Goal: Task Accomplishment & Management: Manage account settings

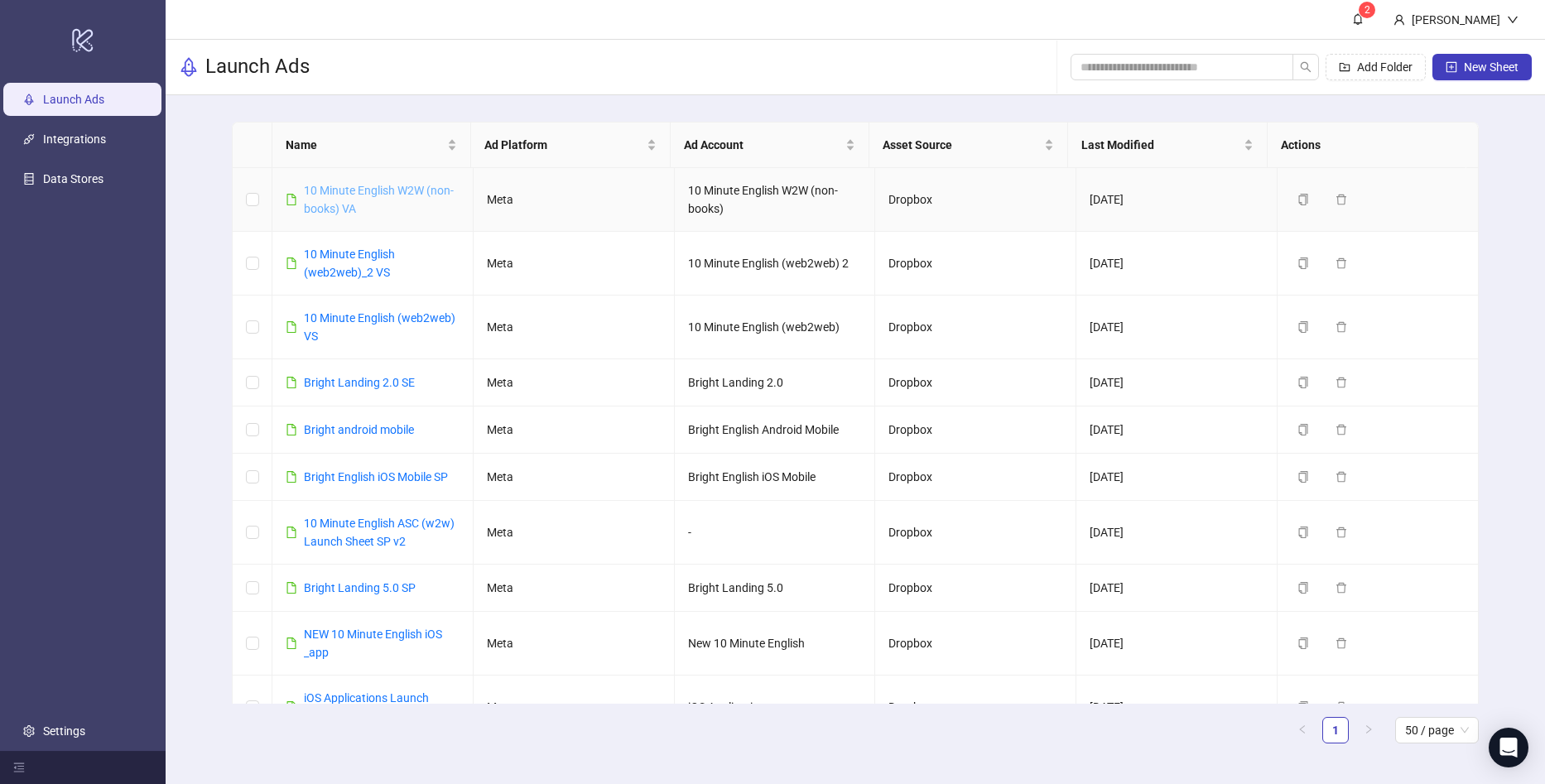
click at [388, 194] on link "10 Minute English W2W (non-books) VA" at bounding box center [378, 199] width 150 height 31
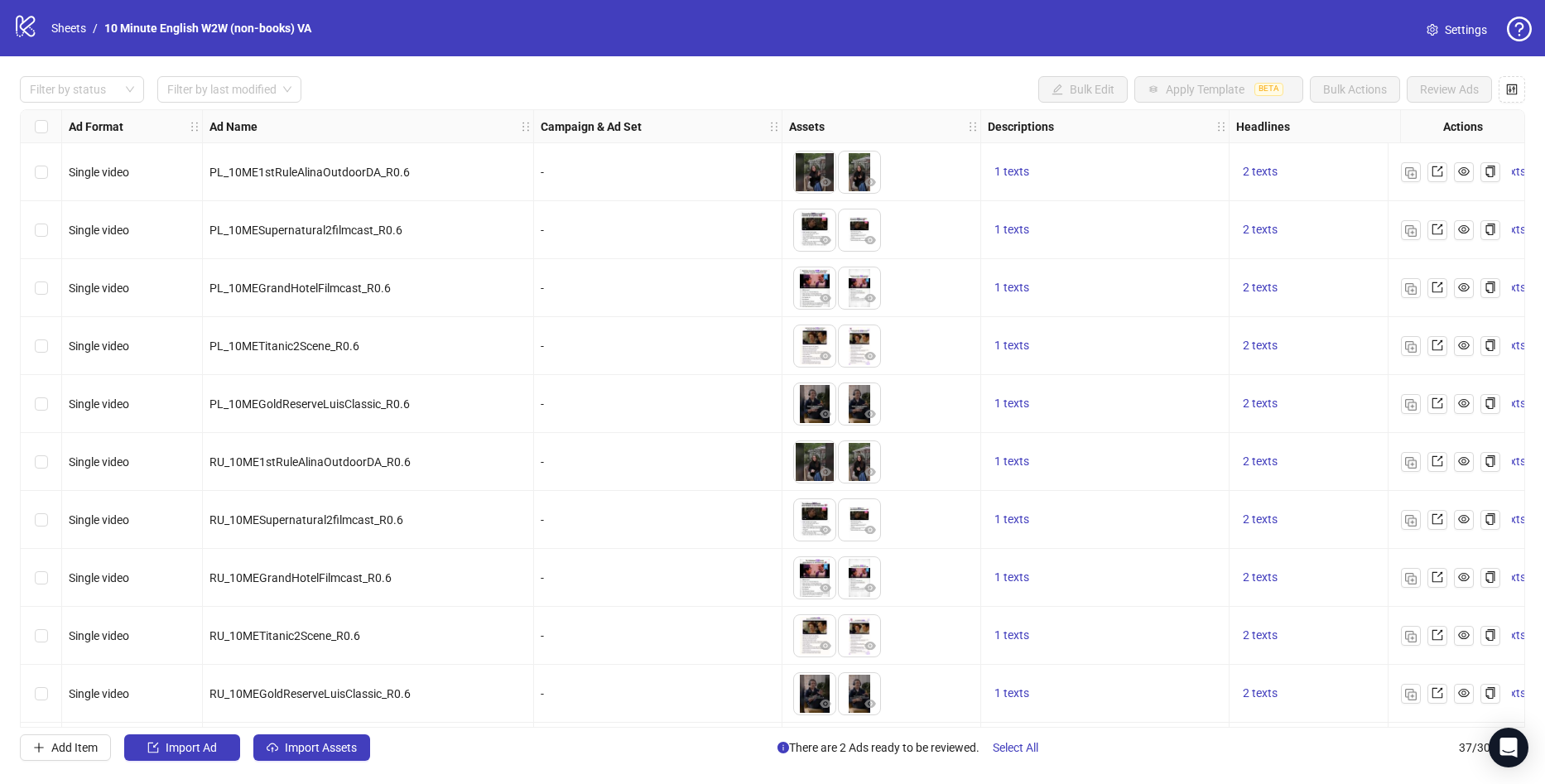
click at [1474, 30] on span "Settings" at bounding box center [1466, 29] width 42 height 19
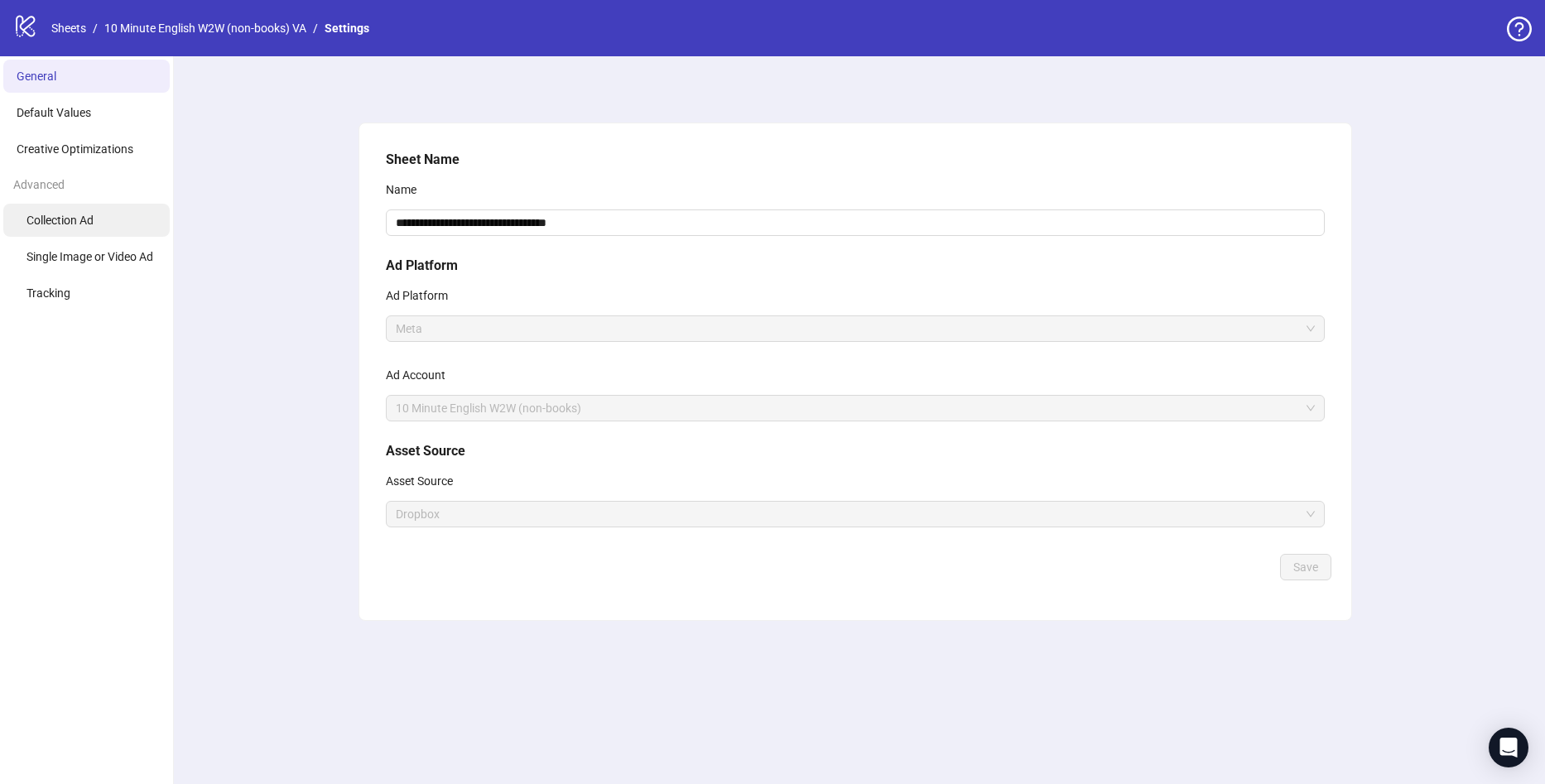
click at [93, 213] on span "Collection Ad" at bounding box center [60, 220] width 67 height 14
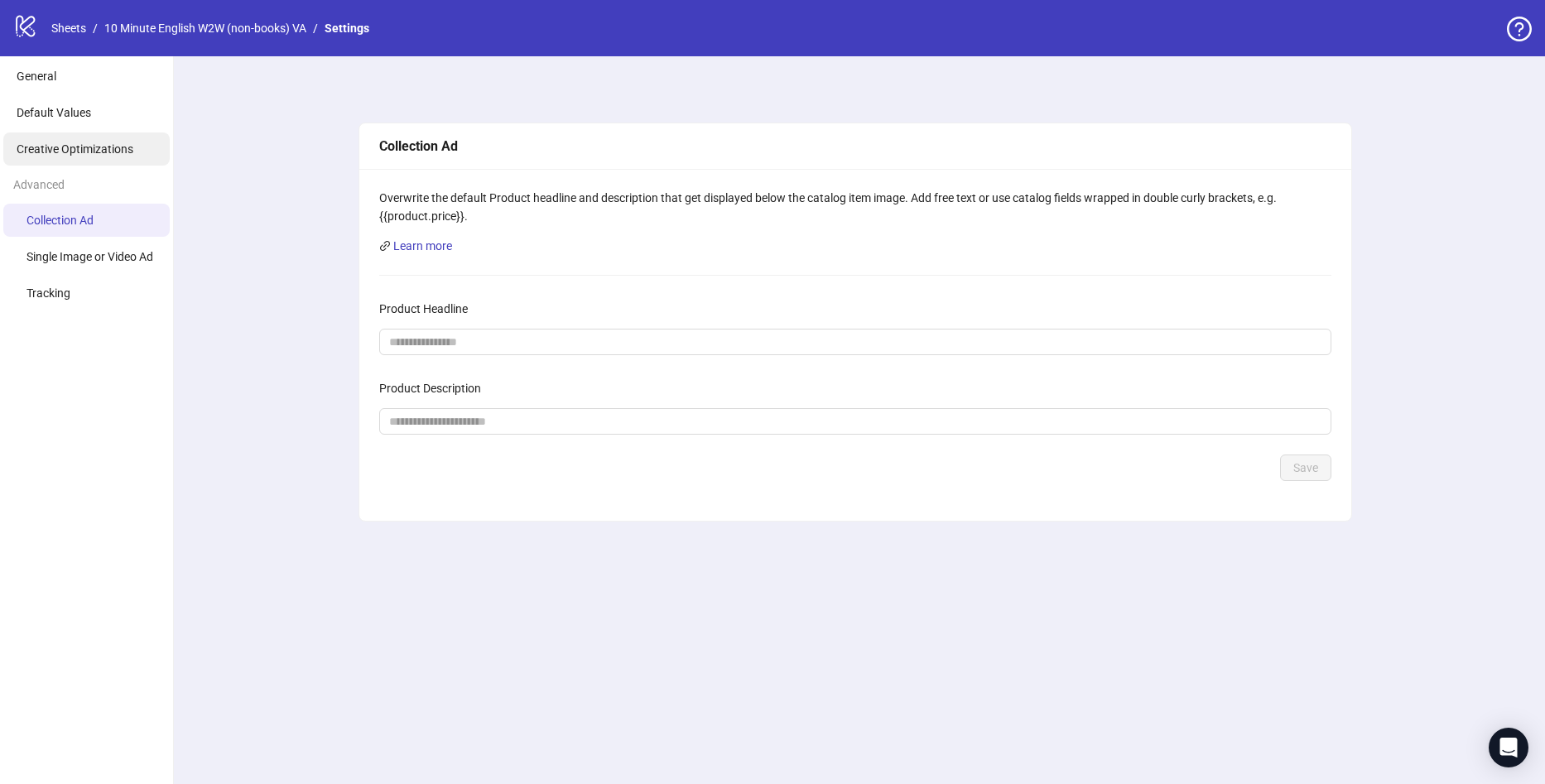
click at [81, 143] on span "Creative Optimizations" at bounding box center [74, 150] width 116 height 14
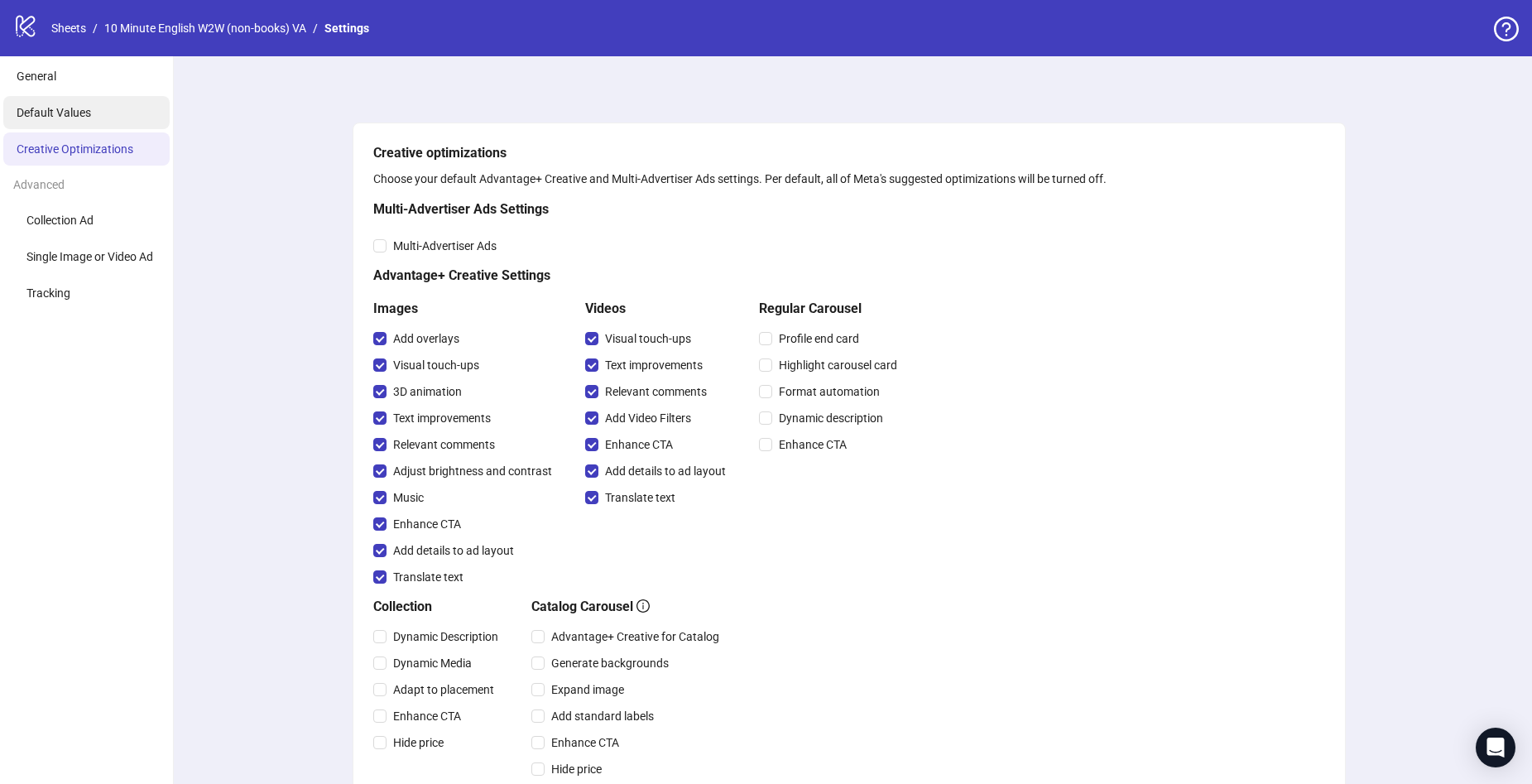
click at [81, 119] on span "Default Values" at bounding box center [54, 112] width 74 height 14
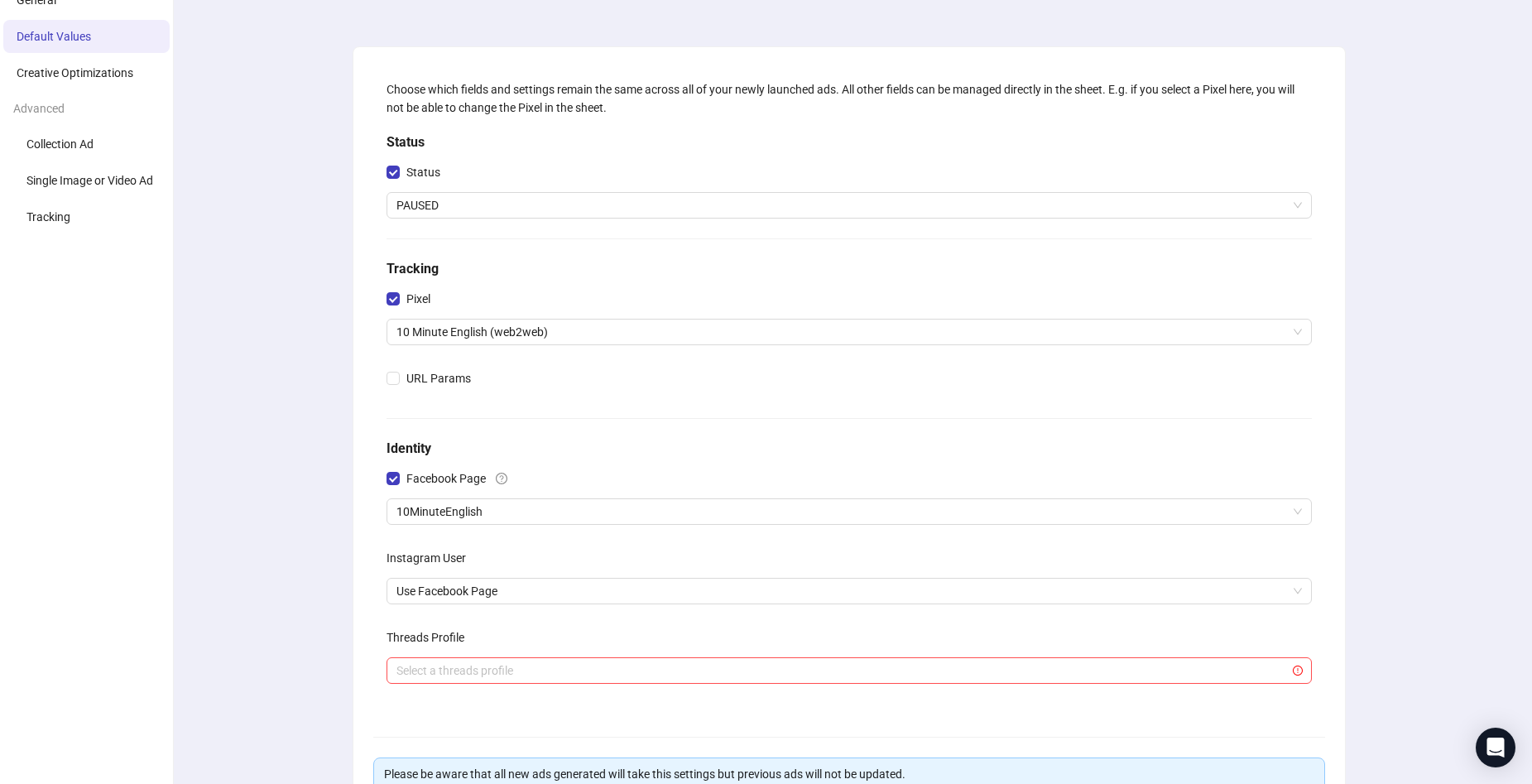
scroll to position [83, 0]
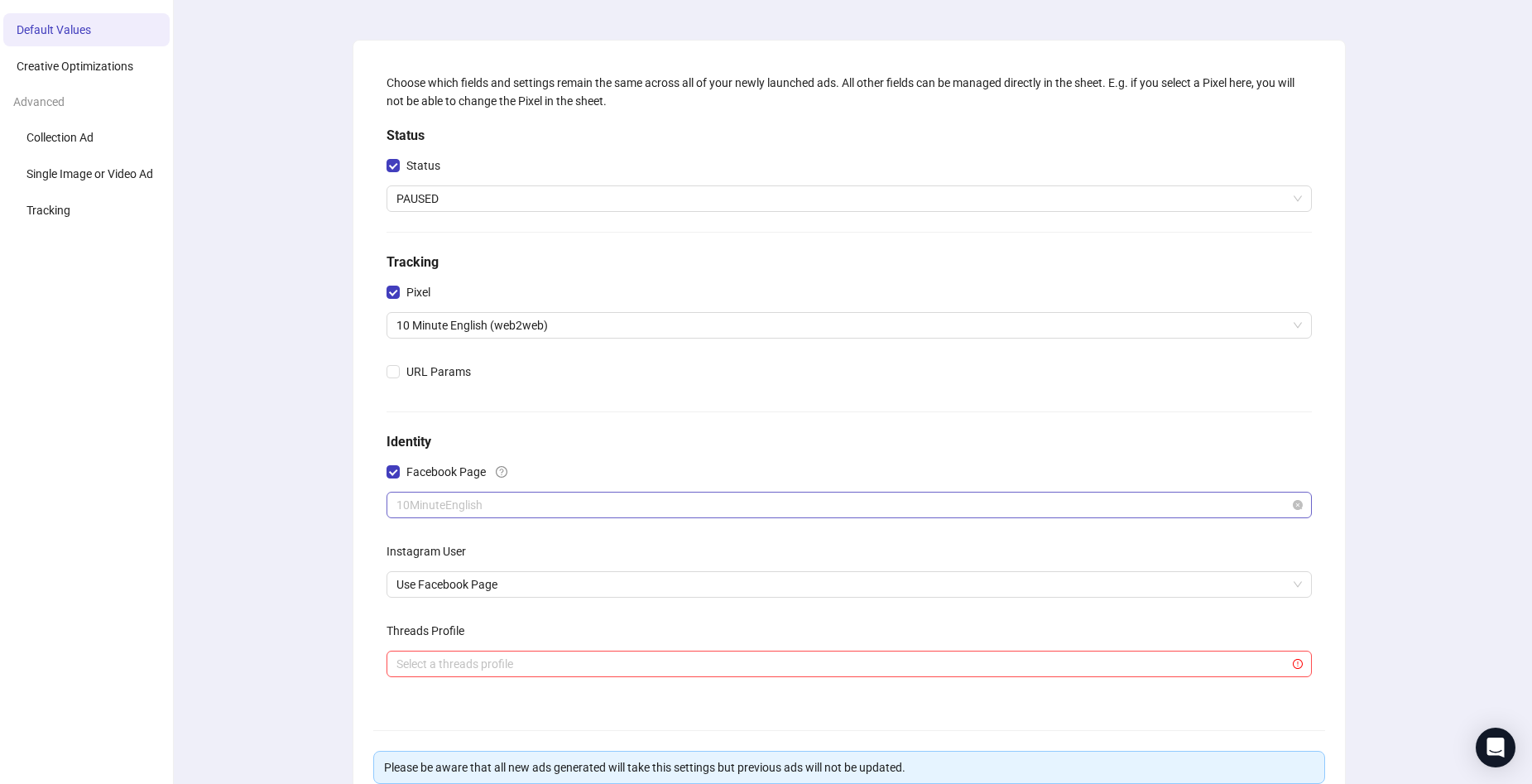
click at [515, 504] on span "10MinuteEnglish" at bounding box center [850, 504] width 905 height 24
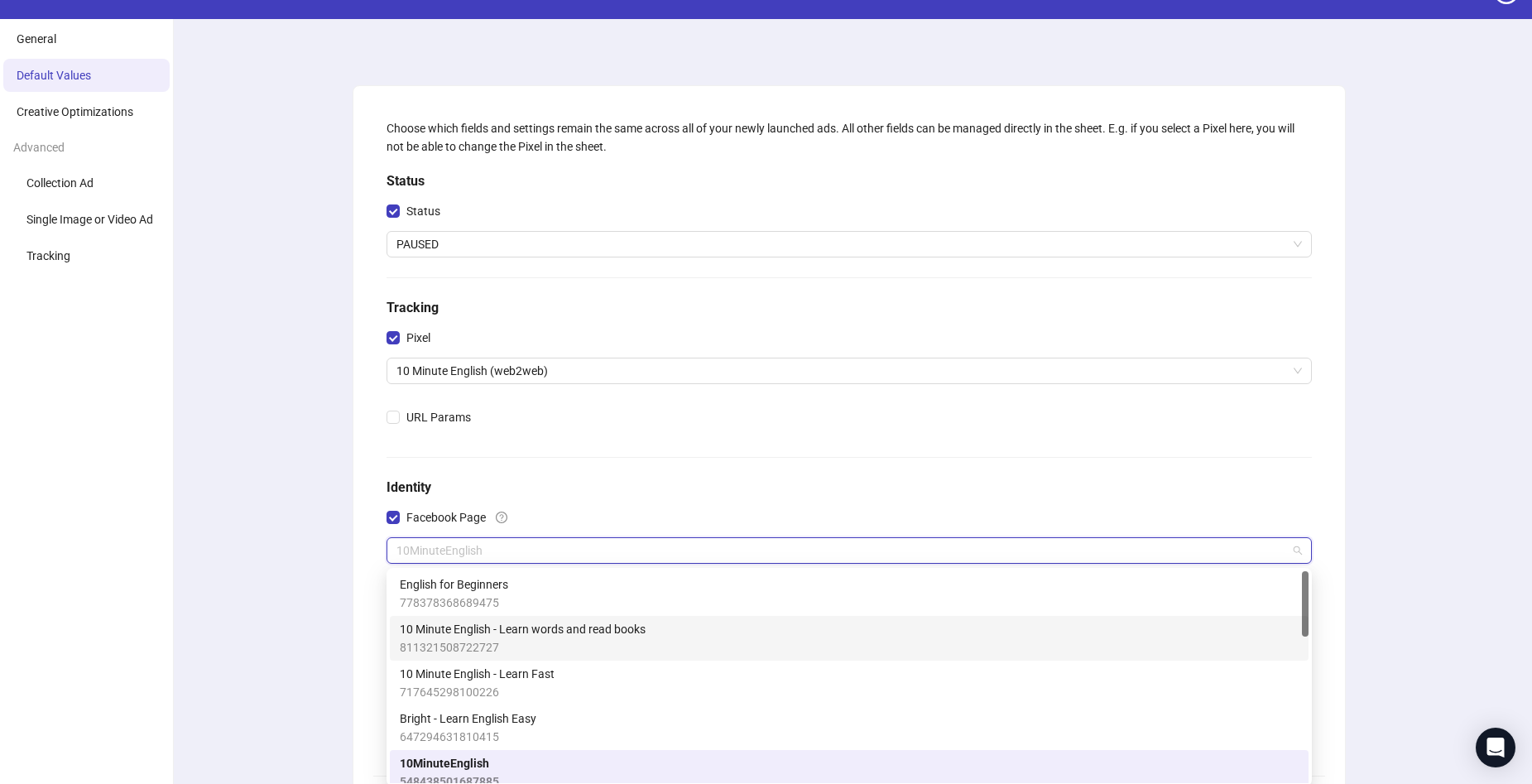
scroll to position [0, 0]
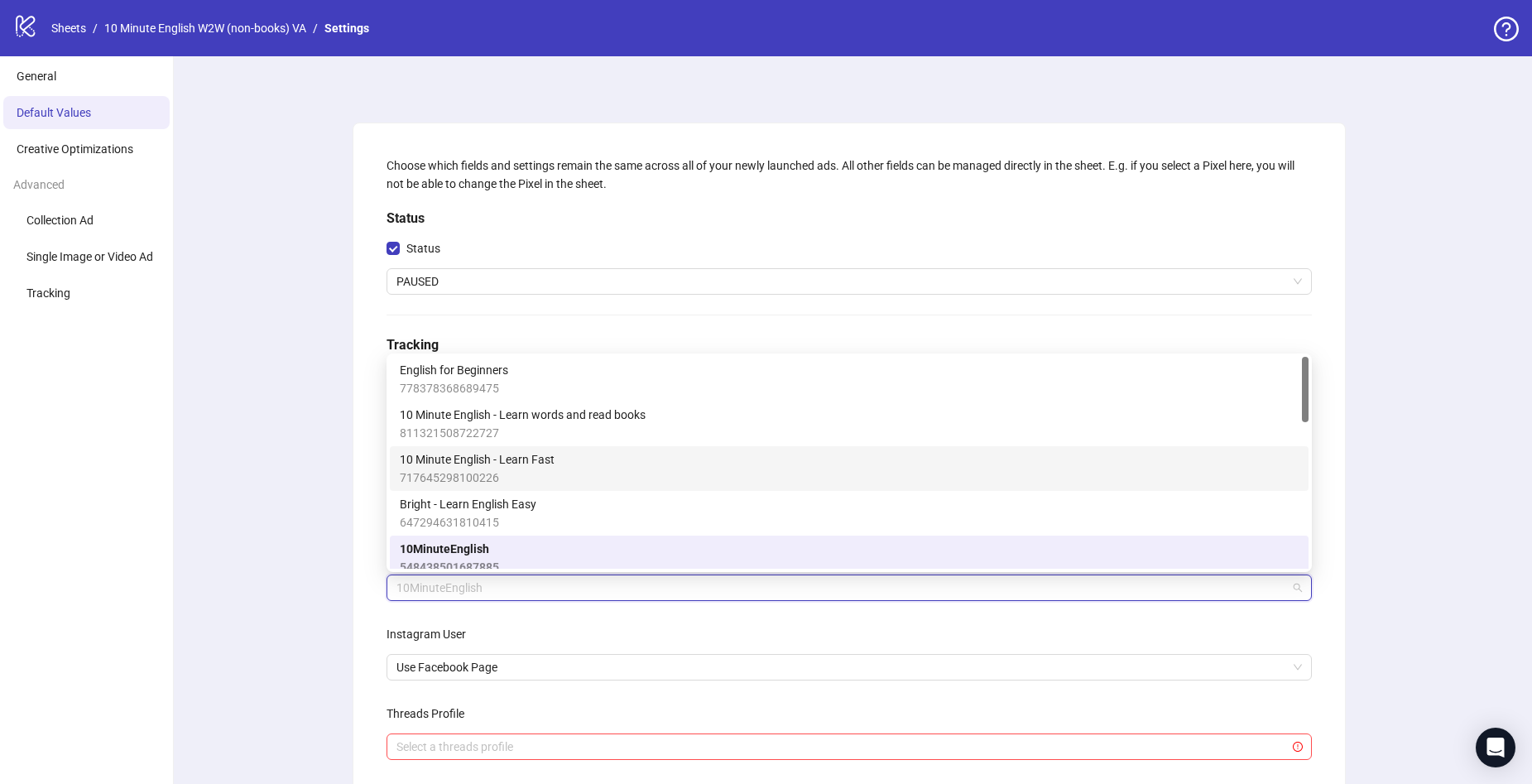
click at [619, 467] on div "10 Minute English - Learn Fast 717645298100226" at bounding box center [850, 468] width 899 height 36
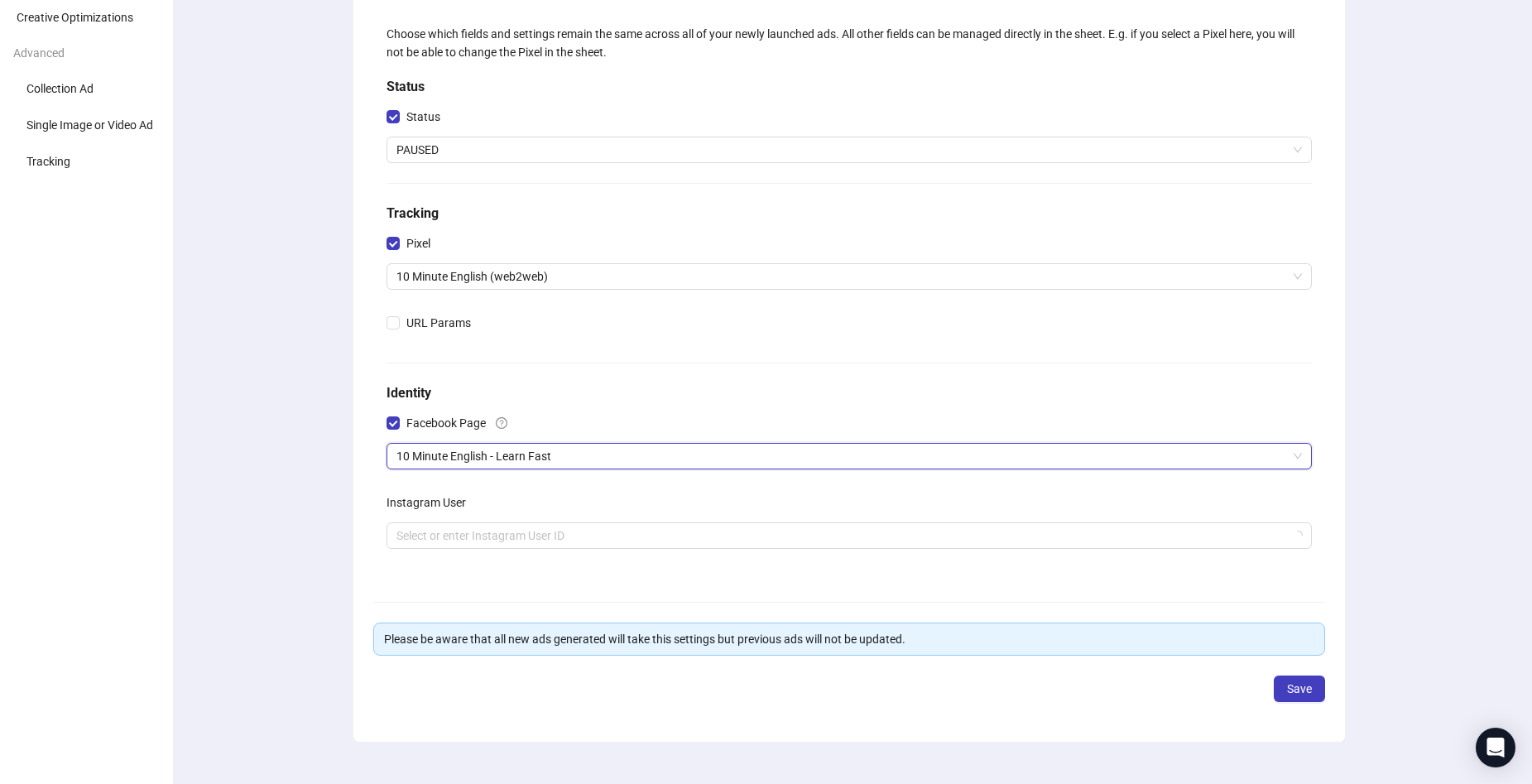
scroll to position [157, 0]
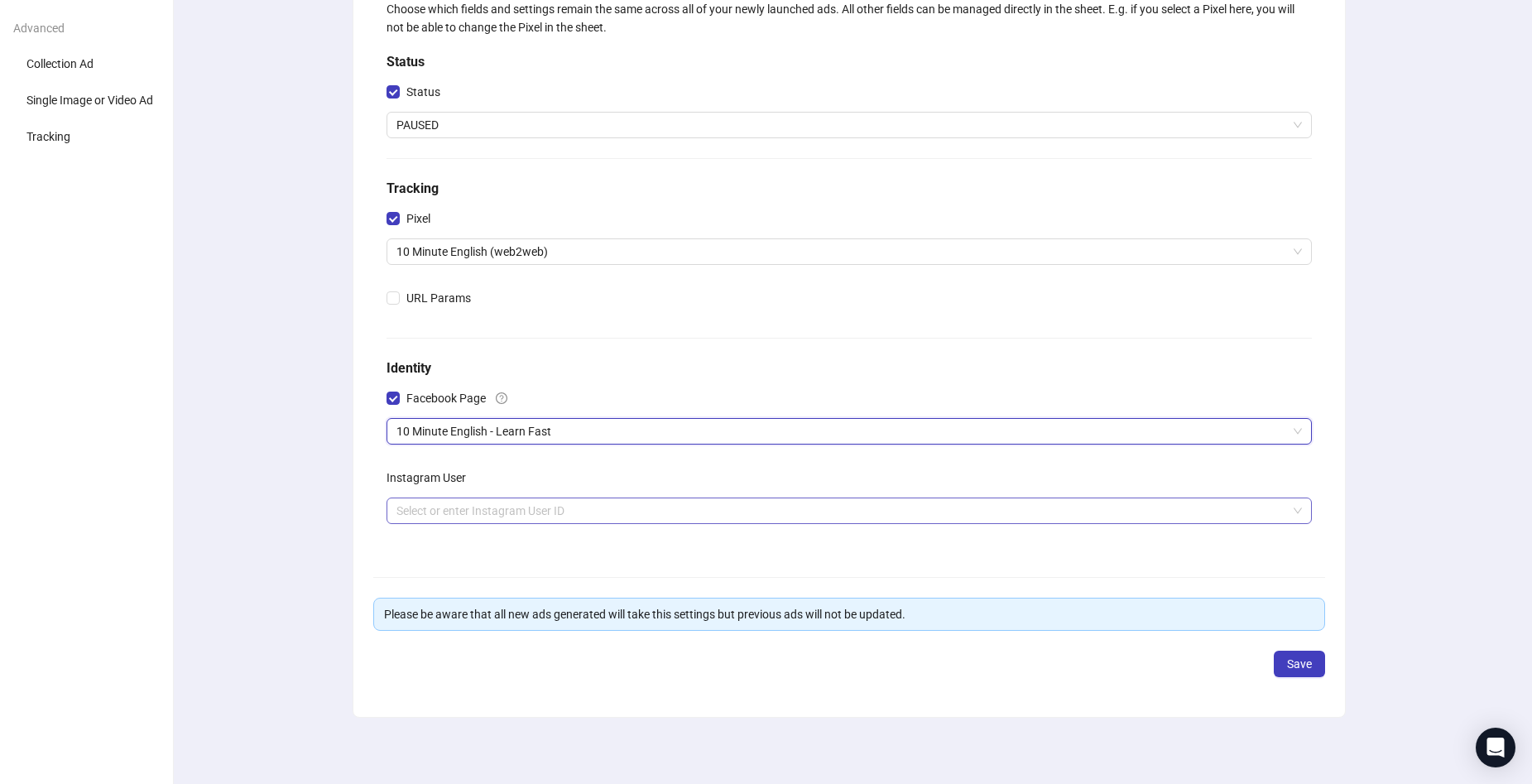
click at [921, 510] on input "search" at bounding box center [842, 510] width 891 height 24
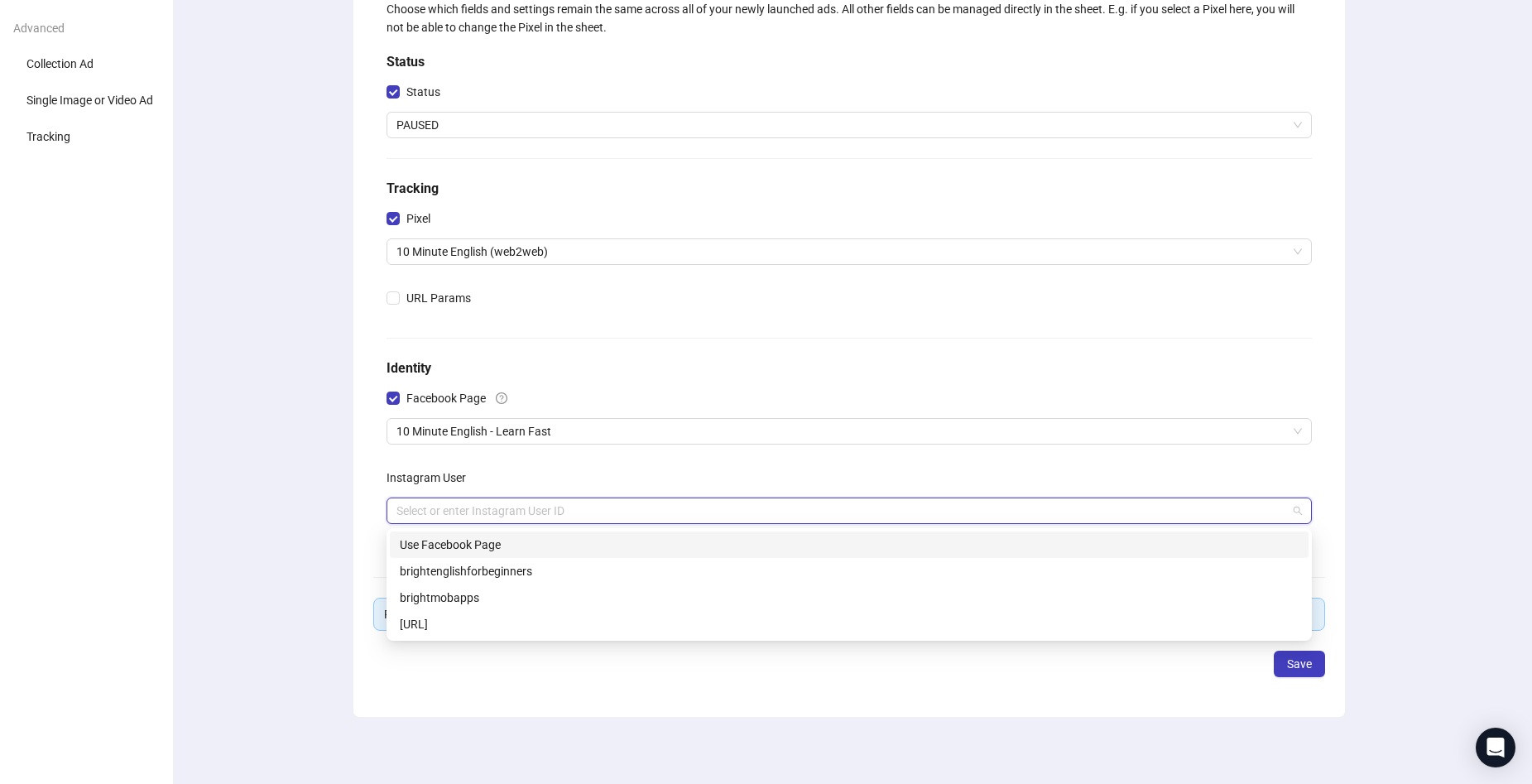
click at [744, 544] on div "Use Facebook Page" at bounding box center [850, 544] width 899 height 19
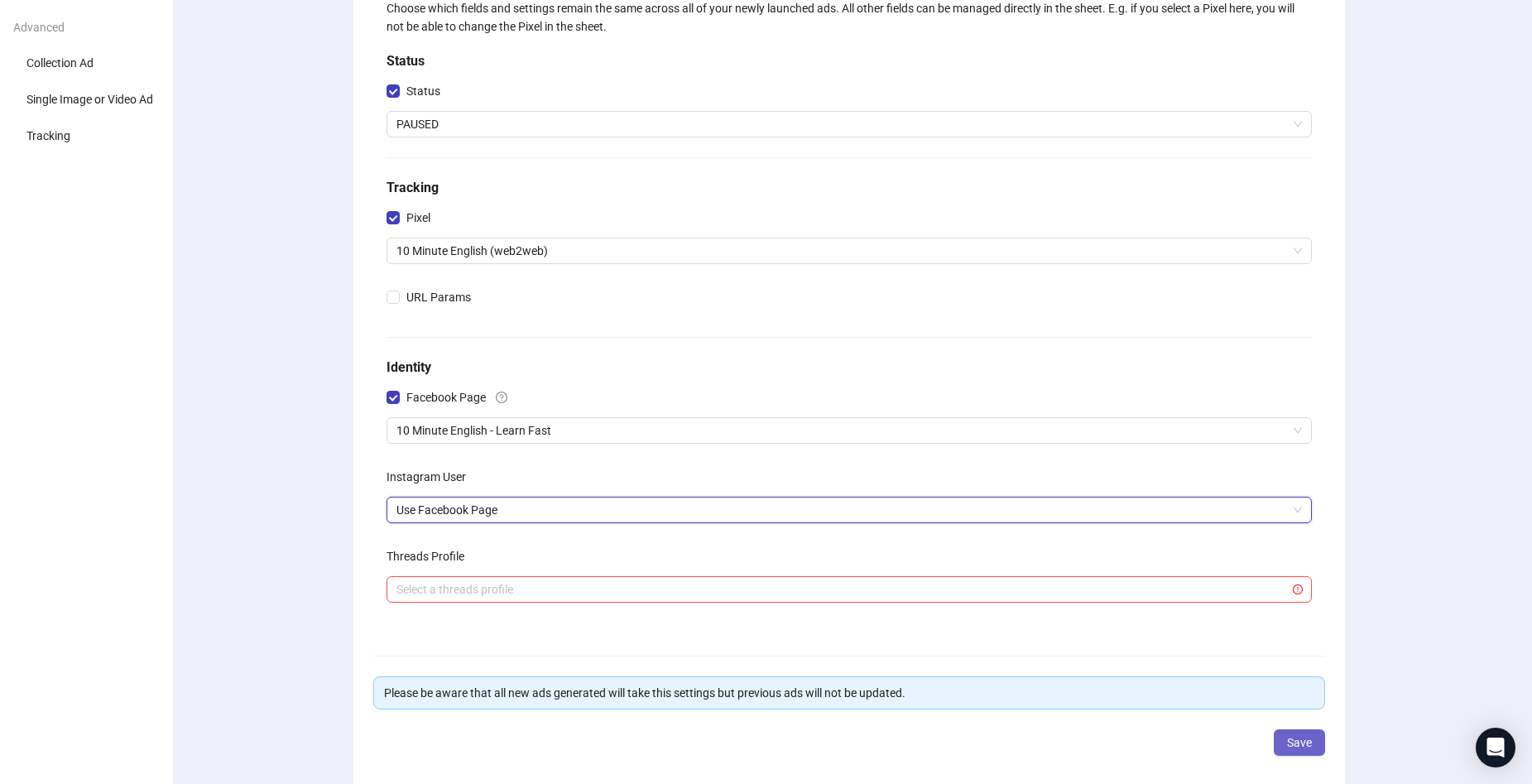
click at [1291, 732] on button "Save" at bounding box center [1299, 742] width 52 height 26
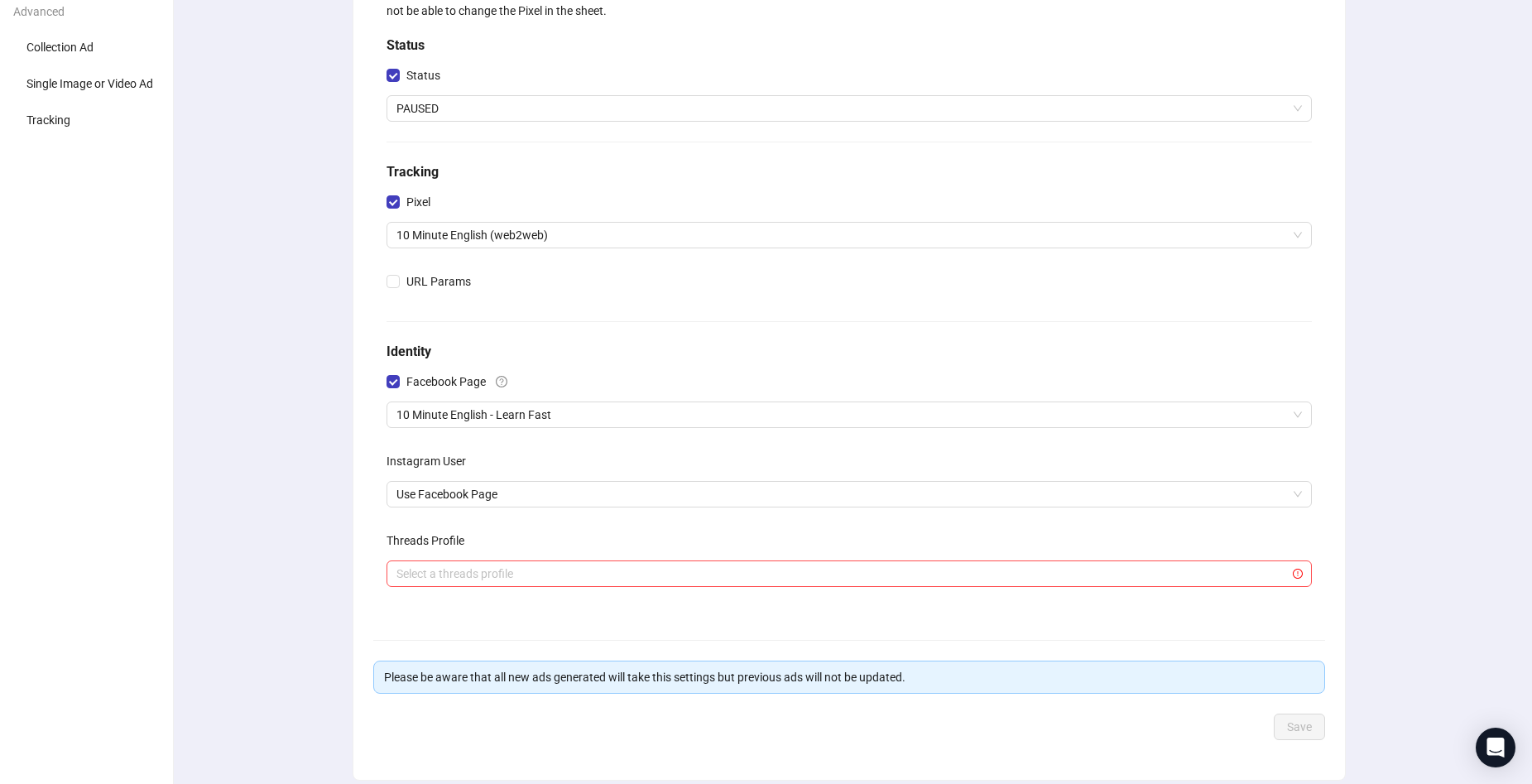
scroll to position [0, 0]
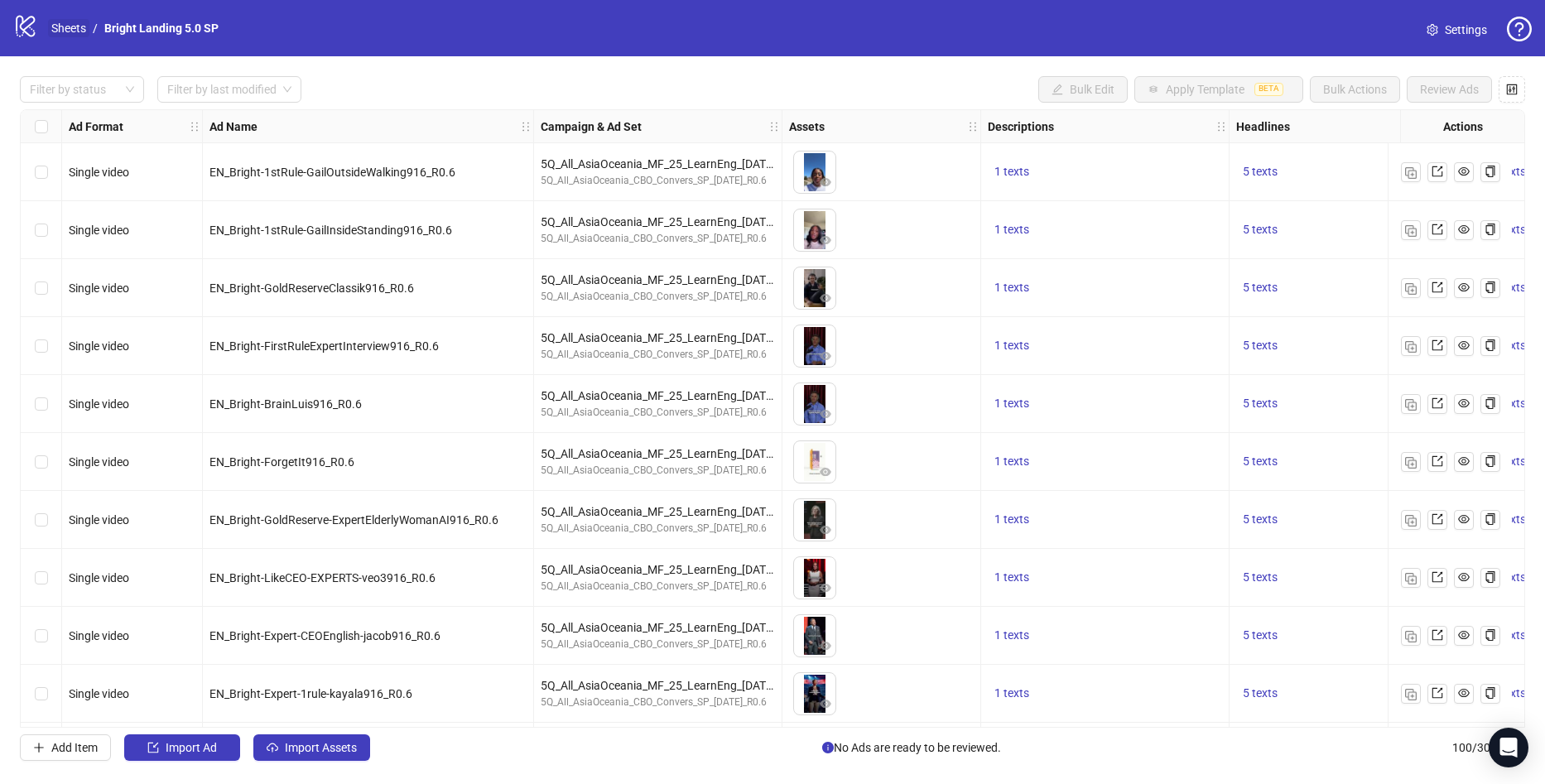
click at [73, 22] on link "Sheets" at bounding box center [68, 27] width 41 height 19
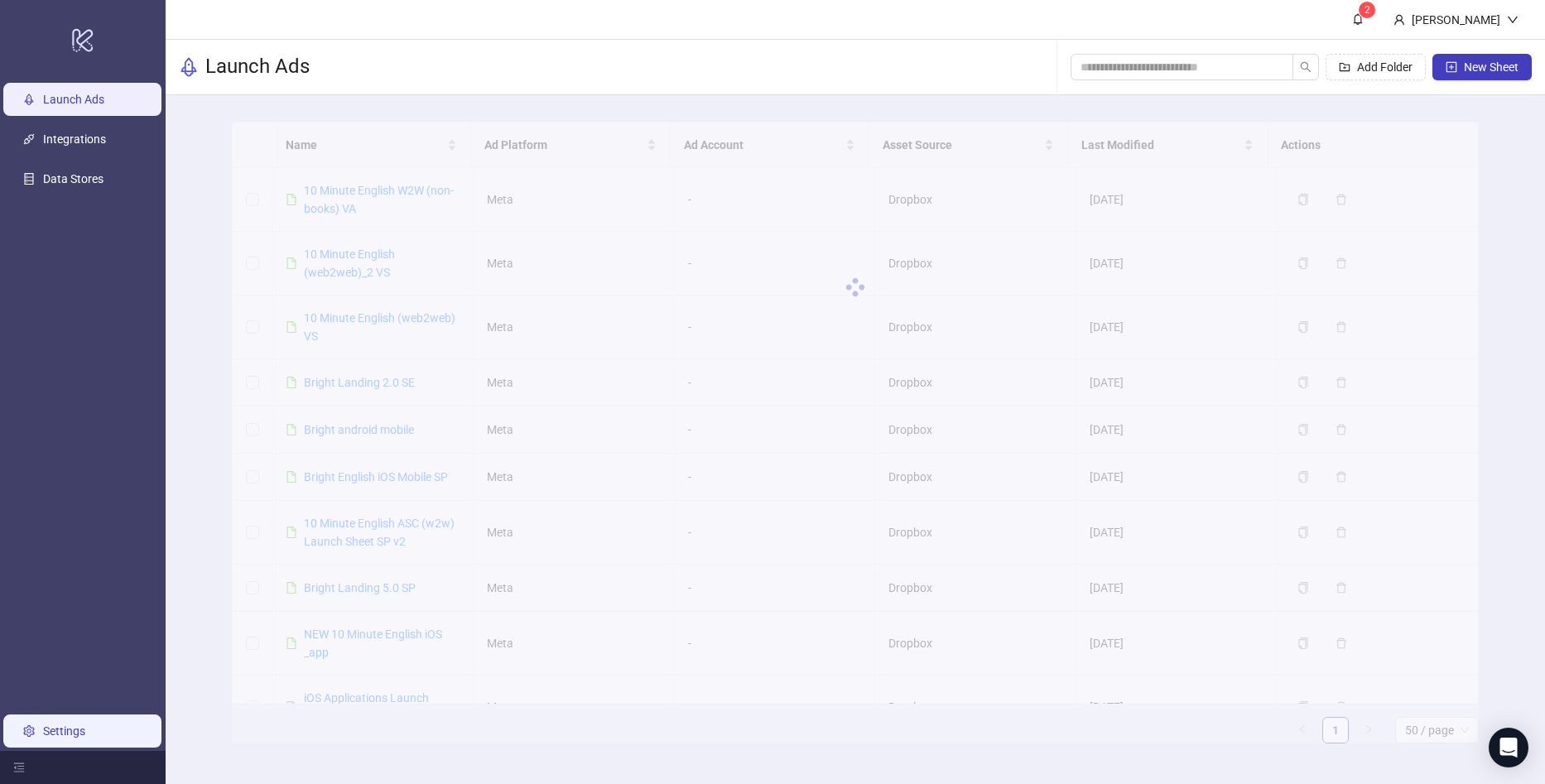
click at [85, 732] on link "Settings" at bounding box center [64, 731] width 42 height 14
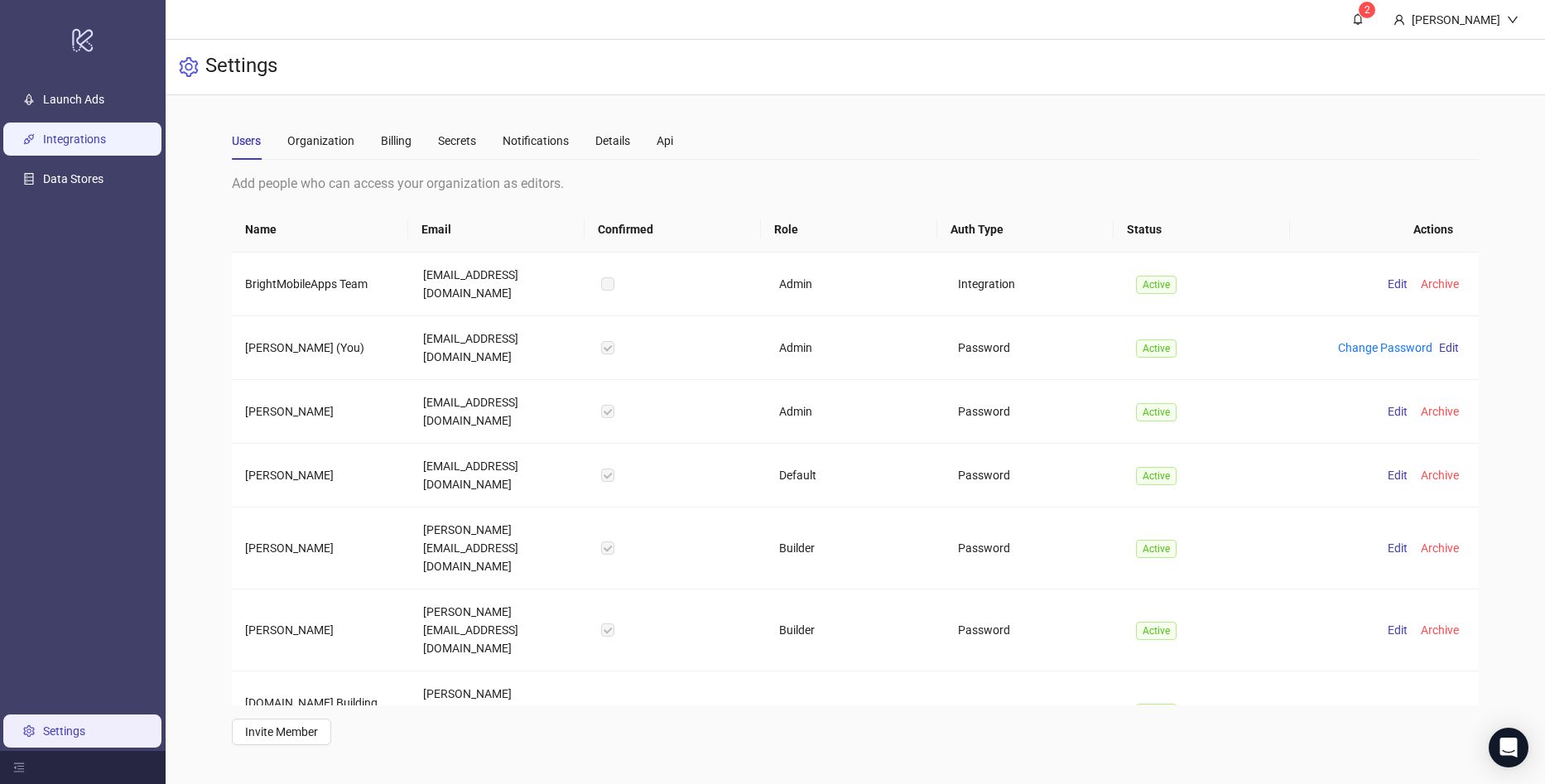
click at [97, 136] on link "Integrations" at bounding box center [74, 139] width 63 height 14
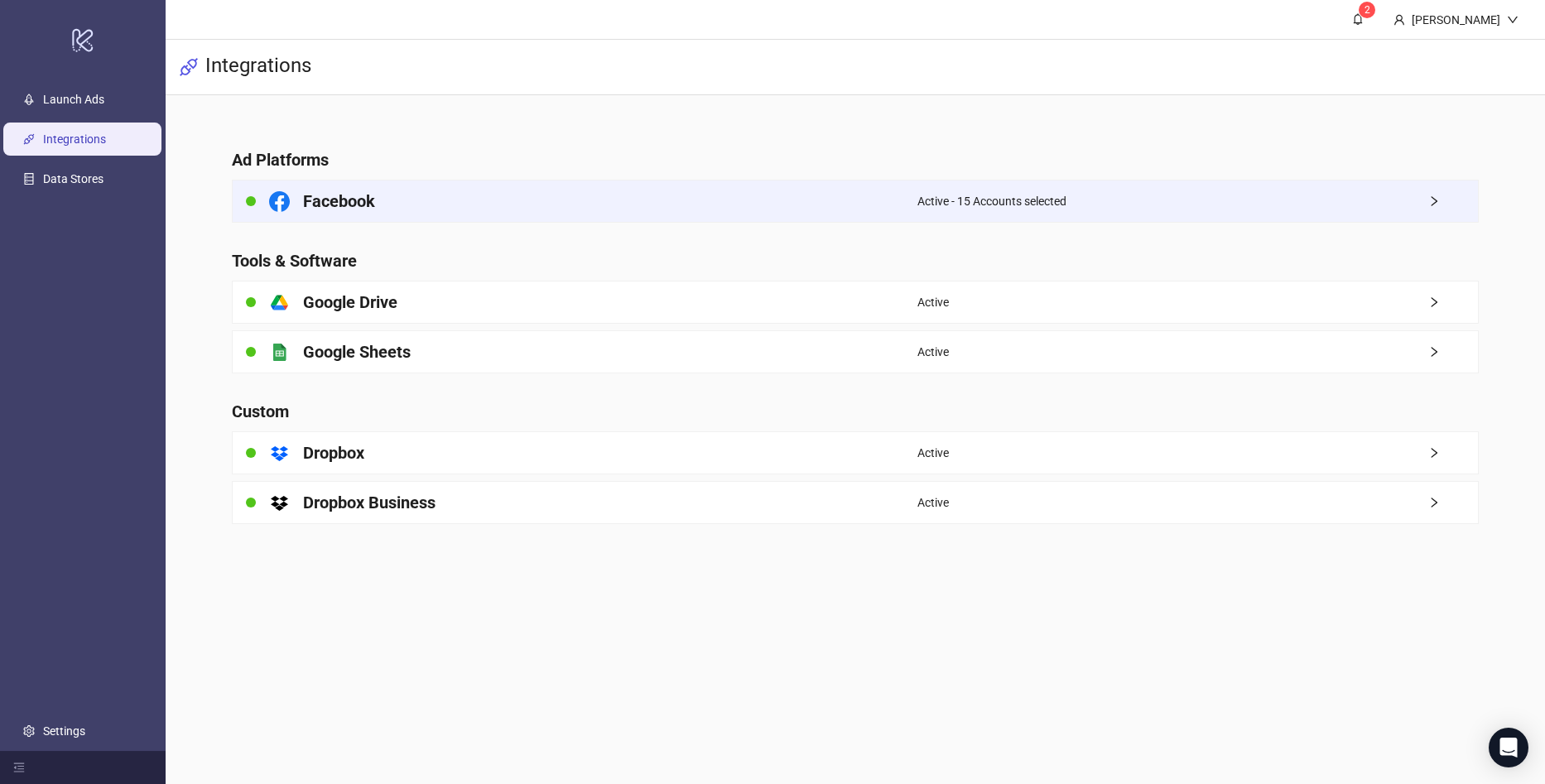
click at [425, 212] on div "Facebook" at bounding box center [575, 201] width 684 height 41
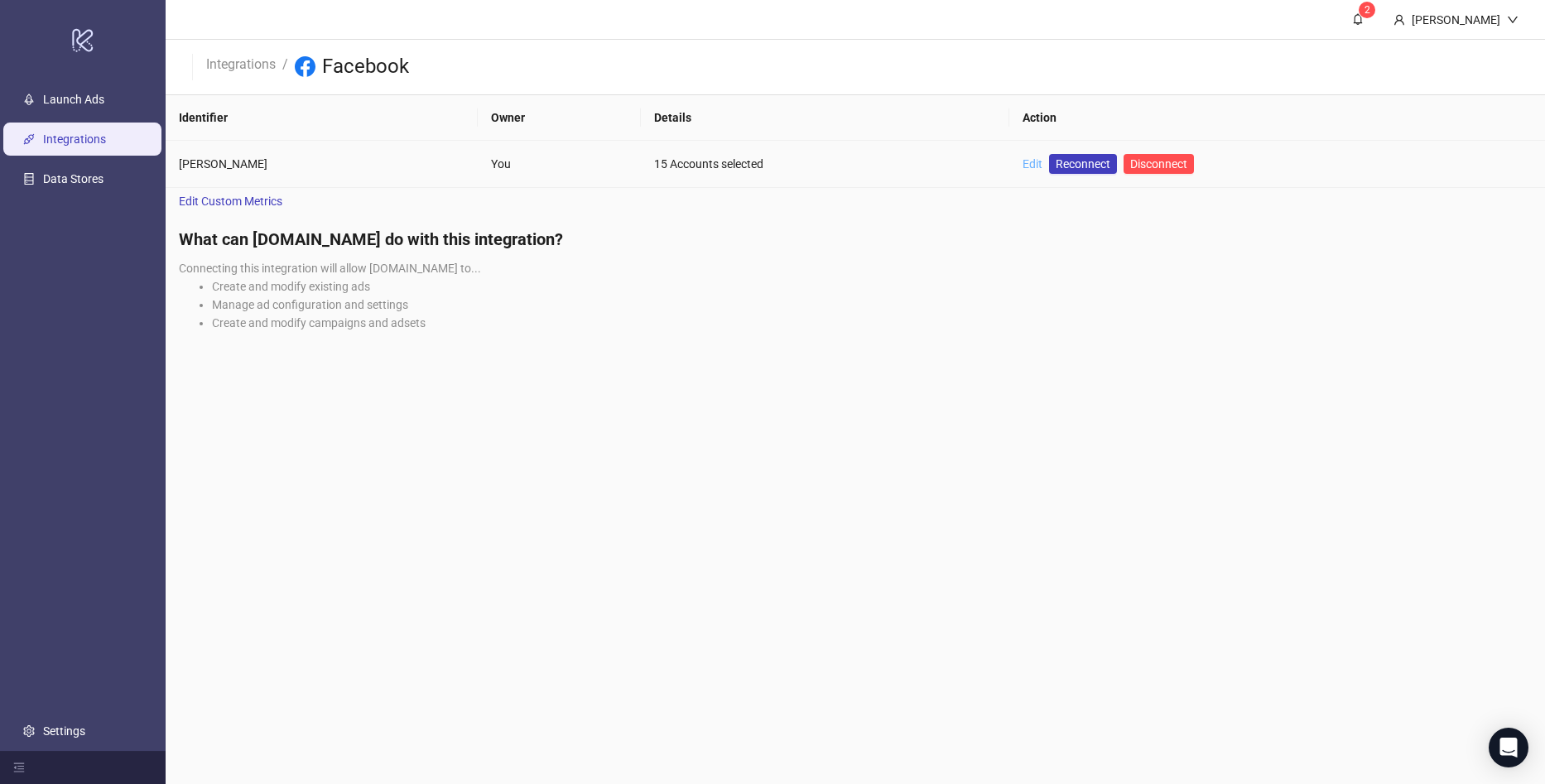
click at [1023, 166] on link "Edit" at bounding box center [1033, 164] width 20 height 14
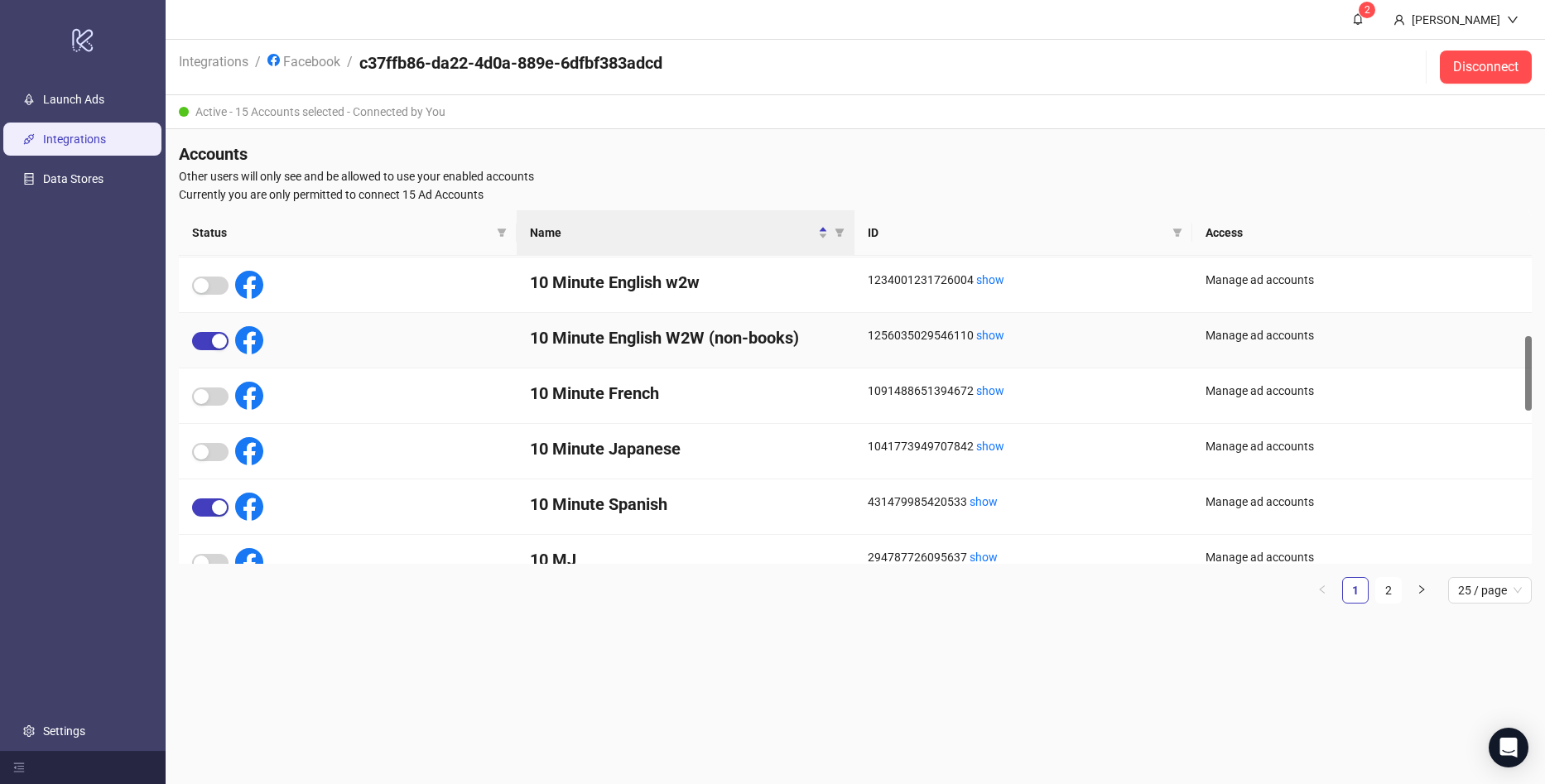
scroll to position [497, 0]
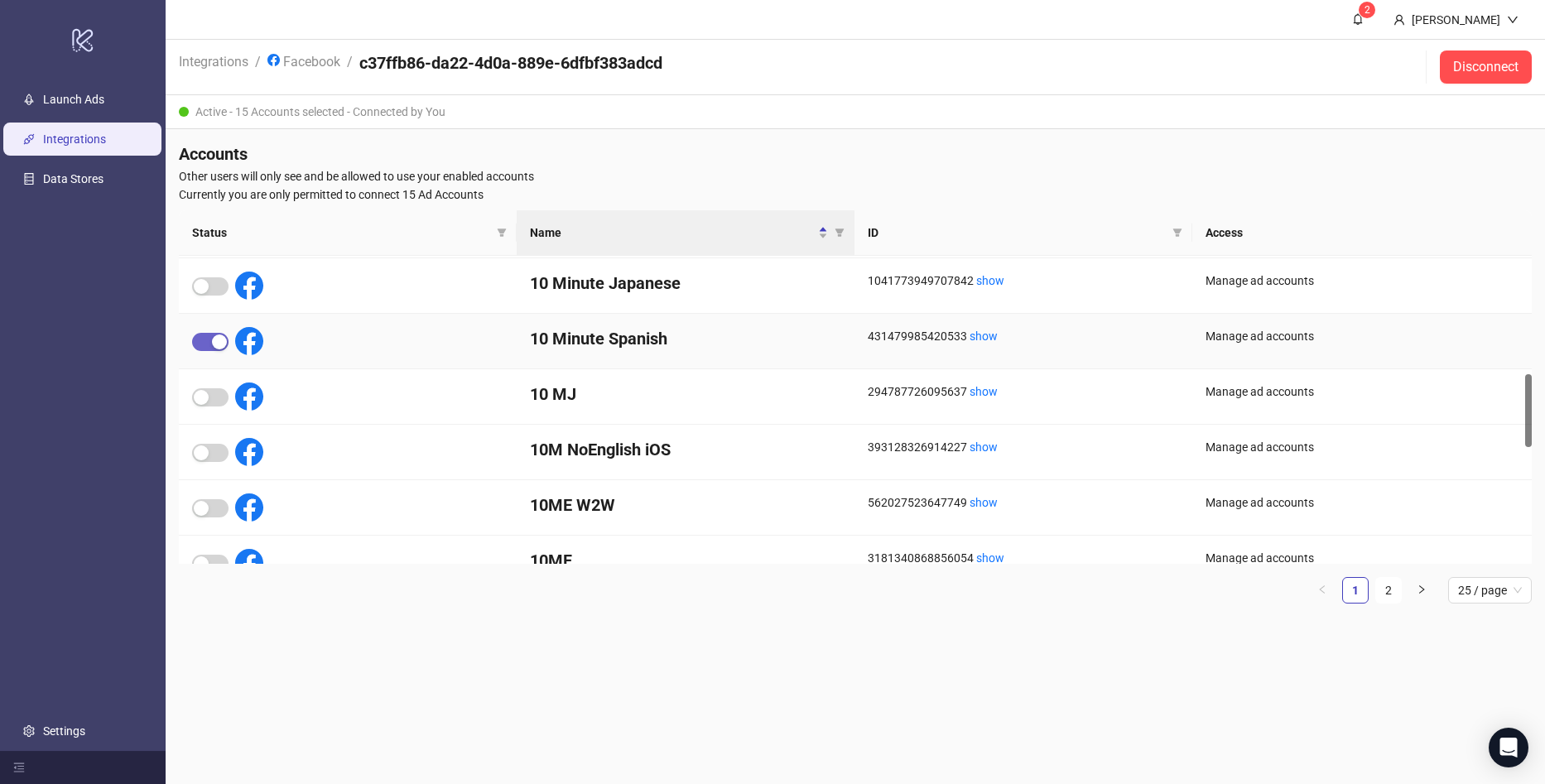
click at [208, 350] on span "button" at bounding box center [209, 341] width 36 height 19
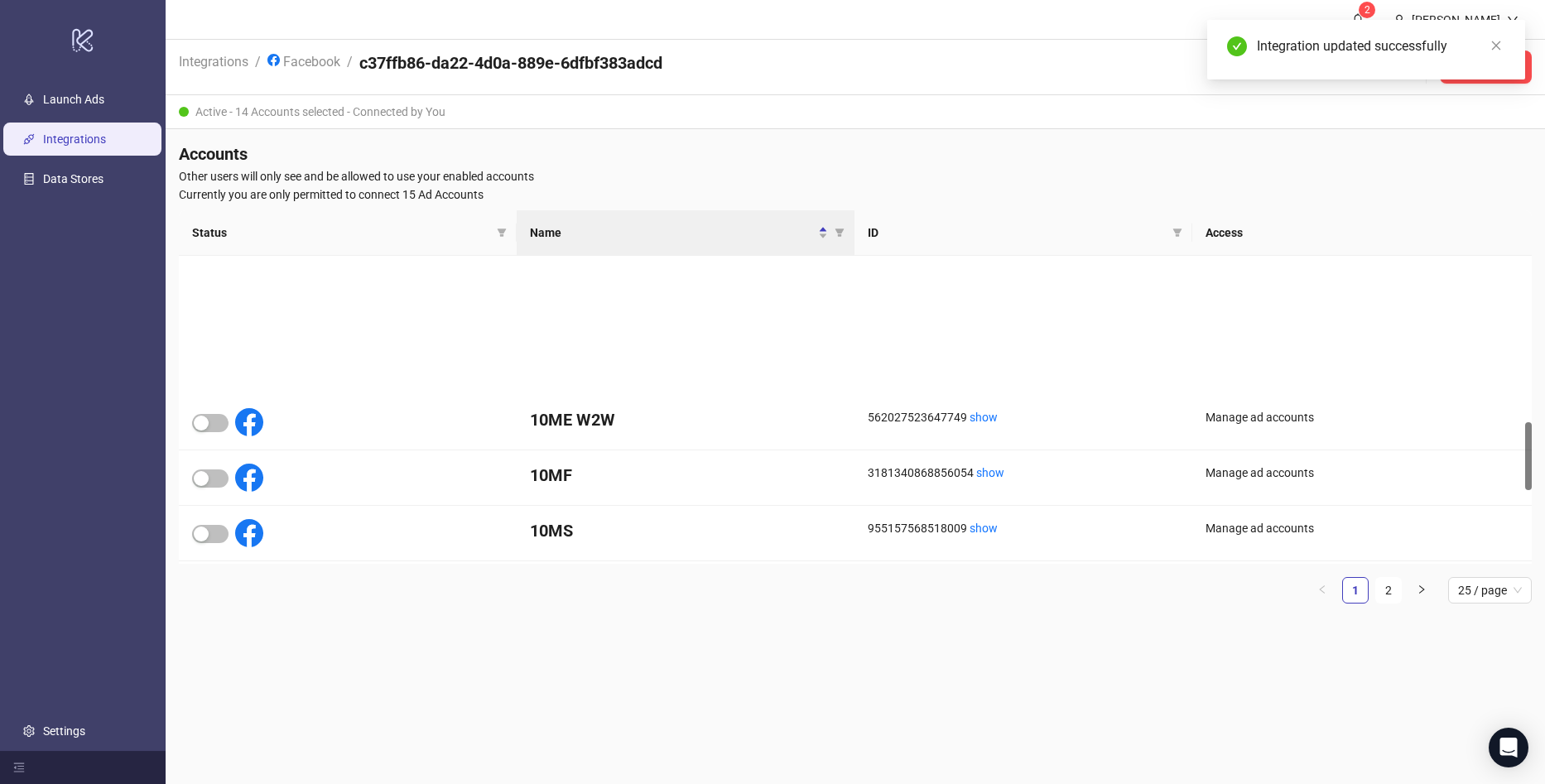
scroll to position [748, 0]
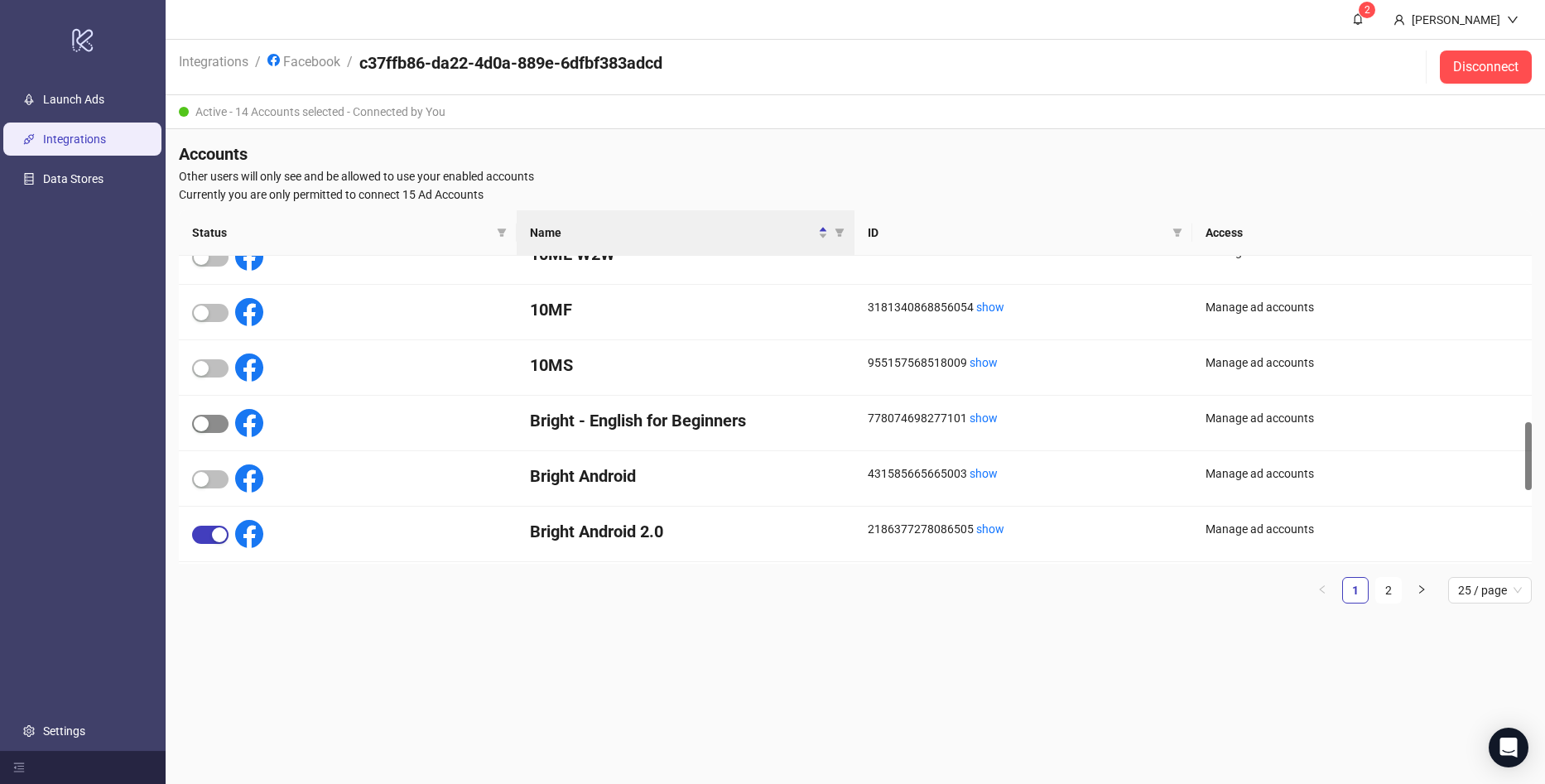
click at [209, 429] on span "button" at bounding box center [209, 423] width 36 height 19
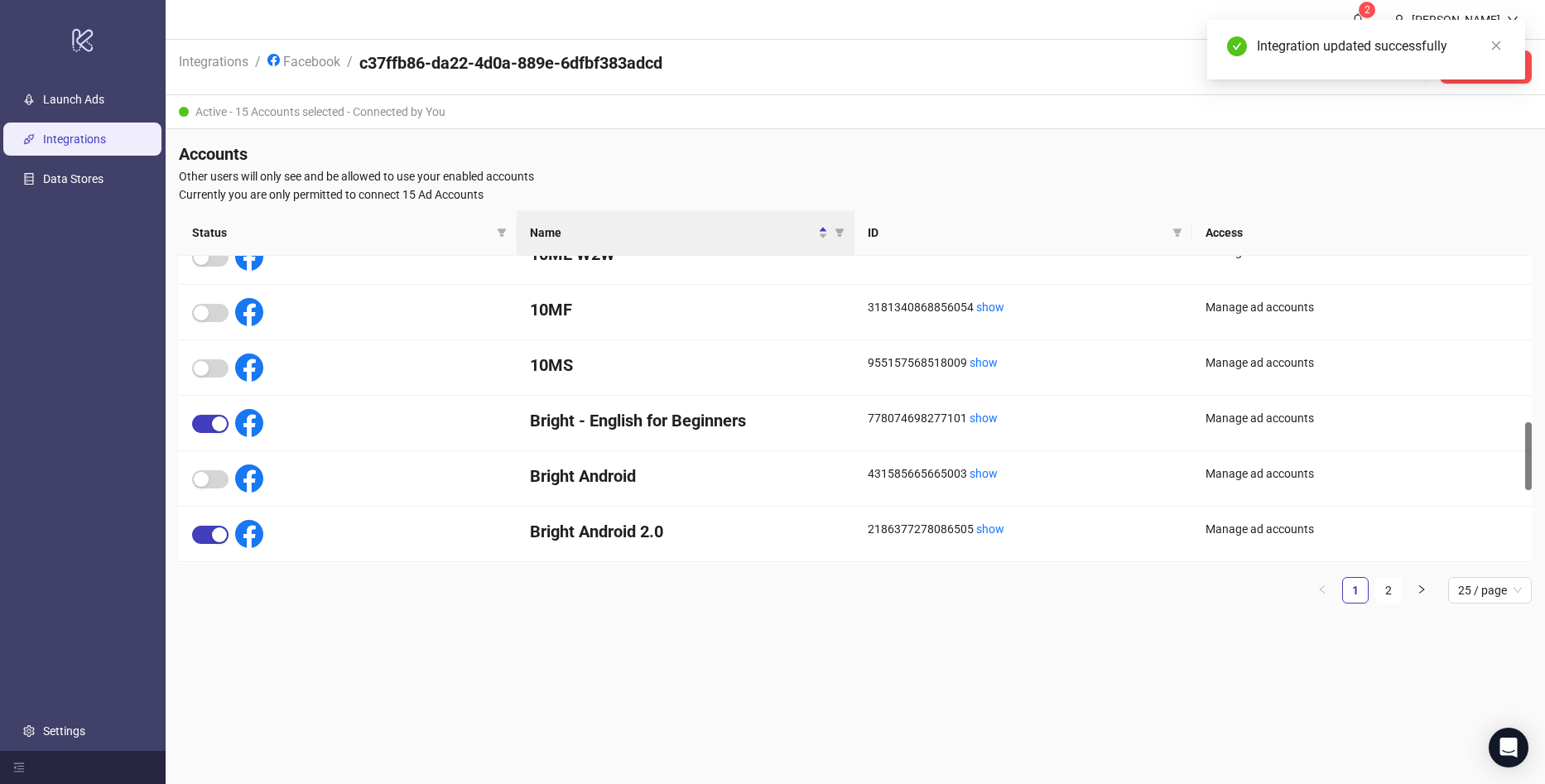
click at [1186, 111] on div "Active - 15 Accounts selected - Connected by You" at bounding box center [855, 111] width 1380 height 34
click at [84, 94] on link "Launch Ads" at bounding box center [73, 100] width 62 height 14
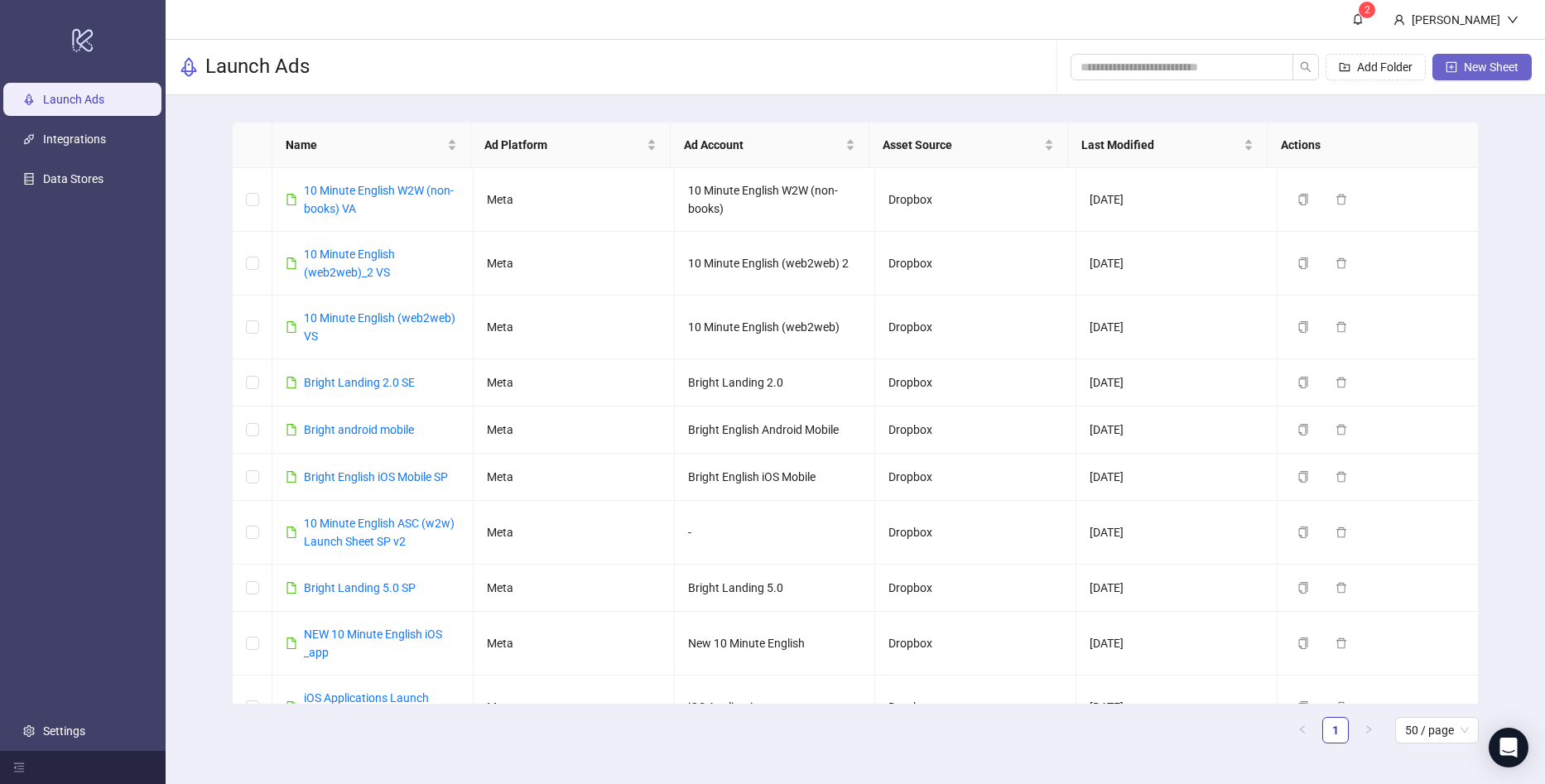
click at [1451, 65] on icon "plus-square" at bounding box center [1452, 67] width 12 height 12
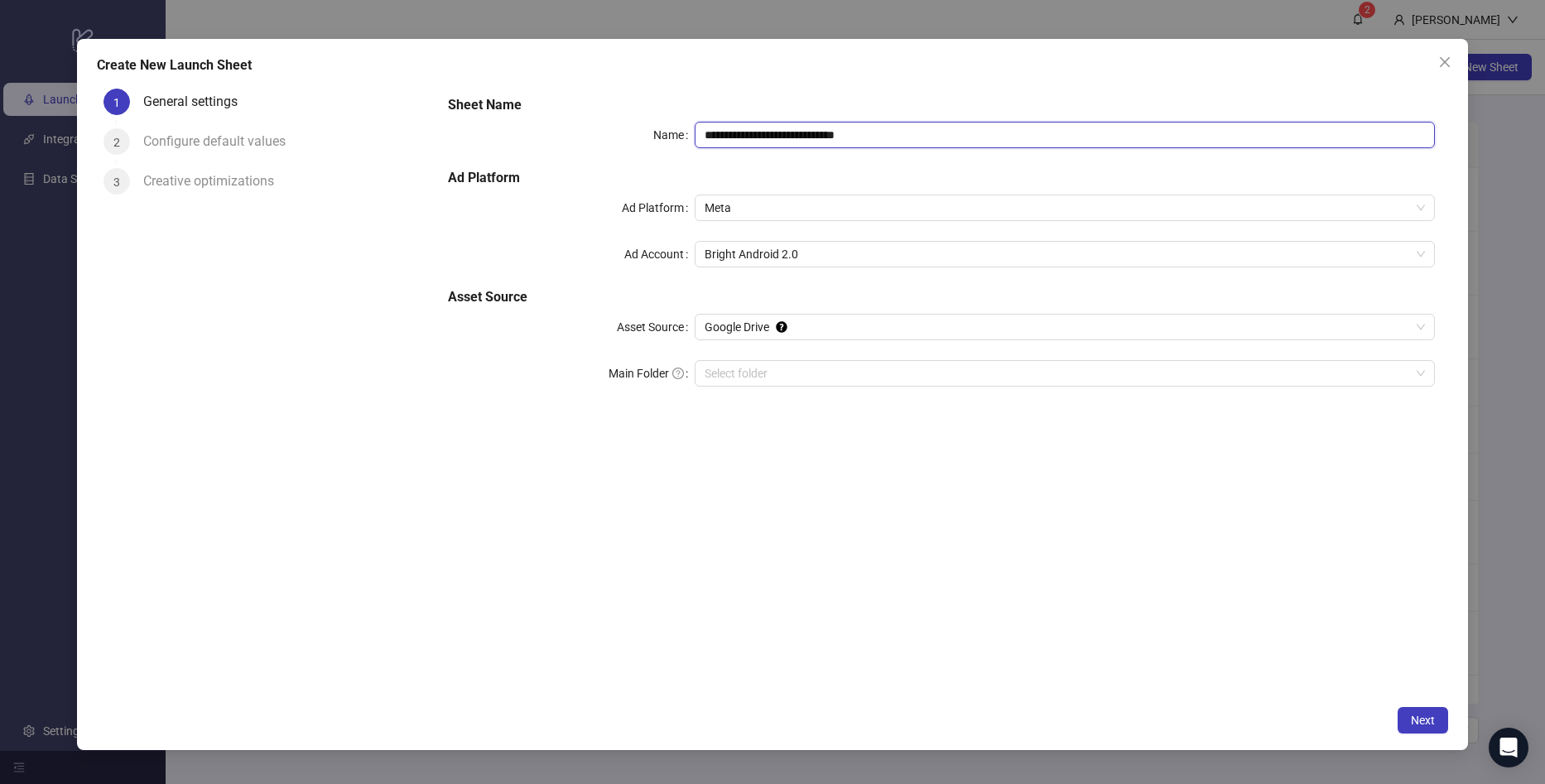
drag, startPoint x: 796, startPoint y: 137, endPoint x: 585, endPoint y: 148, distance: 211.3
click at [585, 148] on div "**********" at bounding box center [941, 134] width 987 height 26
drag, startPoint x: 828, startPoint y: 137, endPoint x: 633, endPoint y: 157, distance: 196.0
click at [620, 147] on div "**********" at bounding box center [941, 134] width 987 height 26
click at [816, 262] on span "Bright Android 2.0" at bounding box center [1065, 253] width 721 height 24
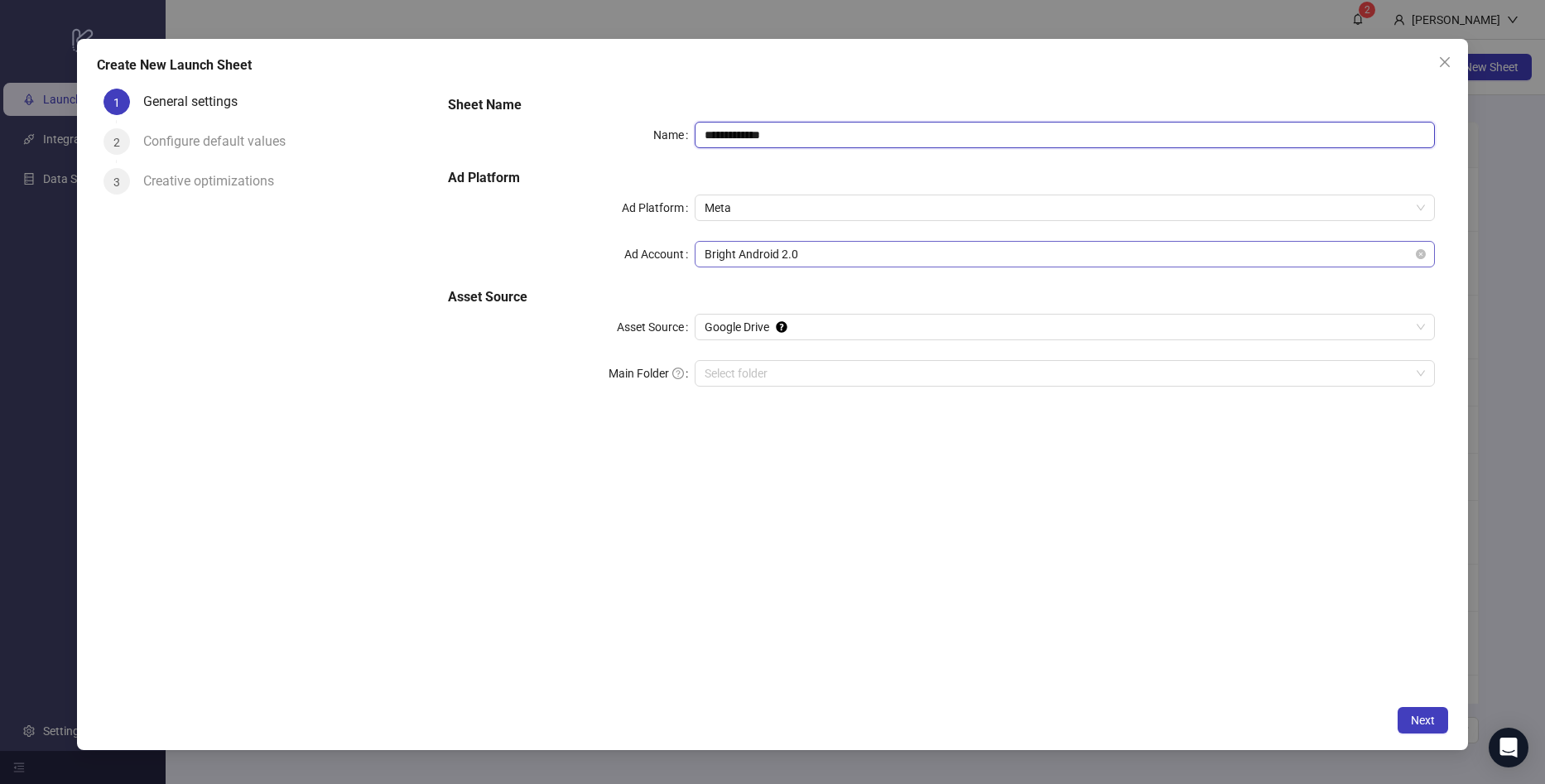
type input "**********"
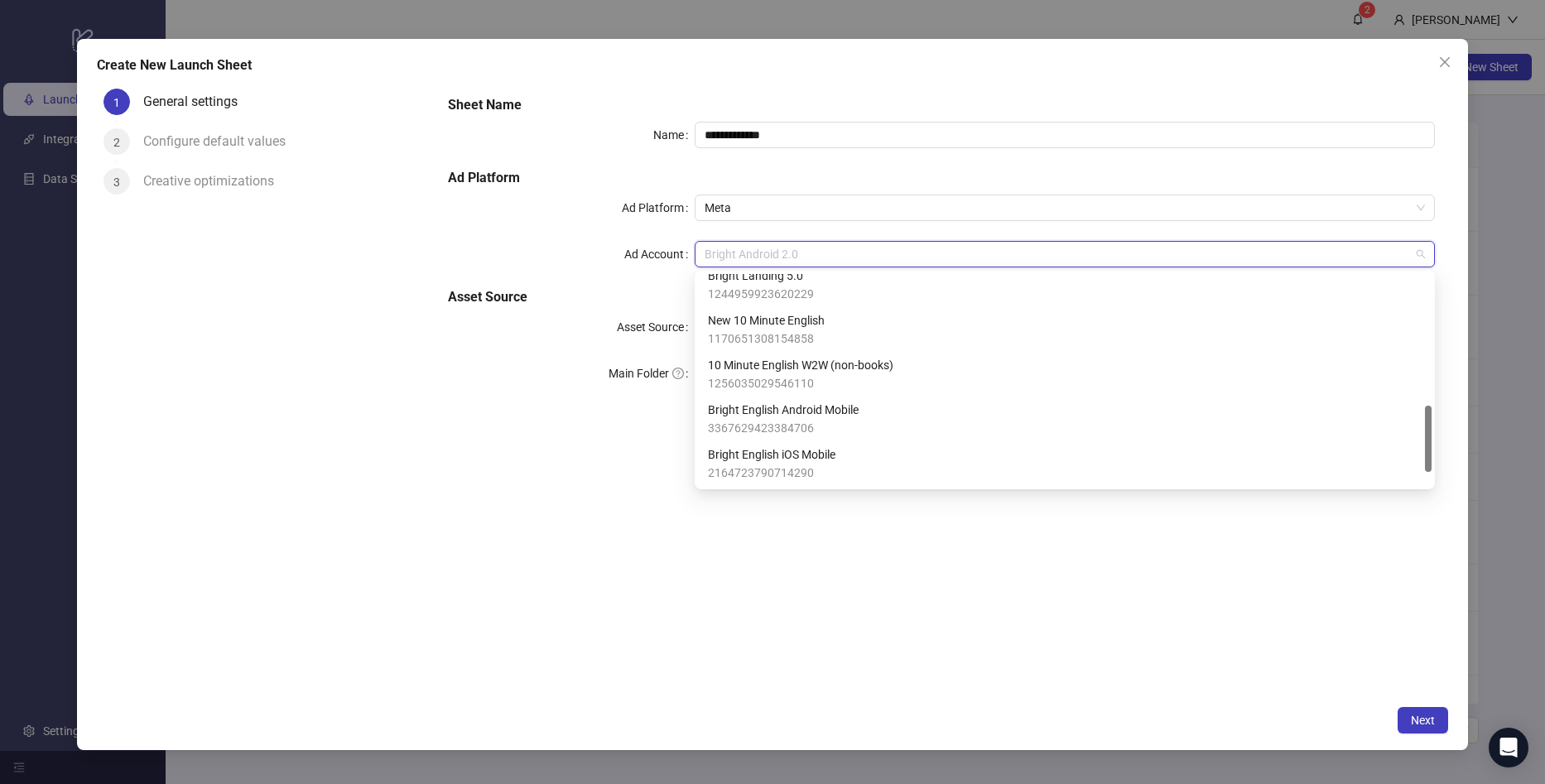
scroll to position [458, 0]
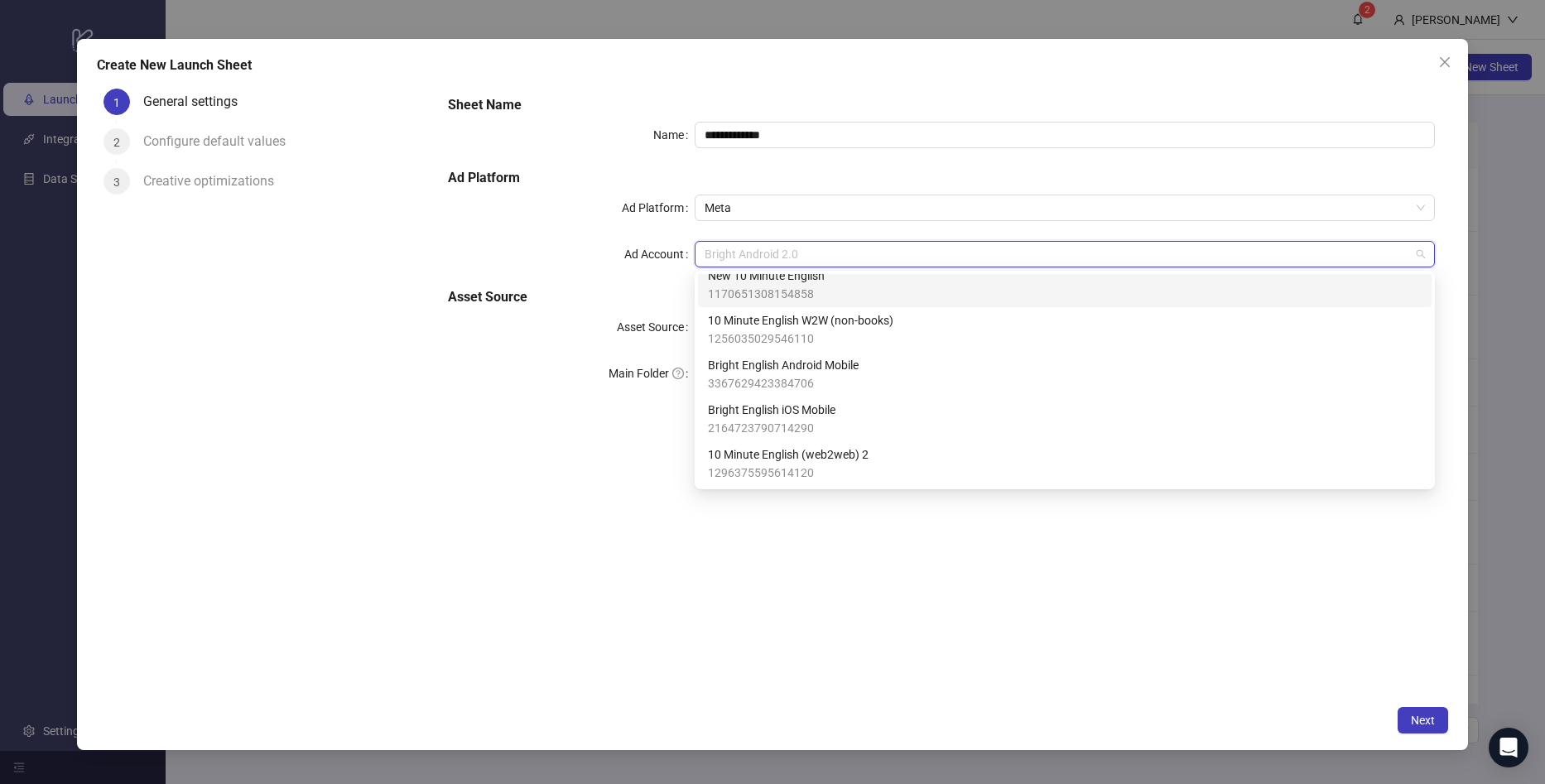
type input "*"
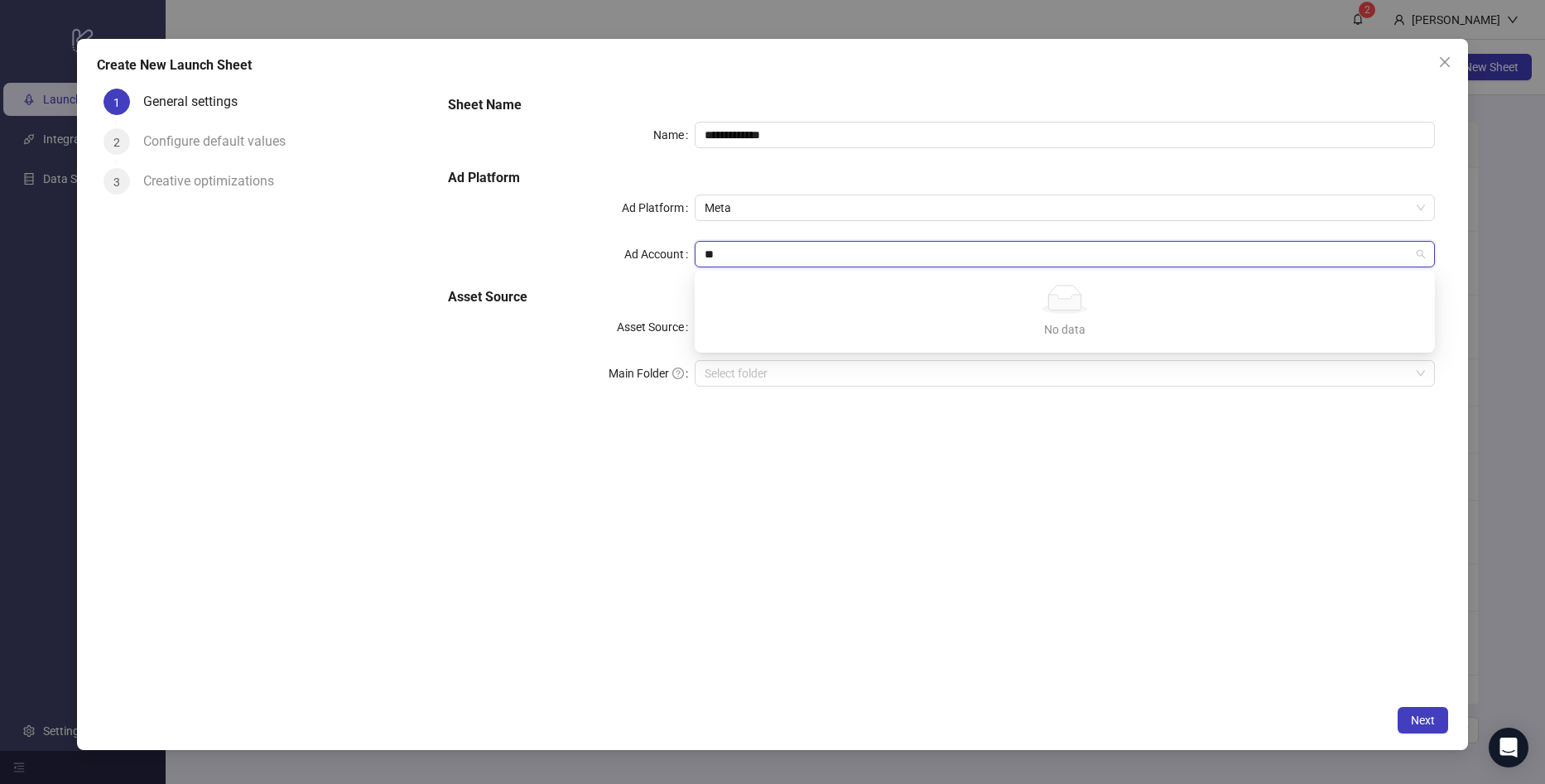
type input "*"
click at [1444, 57] on icon "close" at bounding box center [1445, 63] width 14 height 14
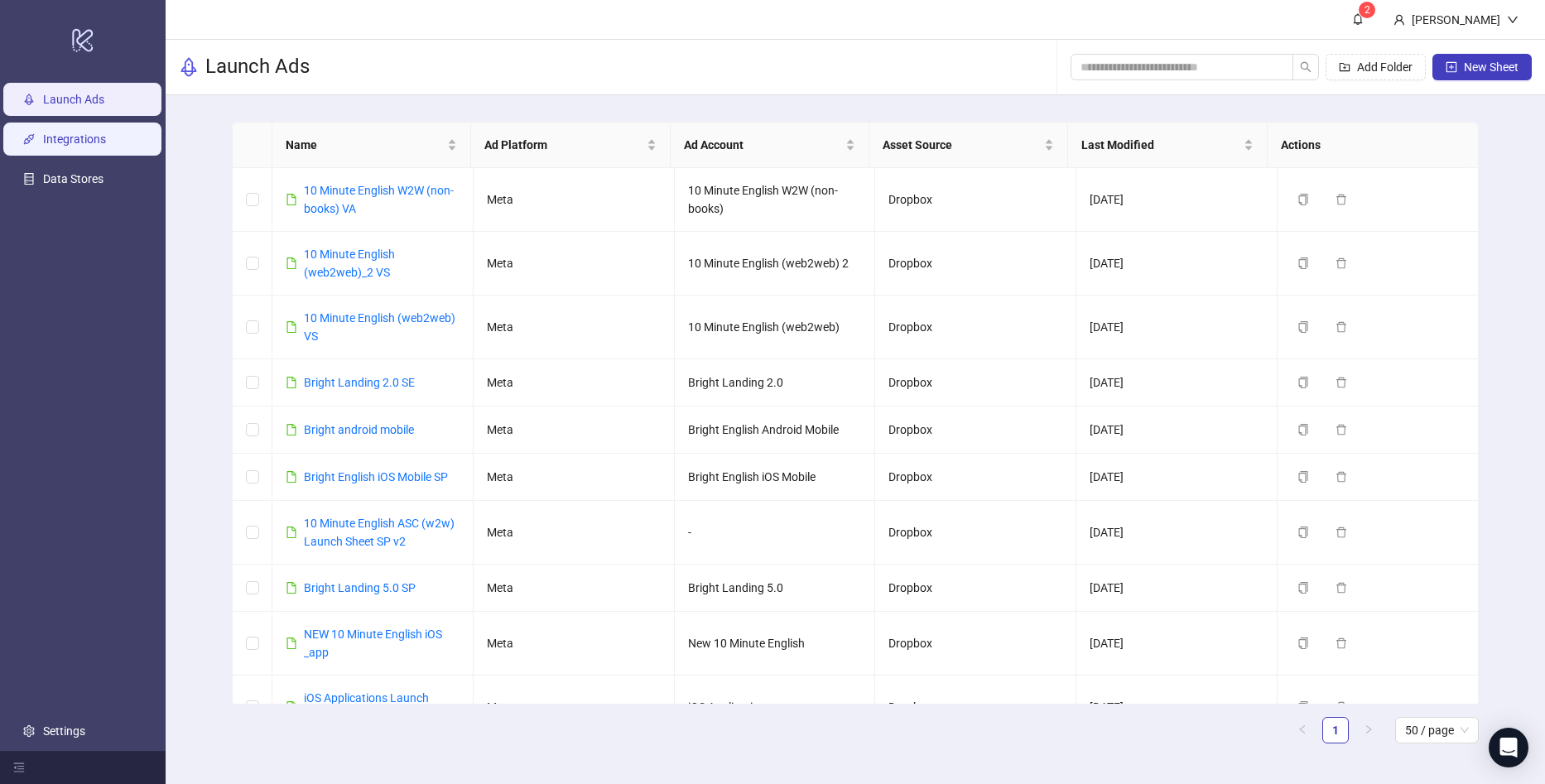
click at [64, 132] on link "Integrations" at bounding box center [74, 139] width 63 height 14
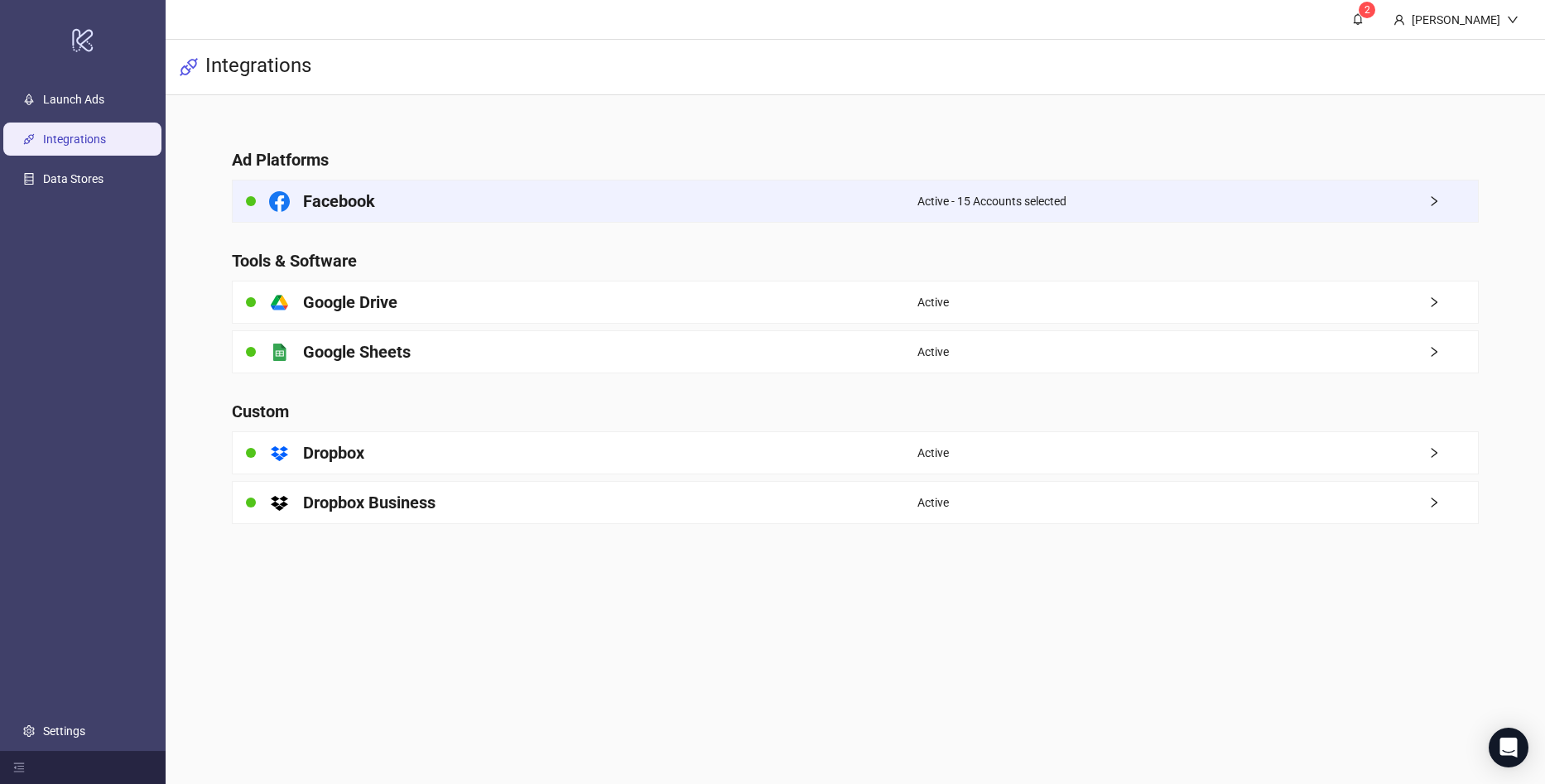
click at [947, 200] on span "Active - 15 Accounts selected" at bounding box center [992, 200] width 149 height 19
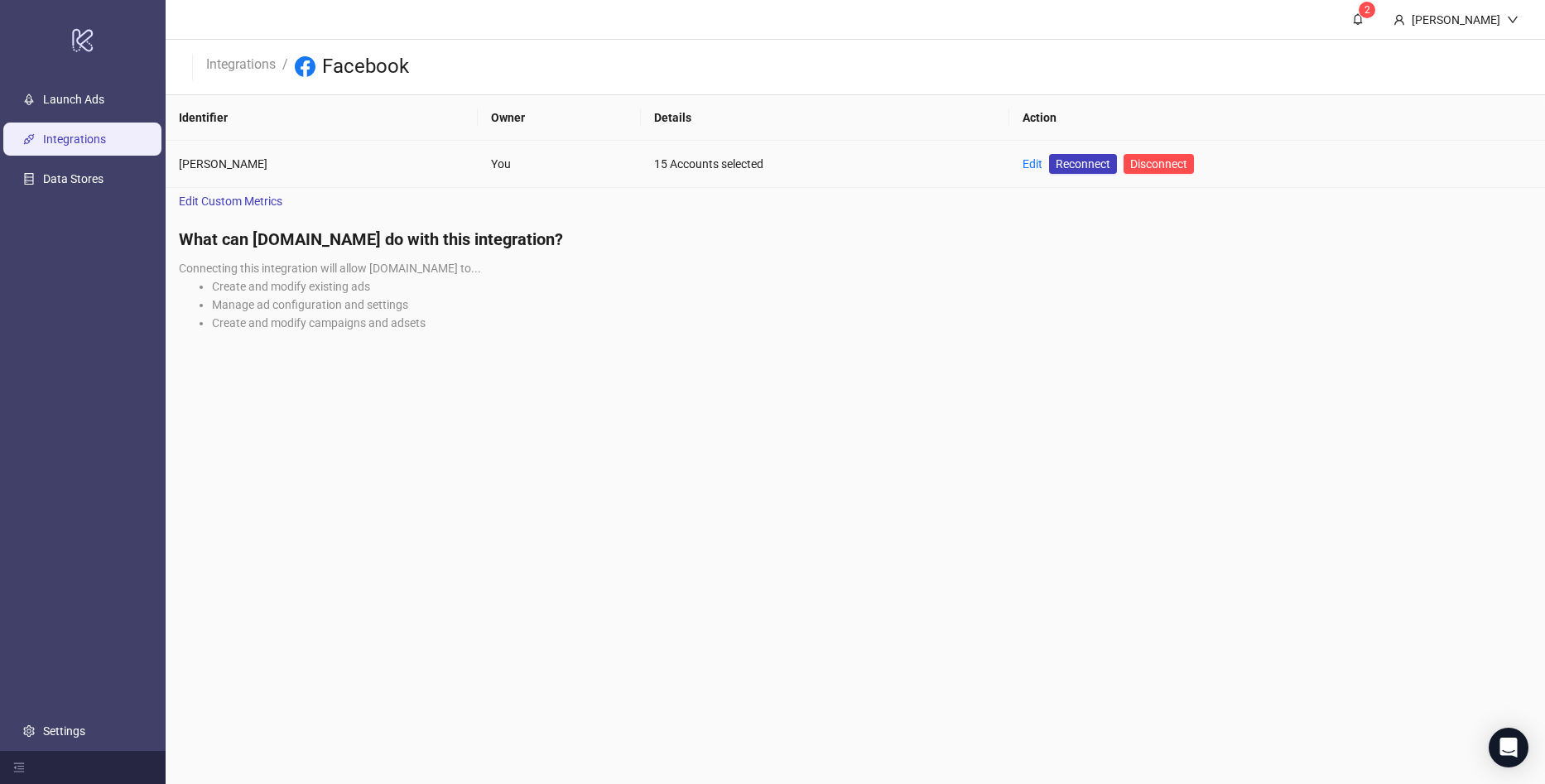
click at [1009, 164] on td "Edit Reconnect Disconnect" at bounding box center [1277, 164] width 536 height 47
click at [1023, 164] on link "Edit" at bounding box center [1033, 164] width 20 height 14
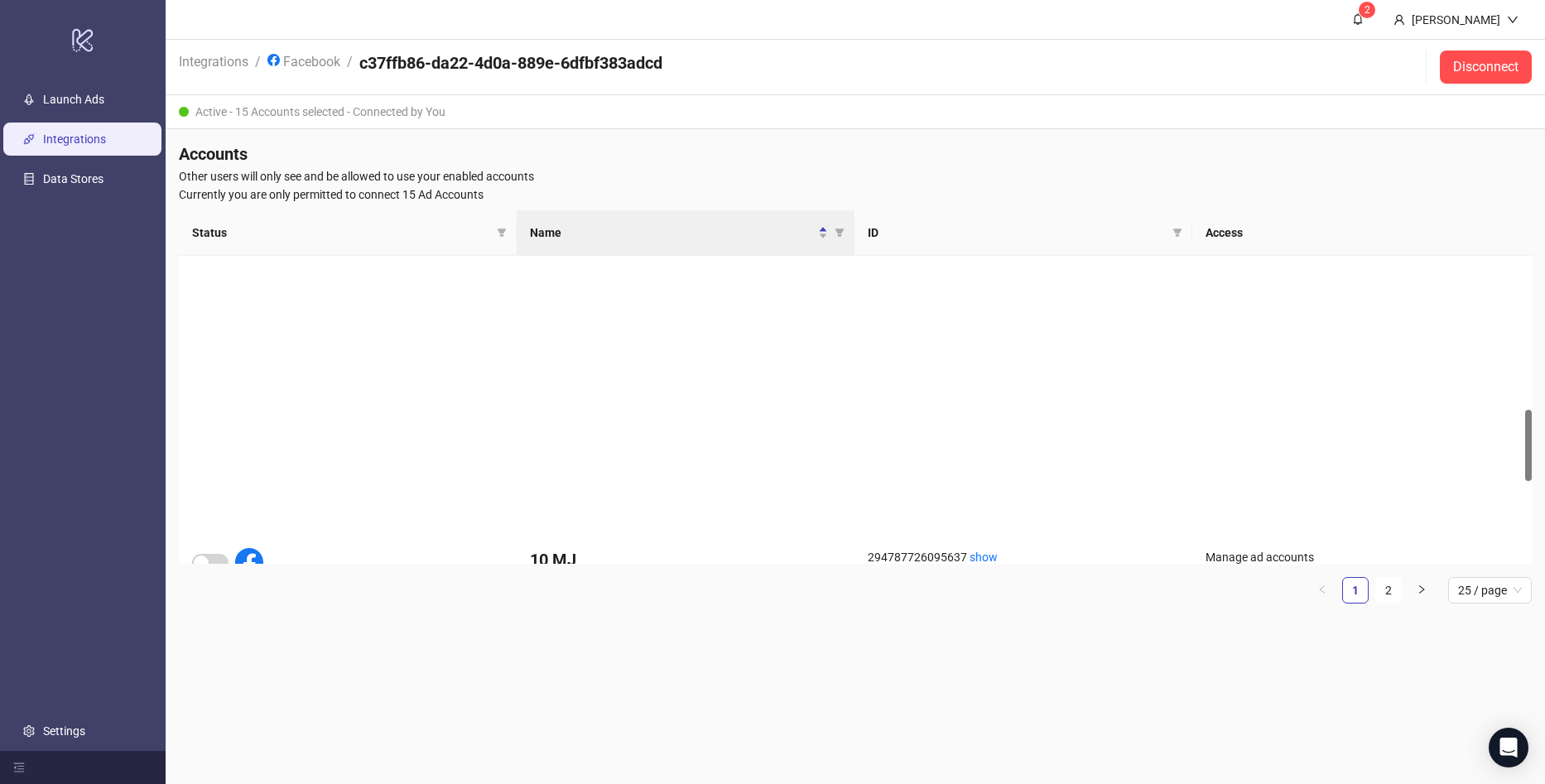
scroll to position [745, 0]
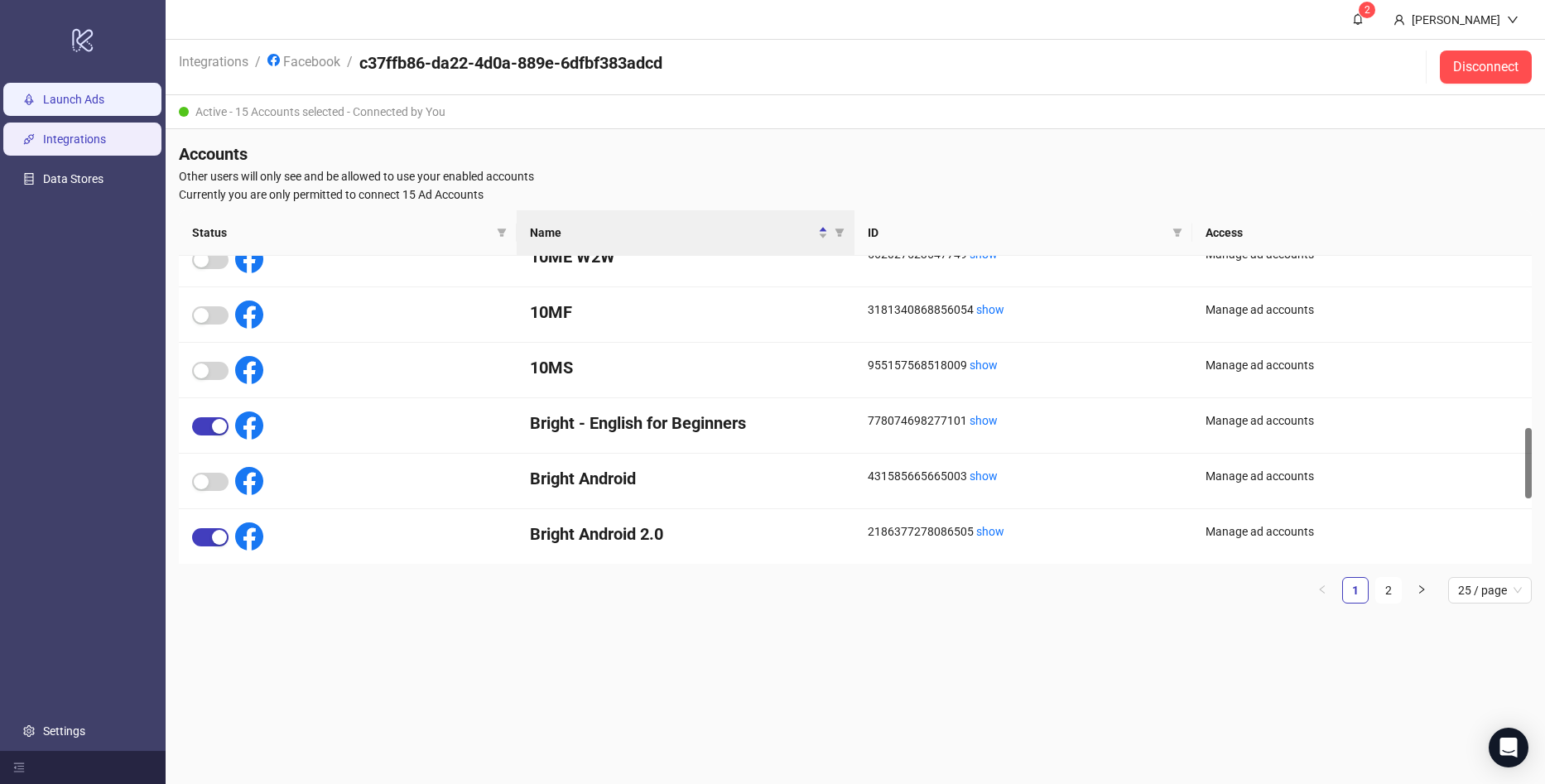
click at [63, 106] on link "Launch Ads" at bounding box center [73, 100] width 62 height 14
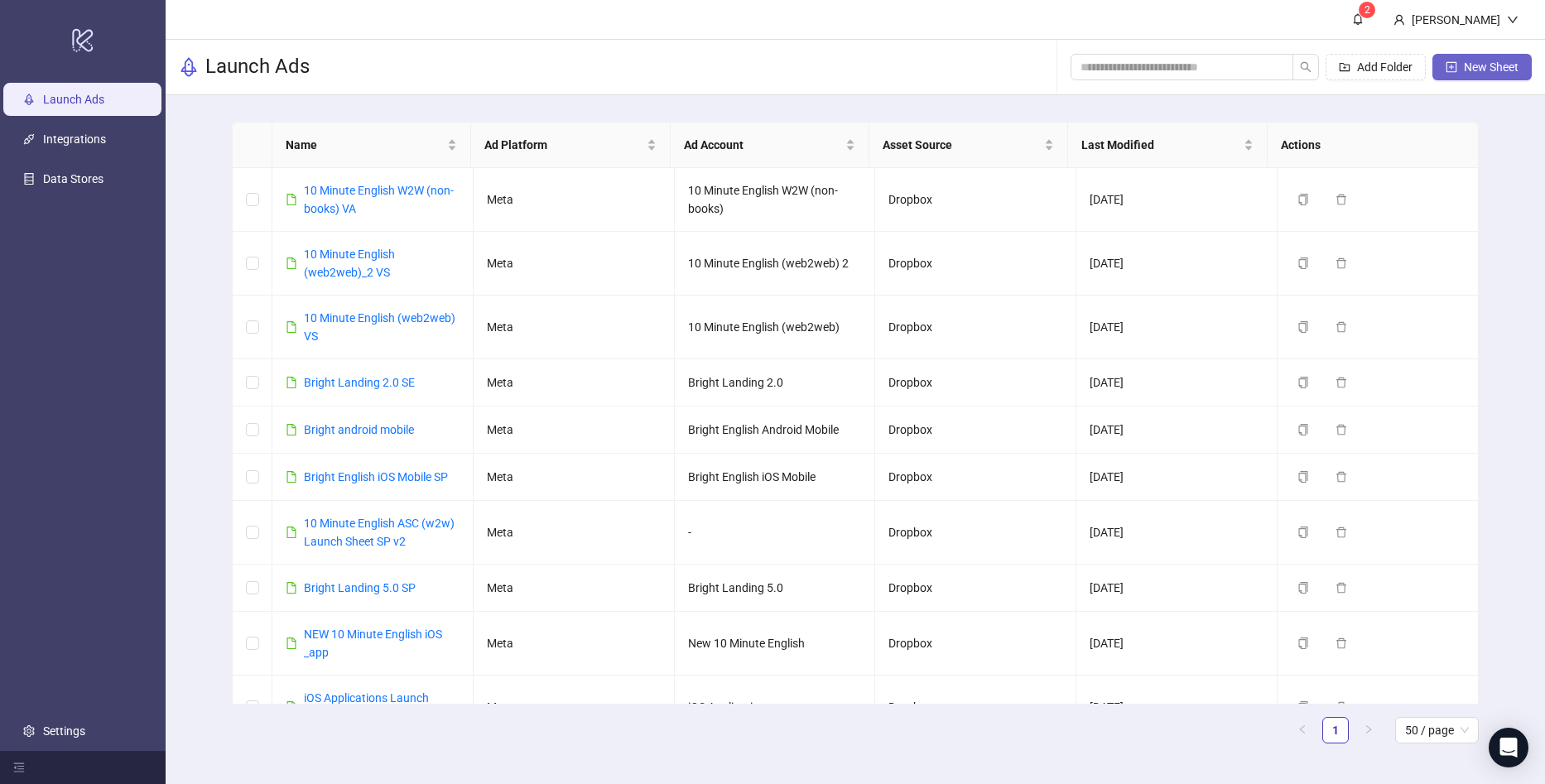
click at [1465, 63] on span "New Sheet" at bounding box center [1491, 67] width 55 height 14
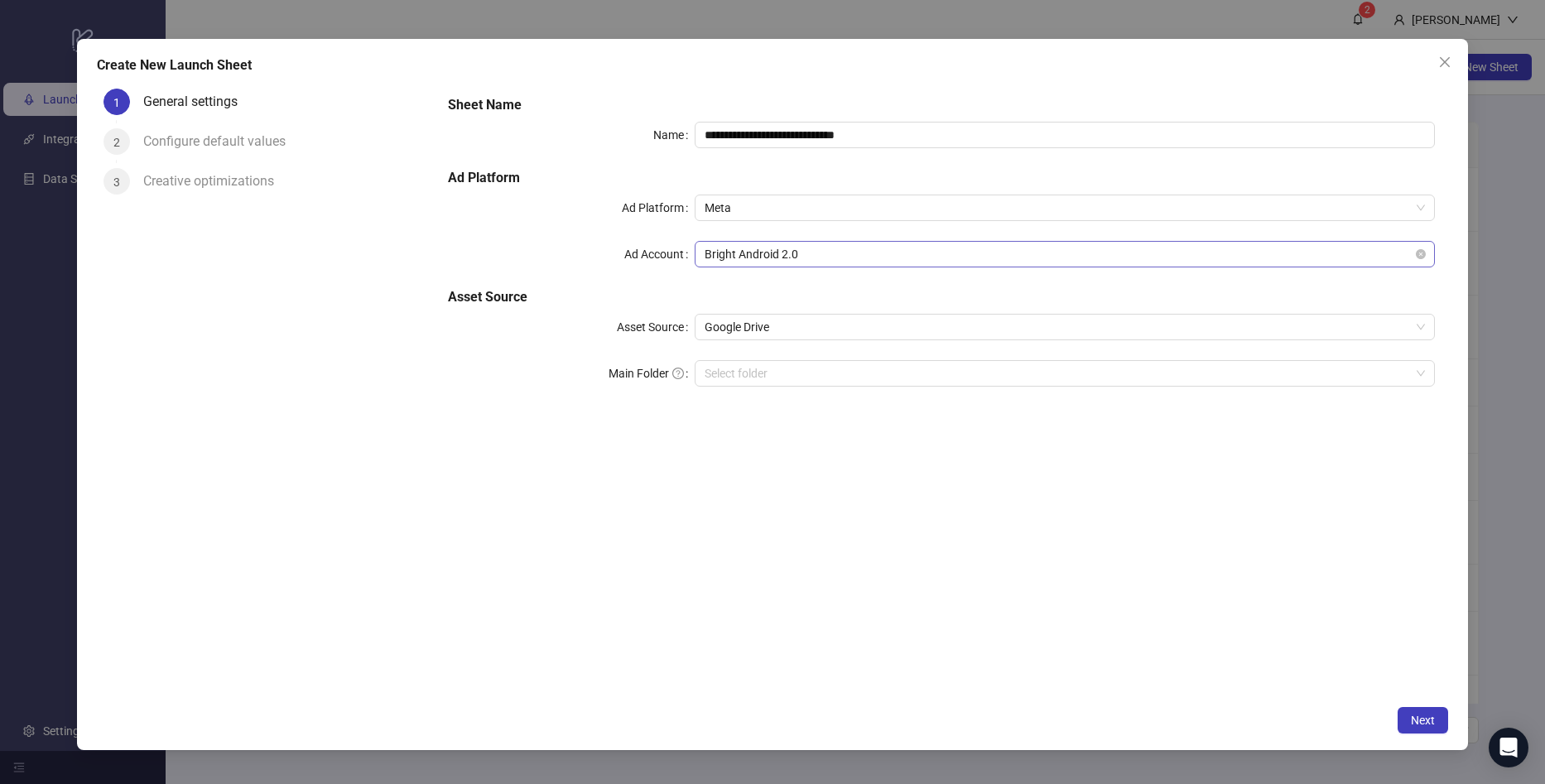
click at [806, 259] on span "Bright Android 2.0" at bounding box center [1065, 253] width 721 height 24
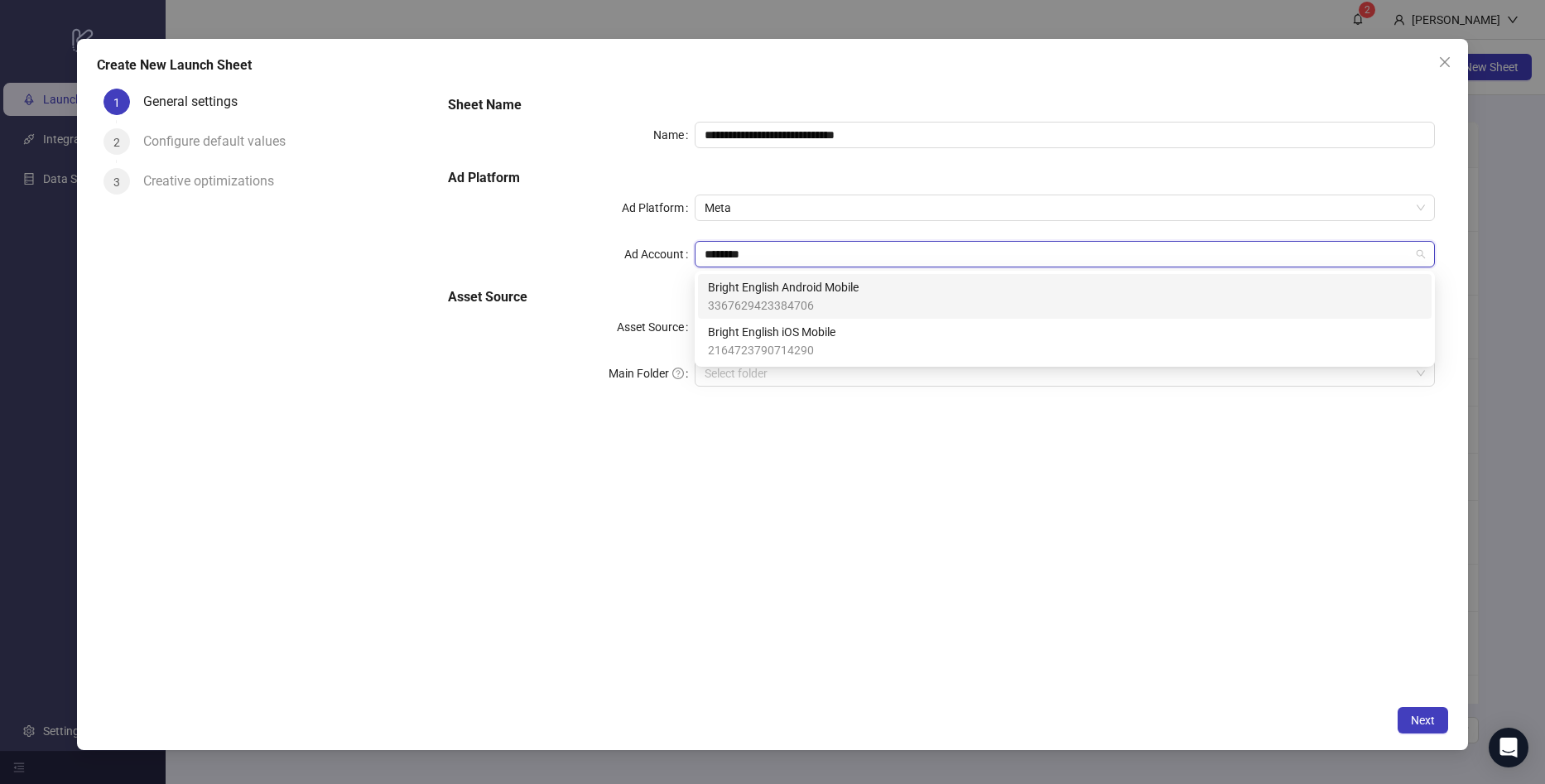
type input "*********"
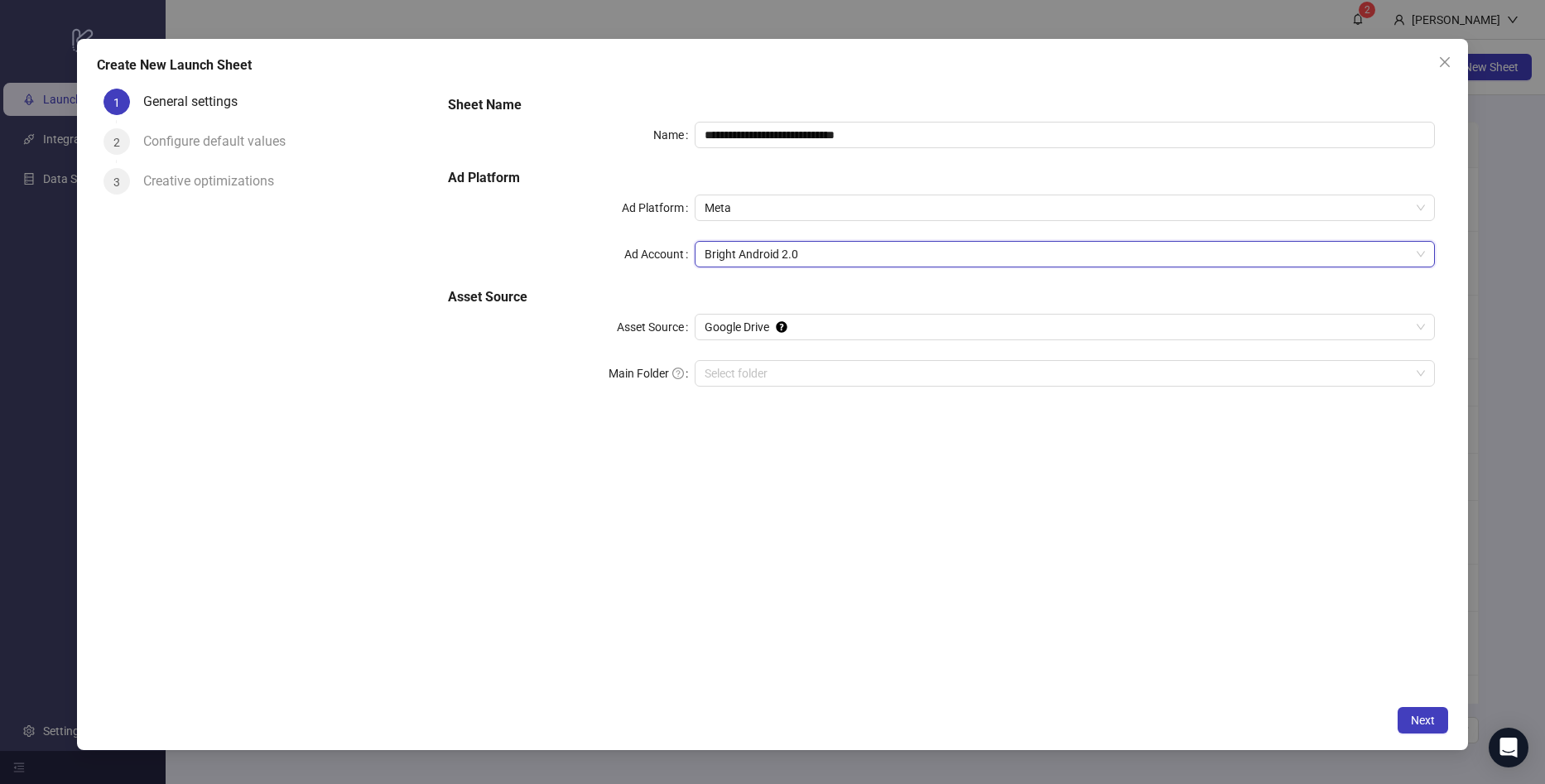
click at [864, 62] on div "Create New Launch Sheet" at bounding box center [772, 65] width 1350 height 20
click at [870, 8] on div "**********" at bounding box center [772, 392] width 1545 height 784
click at [1441, 65] on icon "close" at bounding box center [1445, 62] width 10 height 10
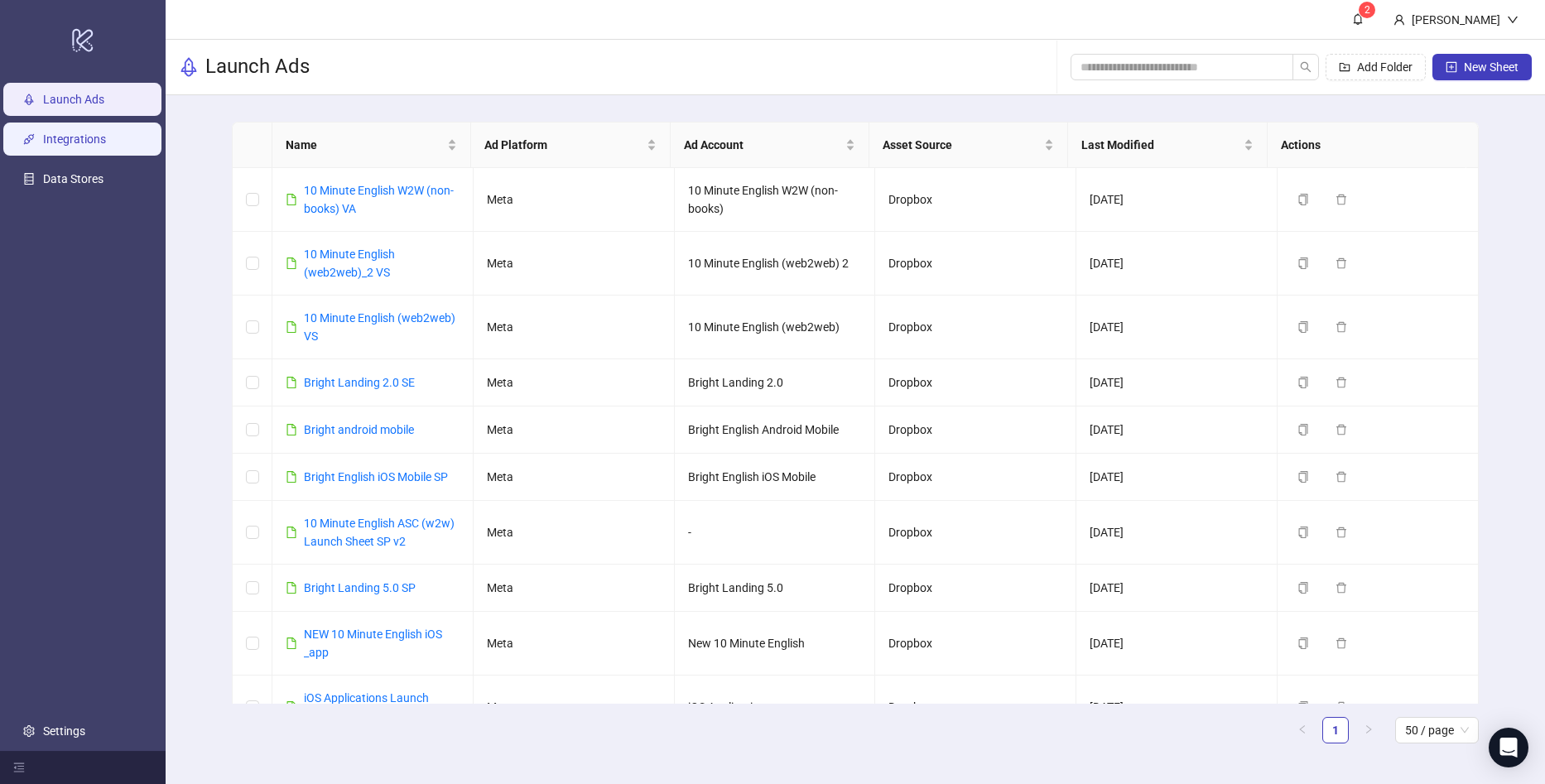
click at [58, 133] on link "Integrations" at bounding box center [74, 139] width 63 height 14
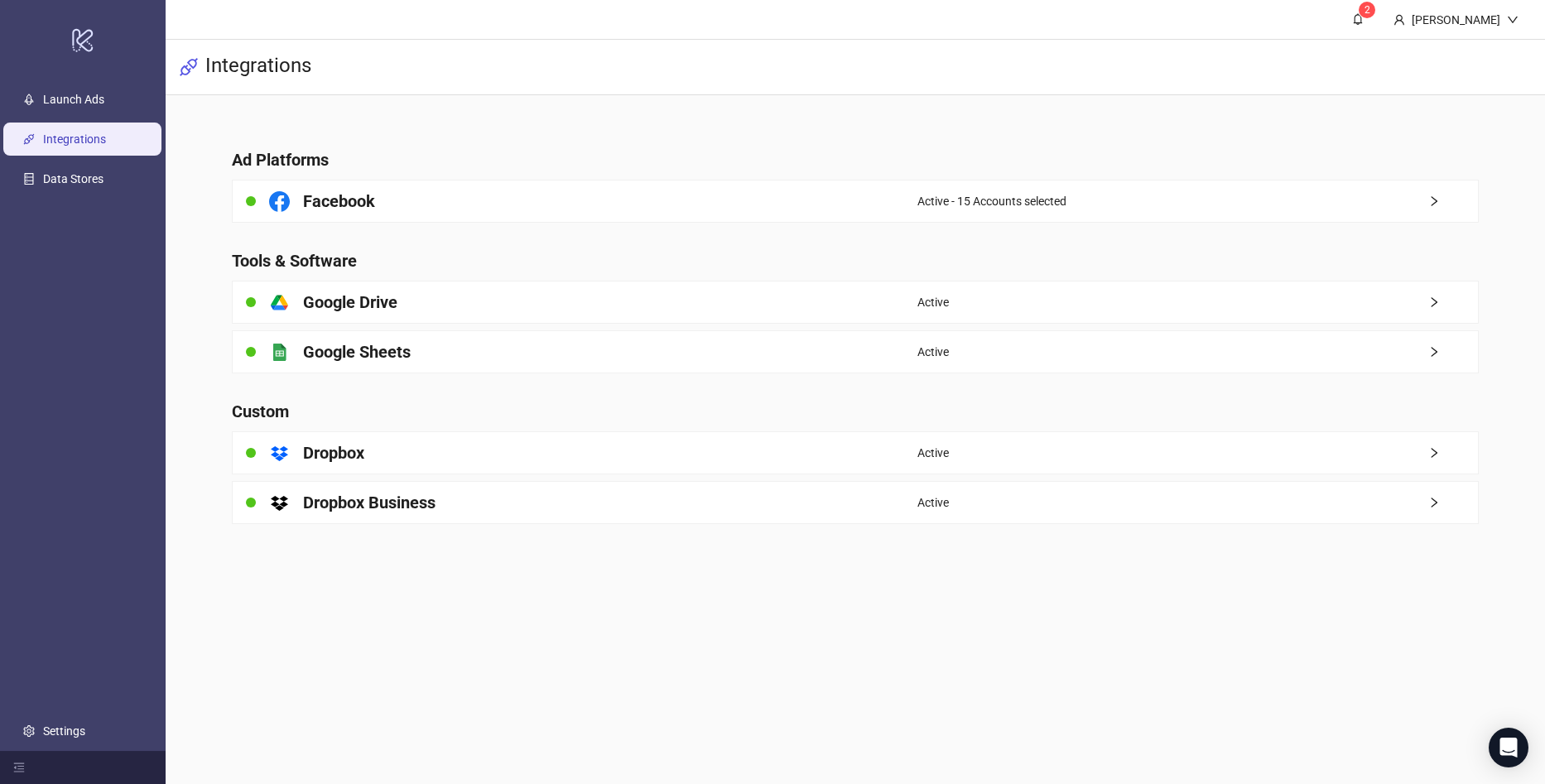
drag, startPoint x: 1257, startPoint y: 187, endPoint x: 1234, endPoint y: 197, distance: 25.1
click at [1256, 187] on div "Active - 15 Accounts selected" at bounding box center [1197, 201] width 560 height 41
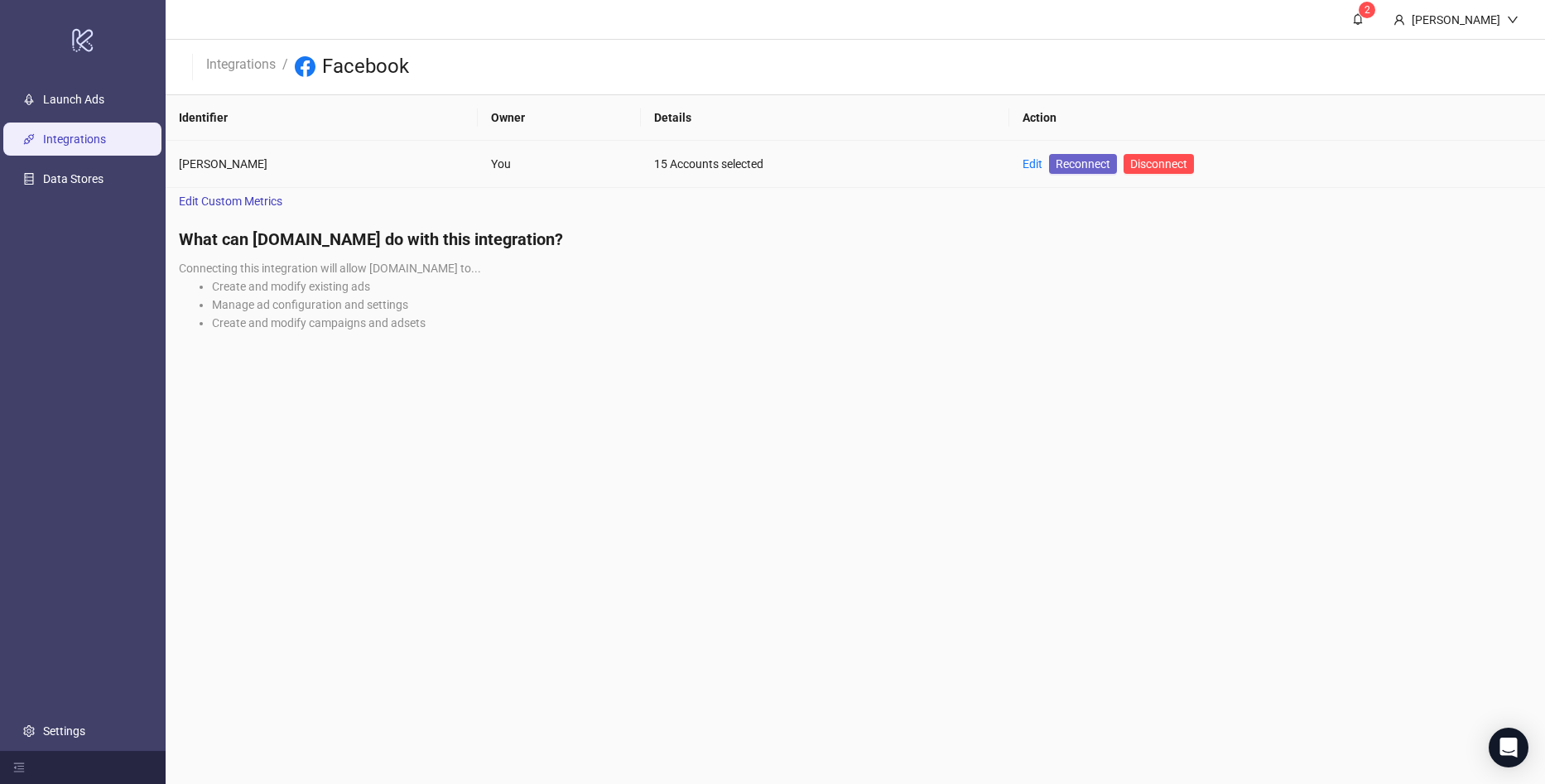
click at [1056, 162] on span "Reconnect" at bounding box center [1083, 163] width 55 height 19
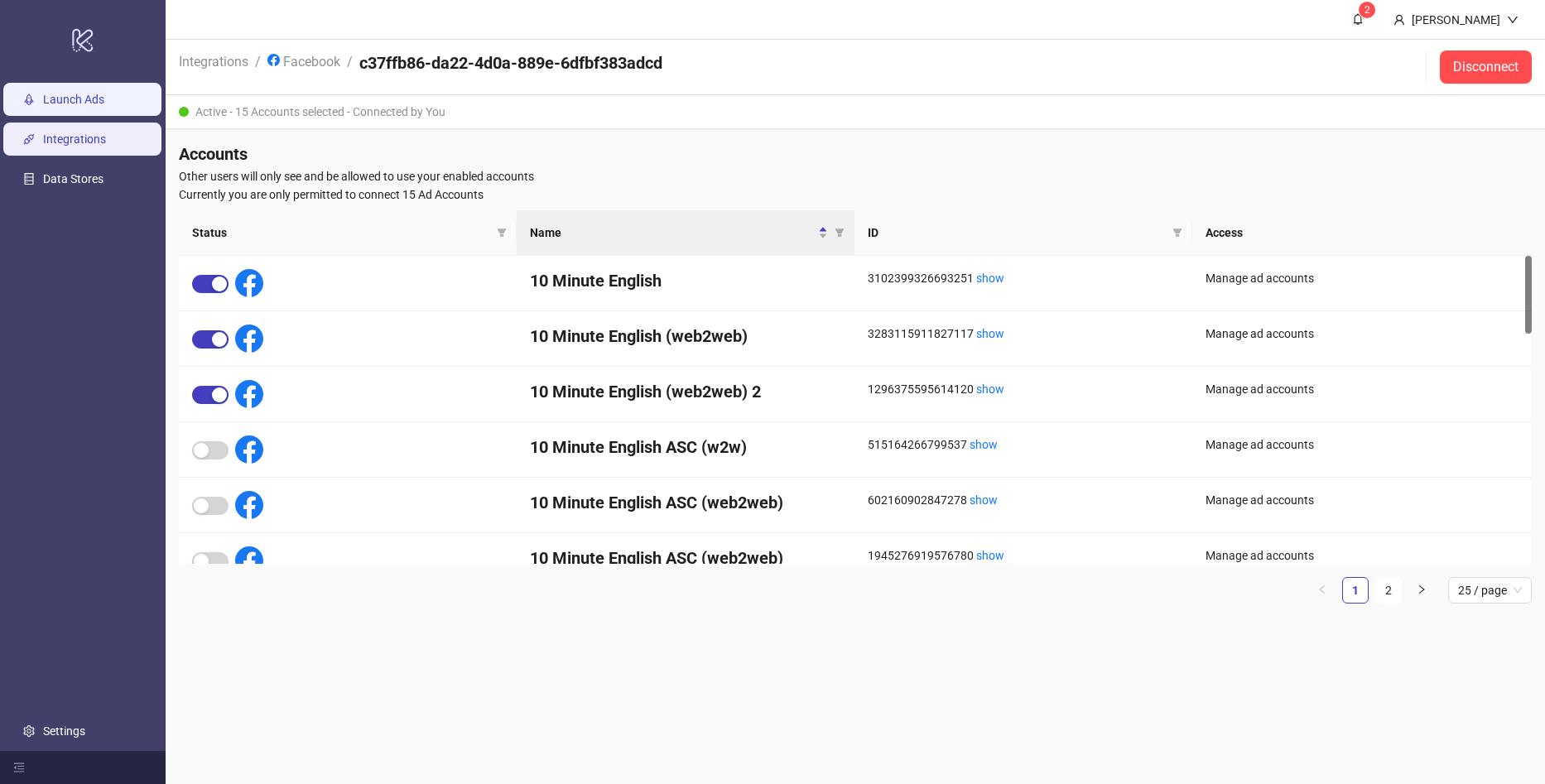
click at [88, 93] on link "Launch Ads" at bounding box center [73, 100] width 62 height 14
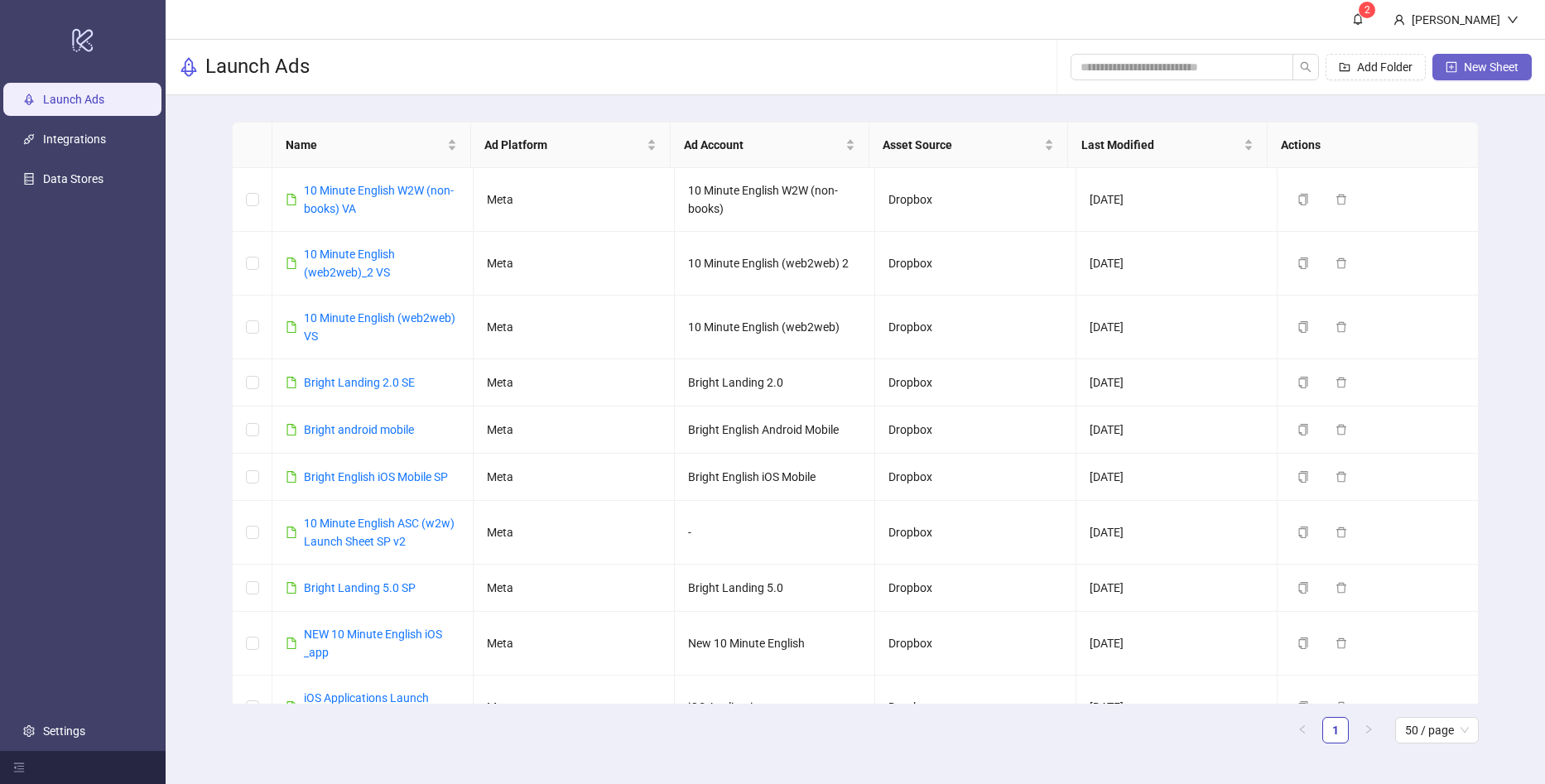
click at [1473, 64] on span "New Sheet" at bounding box center [1491, 67] width 55 height 14
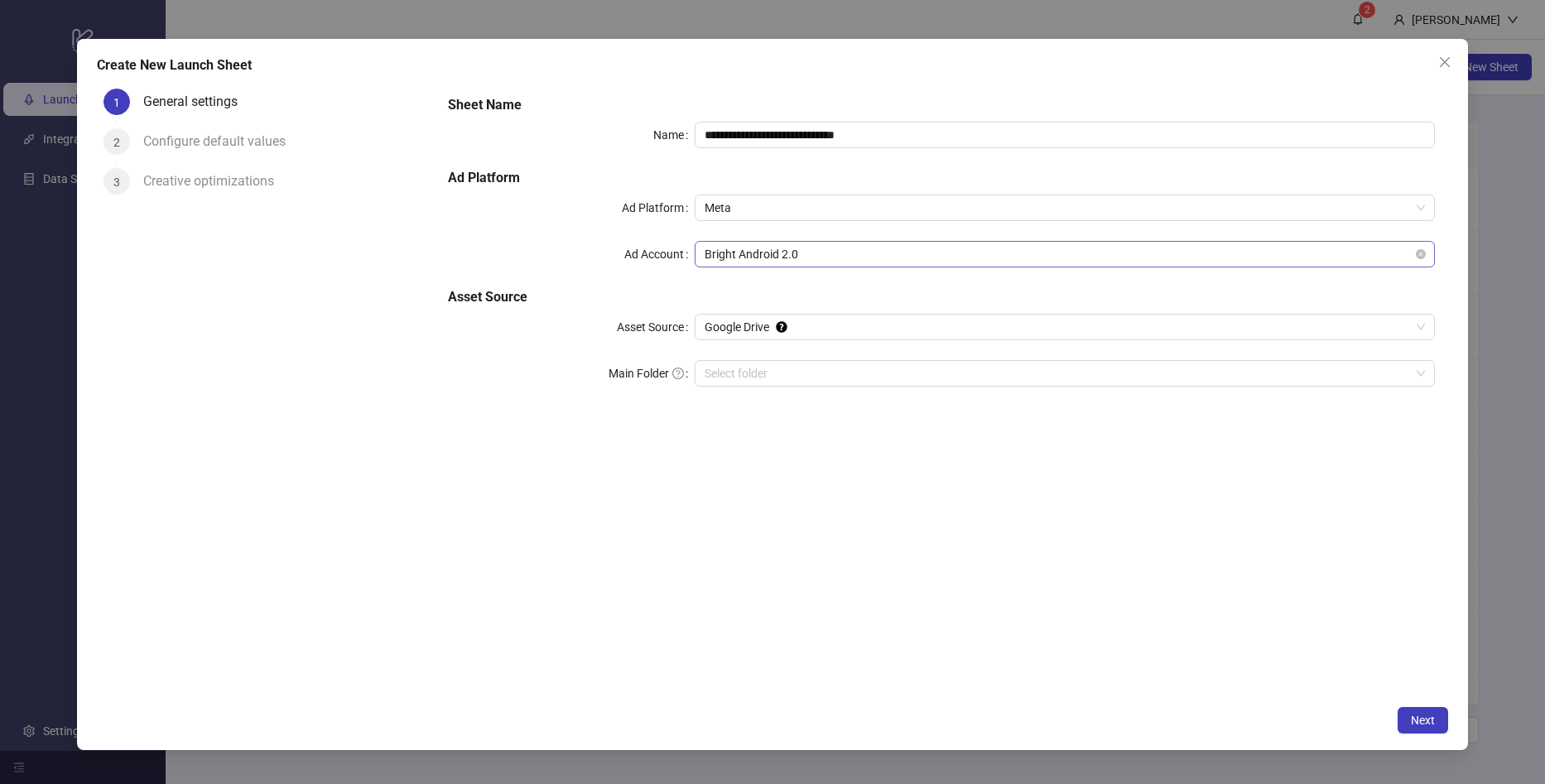
click at [781, 260] on span "Bright Android 2.0" at bounding box center [1065, 253] width 721 height 24
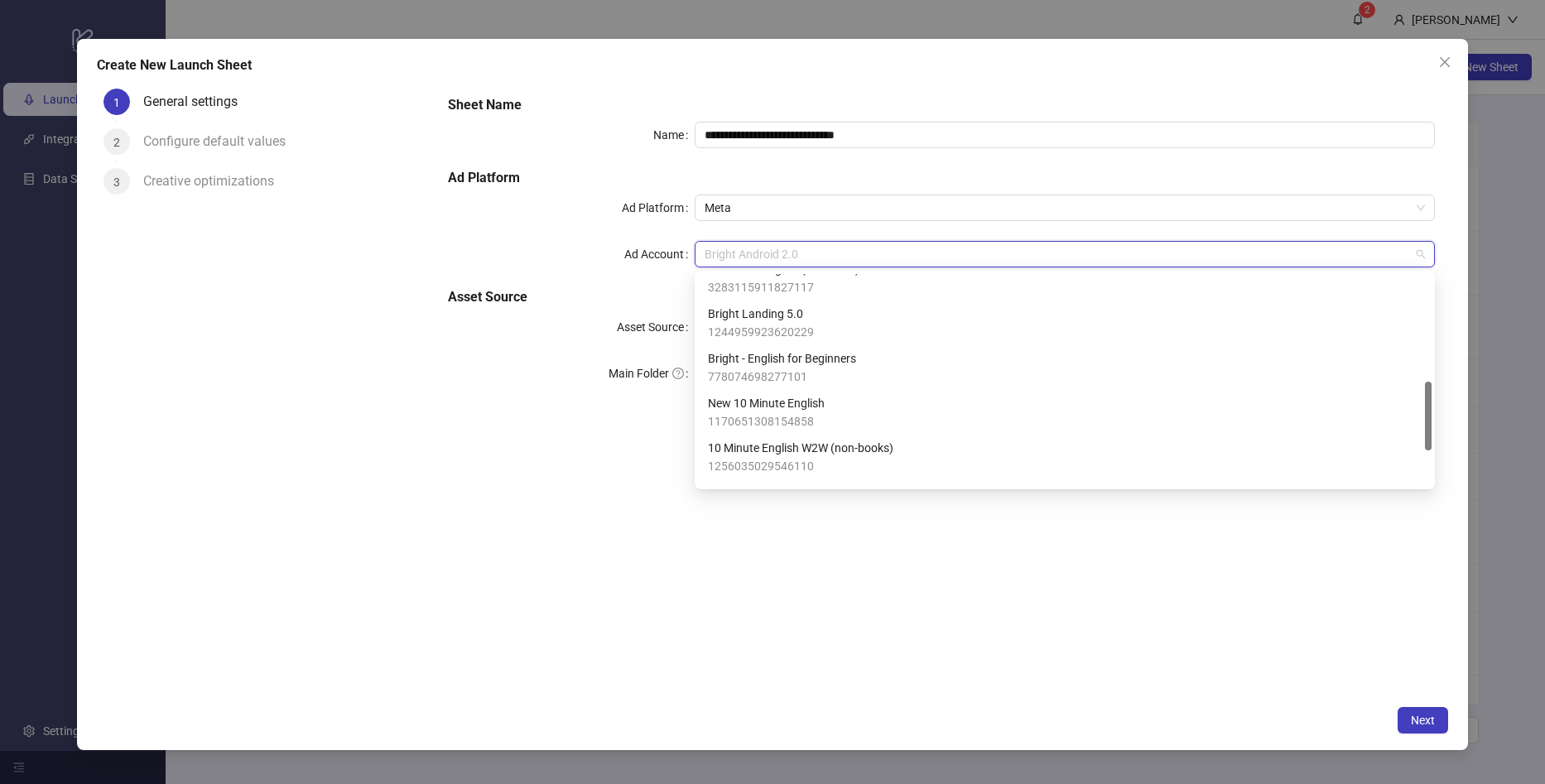
scroll to position [414, 0]
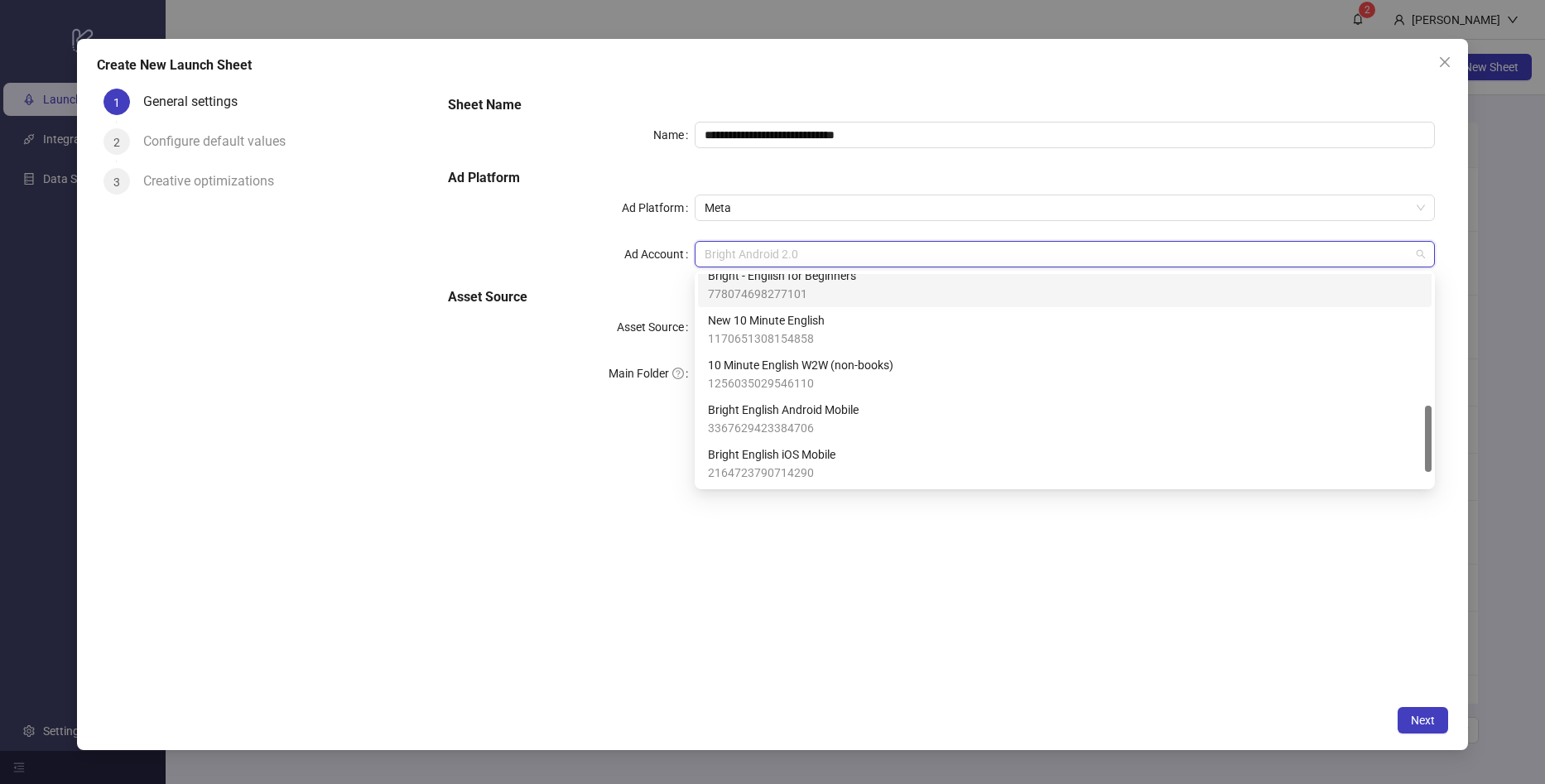
click at [854, 282] on span "Bright - English for Beginners" at bounding box center [782, 276] width 149 height 19
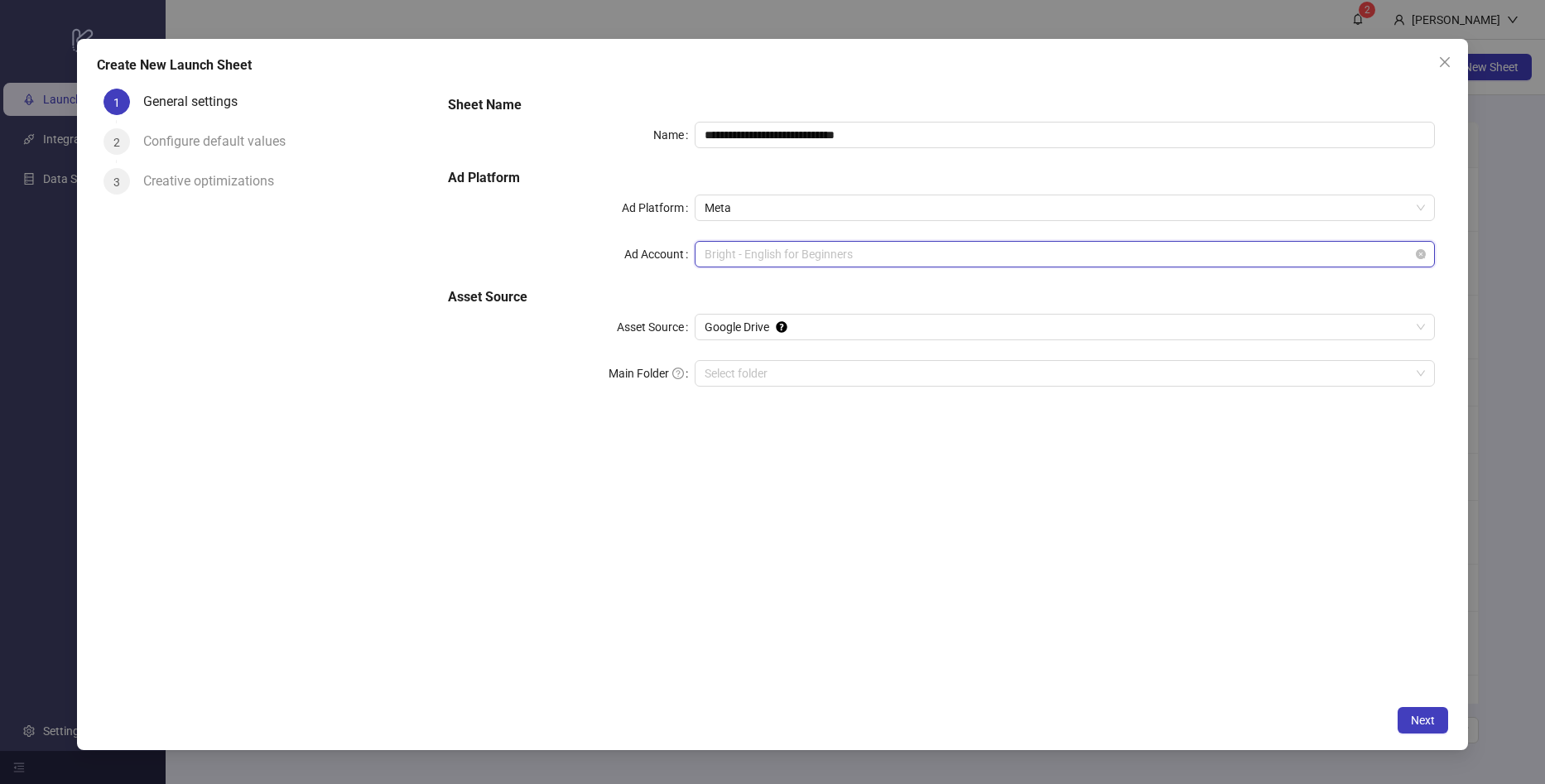
scroll to position [403, 0]
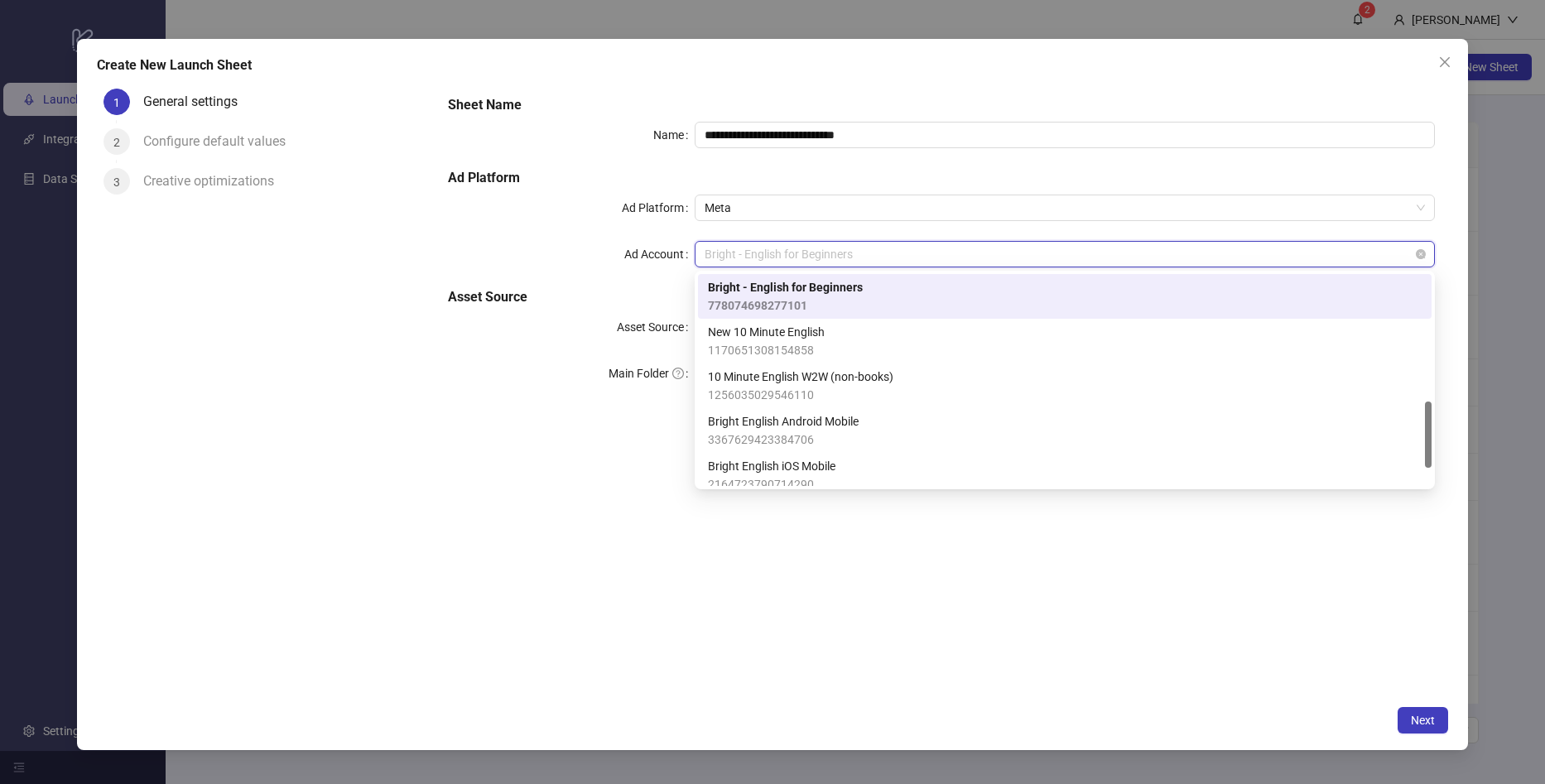
drag, startPoint x: 864, startPoint y: 255, endPoint x: 721, endPoint y: 265, distance: 143.3
click at [721, 265] on span "Bright - English for Beginners" at bounding box center [1065, 253] width 721 height 24
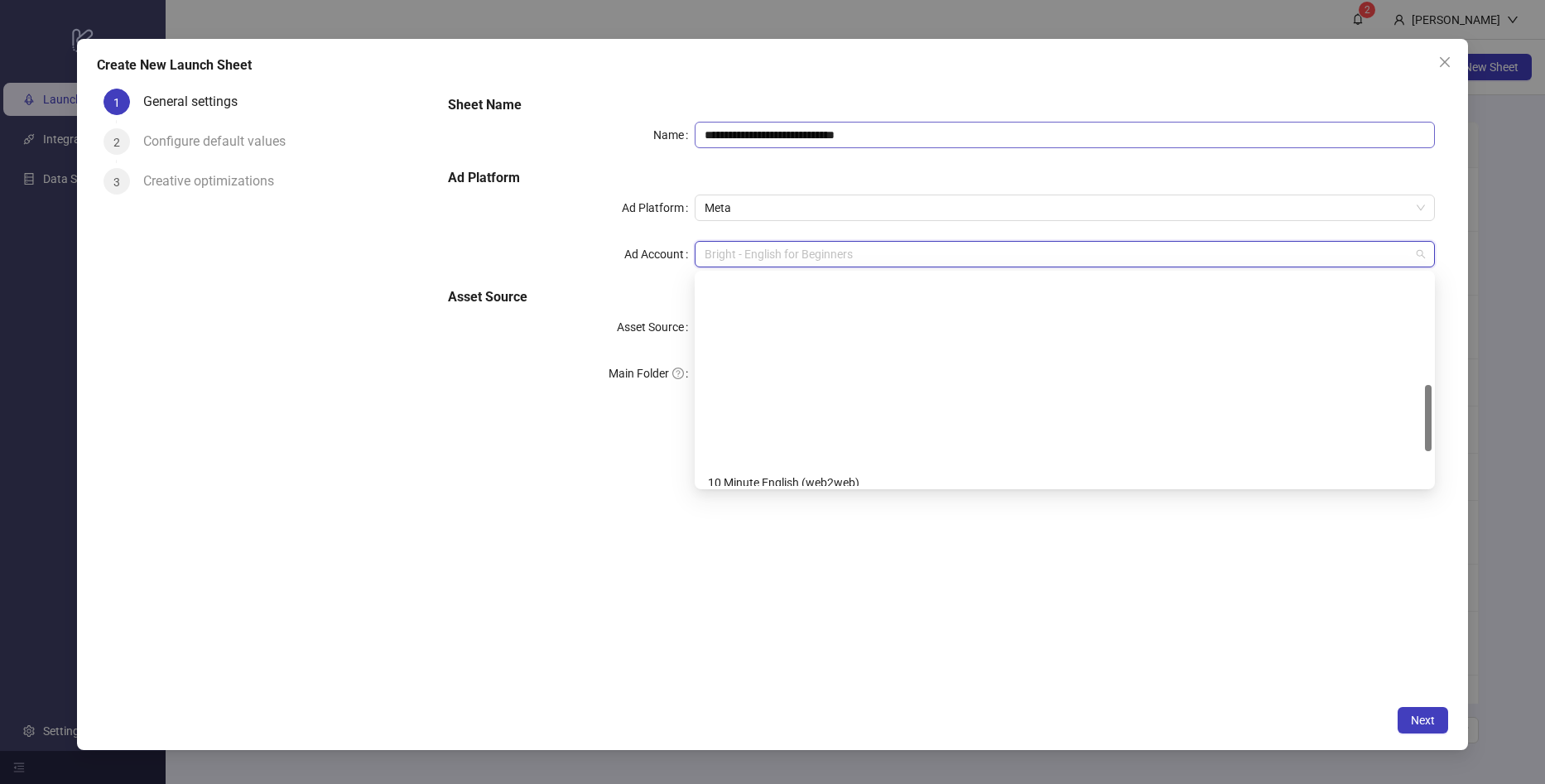
drag, startPoint x: 869, startPoint y: 283, endPoint x: 820, endPoint y: 149, distance: 142.7
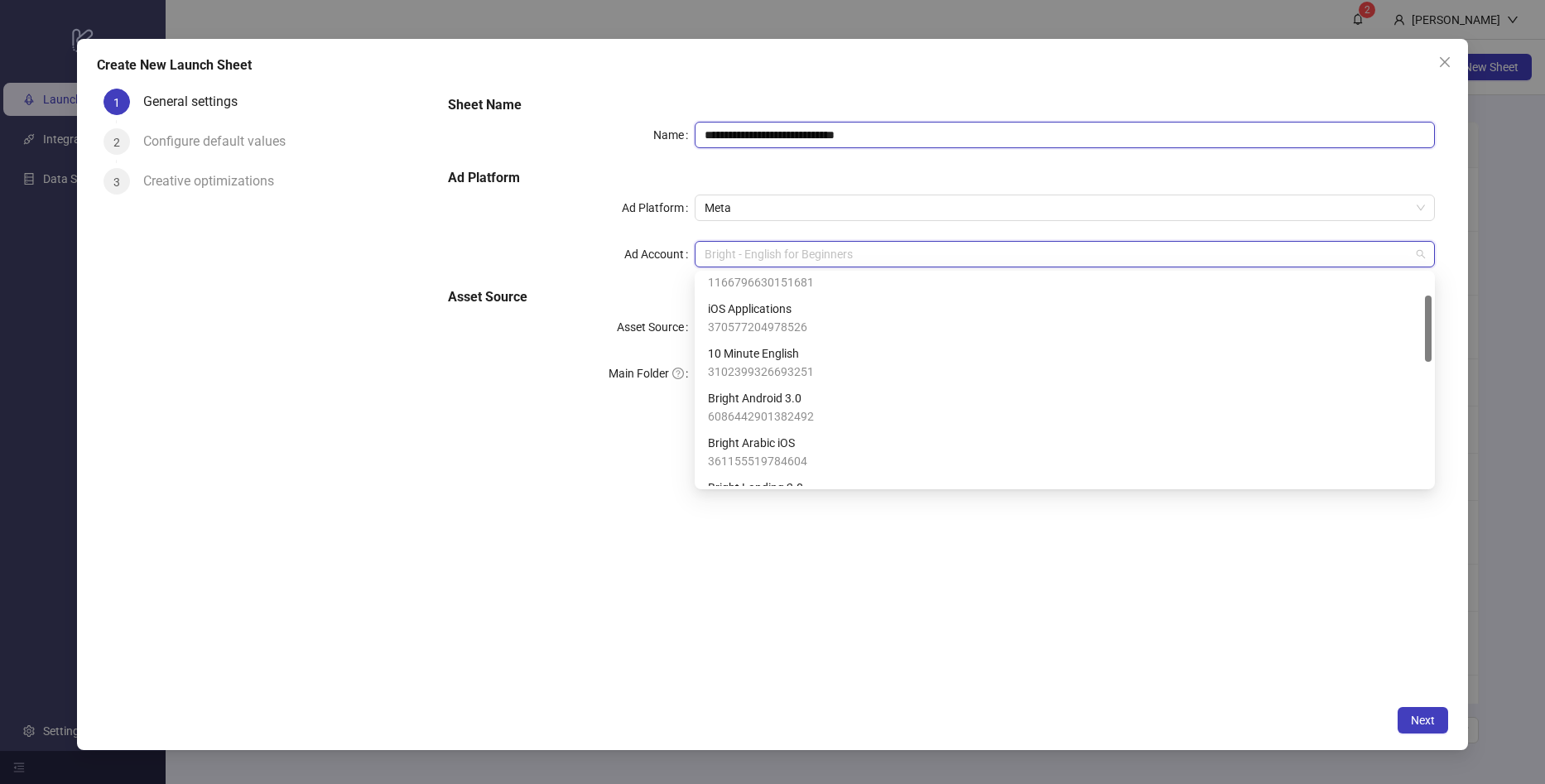
click at [910, 130] on input "**********" at bounding box center [1064, 134] width 740 height 26
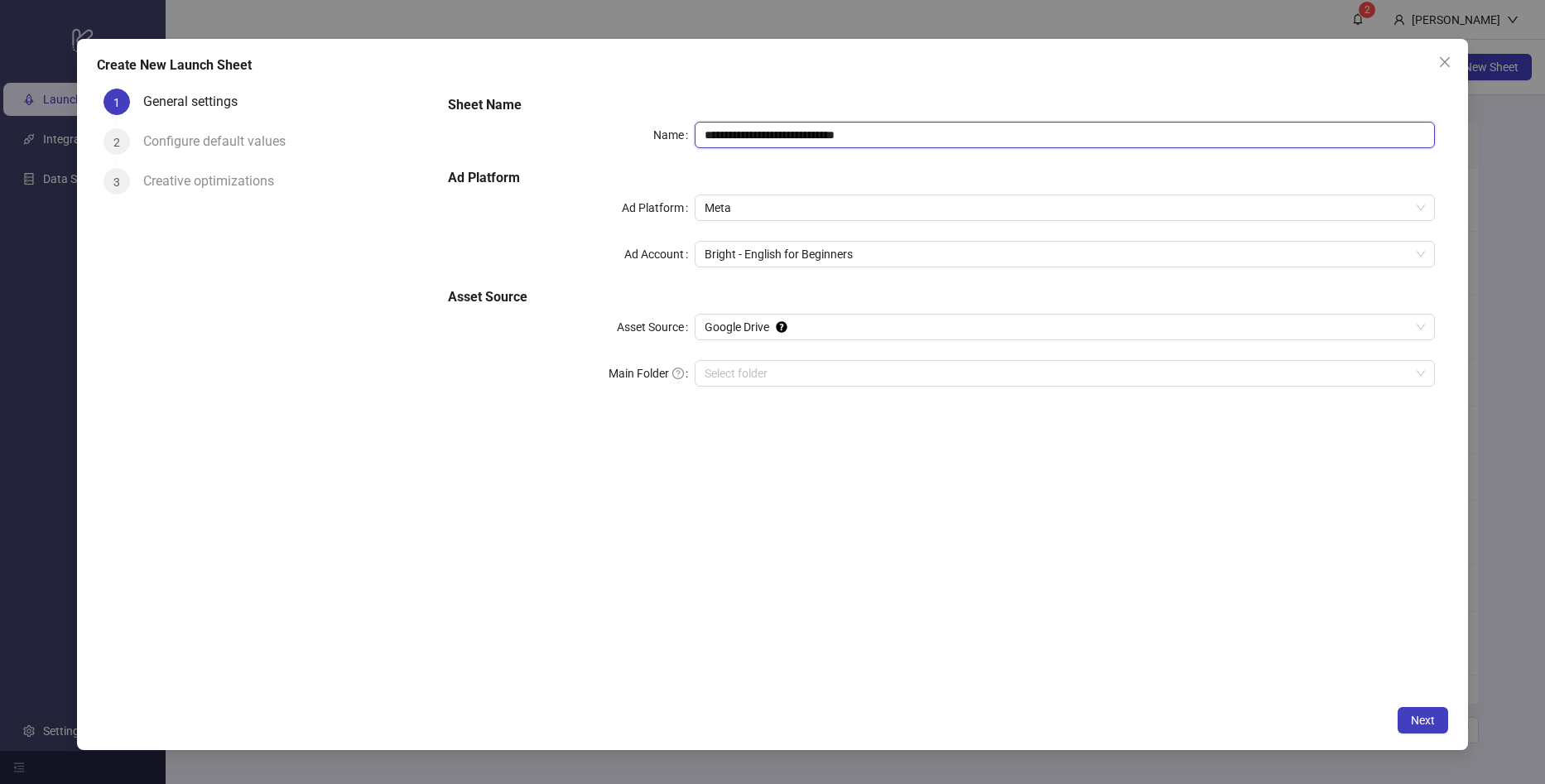
drag, startPoint x: 812, startPoint y: 141, endPoint x: 743, endPoint y: 136, distance: 69.2
click at [743, 136] on input "**********" at bounding box center [1064, 134] width 740 height 26
click at [849, 322] on span "Google Drive" at bounding box center [1065, 327] width 721 height 24
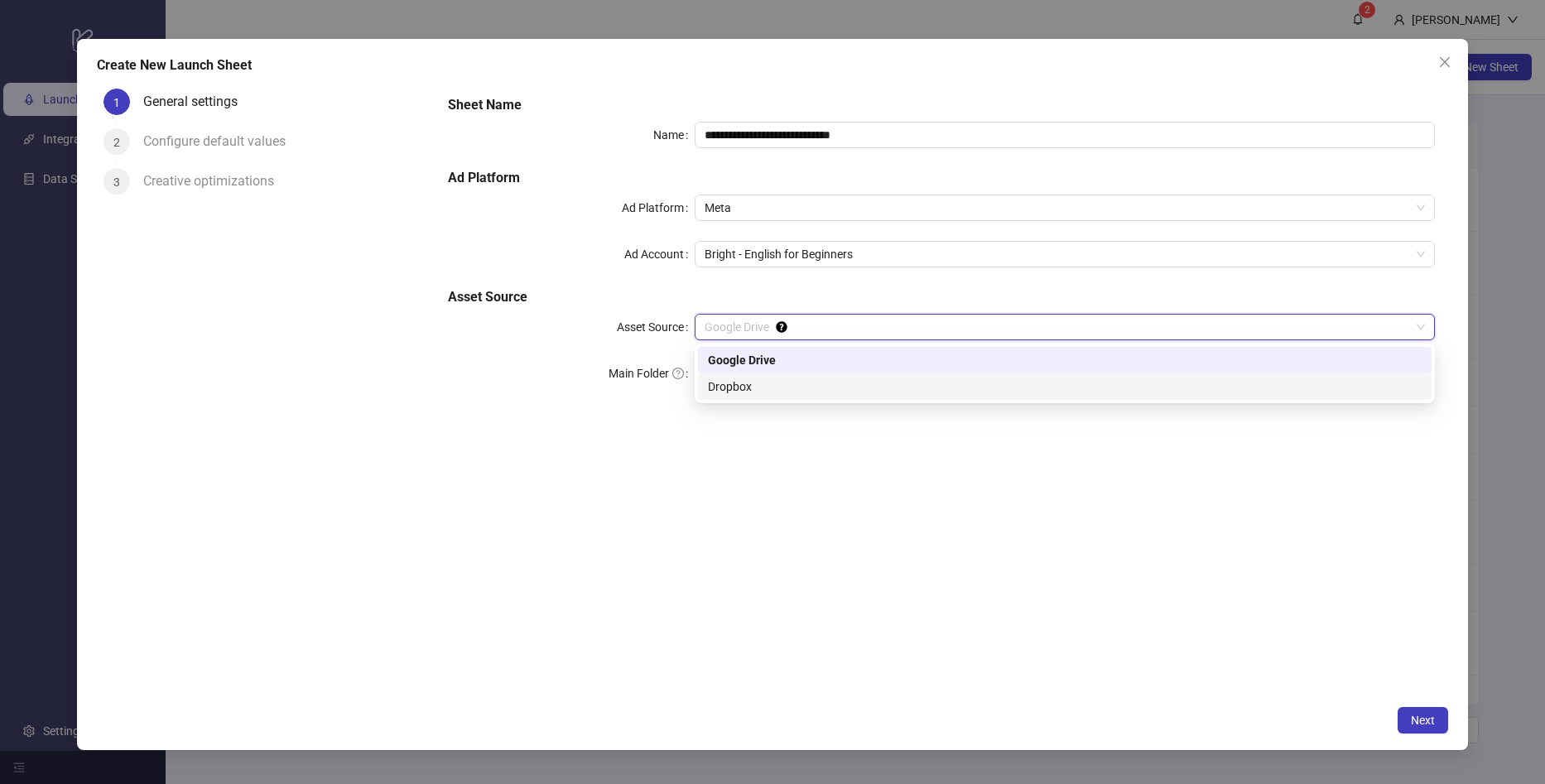
click at [809, 381] on div "Dropbox" at bounding box center [1065, 386] width 714 height 19
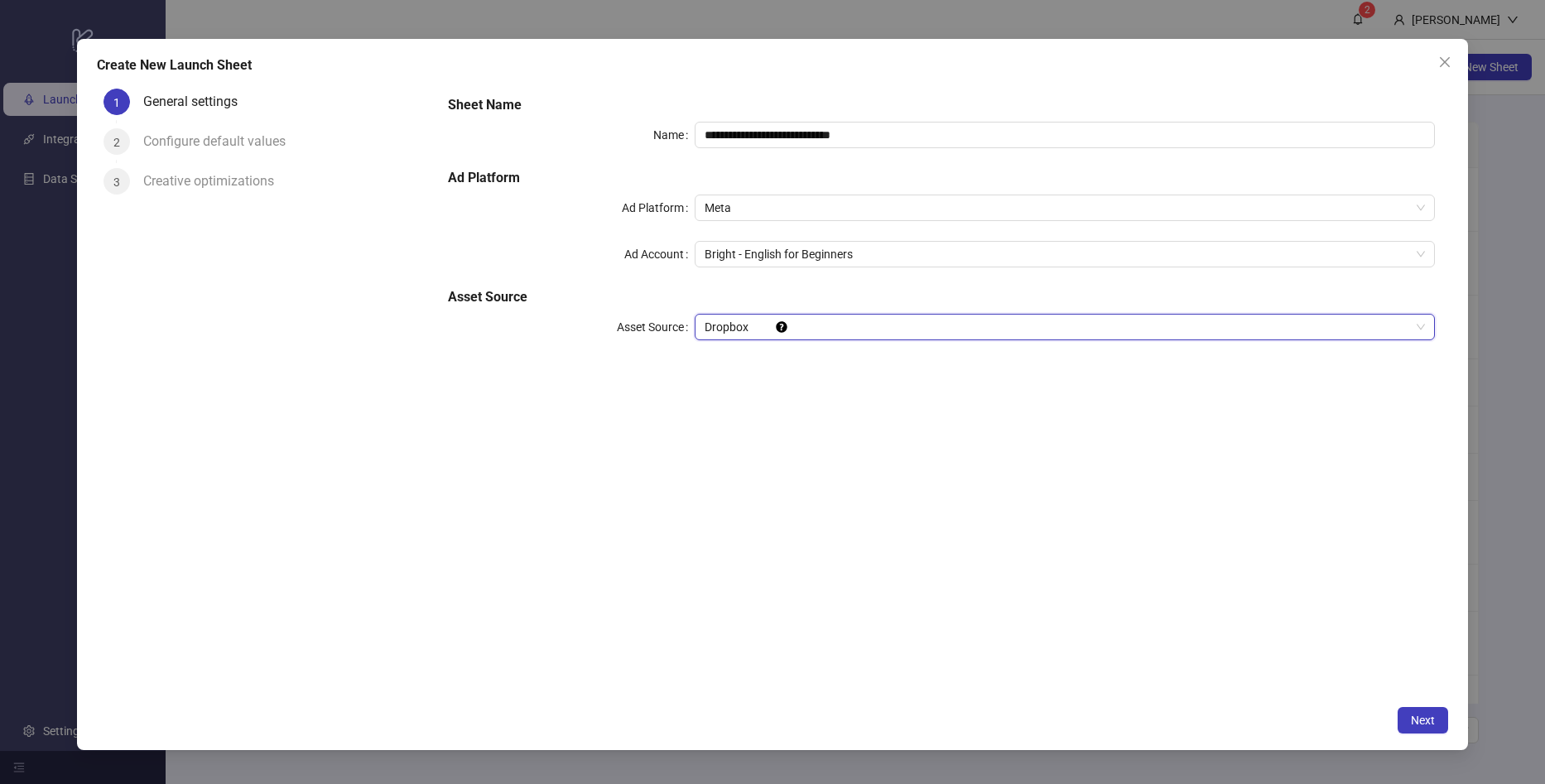
click at [771, 497] on div "**********" at bounding box center [942, 389] width 1013 height 614
click at [932, 392] on div "**********" at bounding box center [942, 389] width 1013 height 614
click at [992, 143] on input "**********" at bounding box center [1064, 134] width 740 height 26
type input "**********"
click at [1051, 473] on div "**********" at bounding box center [942, 389] width 1013 height 614
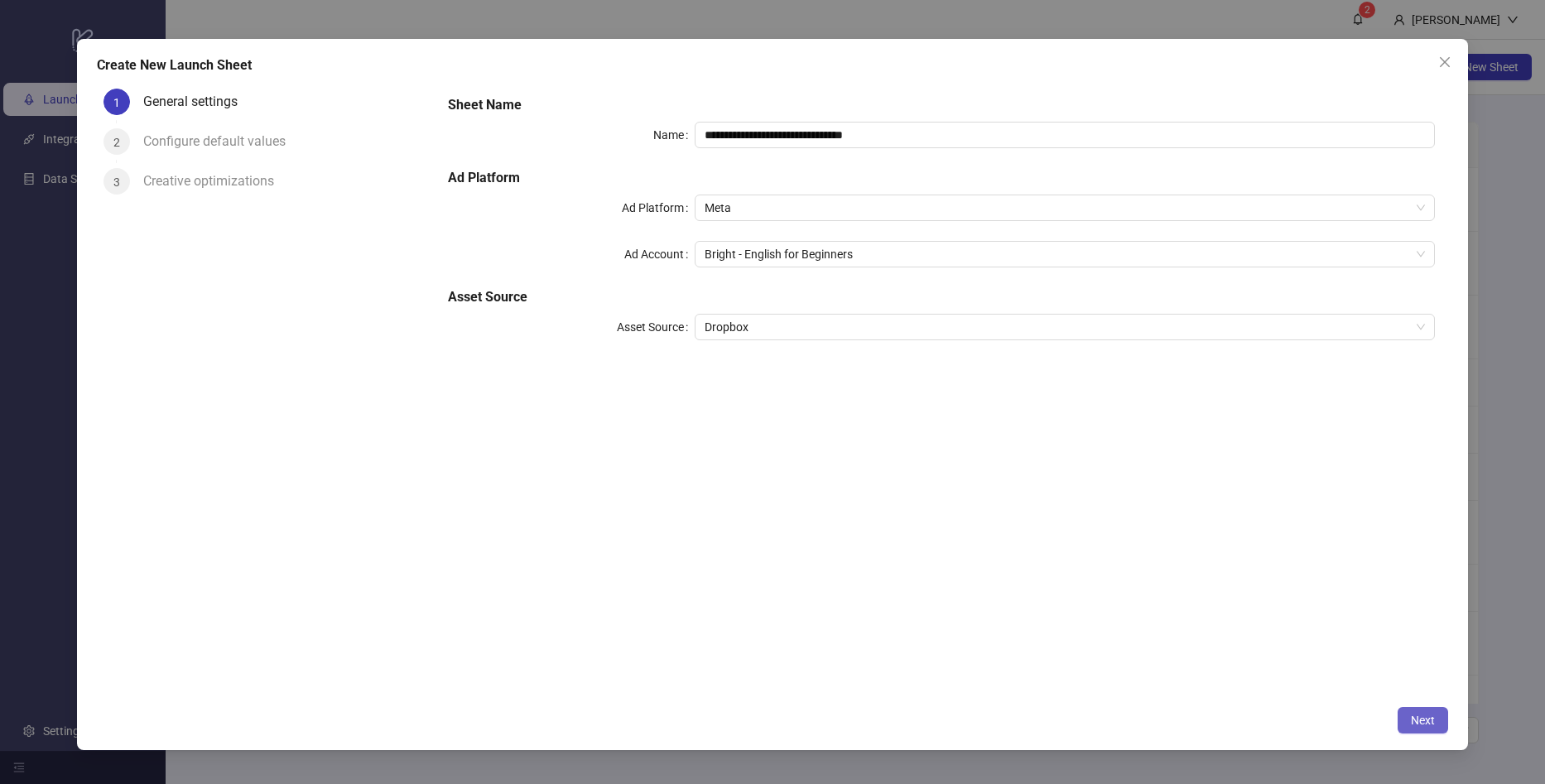
click at [1424, 729] on button "Next" at bounding box center [1423, 719] width 51 height 26
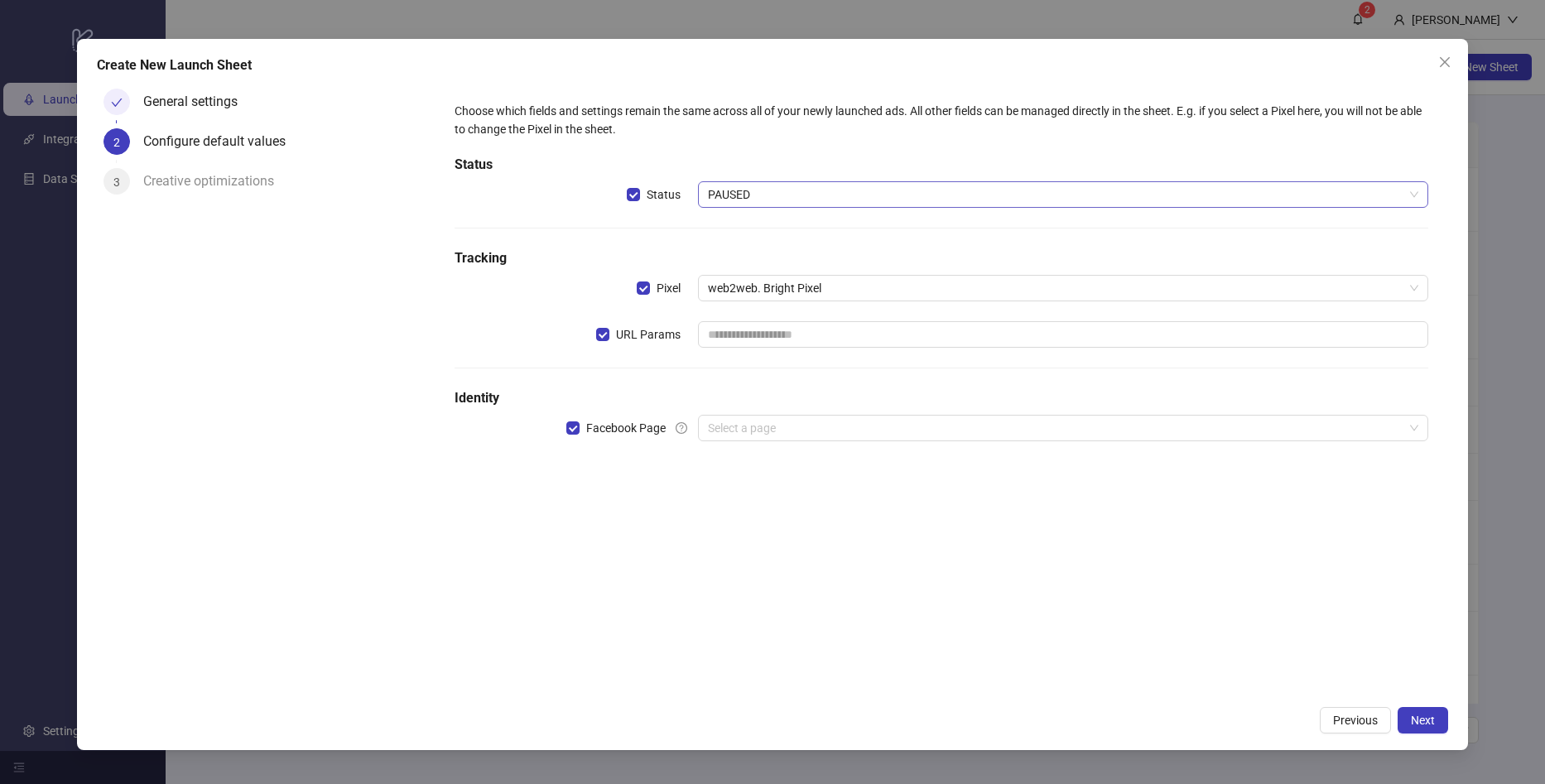
click at [749, 201] on span "PAUSED" at bounding box center [1063, 194] width 711 height 24
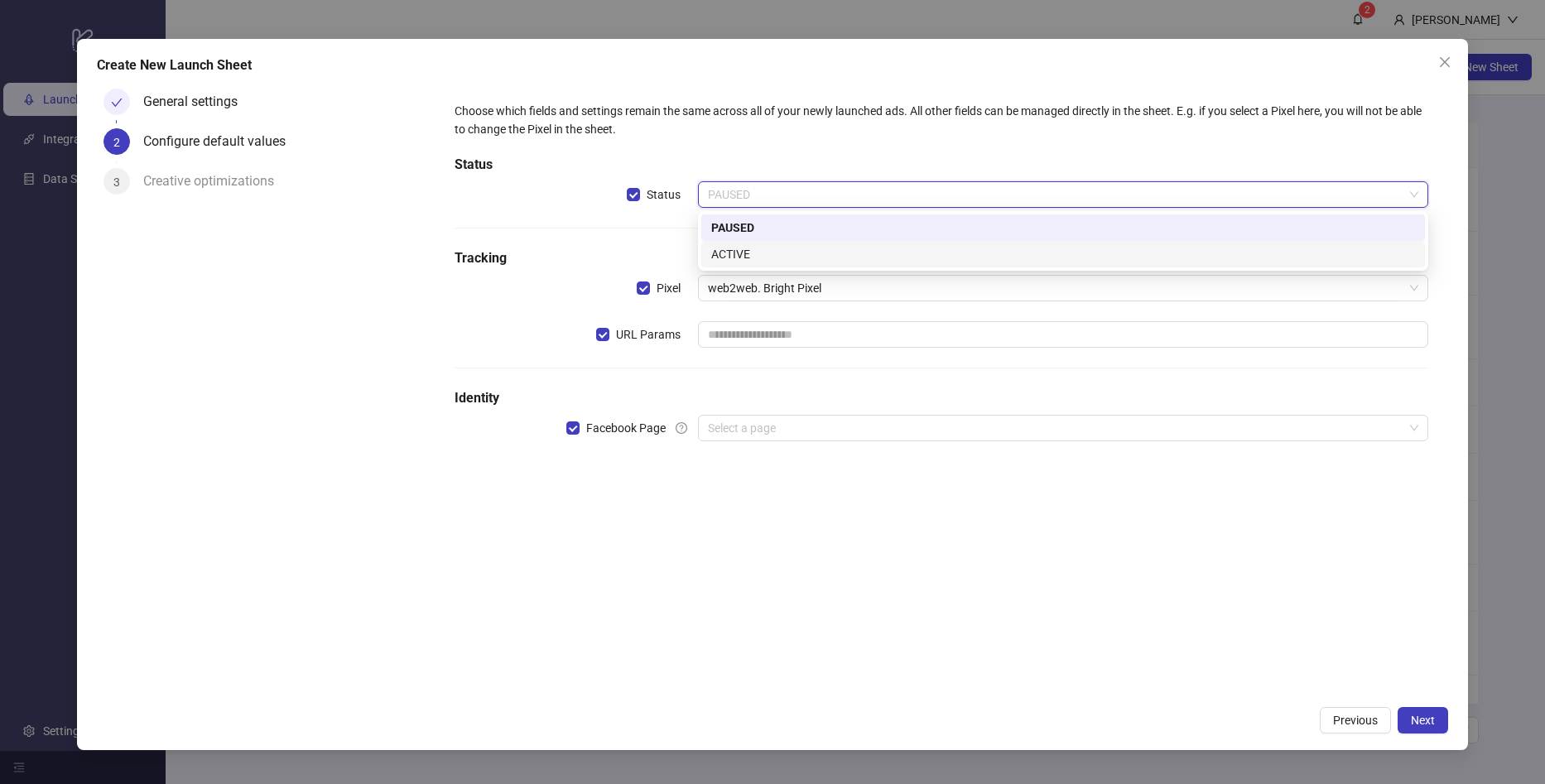
click at [746, 243] on div "ACTIVE" at bounding box center [1063, 253] width 724 height 26
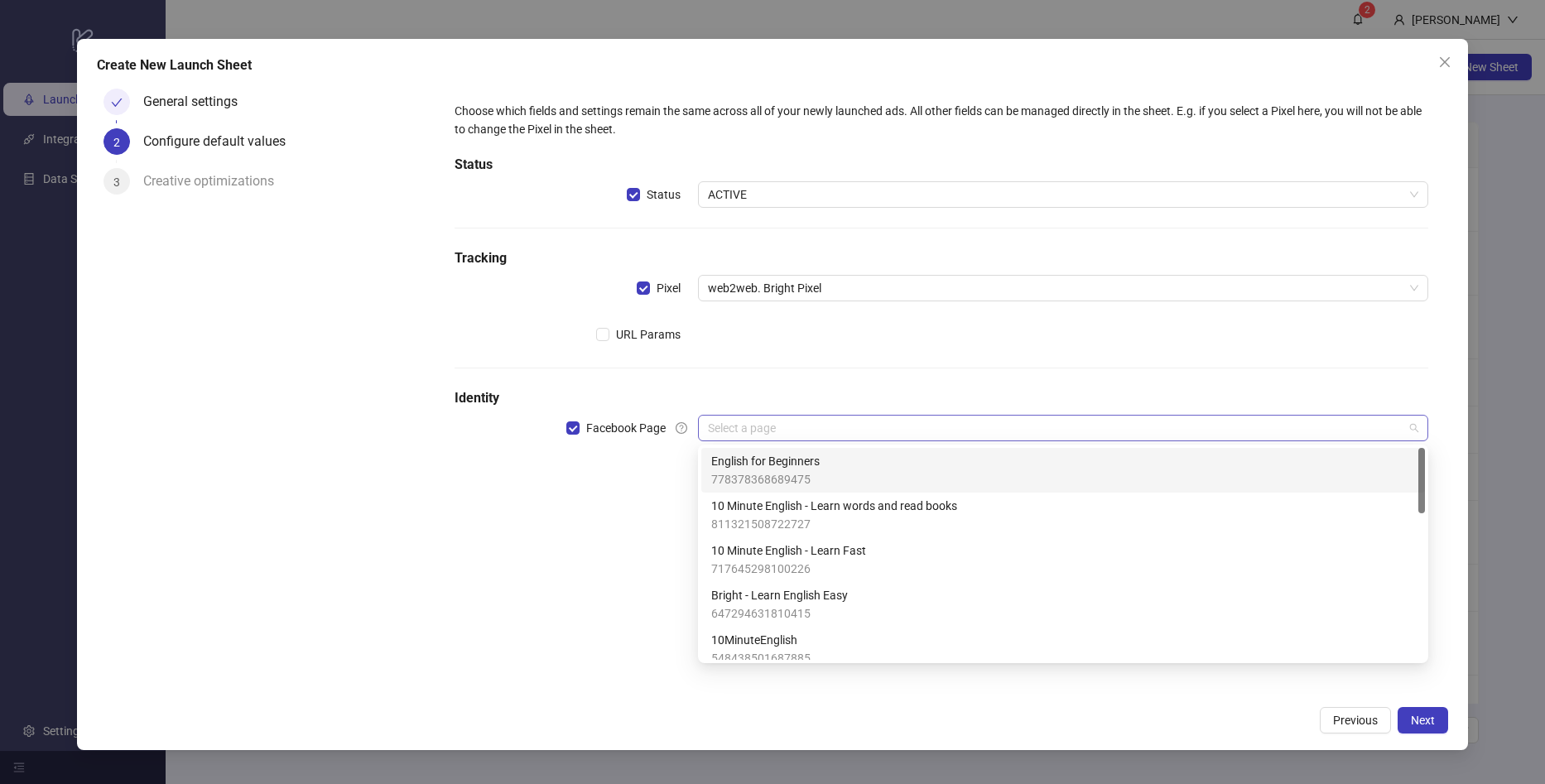
click at [765, 418] on input "search" at bounding box center [1055, 427] width 695 height 24
click at [901, 477] on div "English for Beginners 778378368689475" at bounding box center [1063, 469] width 704 height 36
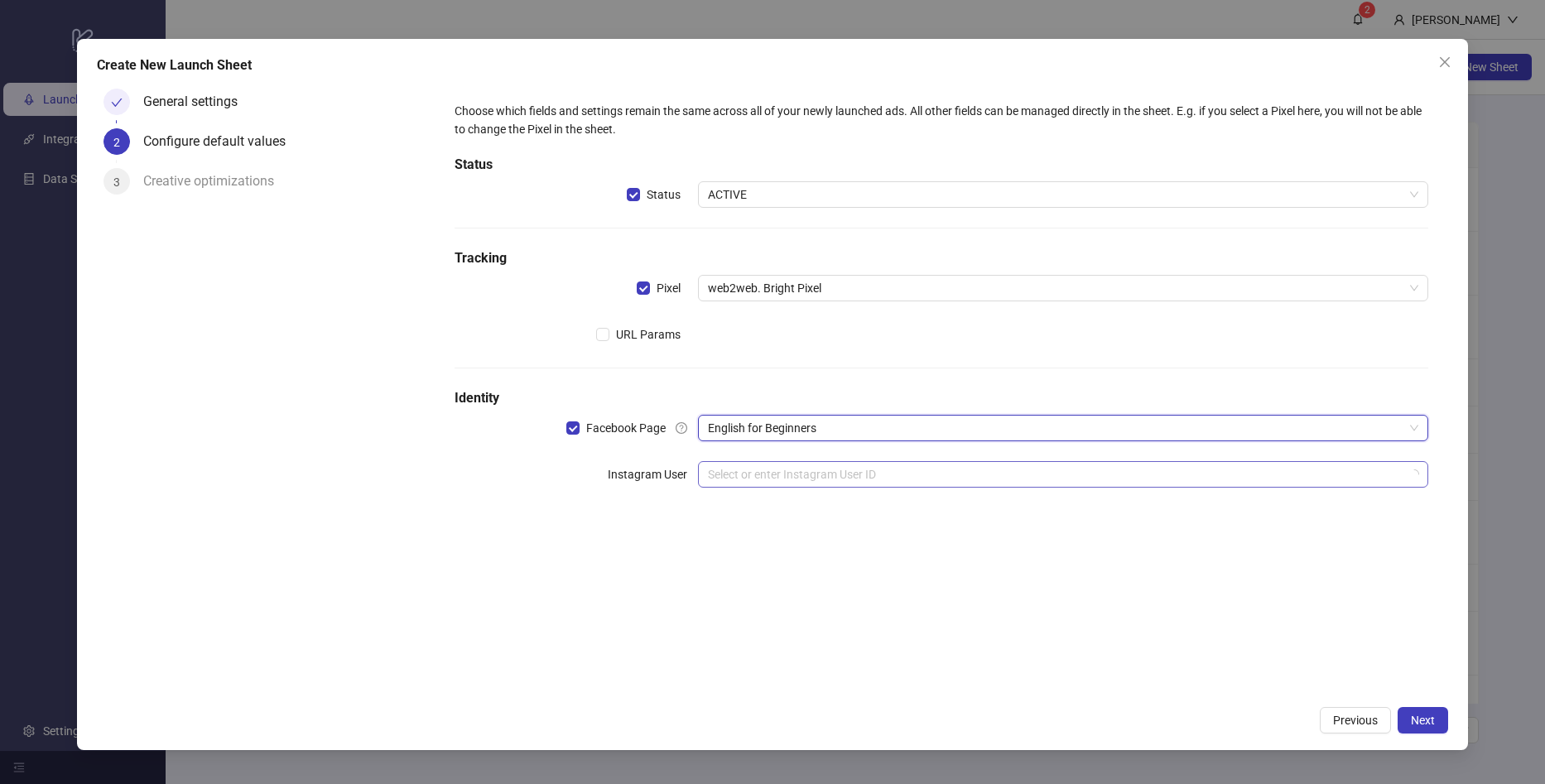
click at [817, 479] on input "search" at bounding box center [1055, 474] width 695 height 24
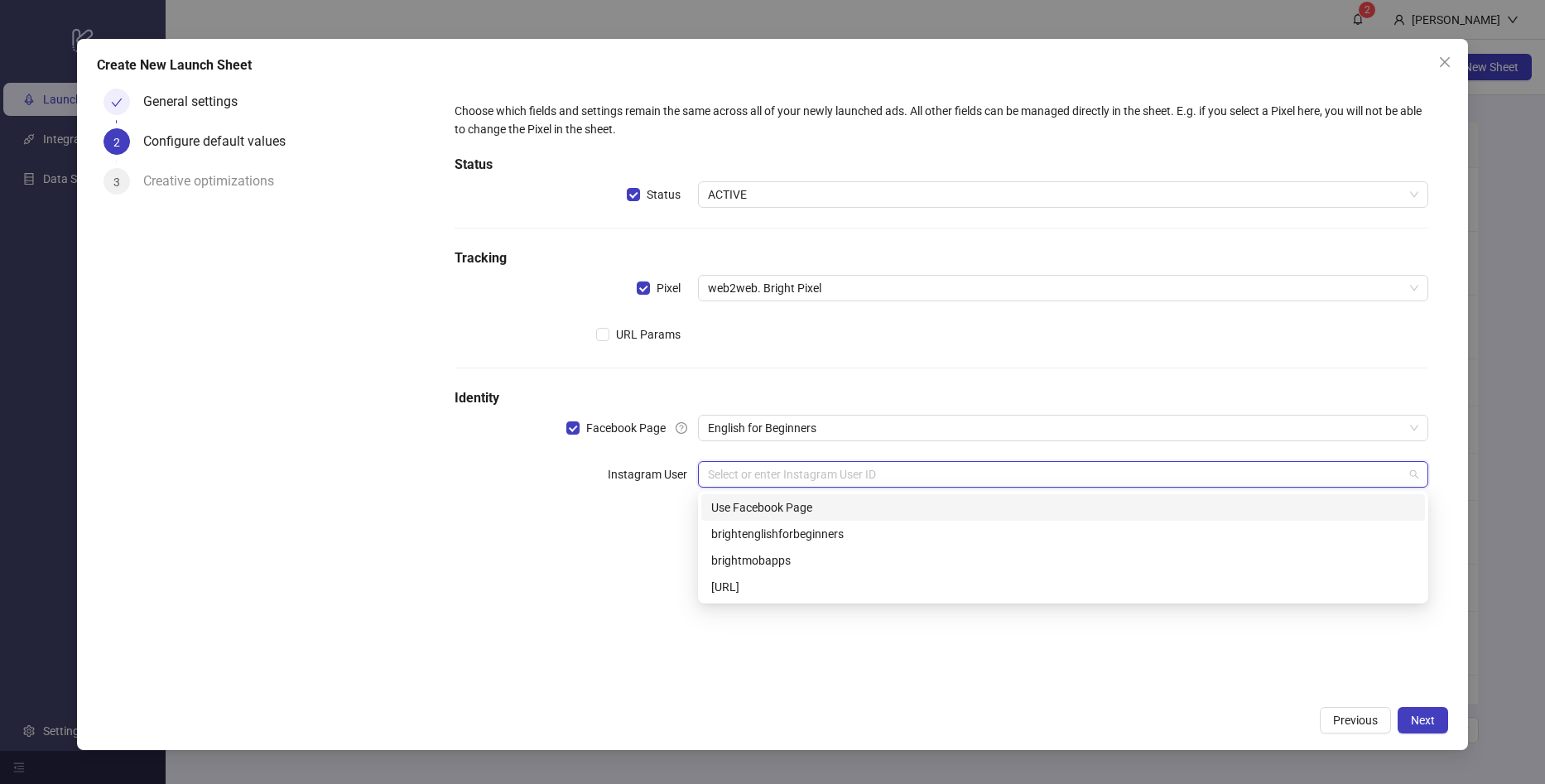
click at [808, 510] on div "Use Facebook Page" at bounding box center [1063, 507] width 704 height 19
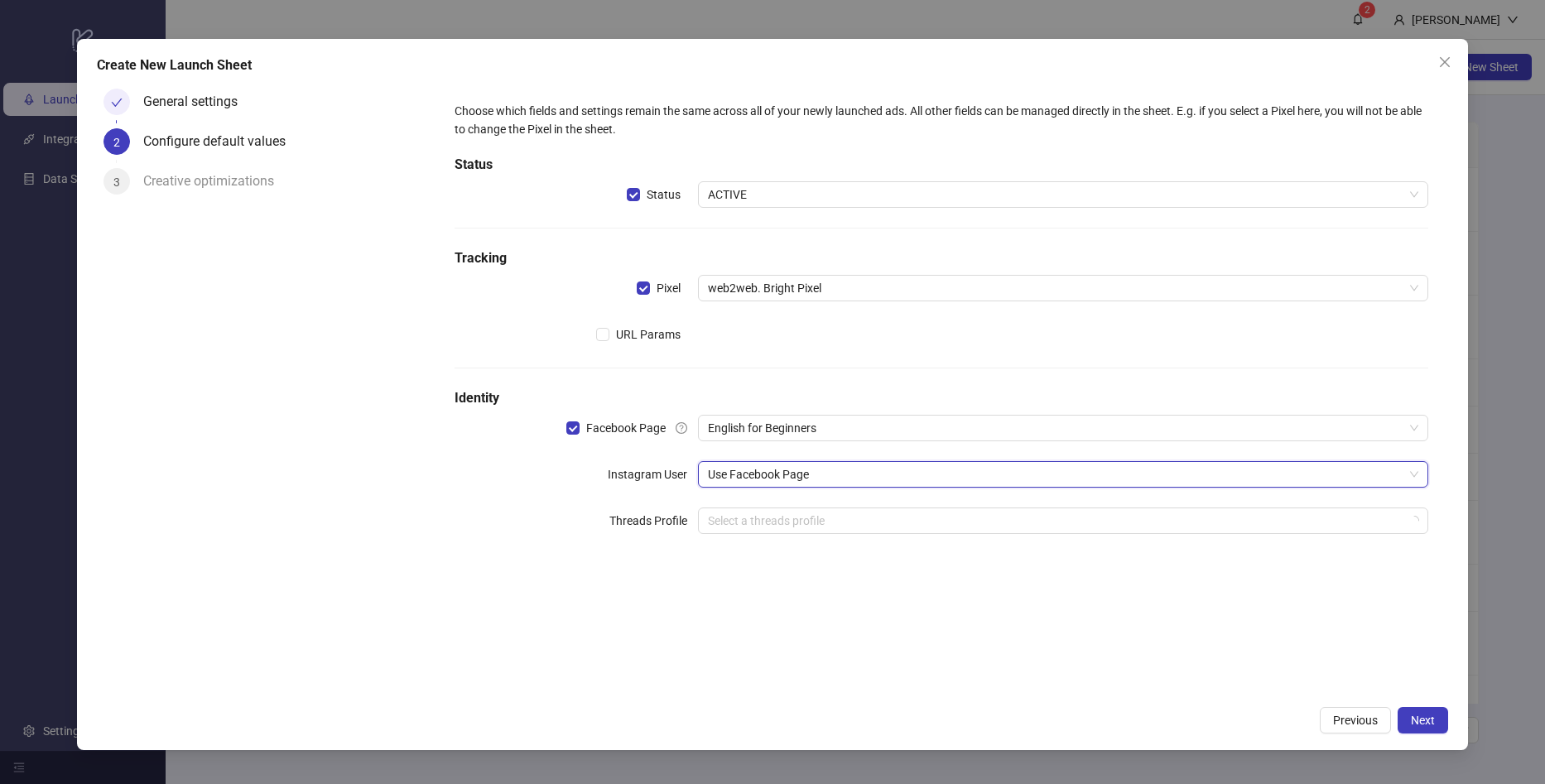
click at [1181, 719] on div "Previous Next" at bounding box center [772, 719] width 1350 height 26
click at [1424, 732] on button "Next" at bounding box center [1423, 719] width 51 height 26
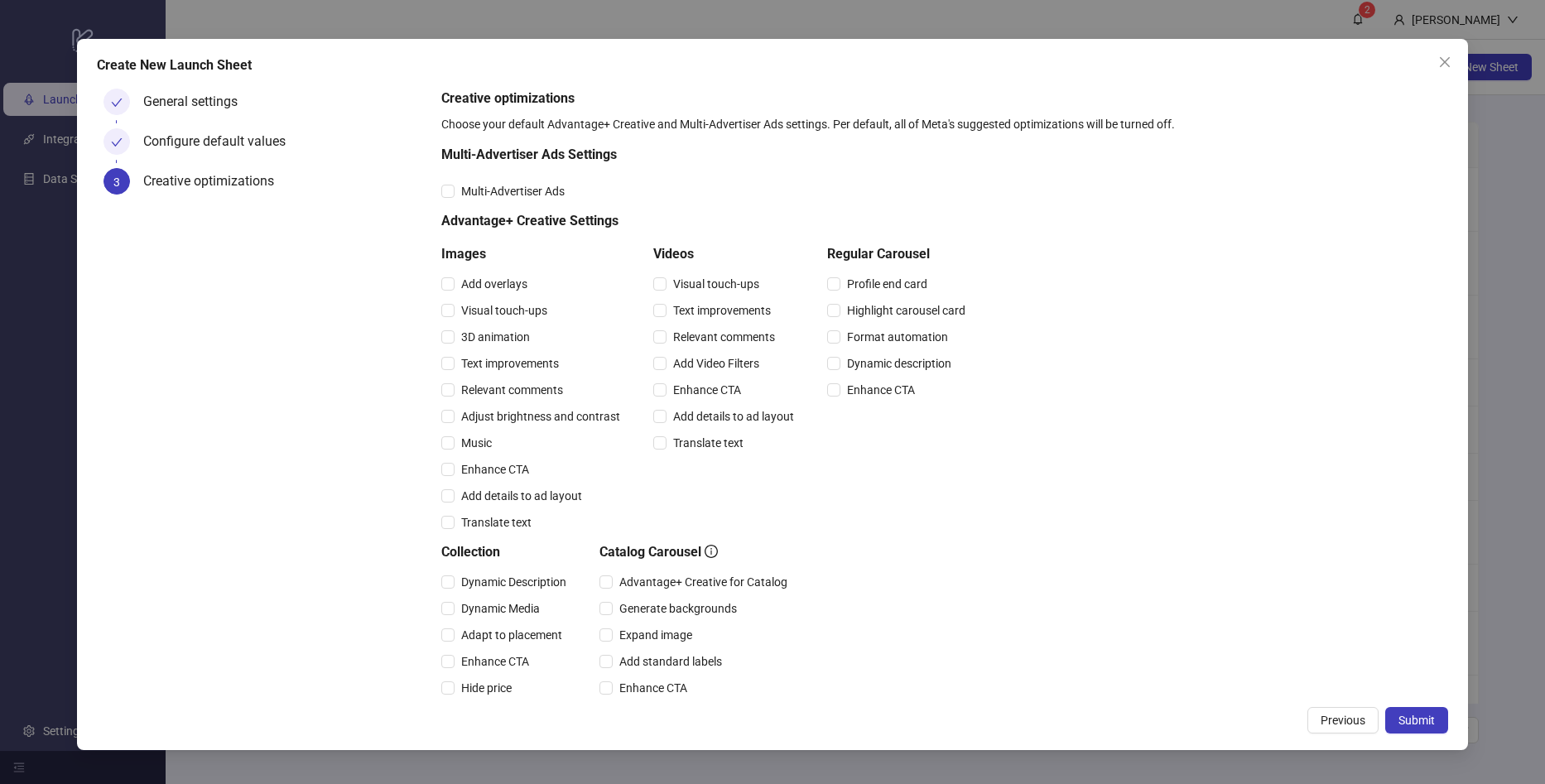
click at [489, 294] on div "Add overlays" at bounding box center [534, 283] width 186 height 26
click at [464, 298] on div "Visual touch-ups" at bounding box center [534, 310] width 186 height 26
click at [460, 293] on span "Add overlays" at bounding box center [494, 283] width 79 height 19
click at [448, 349] on div "3D animation" at bounding box center [534, 336] width 186 height 26
click at [446, 345] on label "3D animation" at bounding box center [488, 336] width 95 height 19
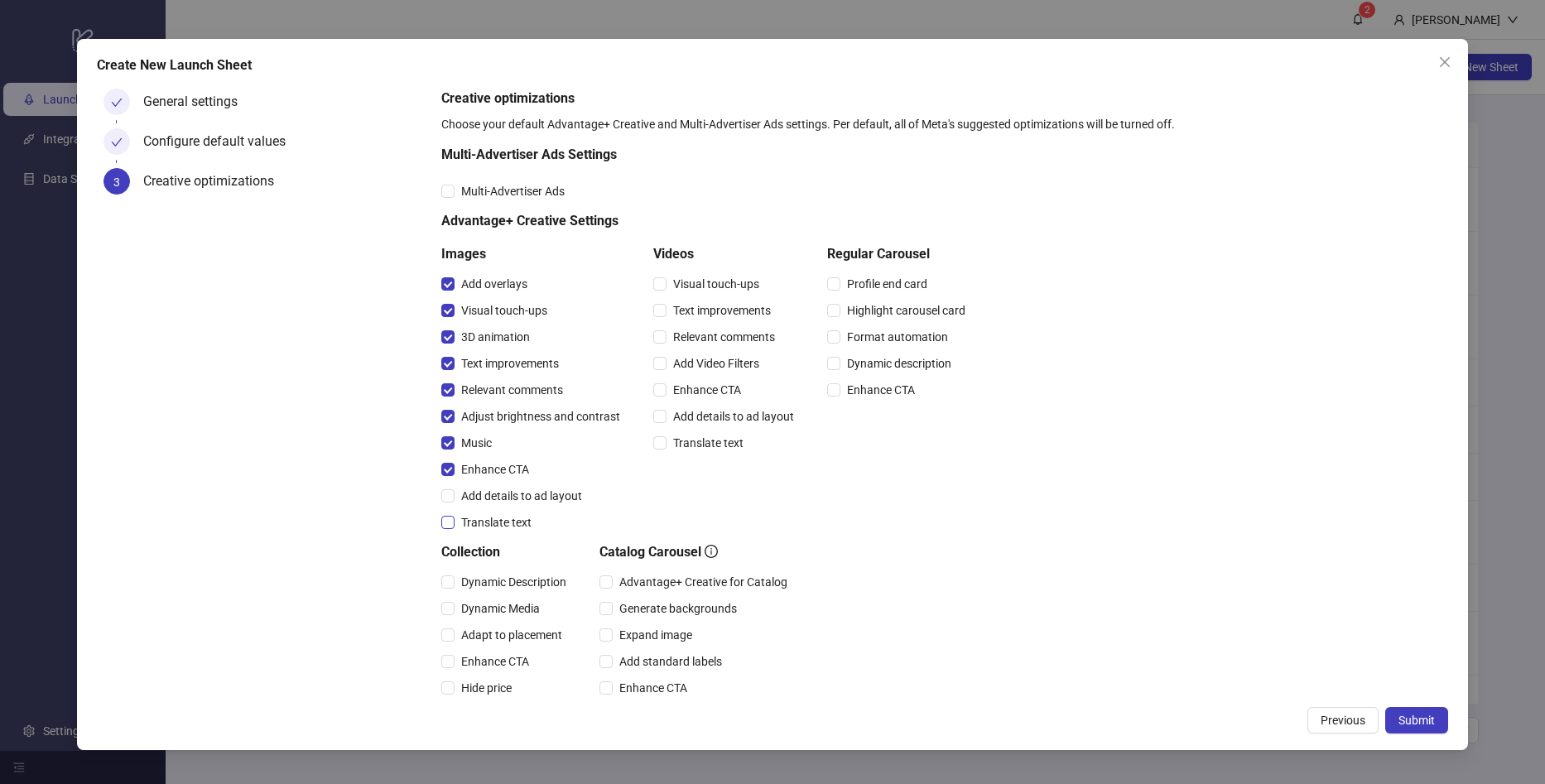
click at [448, 494] on label "Add details to ad layout" at bounding box center [514, 496] width 148 height 19
drag, startPoint x: 665, startPoint y: 294, endPoint x: 662, endPoint y: 303, distance: 9.5
click at [664, 294] on div "Visual touch-ups" at bounding box center [727, 283] width 148 height 26
click at [660, 301] on div "Text improvements" at bounding box center [727, 310] width 148 height 19
click at [661, 292] on label "Visual touch-ups" at bounding box center [709, 283] width 112 height 19
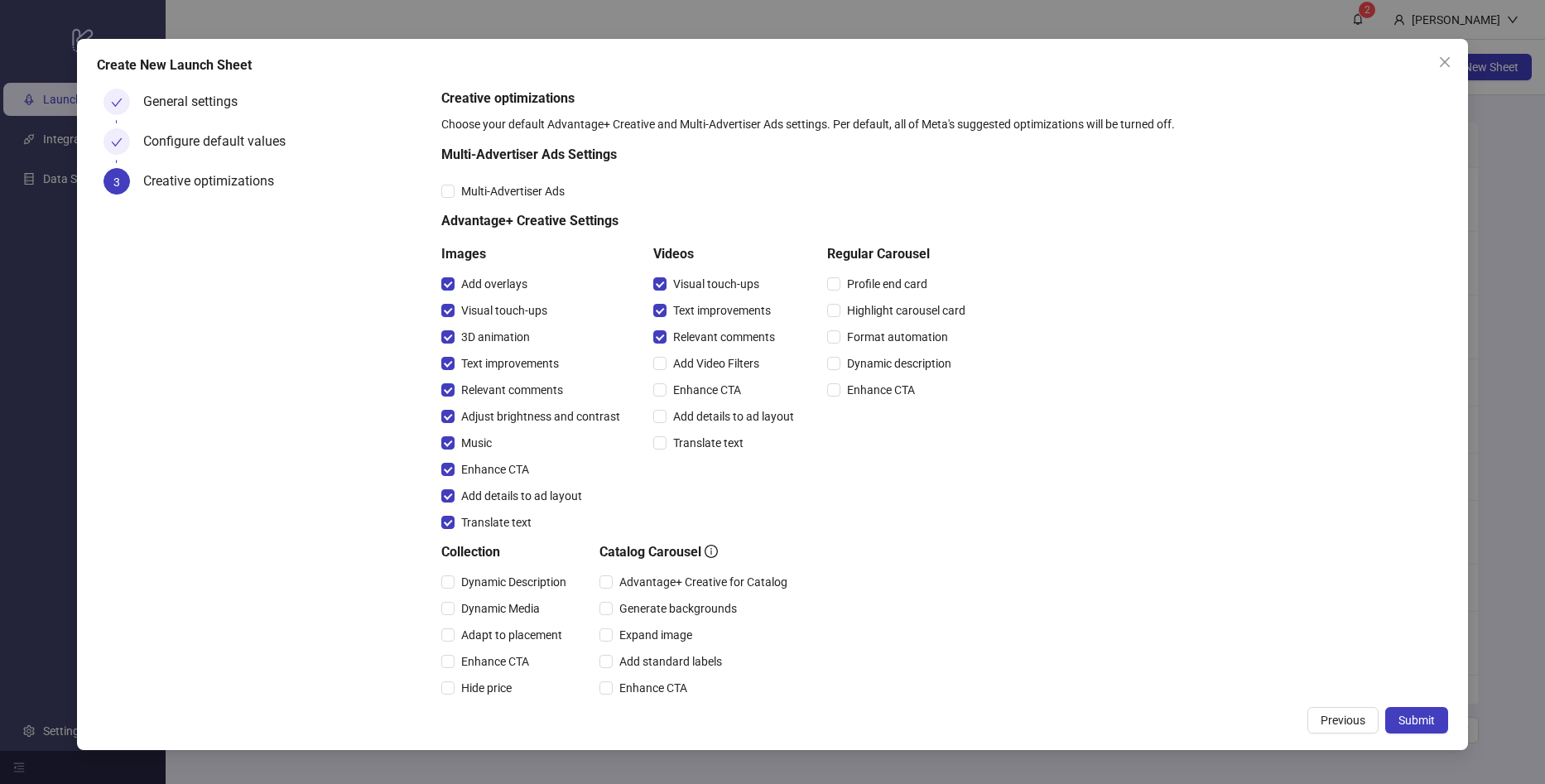
click at [657, 352] on div "Add Video Filters" at bounding box center [727, 363] width 148 height 26
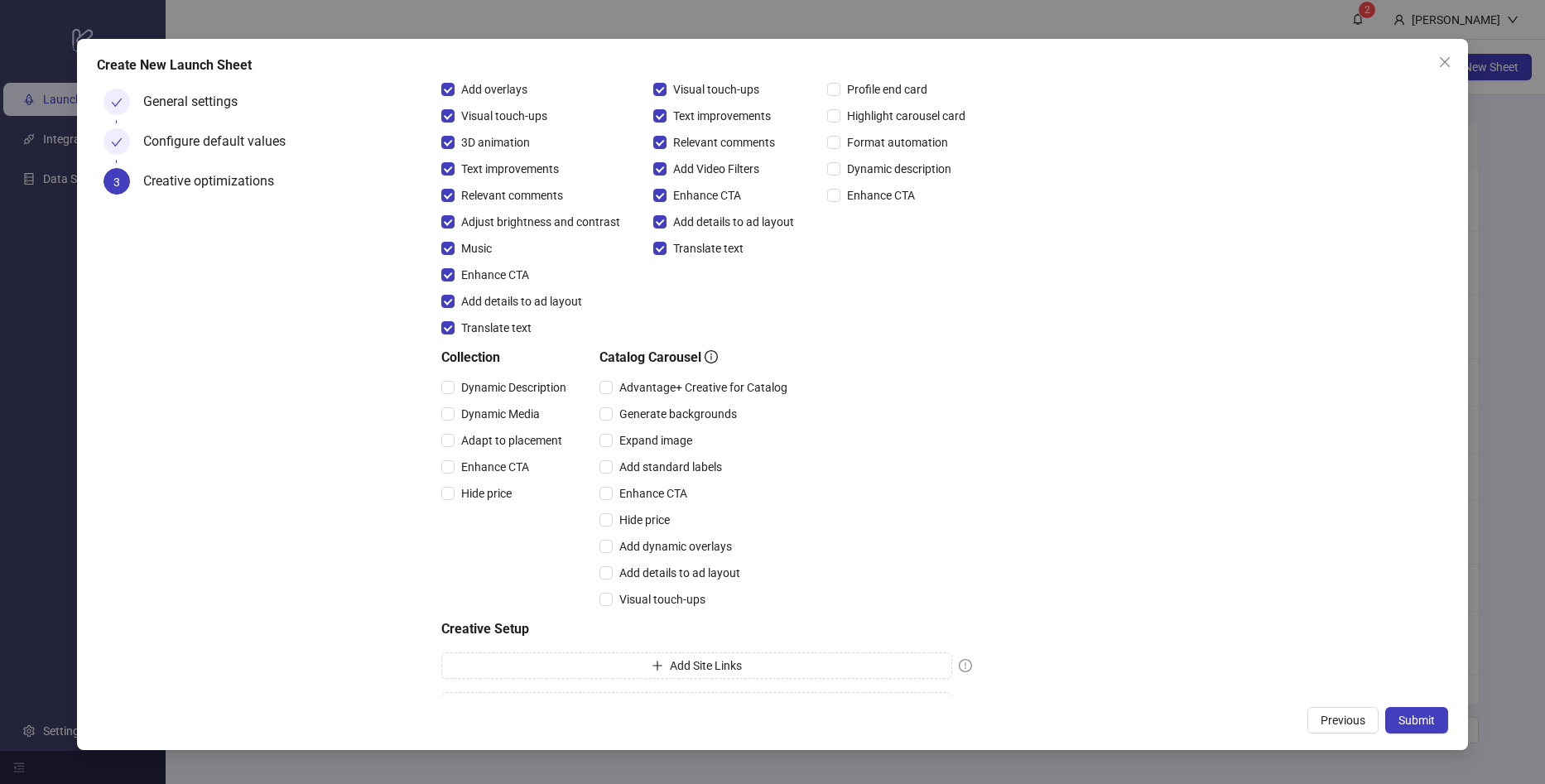
scroll to position [230, 0]
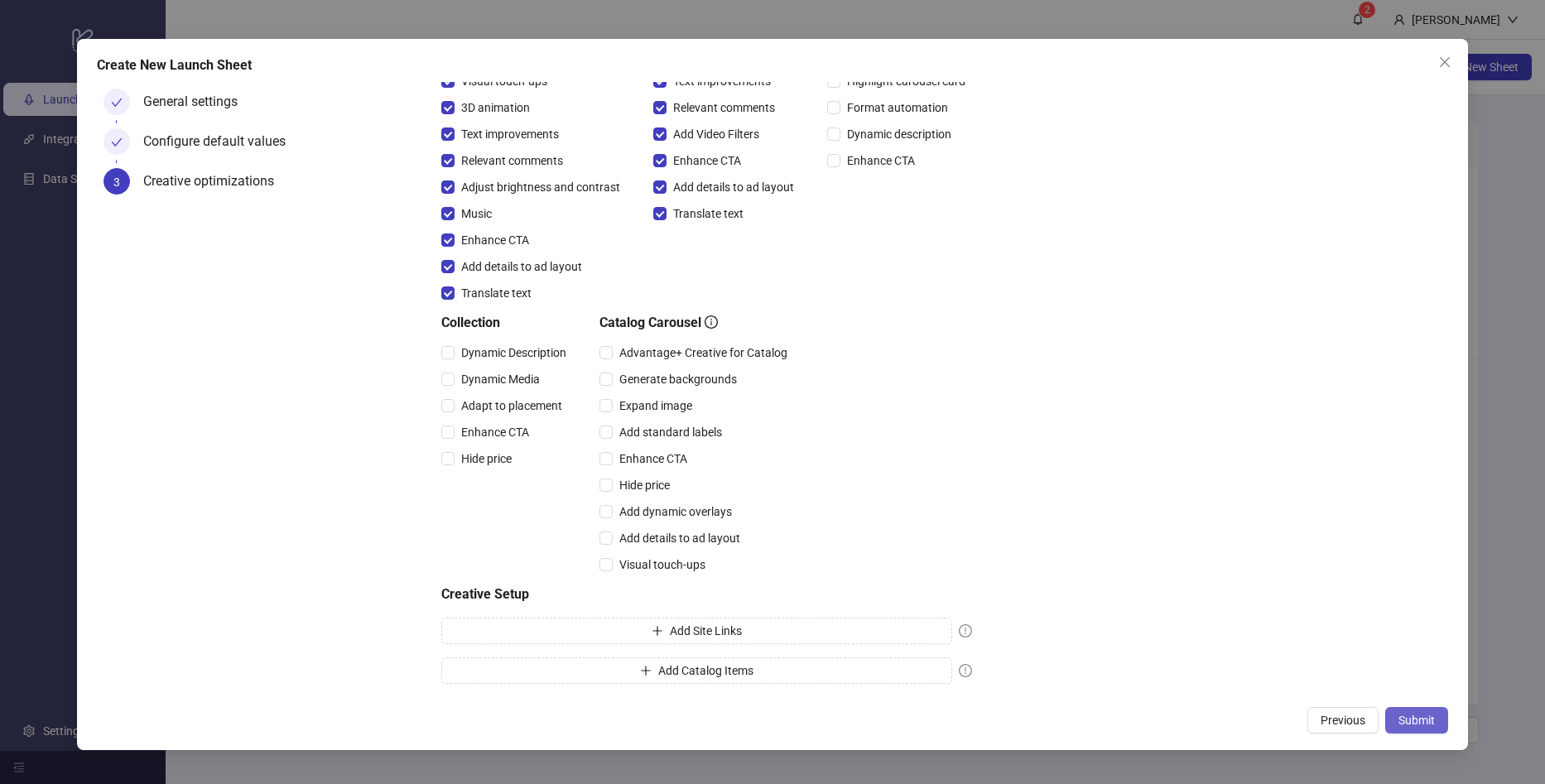
click at [1403, 712] on button "Submit" at bounding box center [1417, 719] width 63 height 26
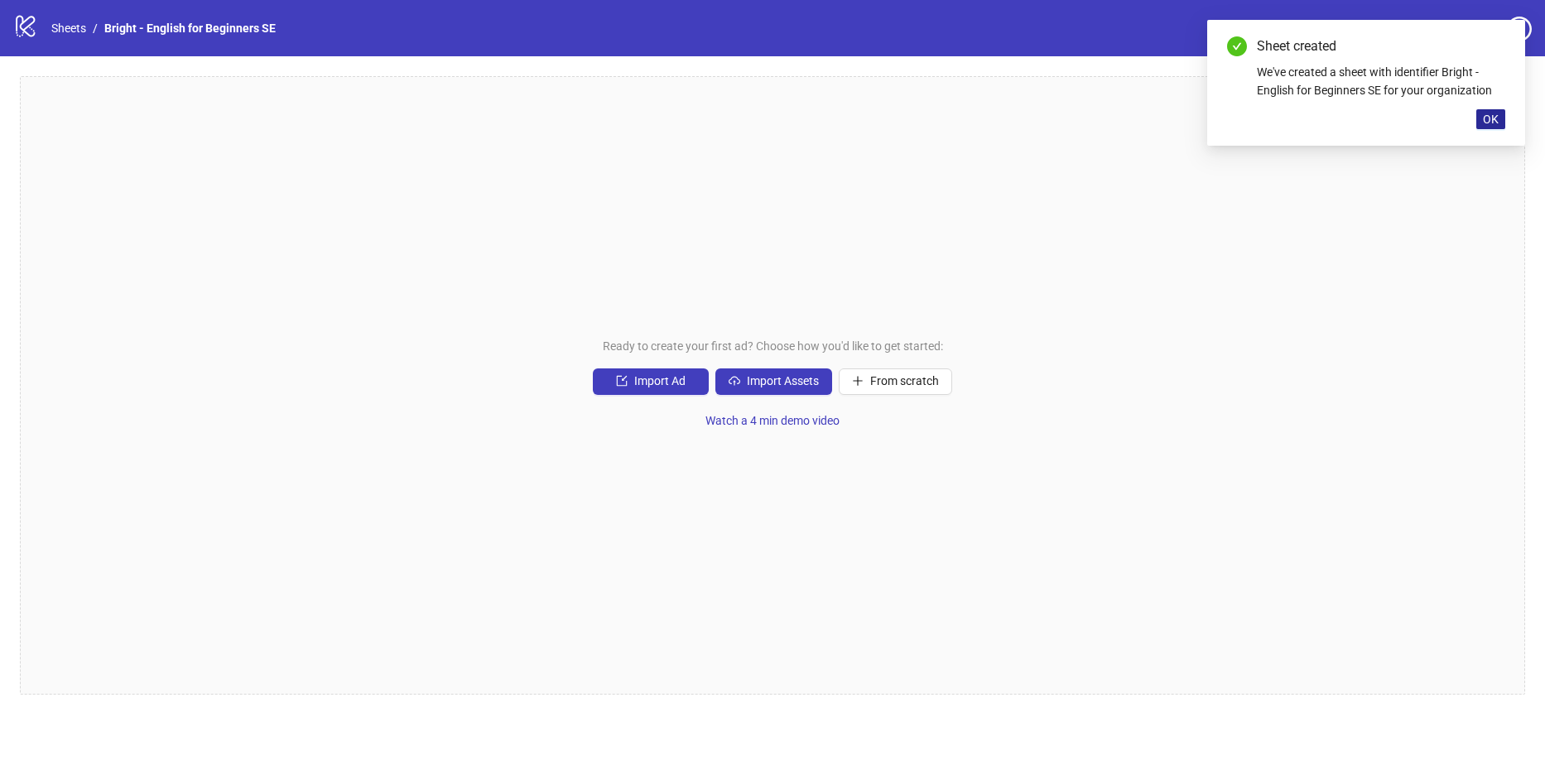
click at [1486, 118] on span "OK" at bounding box center [1491, 119] width 16 height 14
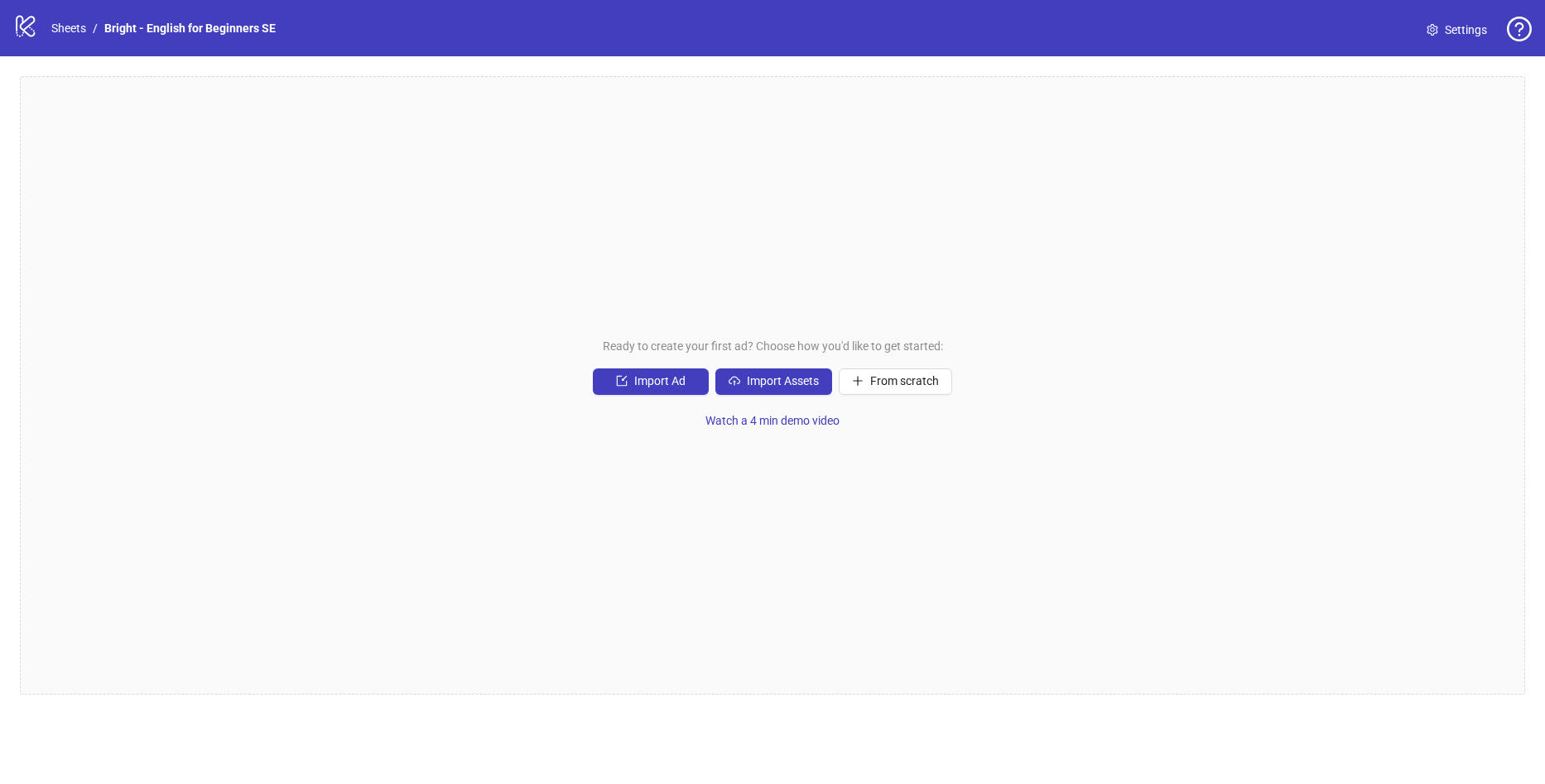
drag, startPoint x: 486, startPoint y: 160, endPoint x: 523, endPoint y: 170, distance: 38.3
click at [465, 164] on div "Ready to create your first ad? Choose how you'd like to get started: Import Ad …" at bounding box center [772, 385] width 1505 height 619
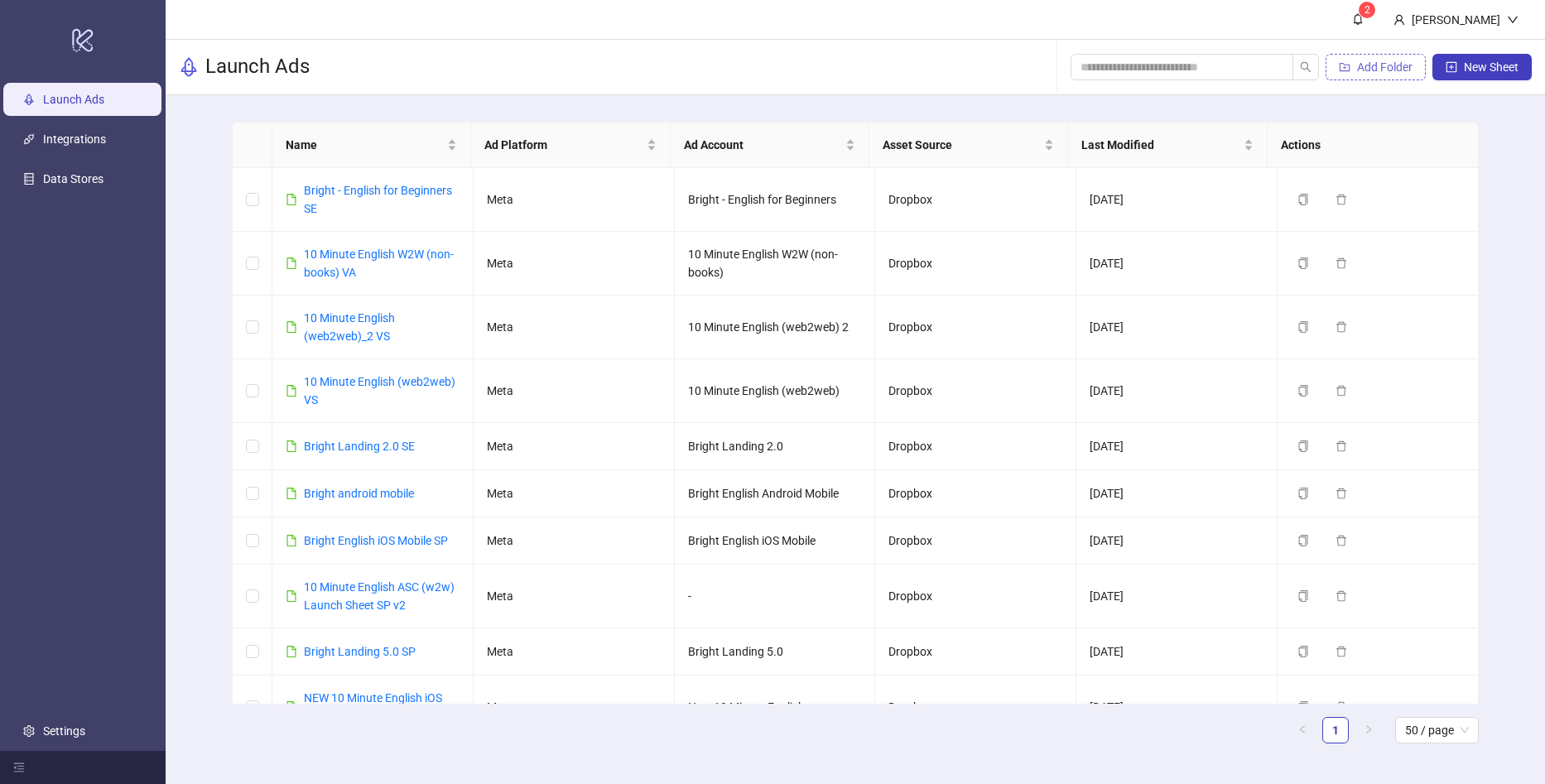
click at [1379, 57] on button "Add Folder" at bounding box center [1376, 66] width 100 height 26
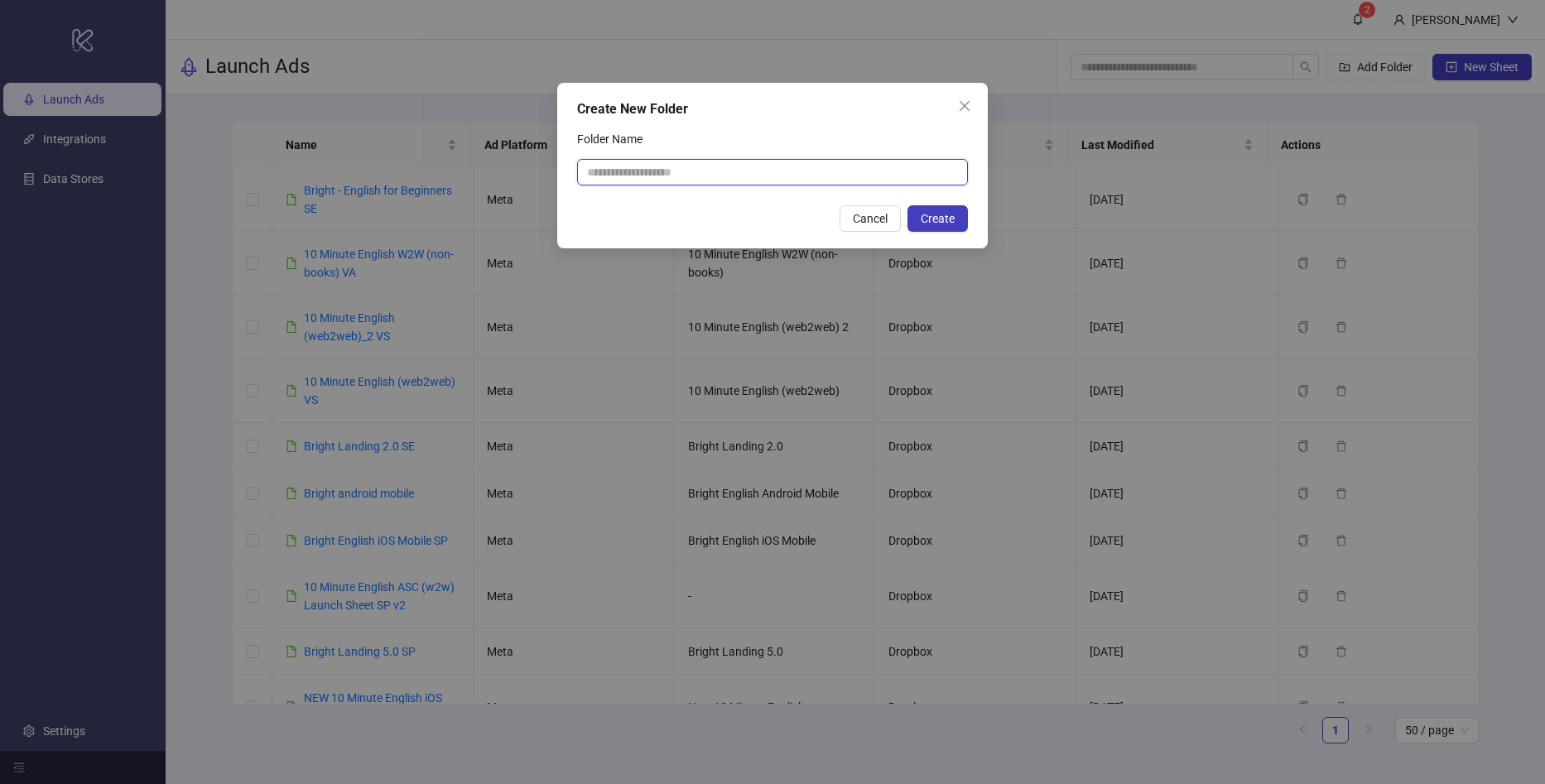
click at [762, 170] on input "Folder Name" at bounding box center [772, 172] width 391 height 26
type input "*"
type input "**********"
click at [938, 218] on span "Create" at bounding box center [938, 219] width 34 height 14
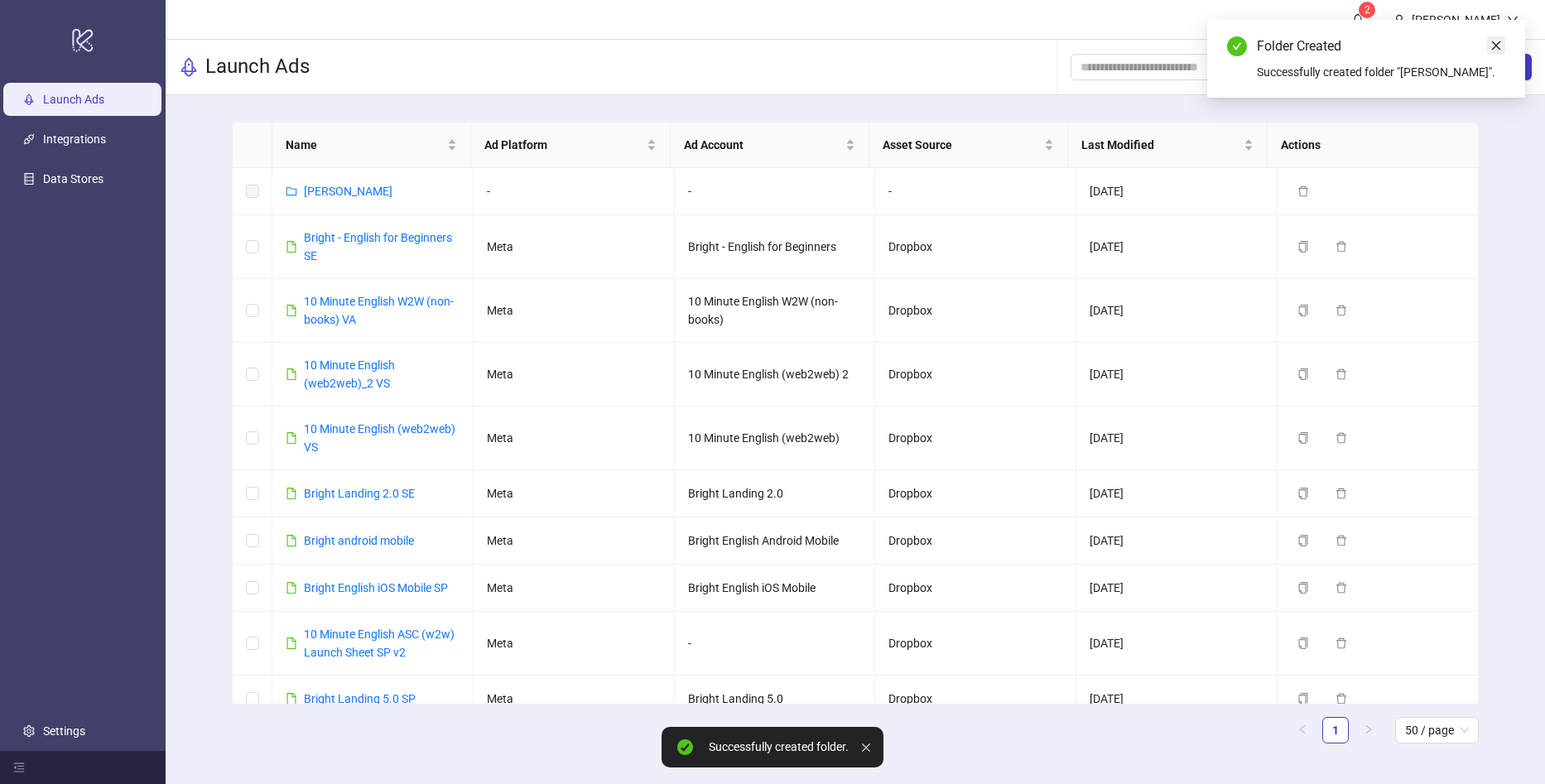
click at [1491, 47] on icon "close" at bounding box center [1496, 46] width 12 height 12
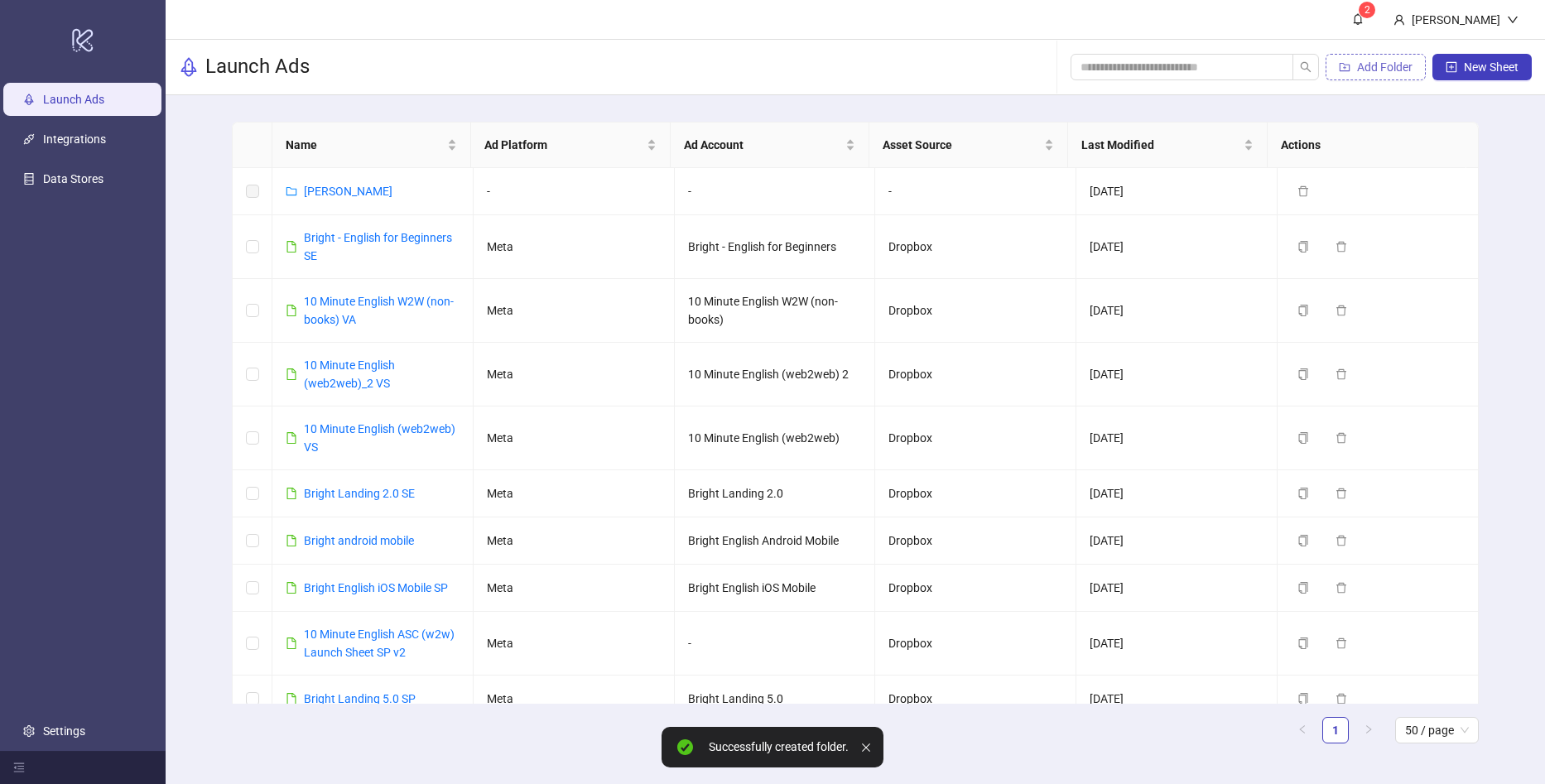
click at [1357, 67] on span "Add Folder" at bounding box center [1385, 67] width 56 height 14
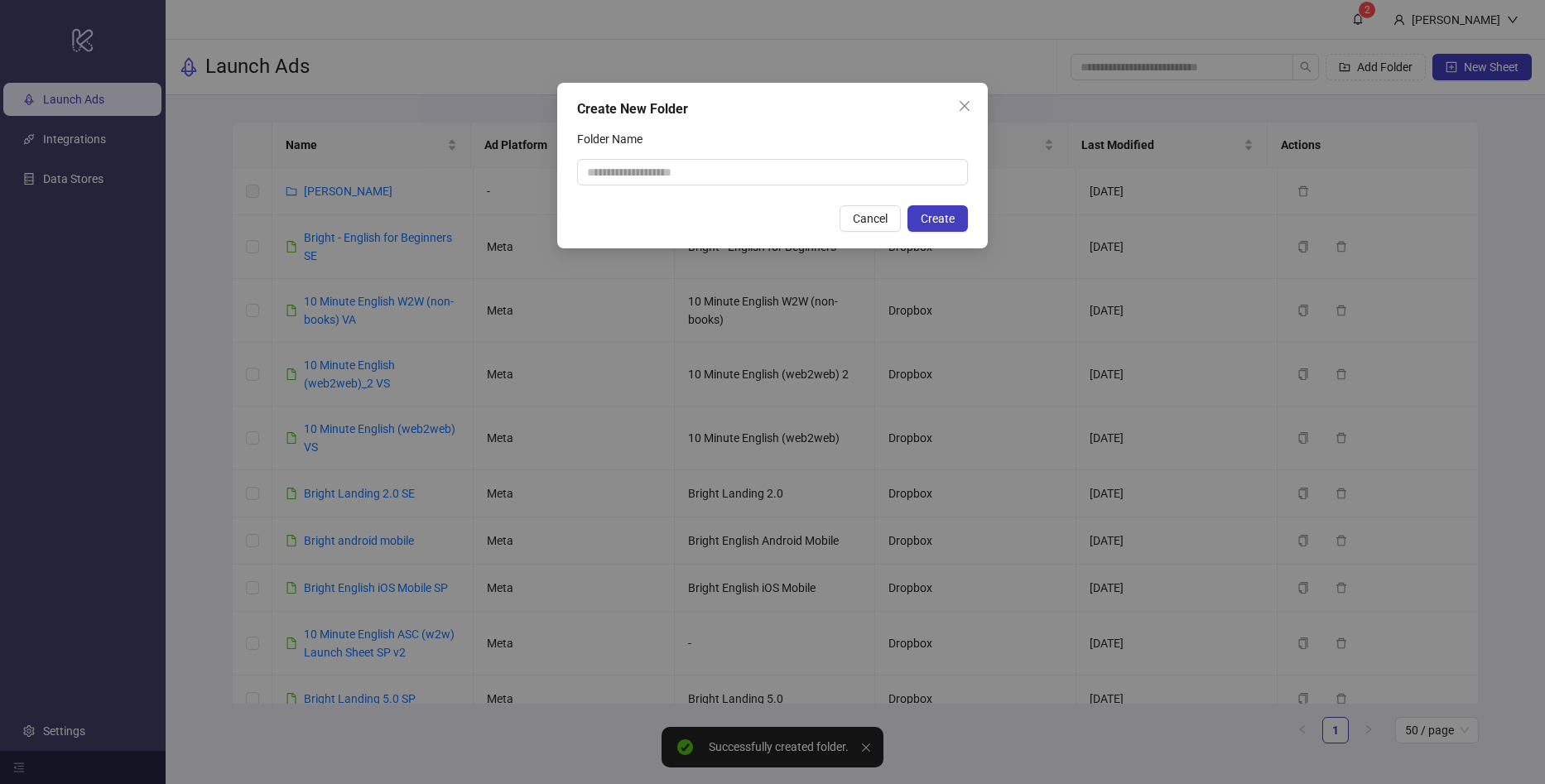
click at [759, 148] on div "Folder Name" at bounding box center [772, 143] width 391 height 33
click at [750, 163] on input "Folder Name" at bounding box center [772, 172] width 391 height 26
type input "**********"
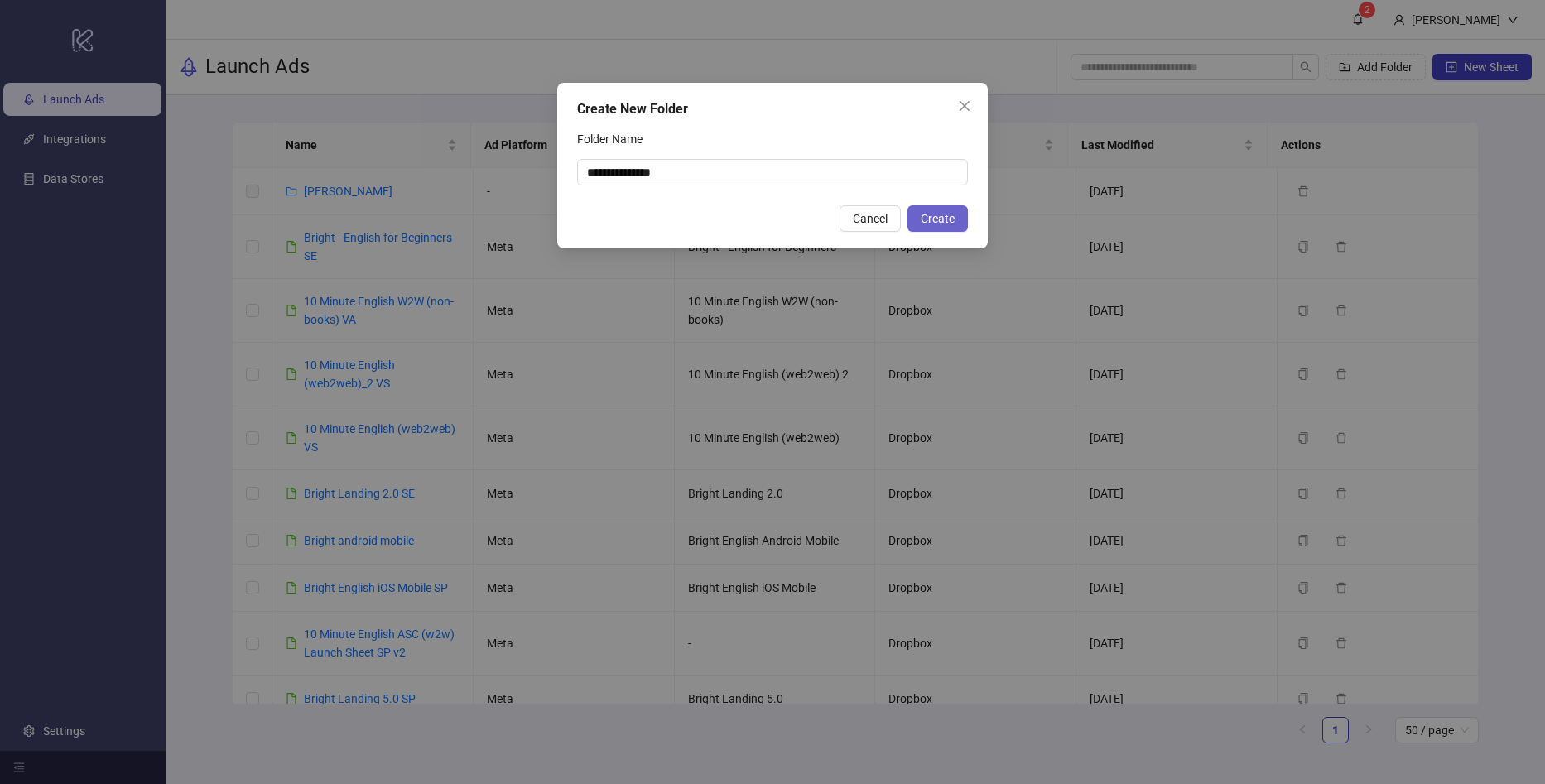
click at [928, 222] on span "Create" at bounding box center [938, 219] width 34 height 14
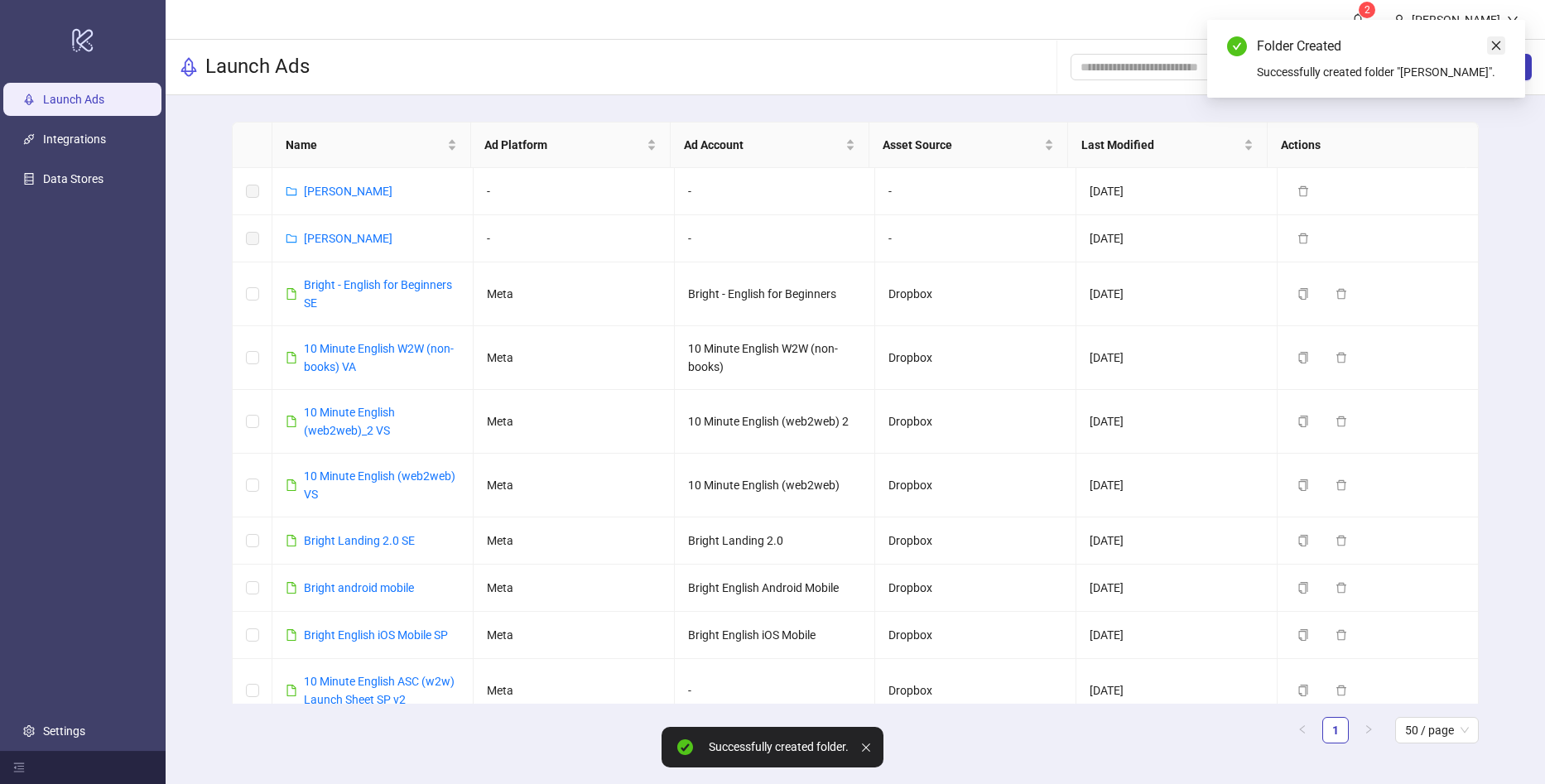
click at [1496, 48] on icon "close" at bounding box center [1496, 46] width 12 height 12
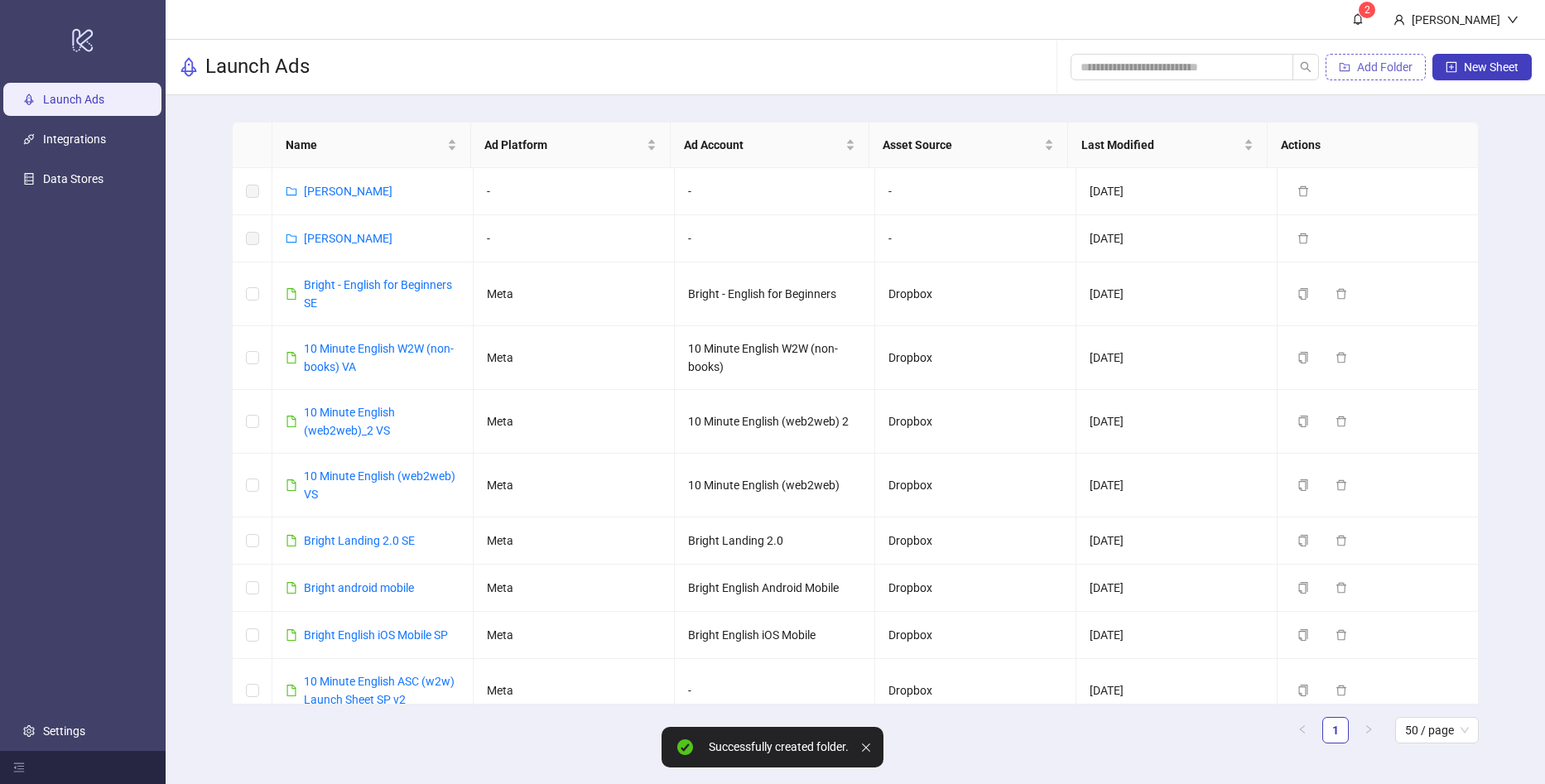
click at [1351, 63] on button "Add Folder" at bounding box center [1376, 66] width 100 height 26
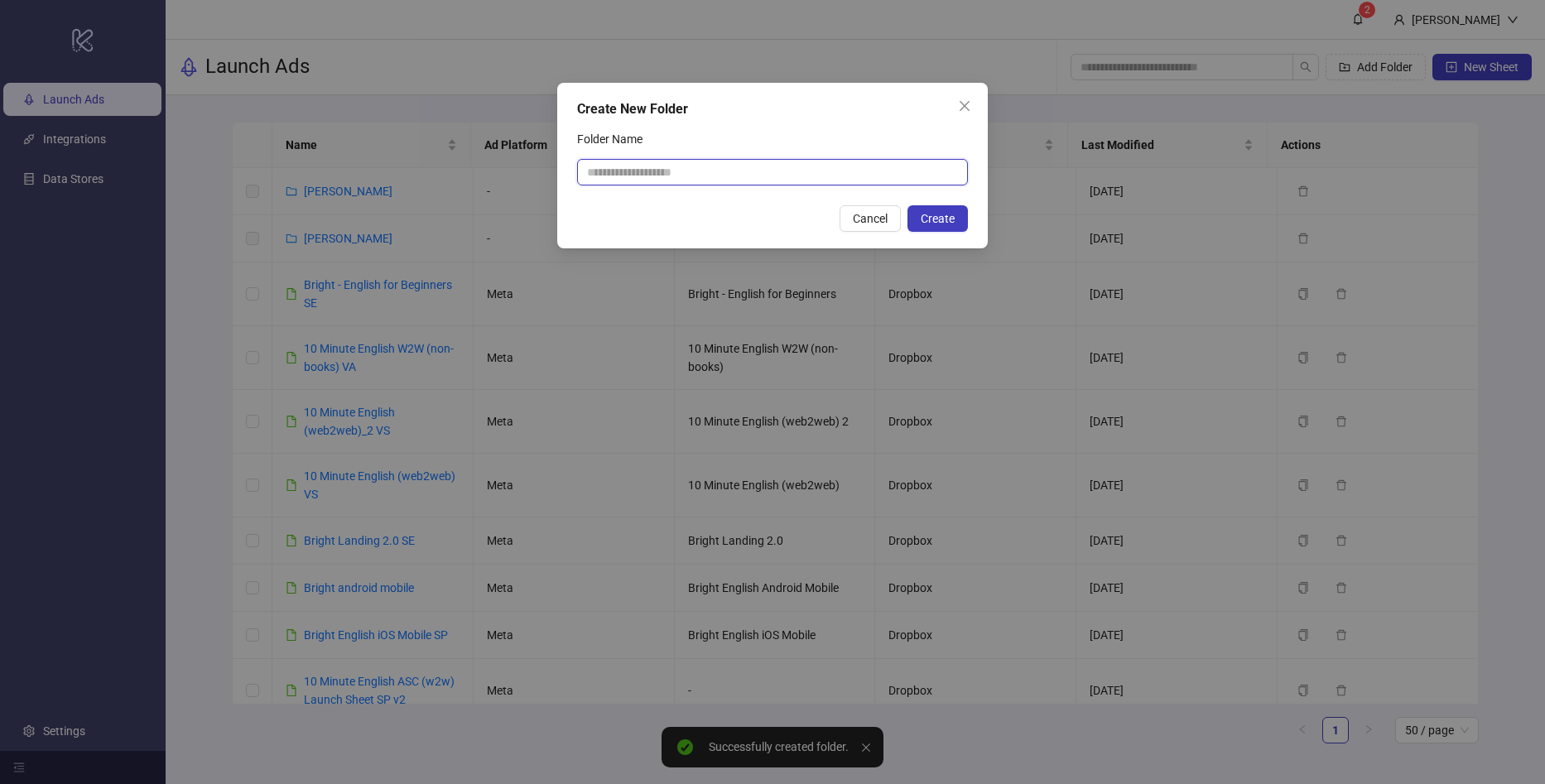
click at [703, 170] on input "Folder Name" at bounding box center [772, 172] width 391 height 26
type input "**********"
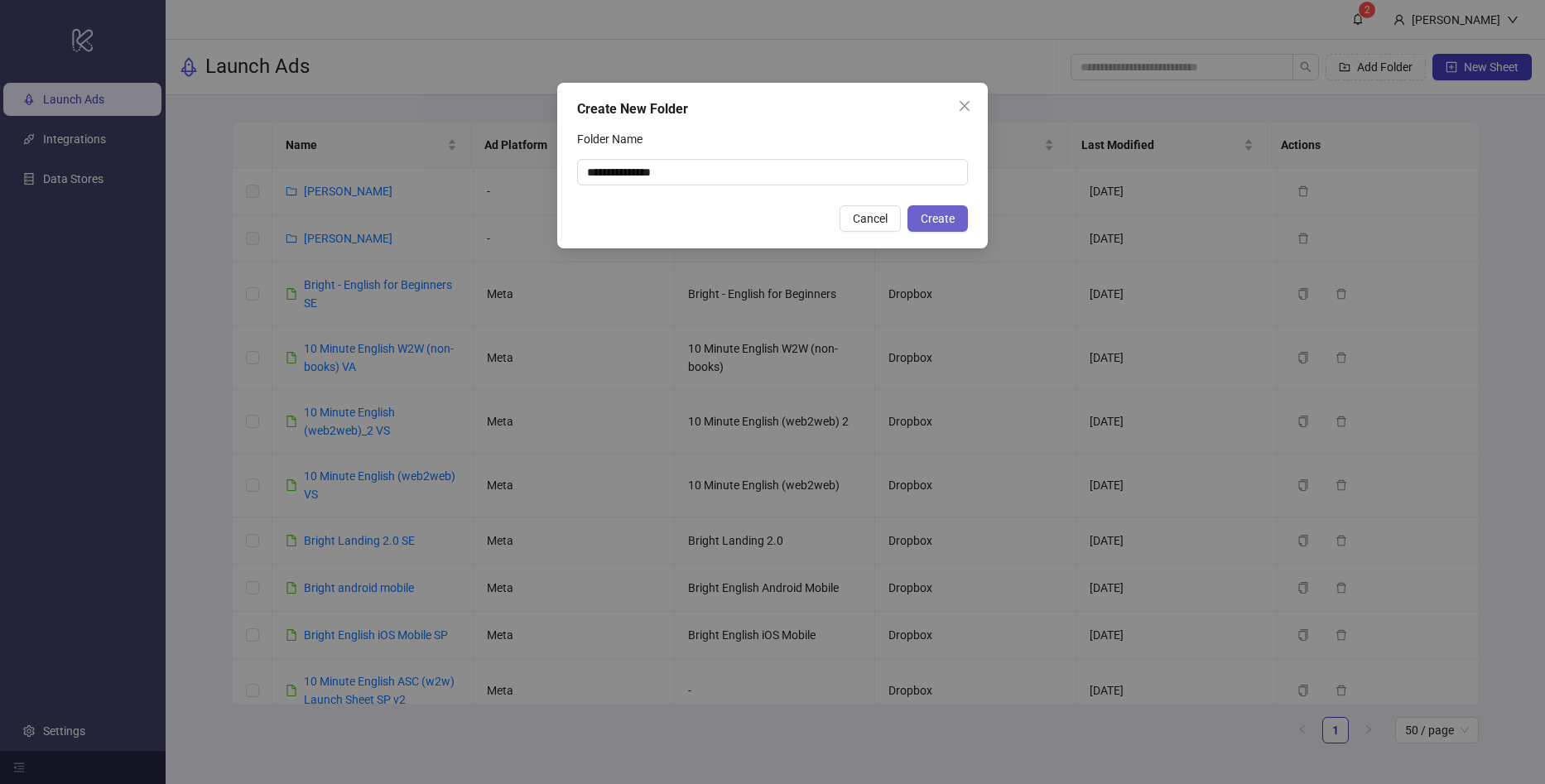
click at [931, 221] on span "Create" at bounding box center [938, 219] width 34 height 14
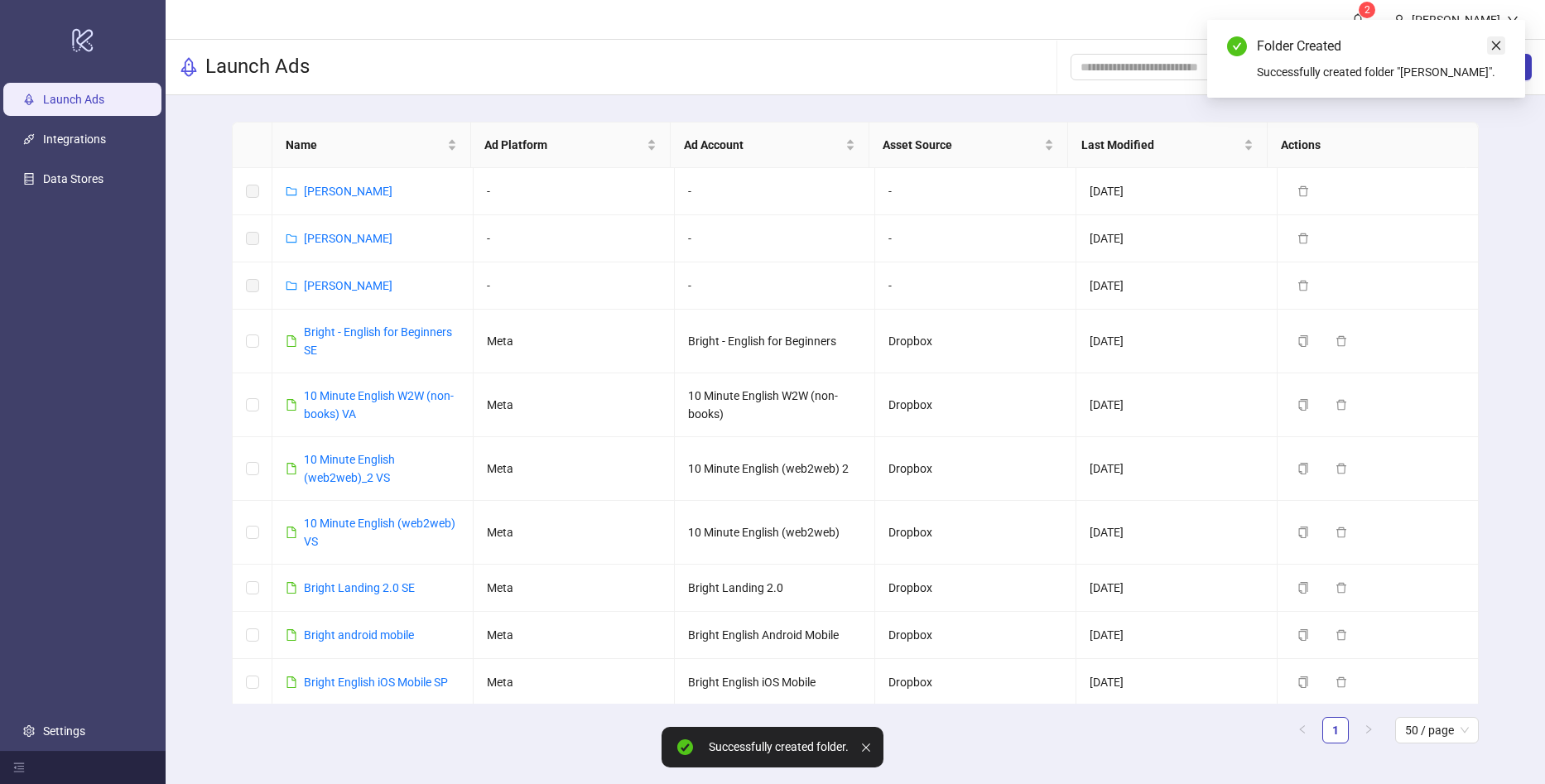
click at [1493, 47] on icon "close" at bounding box center [1496, 46] width 12 height 12
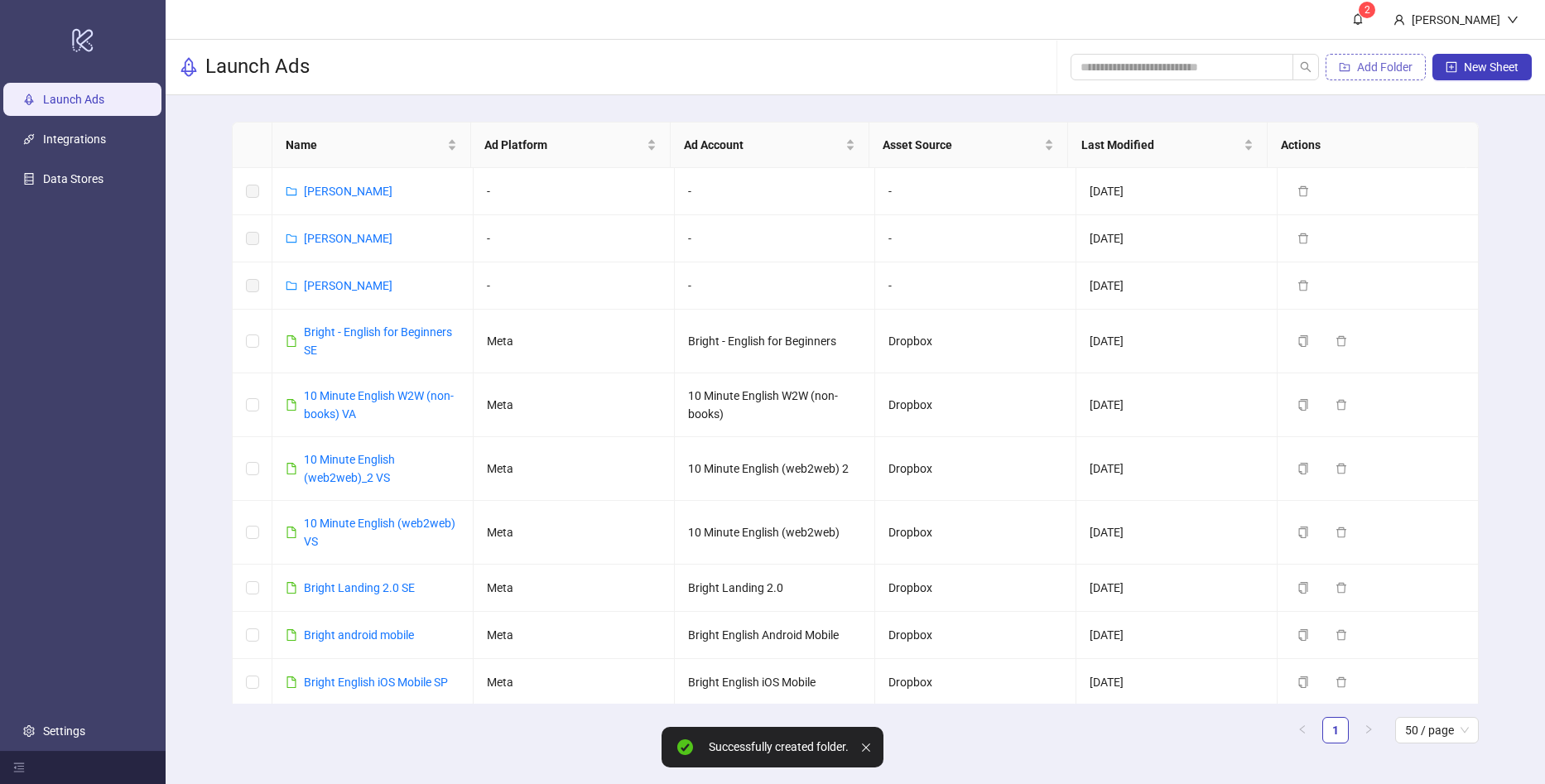
click at [1391, 65] on span "Add Folder" at bounding box center [1385, 67] width 56 height 14
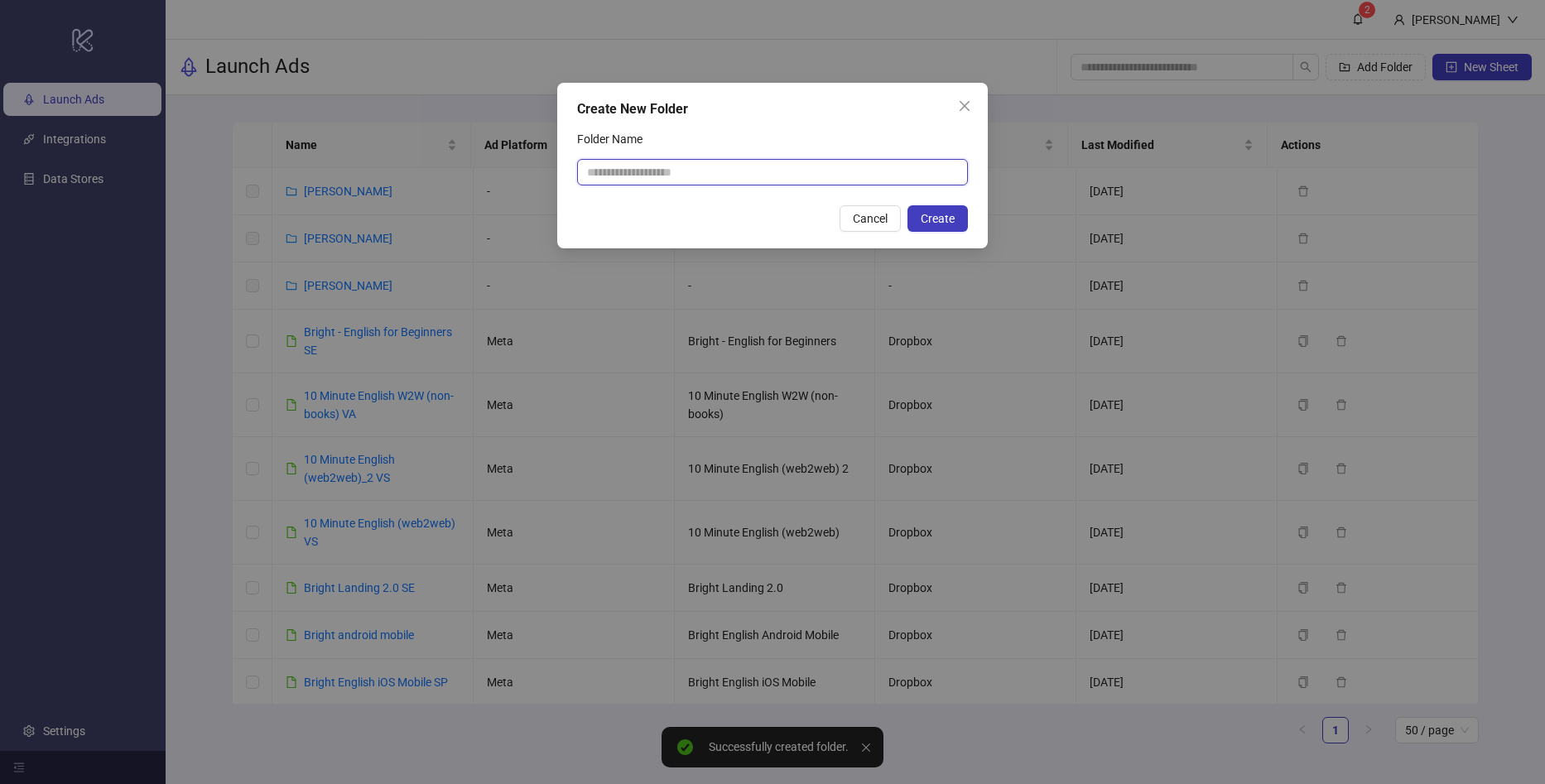
click at [746, 170] on input "Folder Name" at bounding box center [772, 172] width 391 height 26
type input "*"
click at [647, 172] on input "**********" at bounding box center [772, 172] width 391 height 26
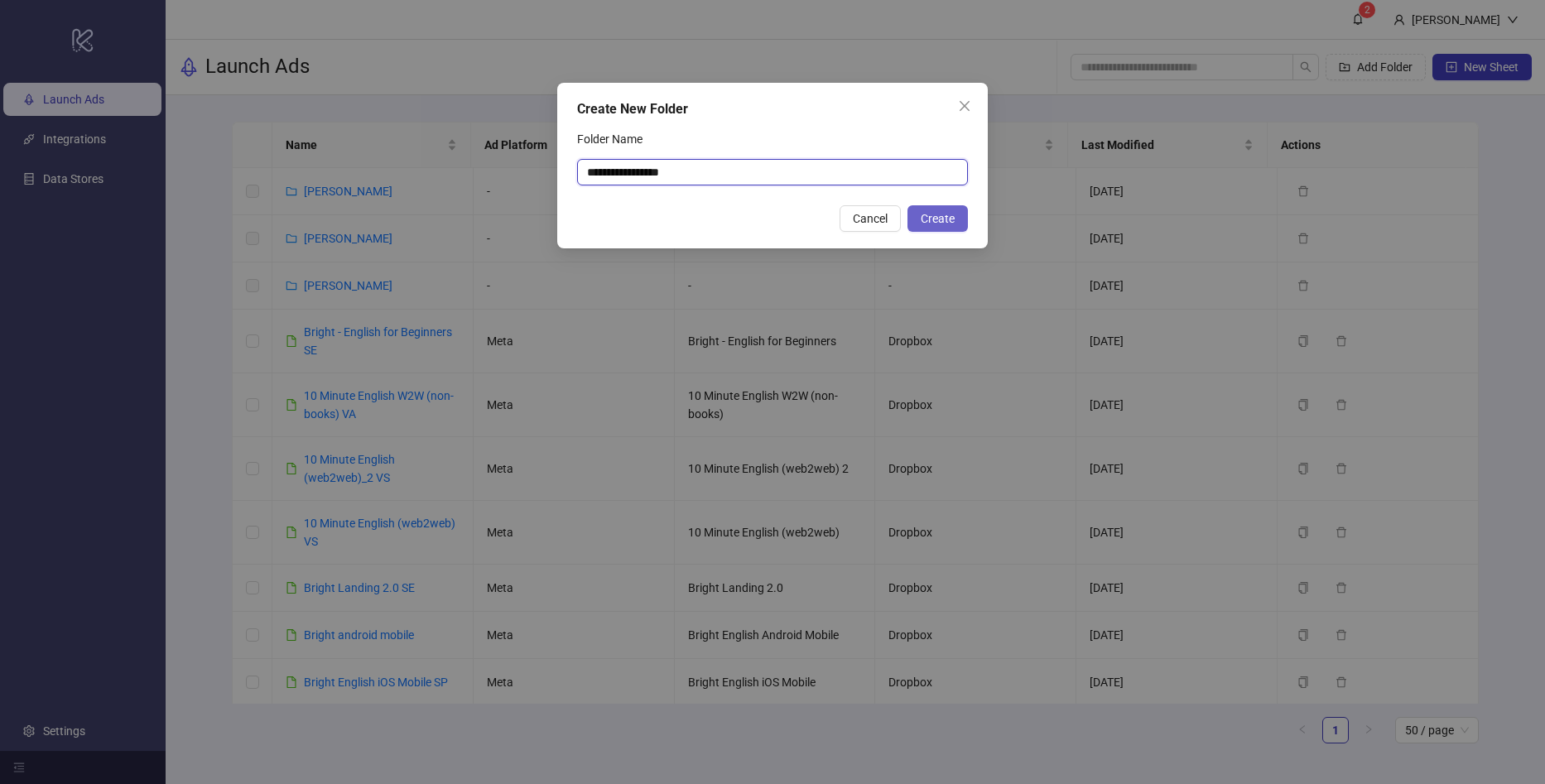
type input "**********"
click at [959, 208] on button "Create" at bounding box center [938, 218] width 61 height 26
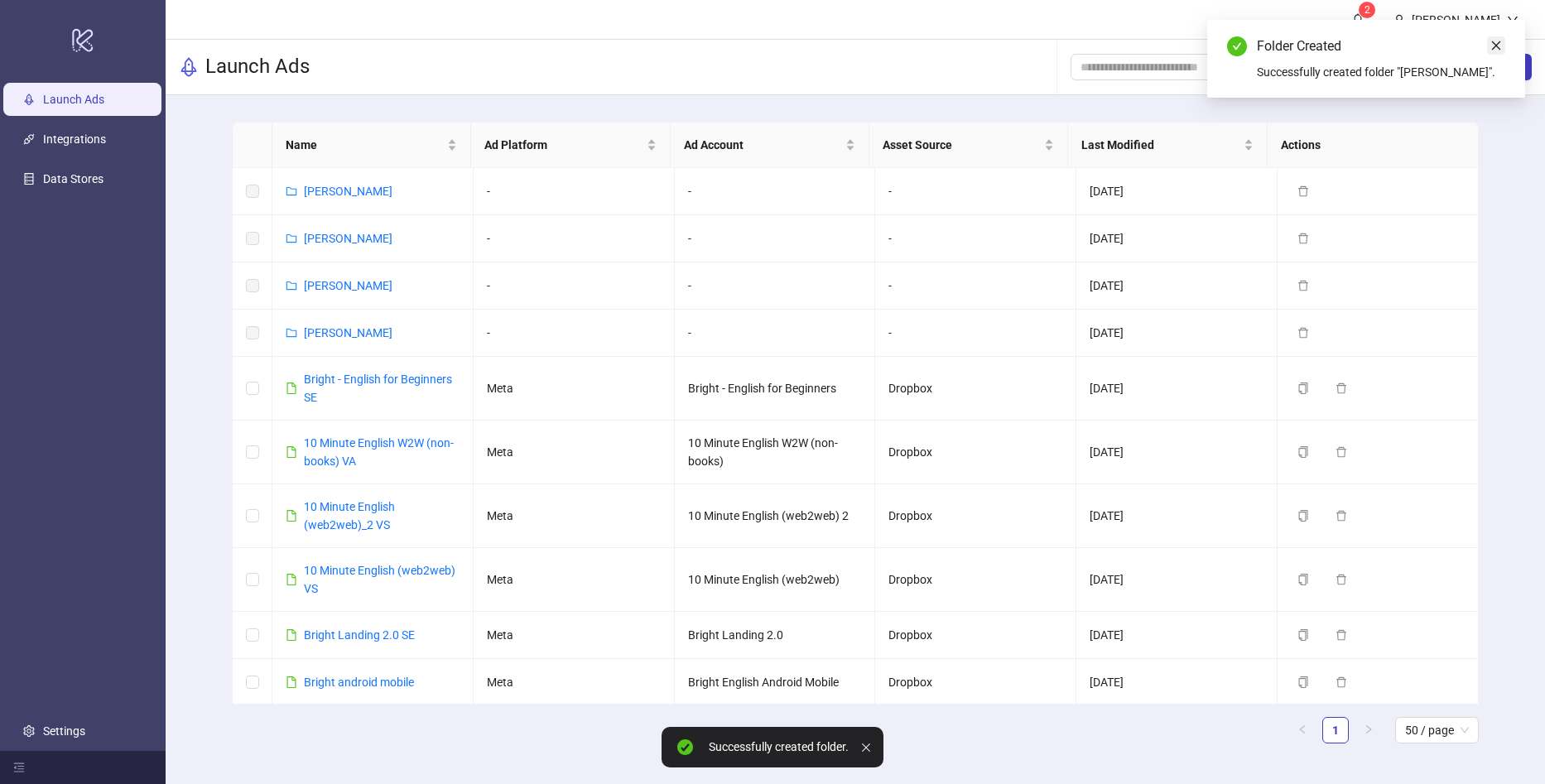
click at [1497, 47] on icon "close" at bounding box center [1496, 46] width 12 height 12
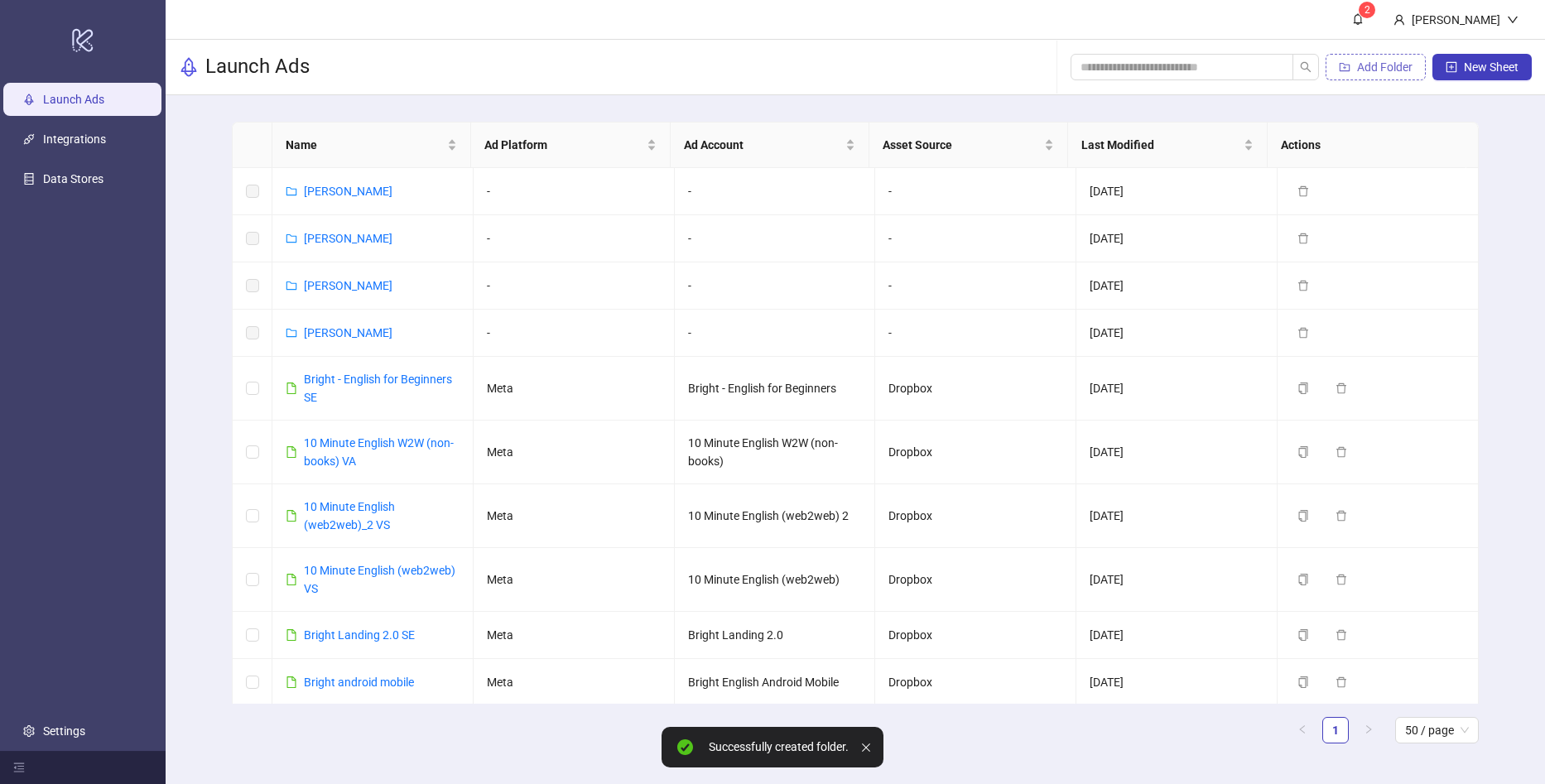
click at [1368, 63] on span "Add Folder" at bounding box center [1385, 67] width 56 height 14
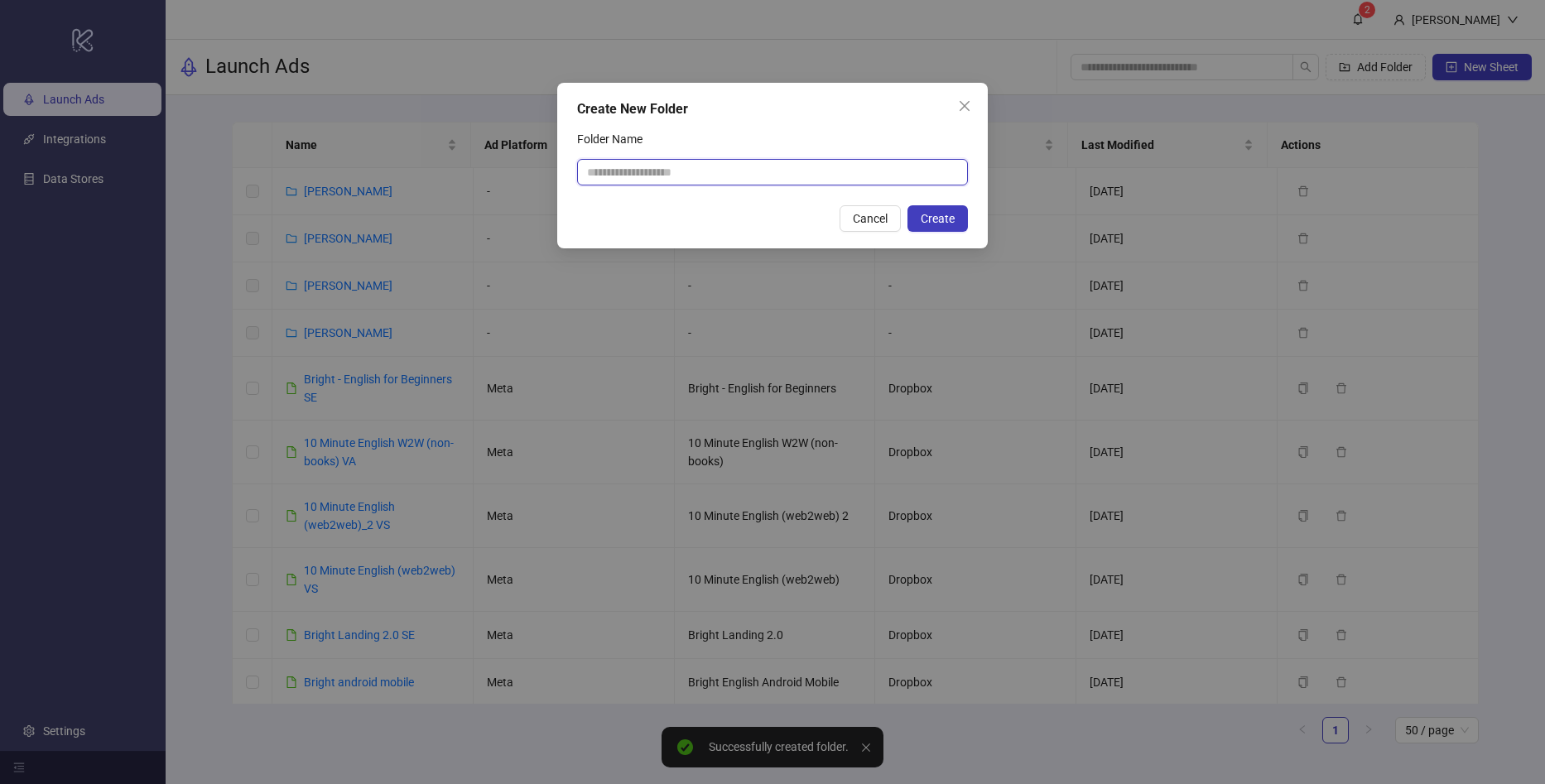
click at [757, 171] on input "Folder Name" at bounding box center [772, 172] width 391 height 26
type input "*"
type input "**********"
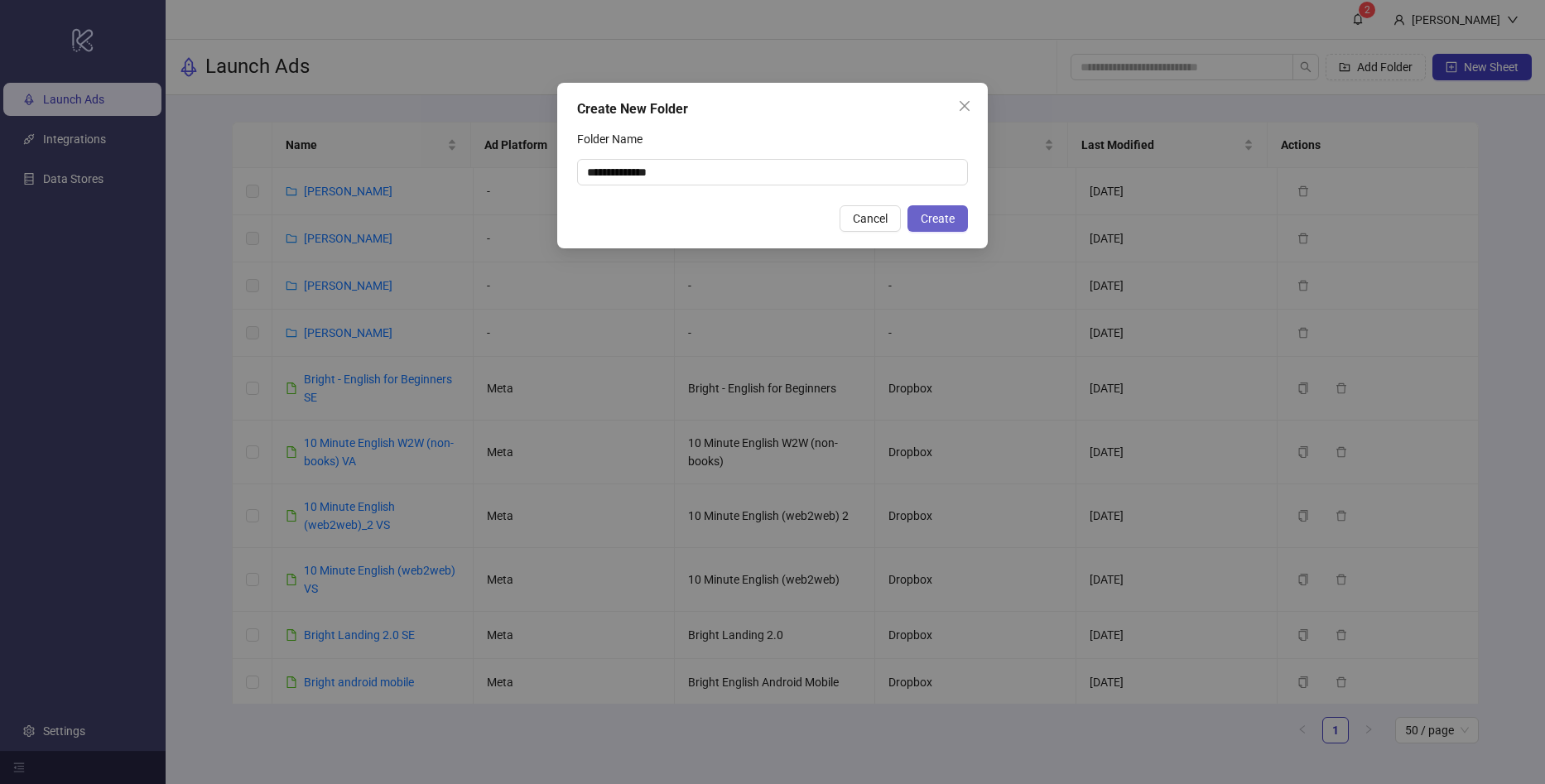
click at [938, 228] on button "Create" at bounding box center [938, 218] width 61 height 26
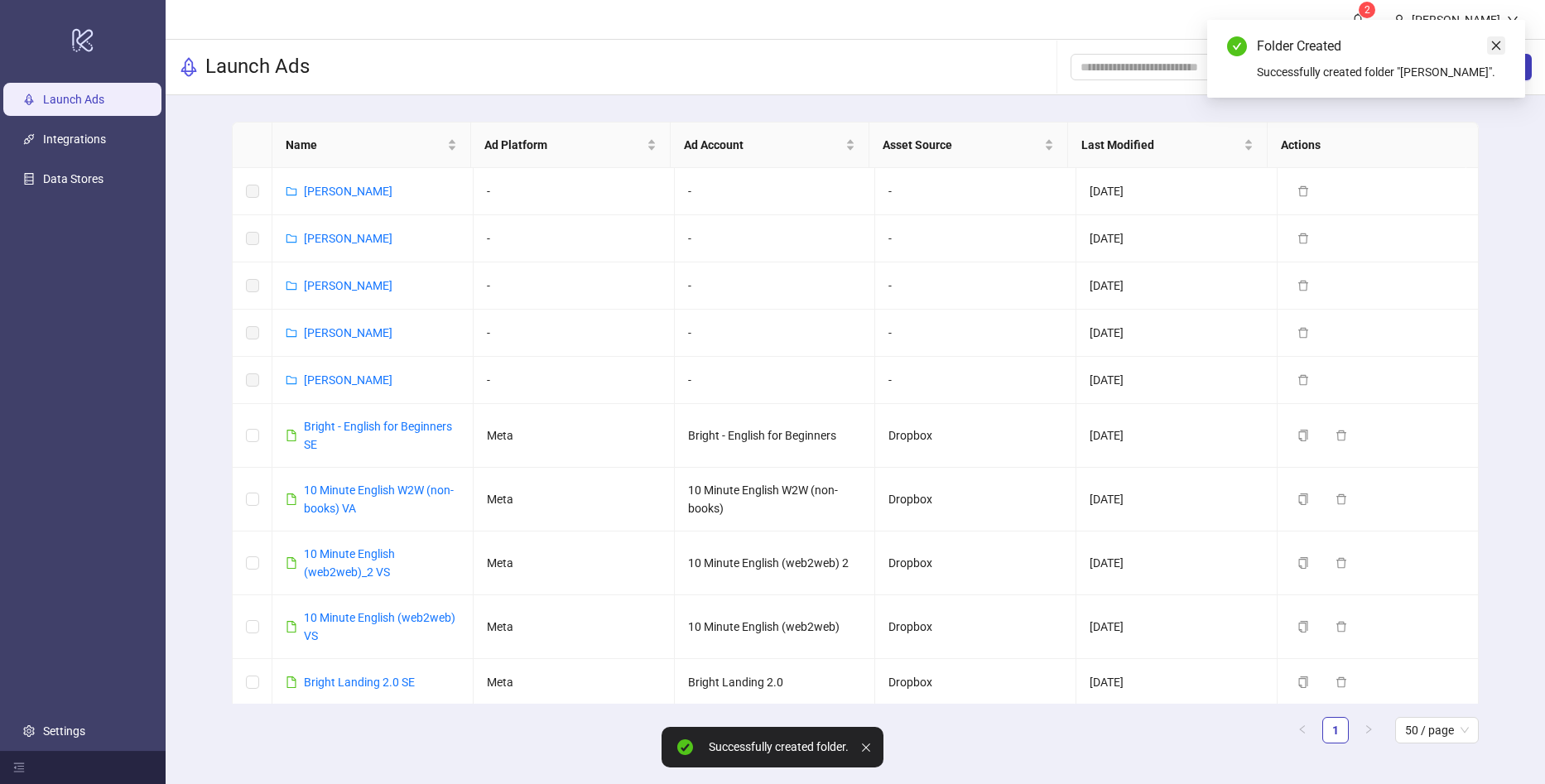
click at [1495, 41] on icon "close" at bounding box center [1496, 46] width 12 height 12
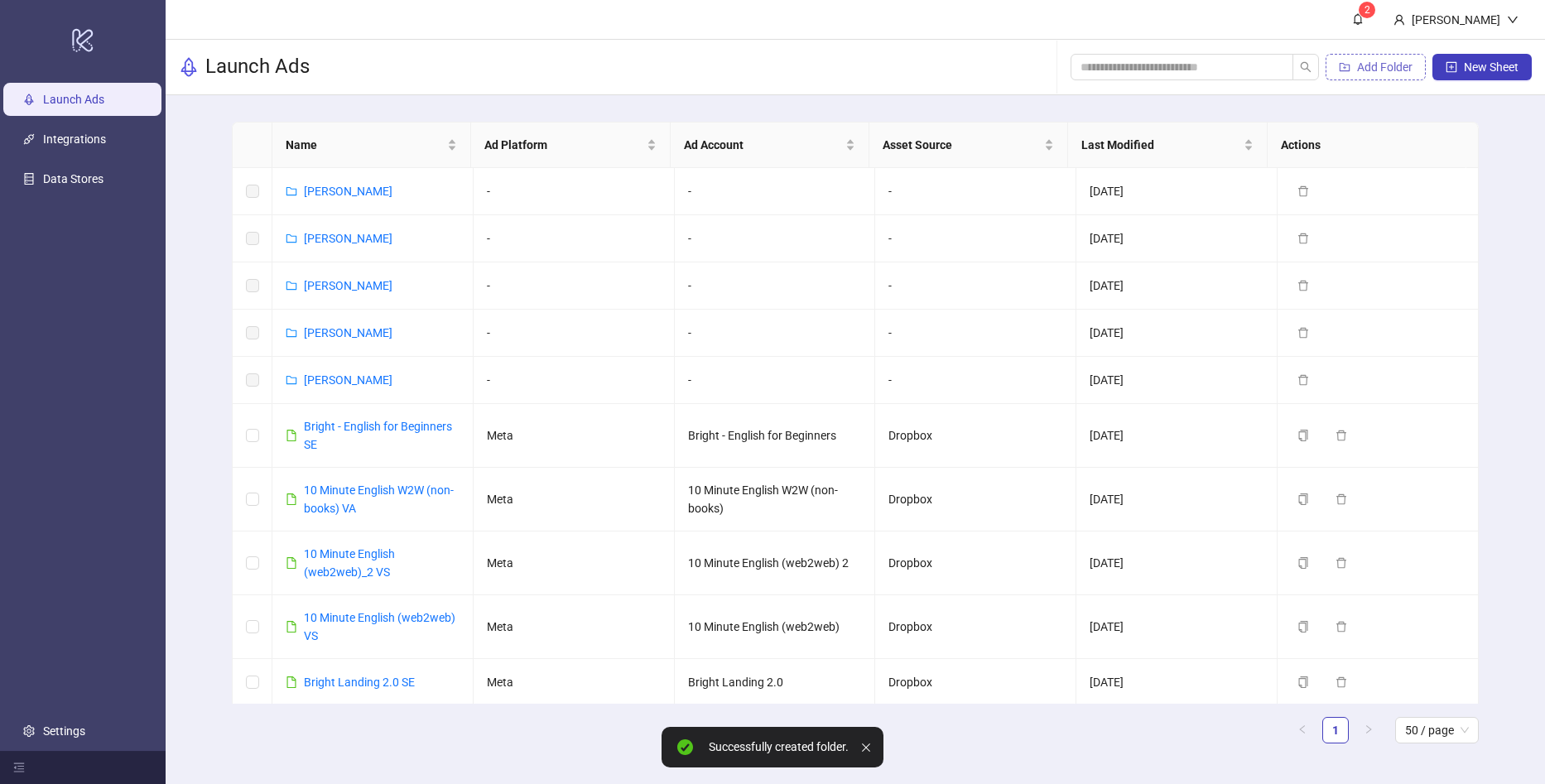
click at [1348, 64] on icon "folder-add" at bounding box center [1345, 66] width 11 height 8
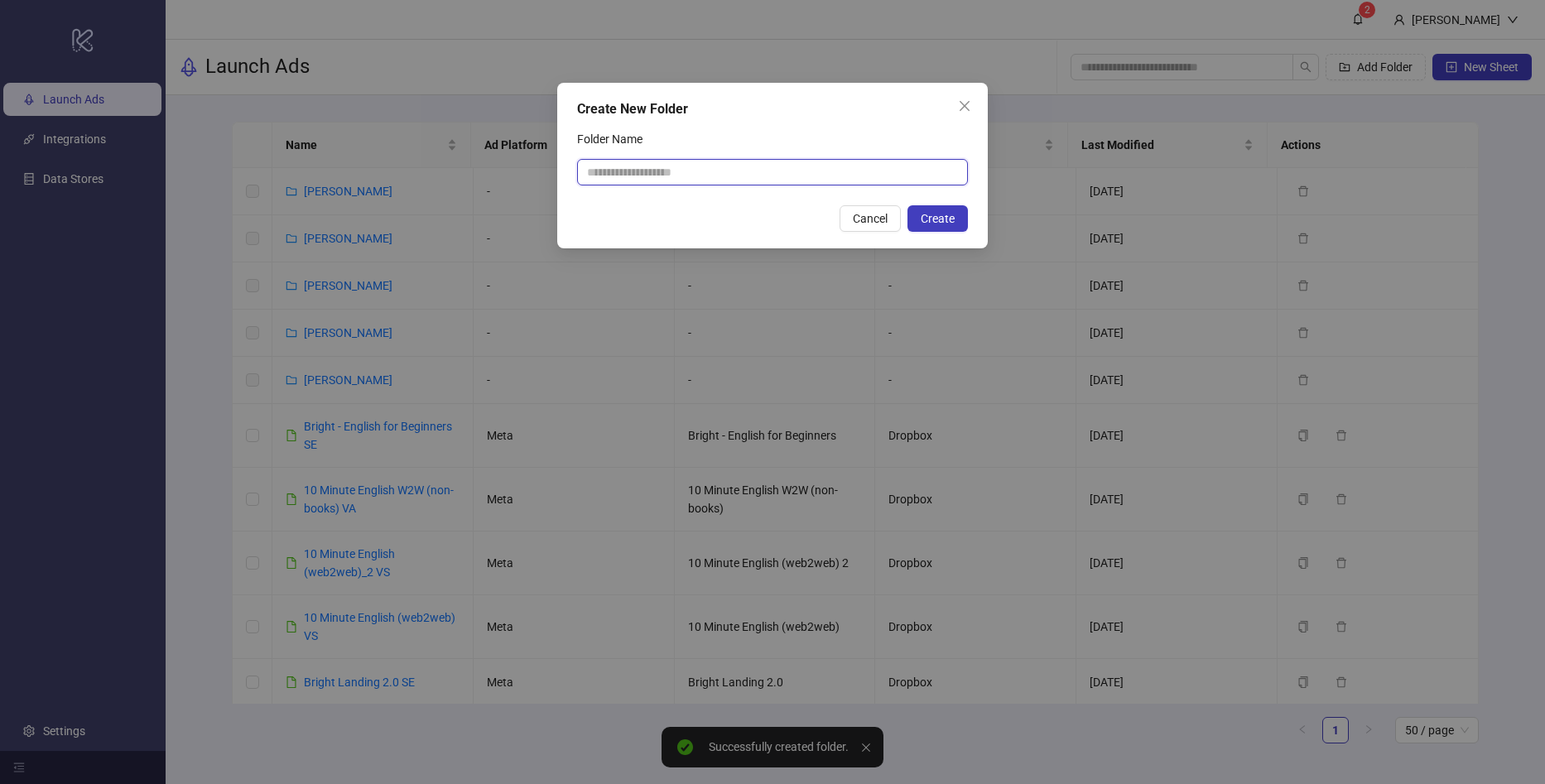
click at [753, 175] on input "Folder Name" at bounding box center [772, 172] width 391 height 26
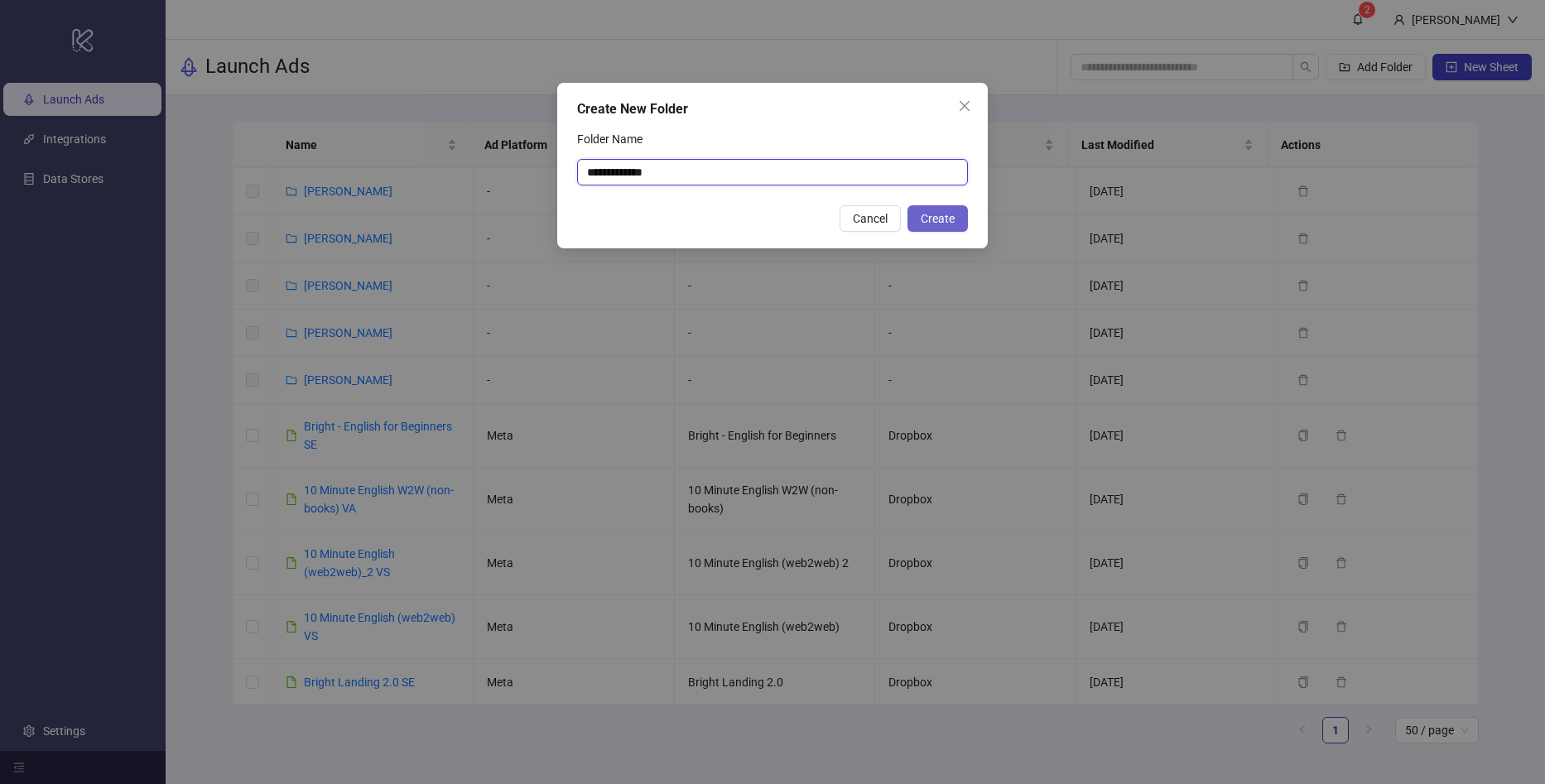
type input "**********"
click at [936, 220] on span "Create" at bounding box center [938, 219] width 34 height 14
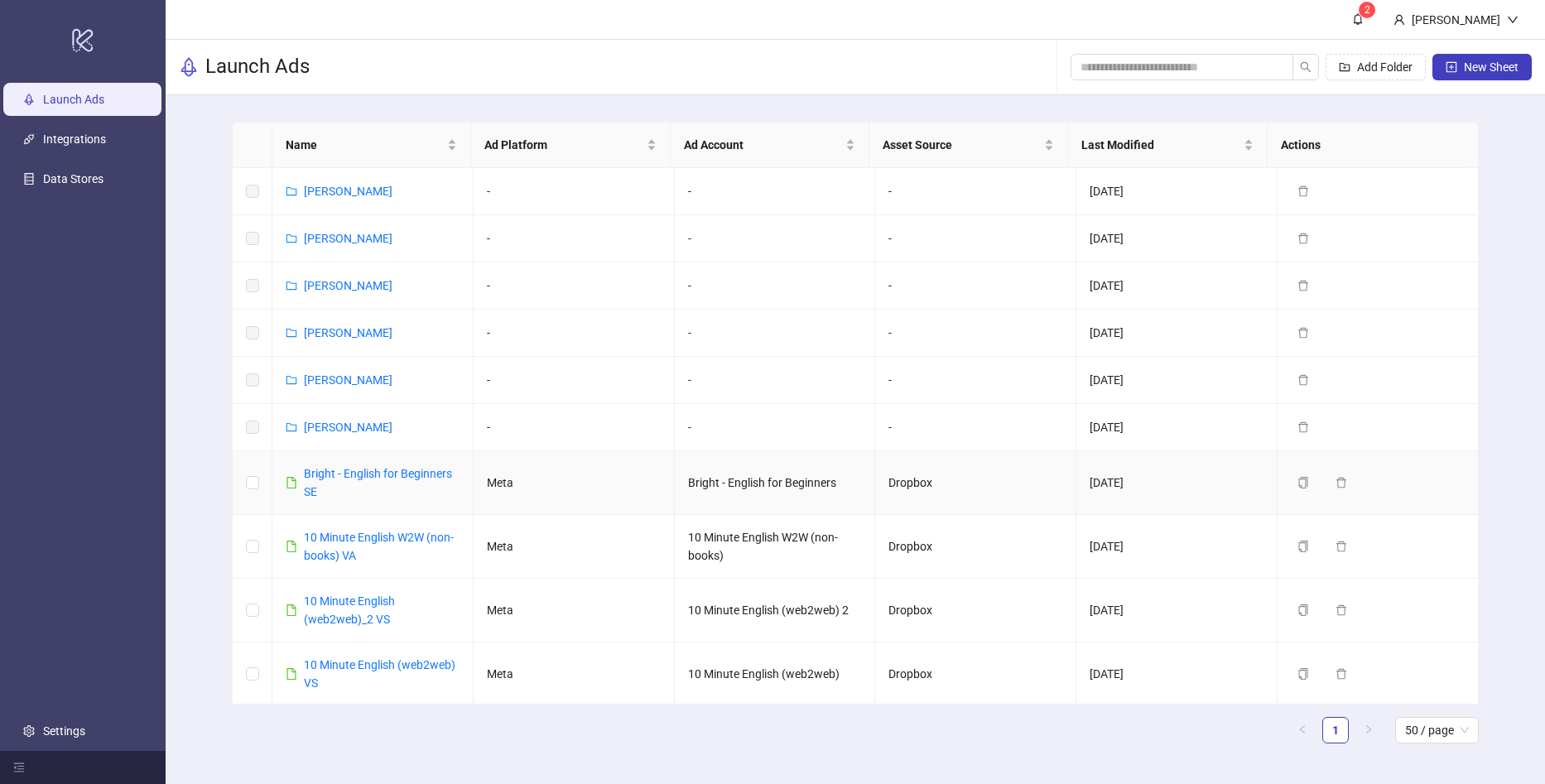
click at [244, 484] on td at bounding box center [252, 483] width 40 height 64
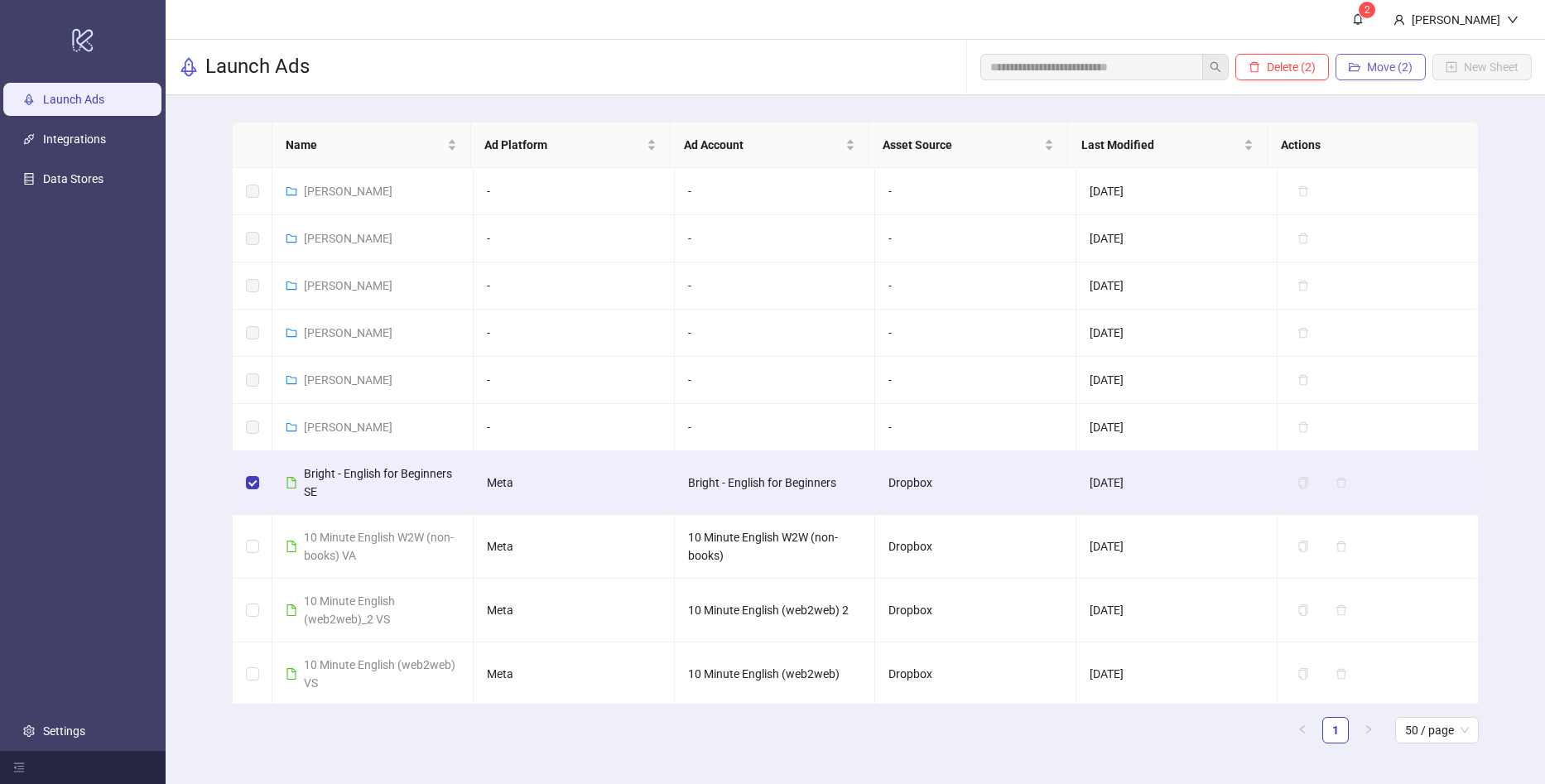
click at [1375, 58] on button "Move (2)" at bounding box center [1381, 66] width 90 height 26
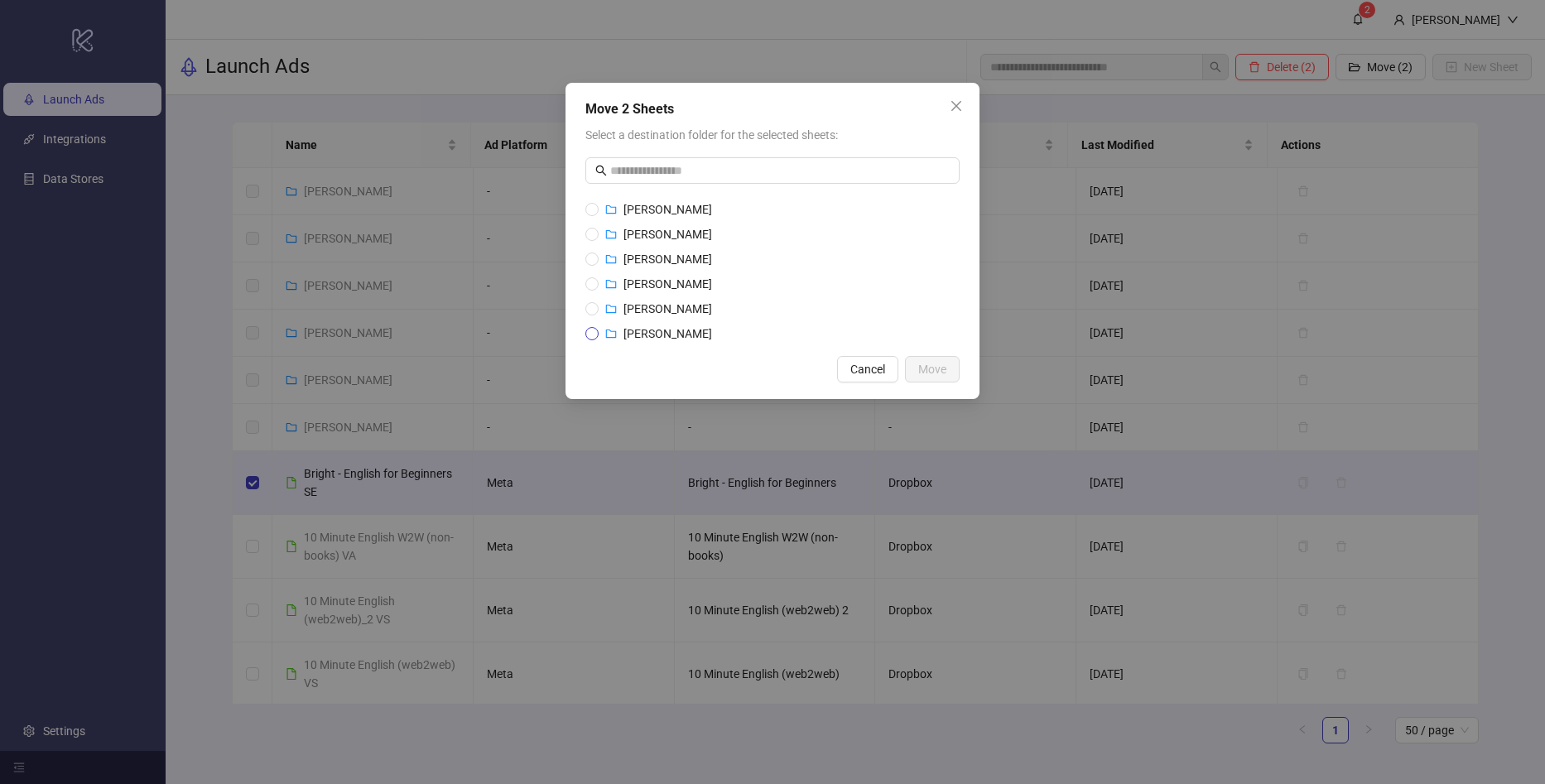
click at [672, 334] on span "[PERSON_NAME]" at bounding box center [668, 333] width 89 height 14
click at [938, 371] on span "Move" at bounding box center [932, 370] width 28 height 14
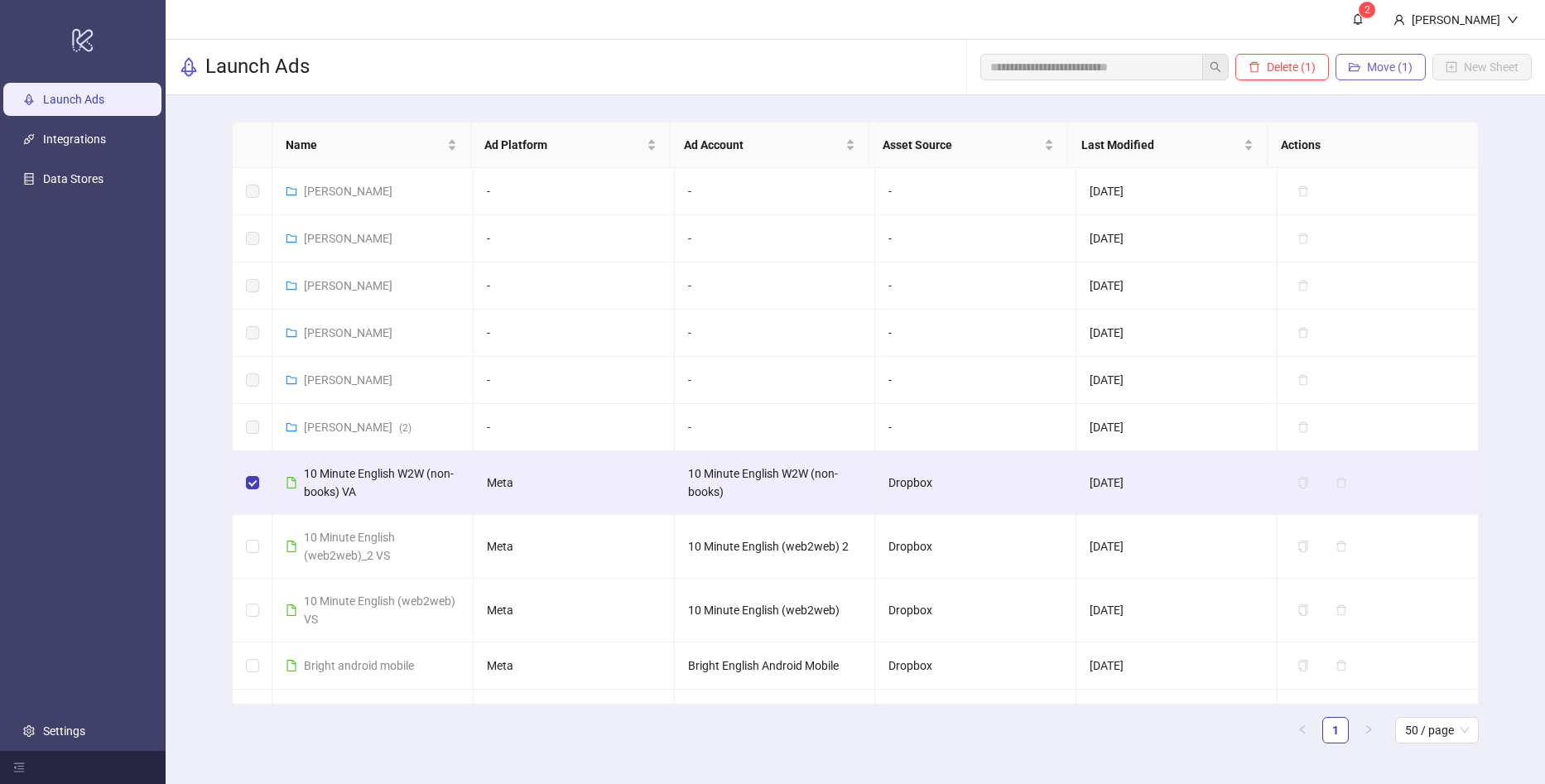
click at [1380, 63] on span "Move (1)" at bounding box center [1390, 67] width 46 height 14
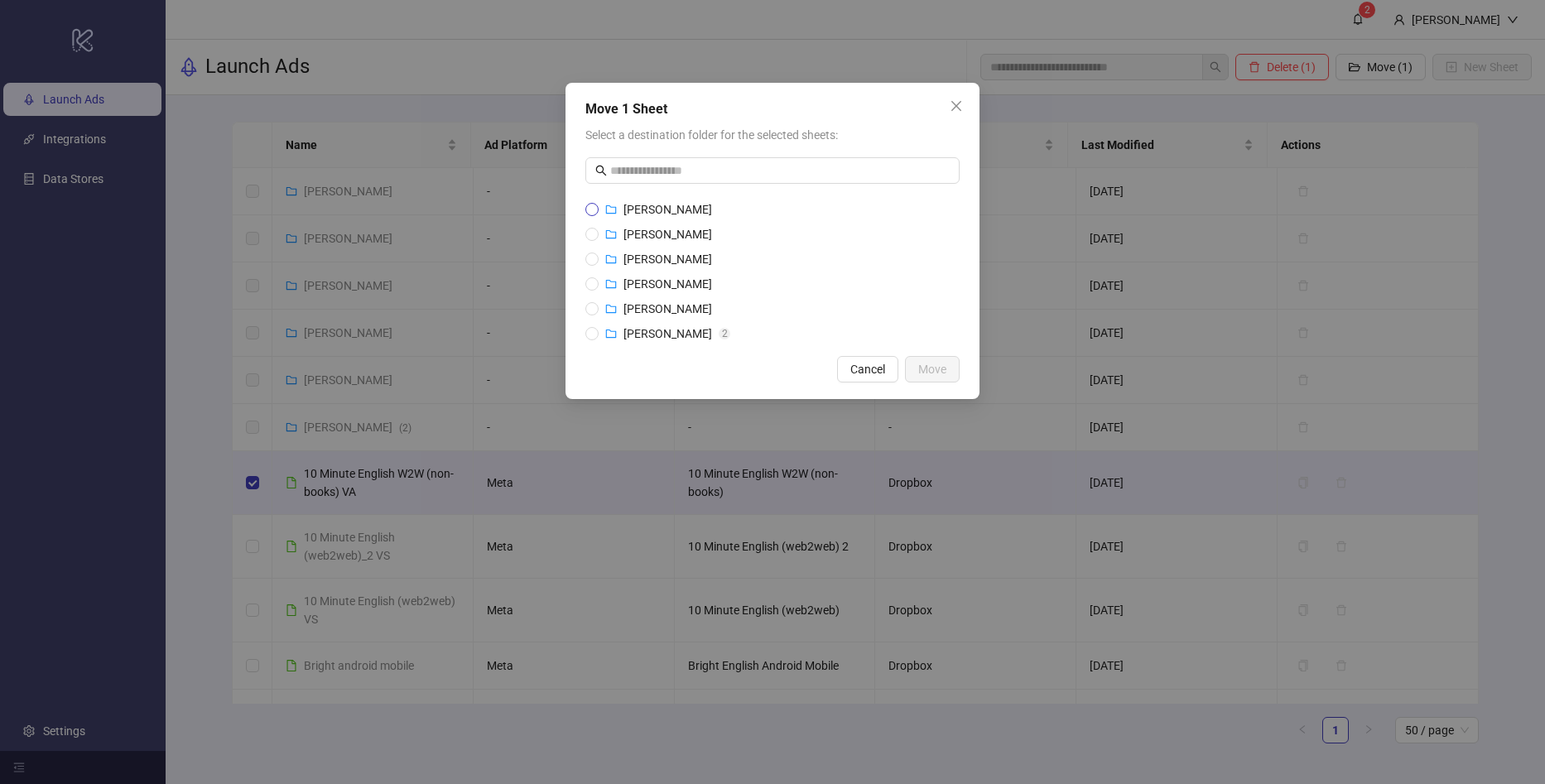
click at [683, 213] on span "[PERSON_NAME]" at bounding box center [668, 209] width 89 height 14
click at [949, 370] on button "Move" at bounding box center [933, 369] width 55 height 26
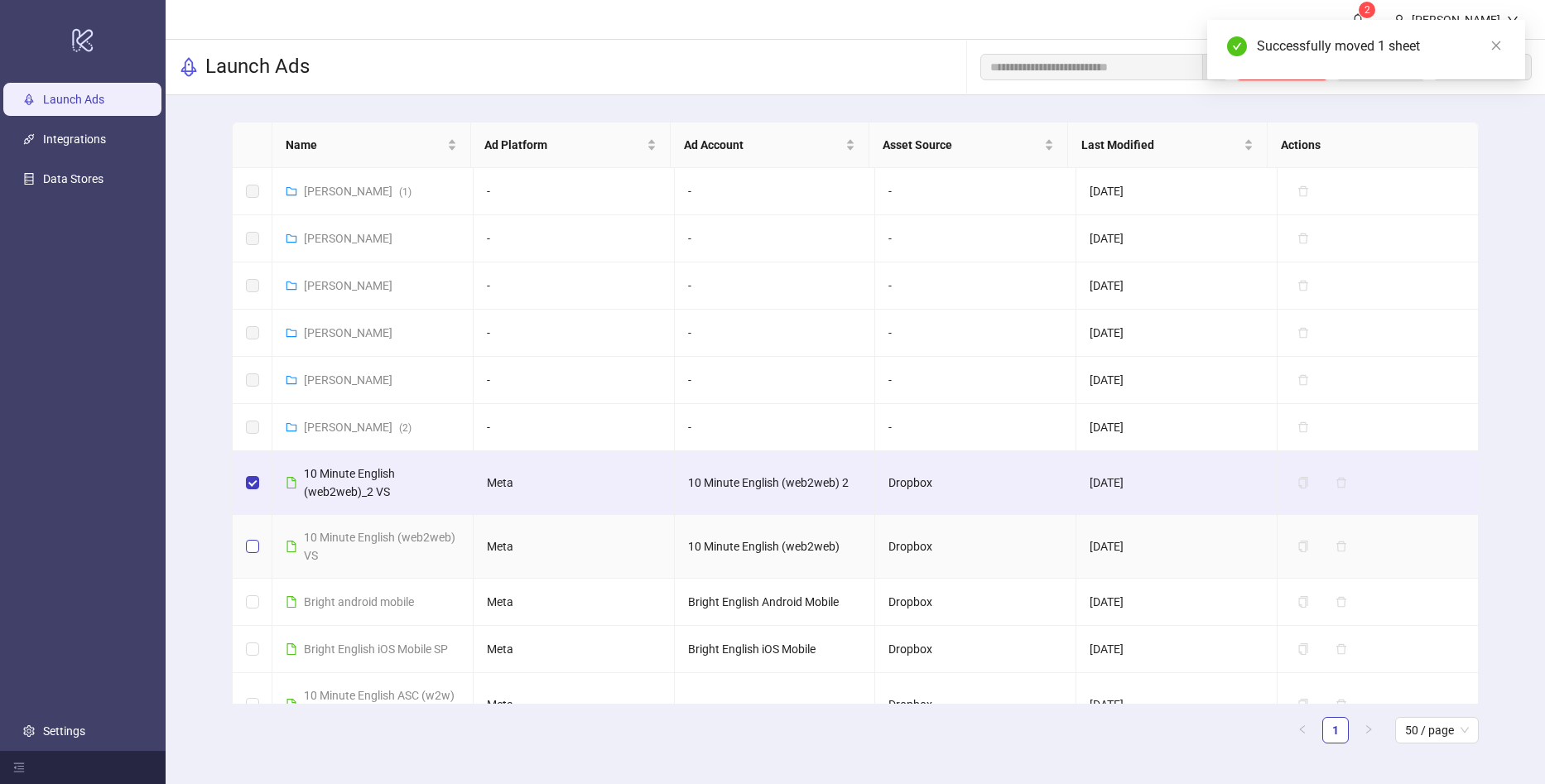
click at [256, 554] on label at bounding box center [252, 546] width 14 height 19
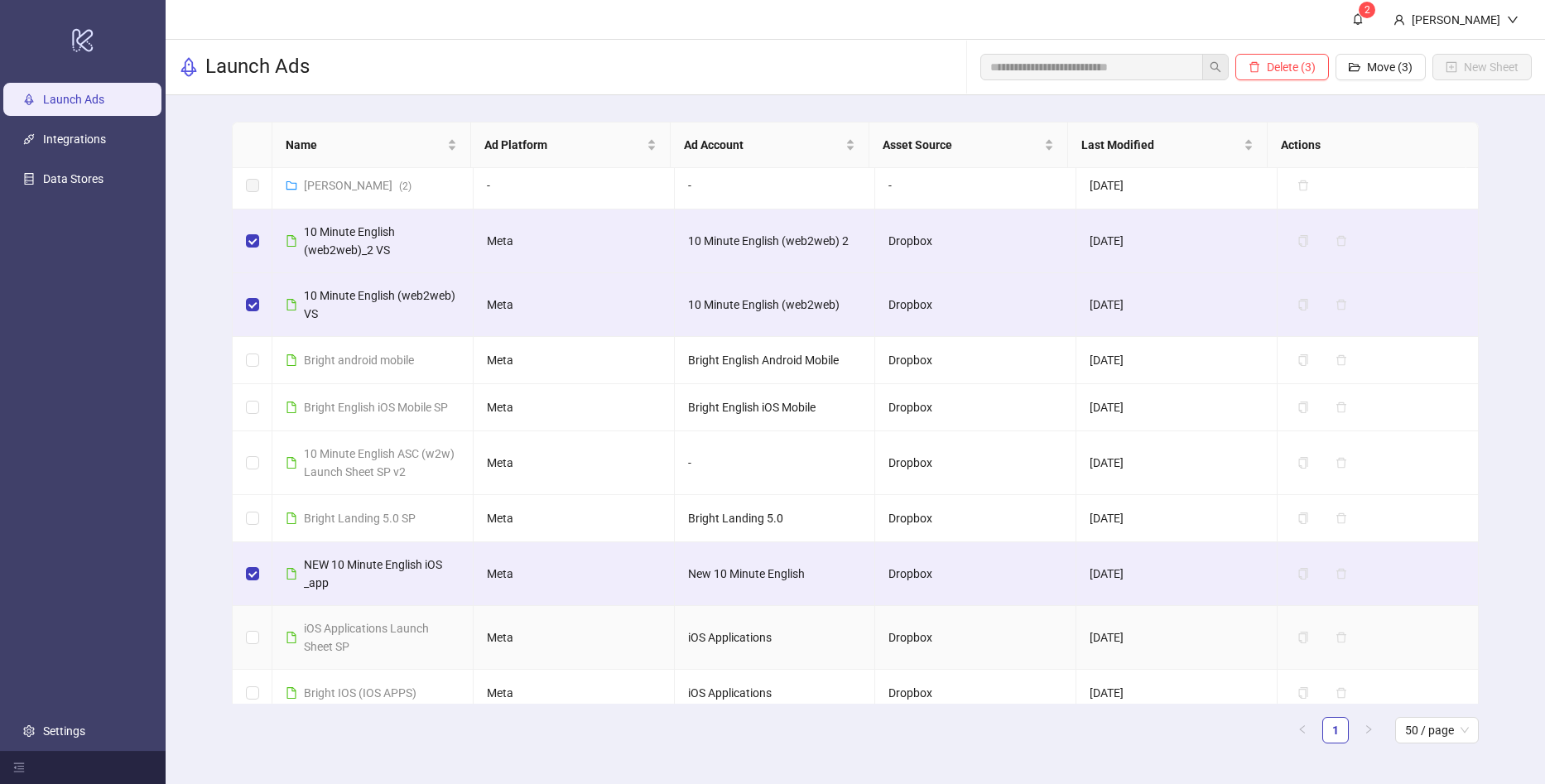
scroll to position [248, 0]
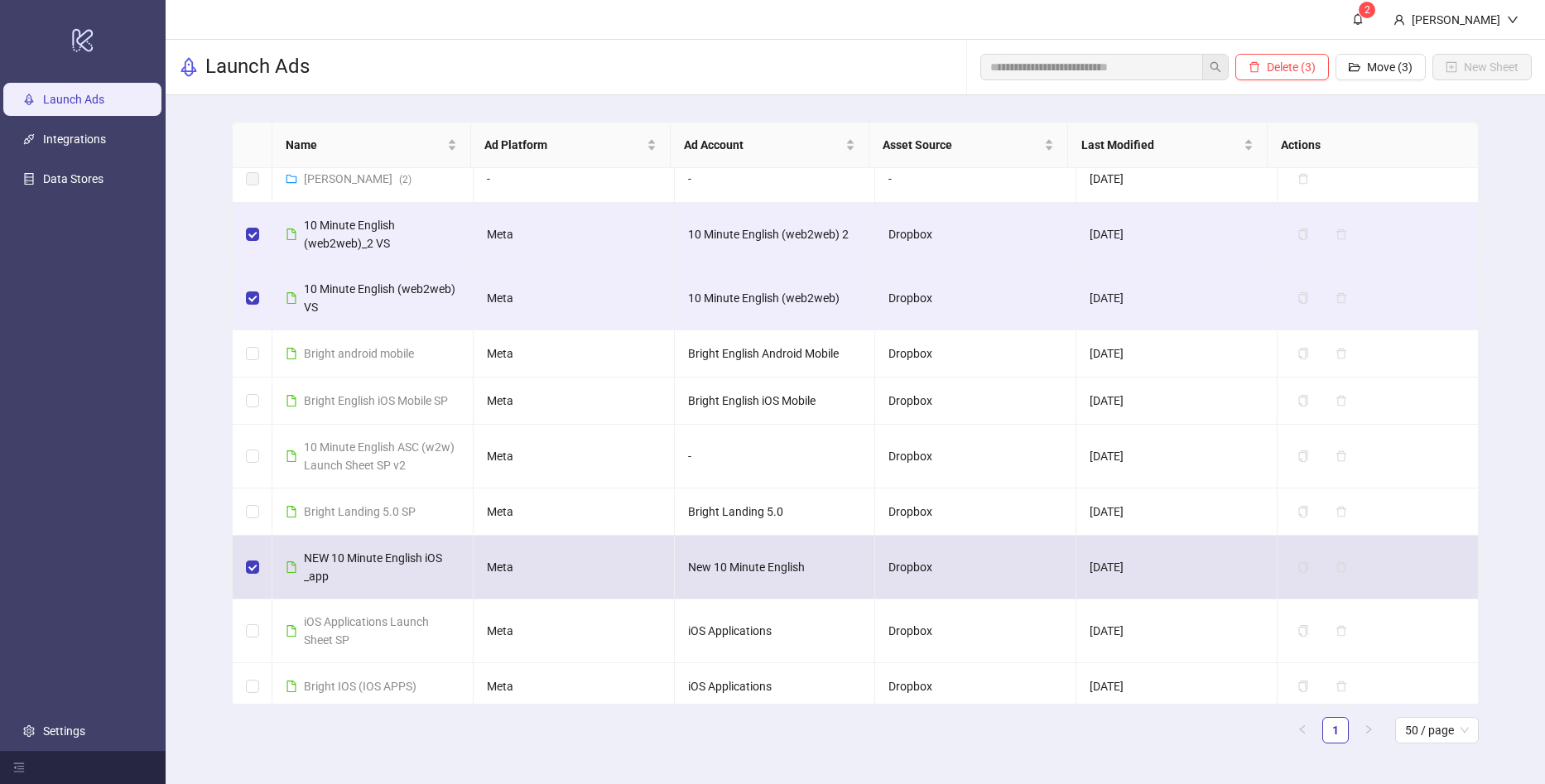
click at [243, 559] on td at bounding box center [252, 567] width 40 height 64
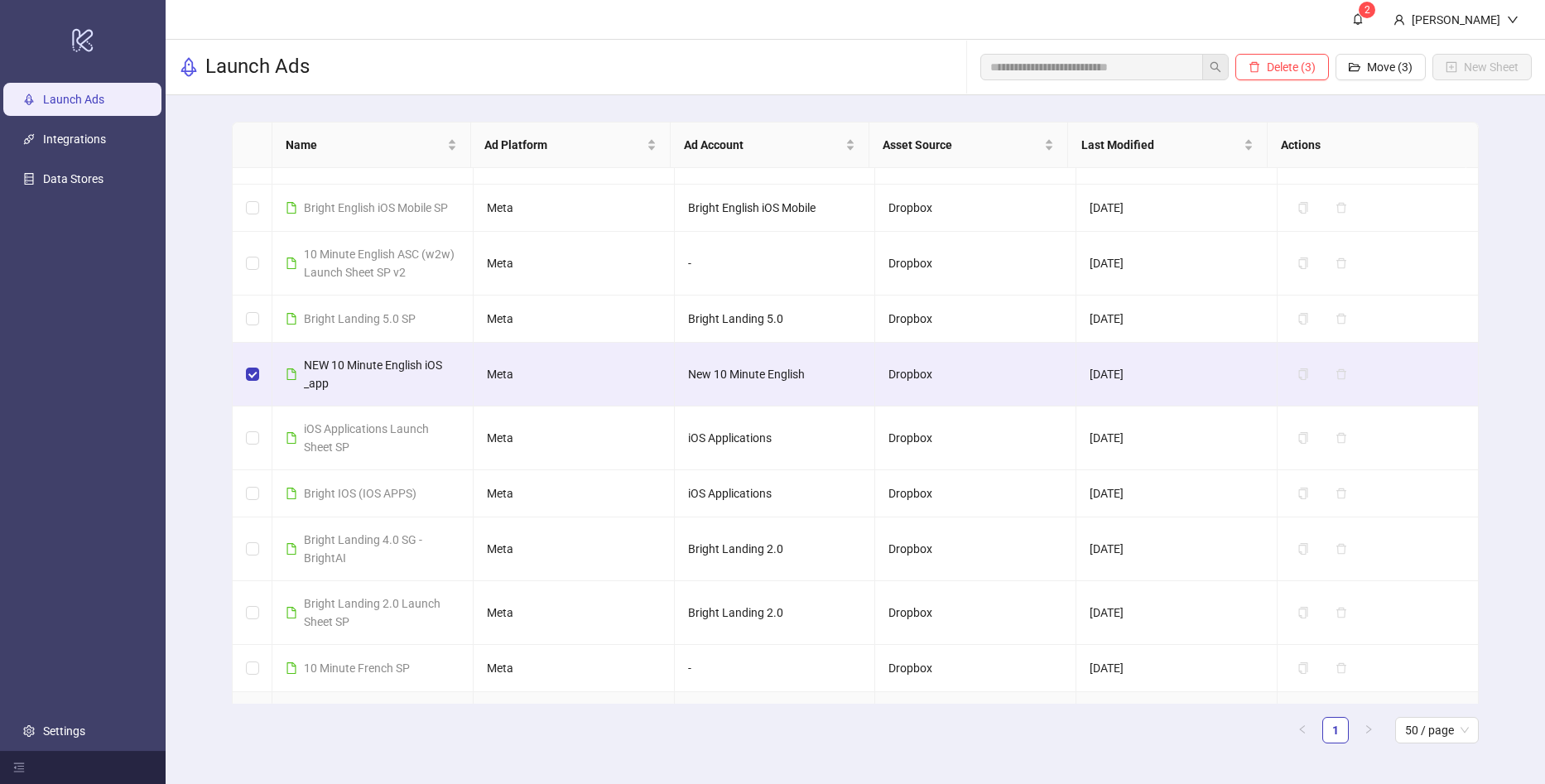
scroll to position [61, 0]
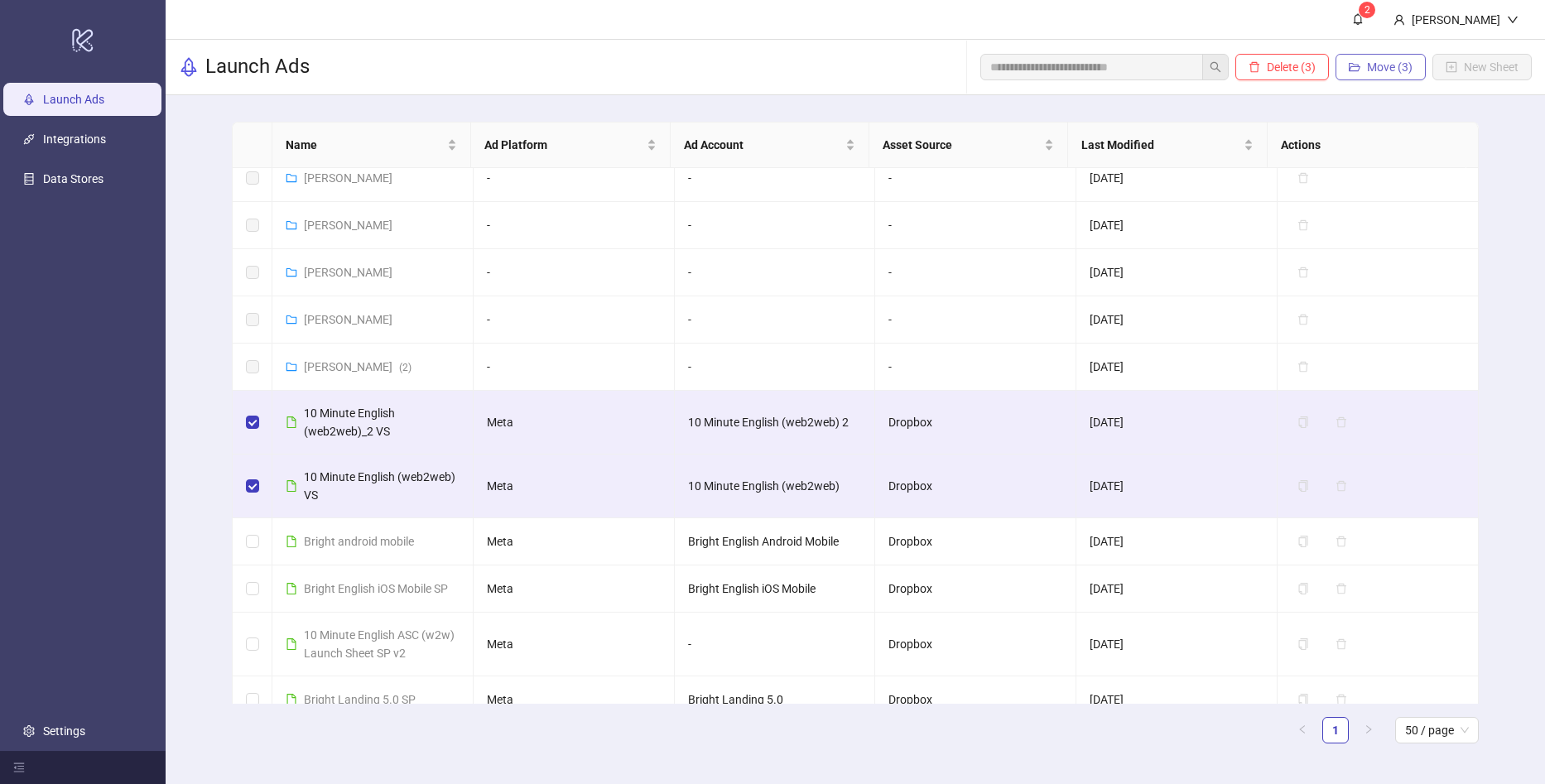
click at [1372, 67] on span "Move (3)" at bounding box center [1390, 67] width 46 height 14
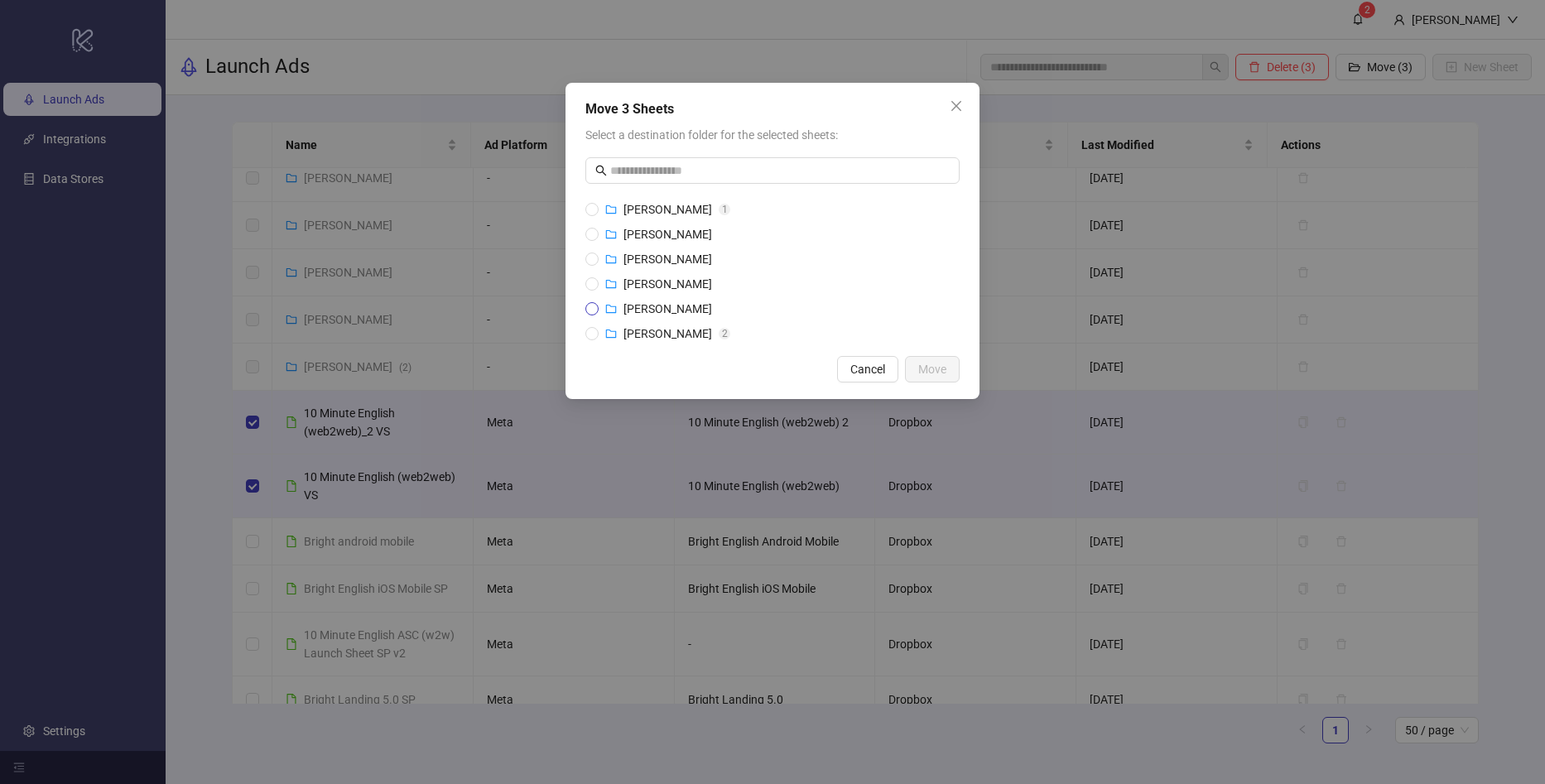
click at [669, 311] on span "[PERSON_NAME]" at bounding box center [668, 309] width 89 height 14
click at [934, 374] on span "Move" at bounding box center [932, 370] width 28 height 14
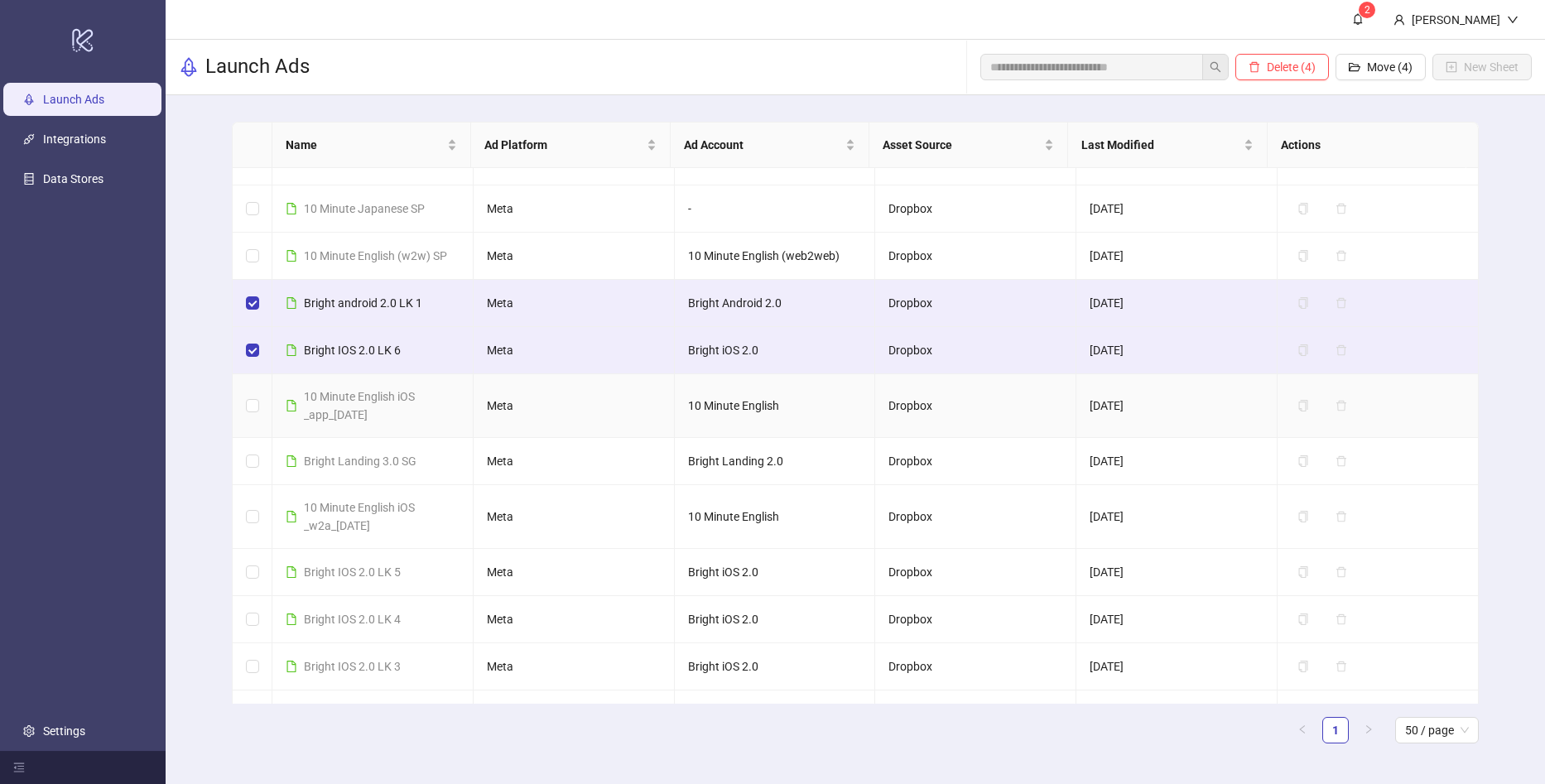
scroll to position [889, 0]
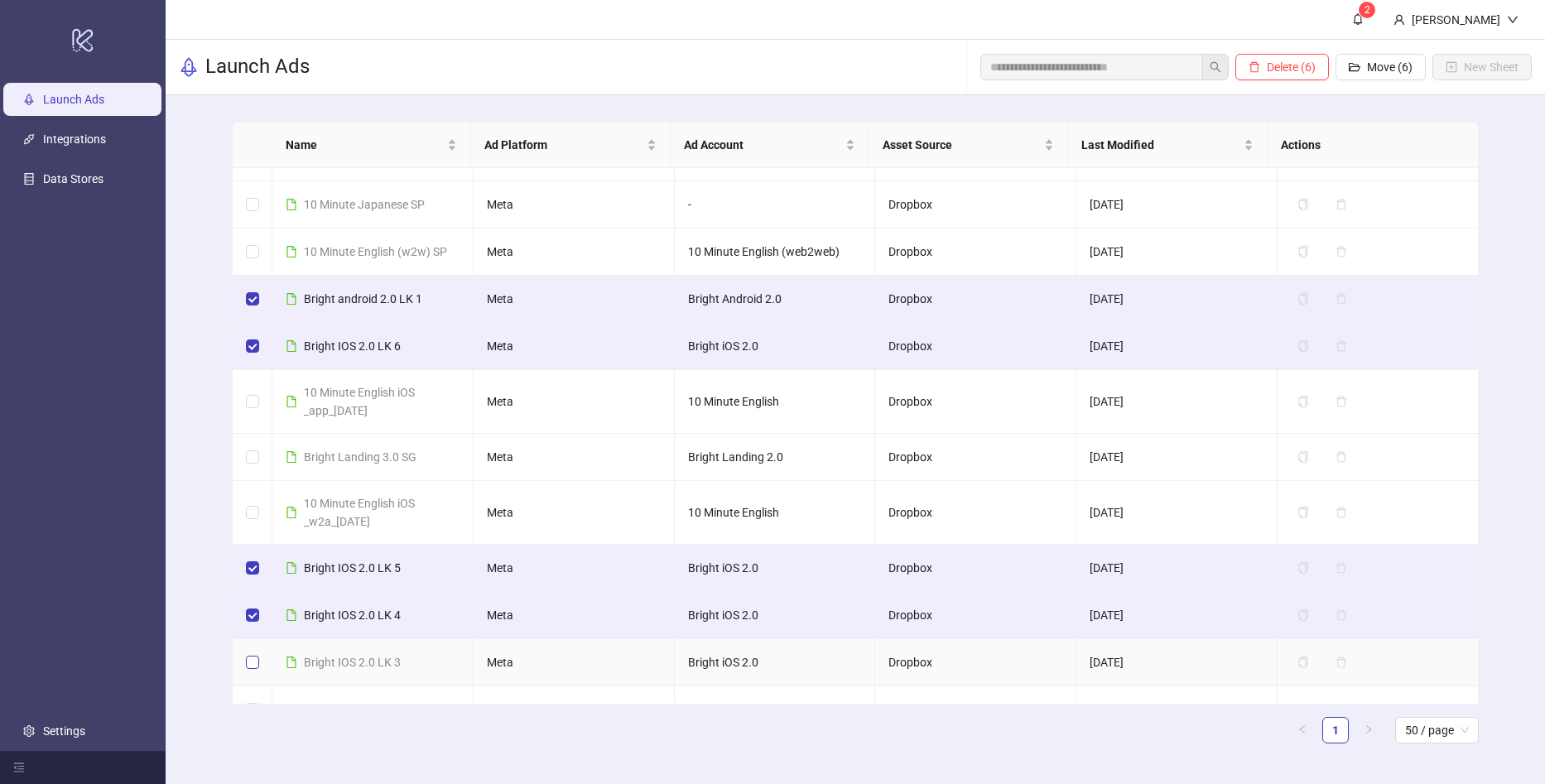
click at [256, 668] on label at bounding box center [252, 662] width 14 height 19
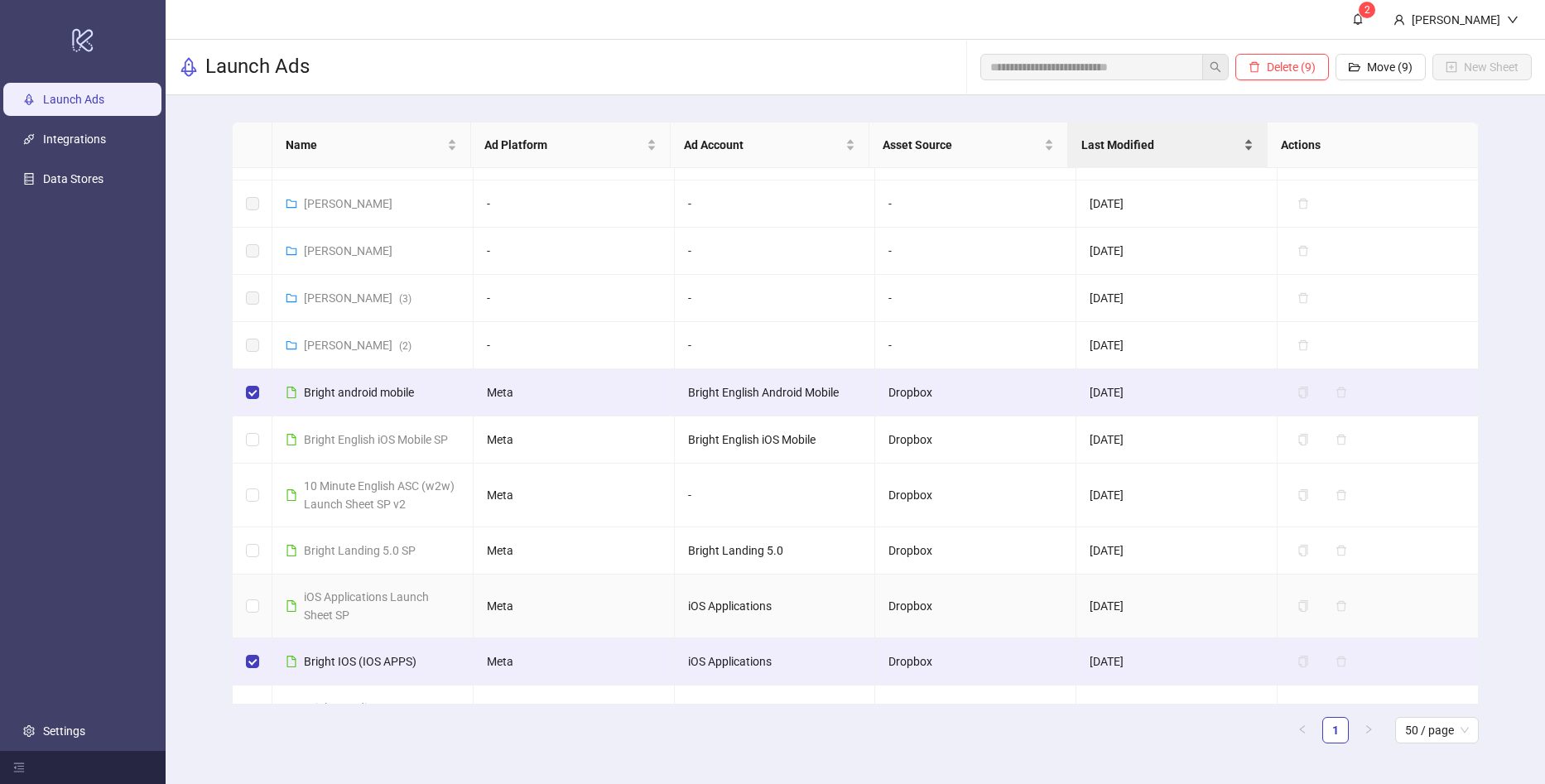
scroll to position [35, 0]
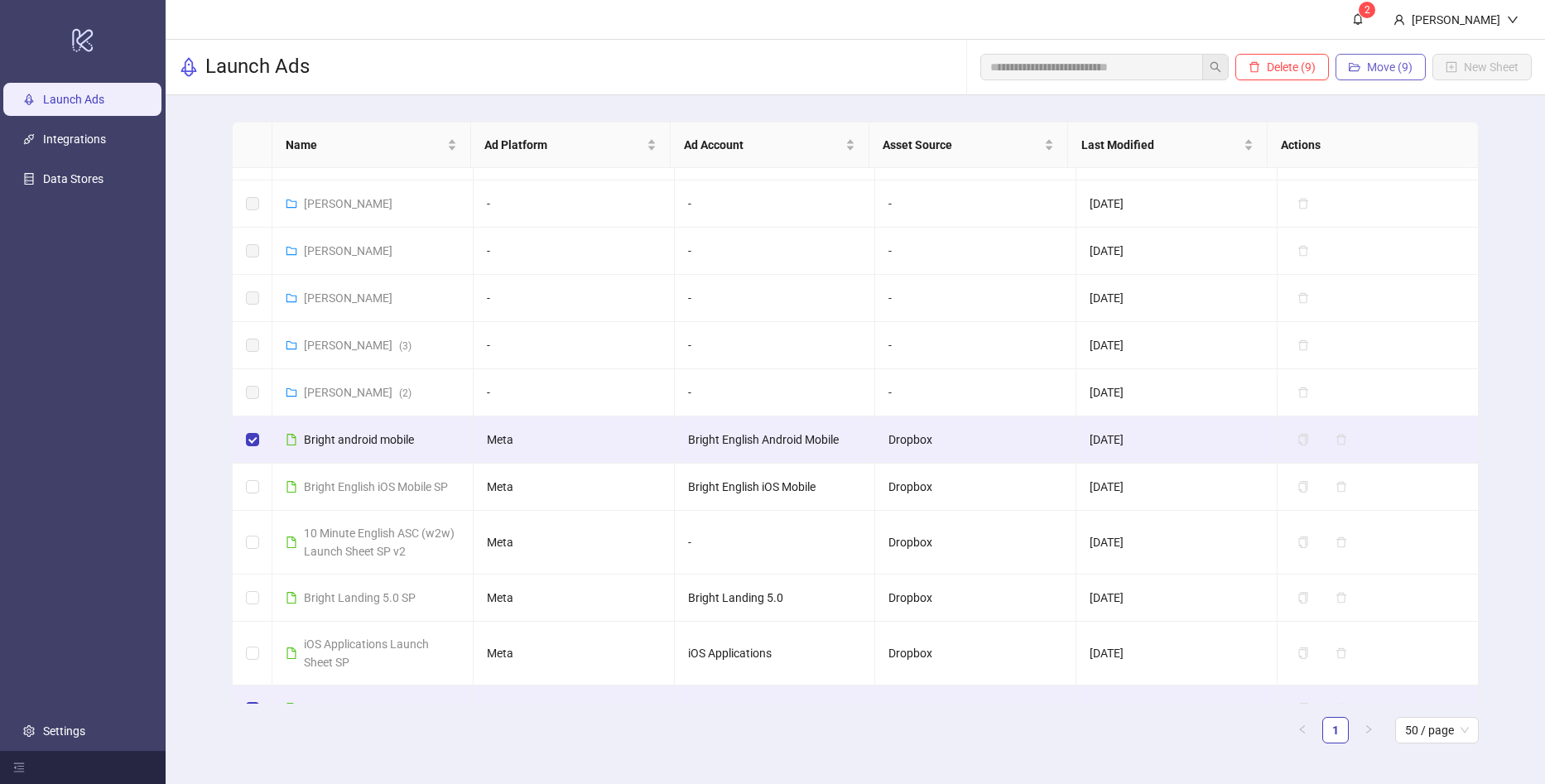
click at [1391, 67] on span "Move (9)" at bounding box center [1390, 67] width 46 height 14
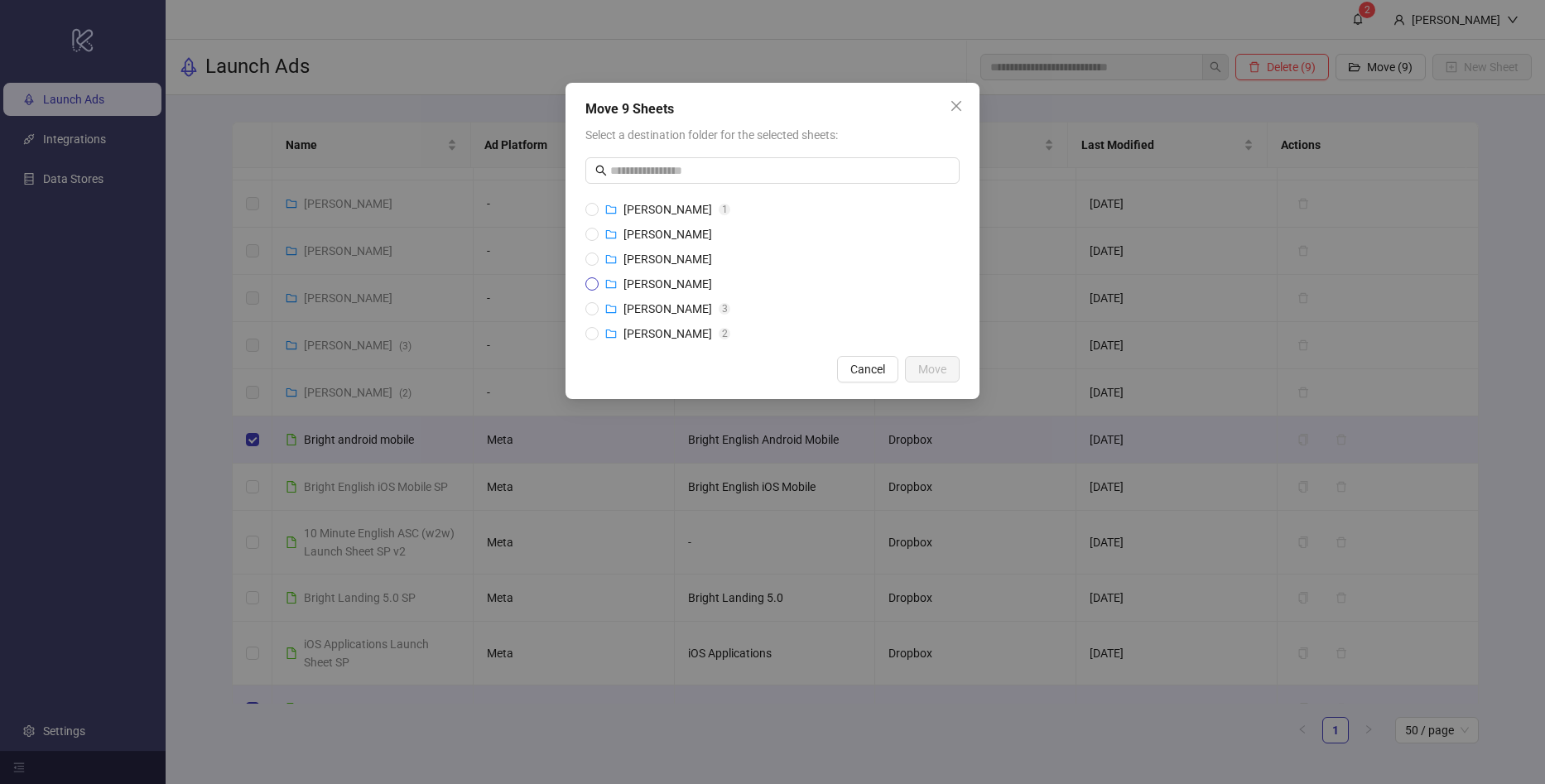
click at [685, 279] on span "[PERSON_NAME]" at bounding box center [668, 284] width 89 height 14
click at [925, 375] on span "Move" at bounding box center [932, 370] width 28 height 14
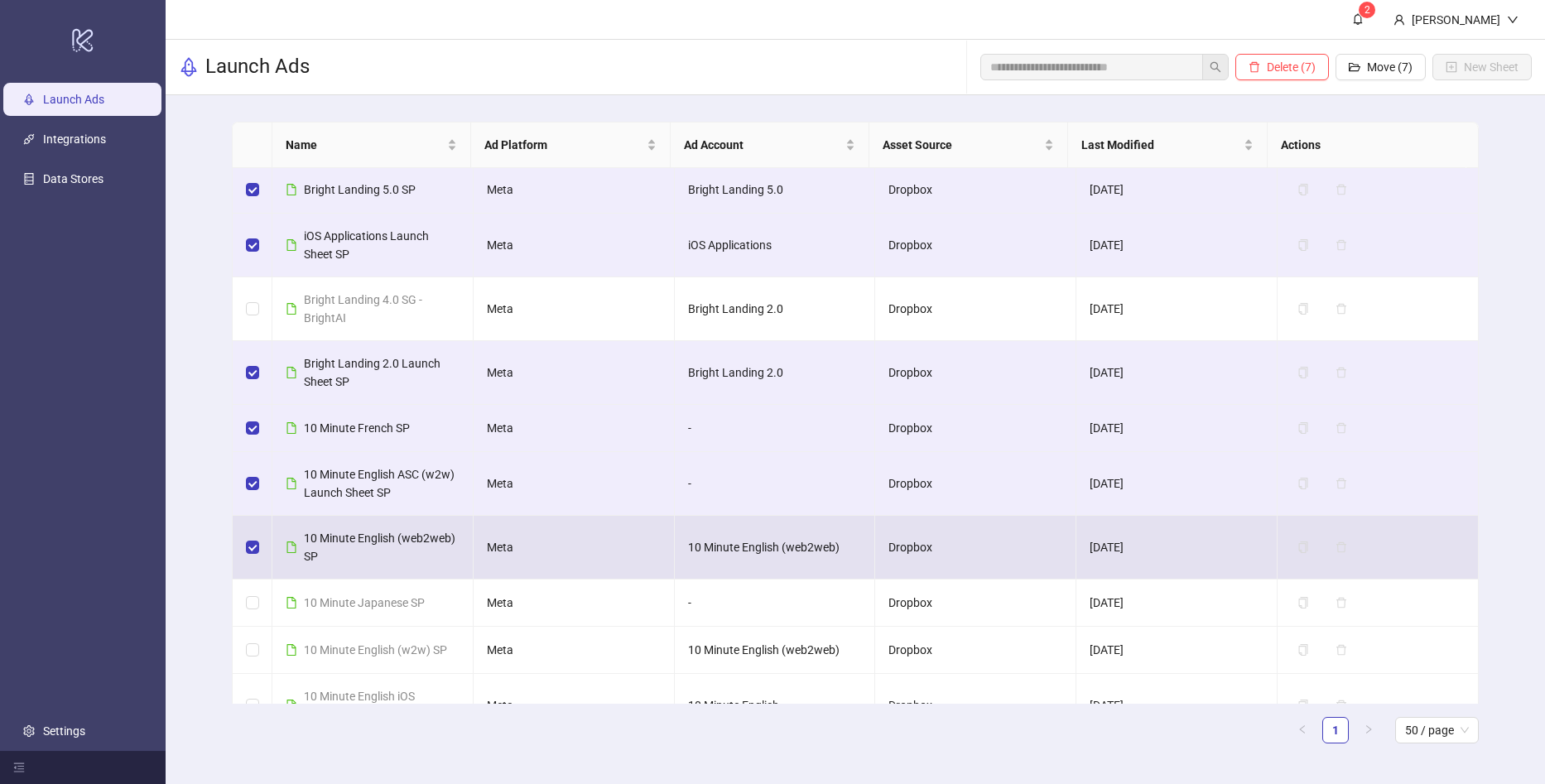
scroll to position [449, 0]
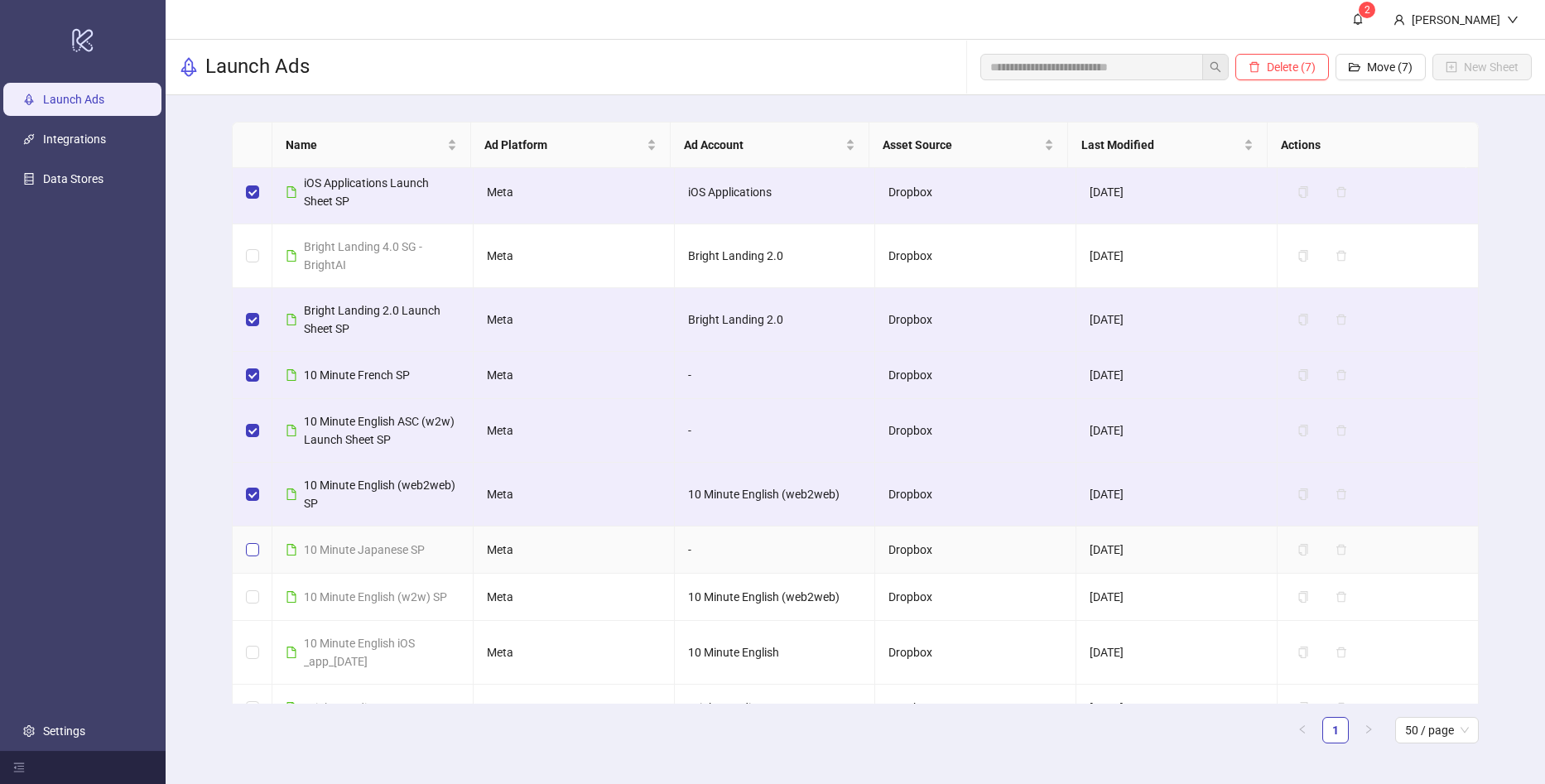
click at [250, 557] on label at bounding box center [252, 549] width 14 height 19
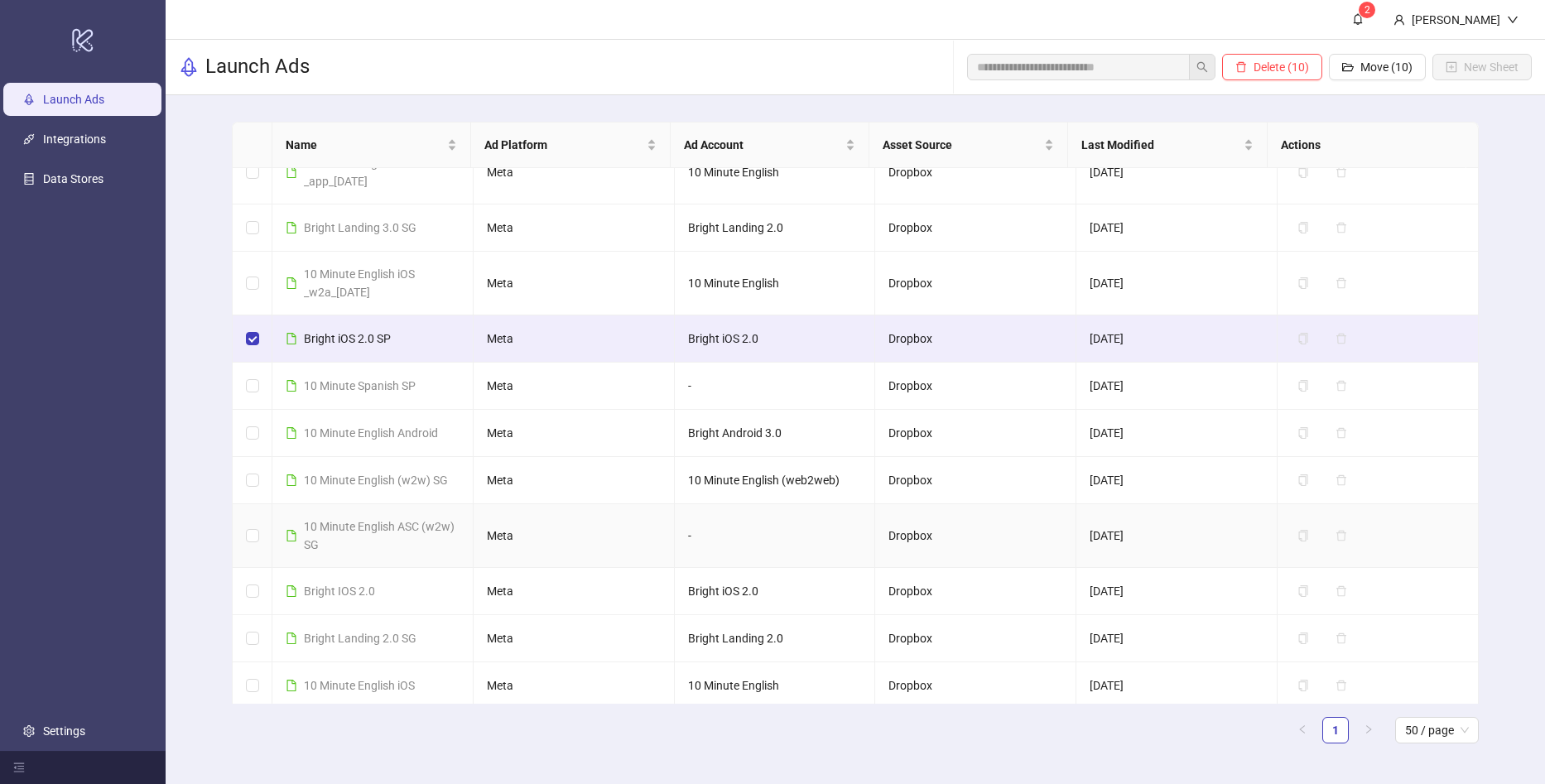
scroll to position [935, 0]
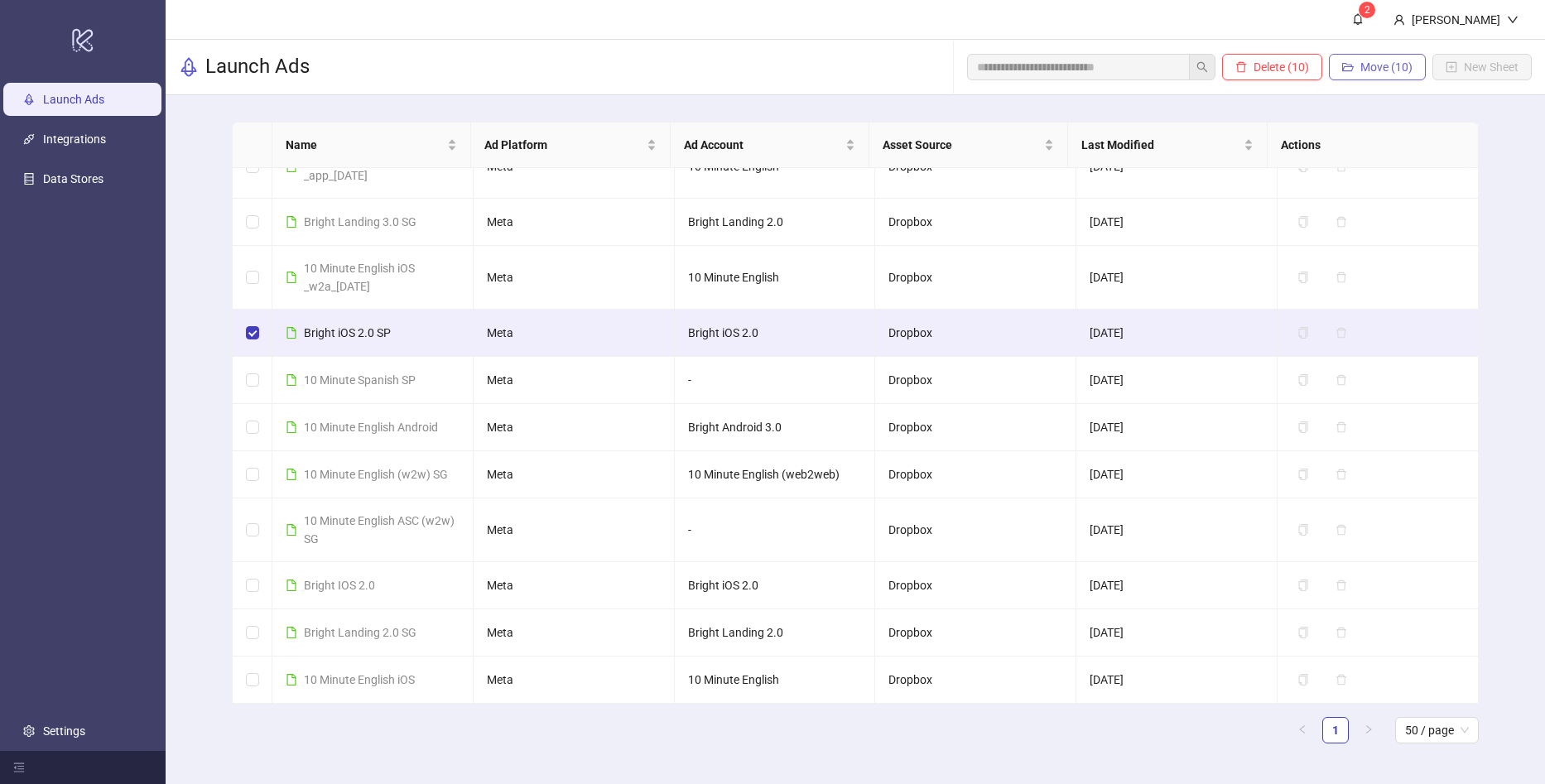
click at [1365, 70] on span "Move (10)" at bounding box center [1386, 67] width 52 height 14
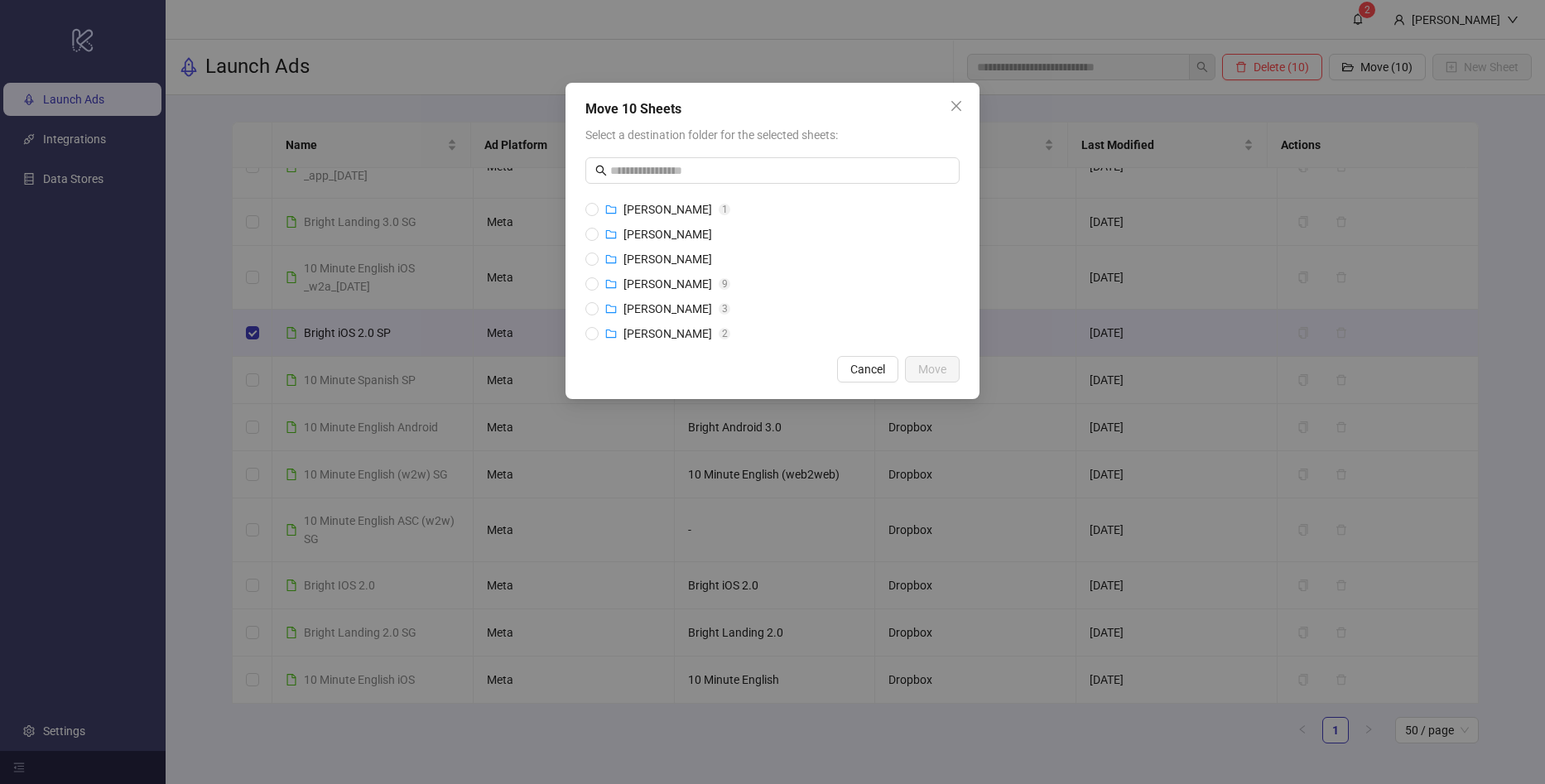
click at [671, 243] on li "[PERSON_NAME]" at bounding box center [772, 234] width 375 height 24
click at [664, 240] on div "[PERSON_NAME]" at bounding box center [668, 234] width 89 height 19
click at [921, 369] on span "Move" at bounding box center [932, 370] width 28 height 14
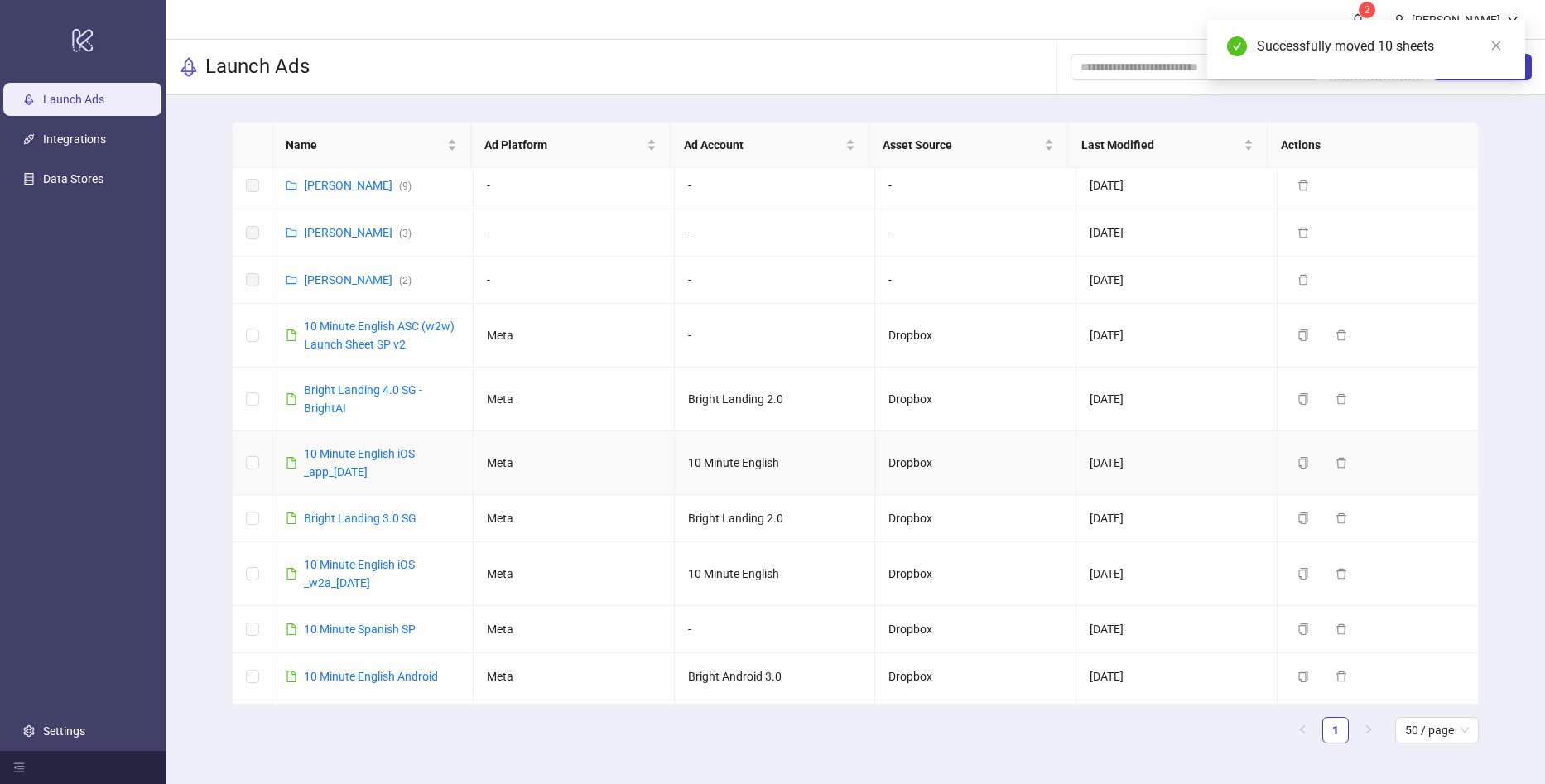
scroll to position [165, 0]
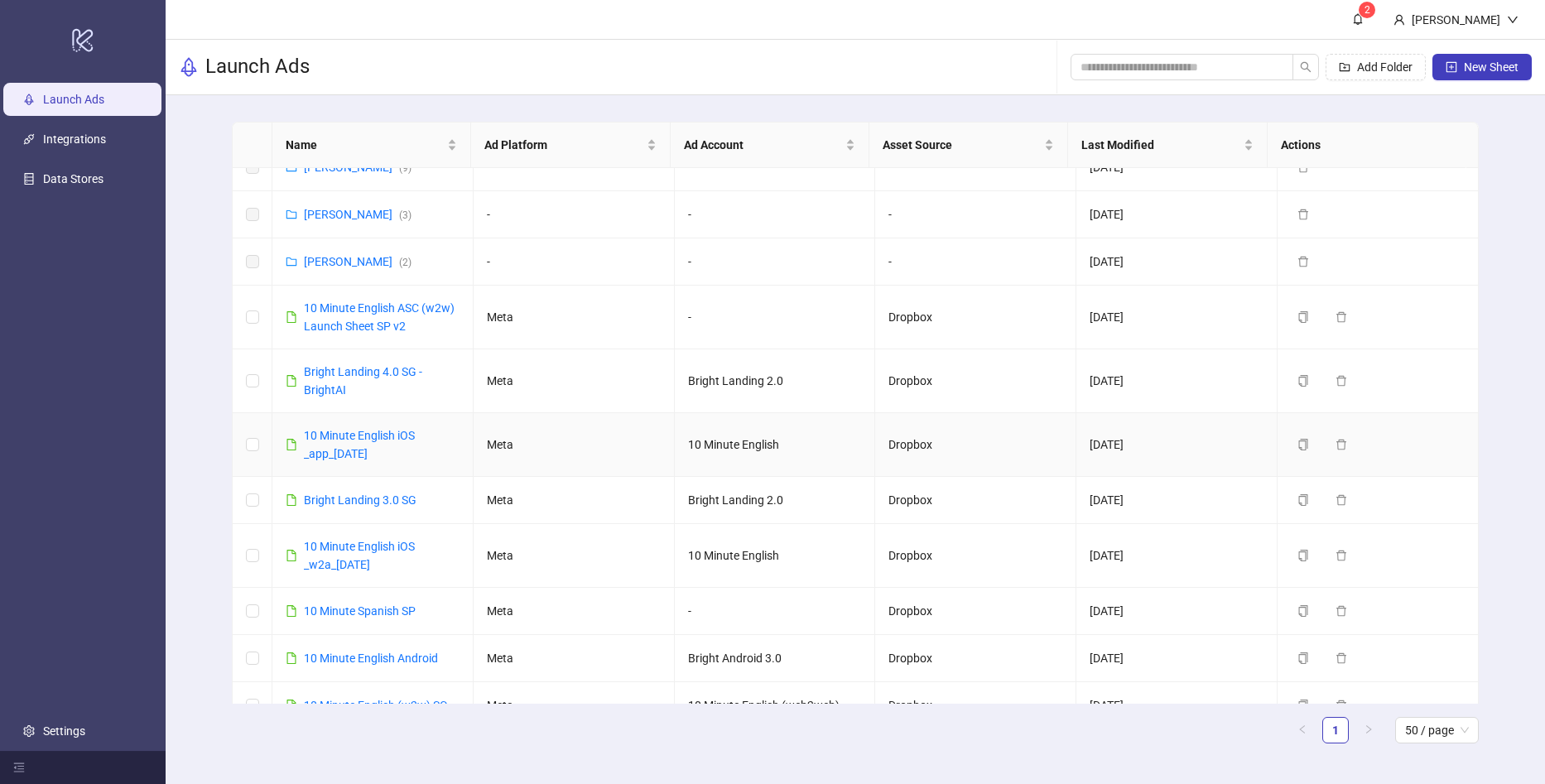
click at [260, 449] on td at bounding box center [252, 445] width 40 height 64
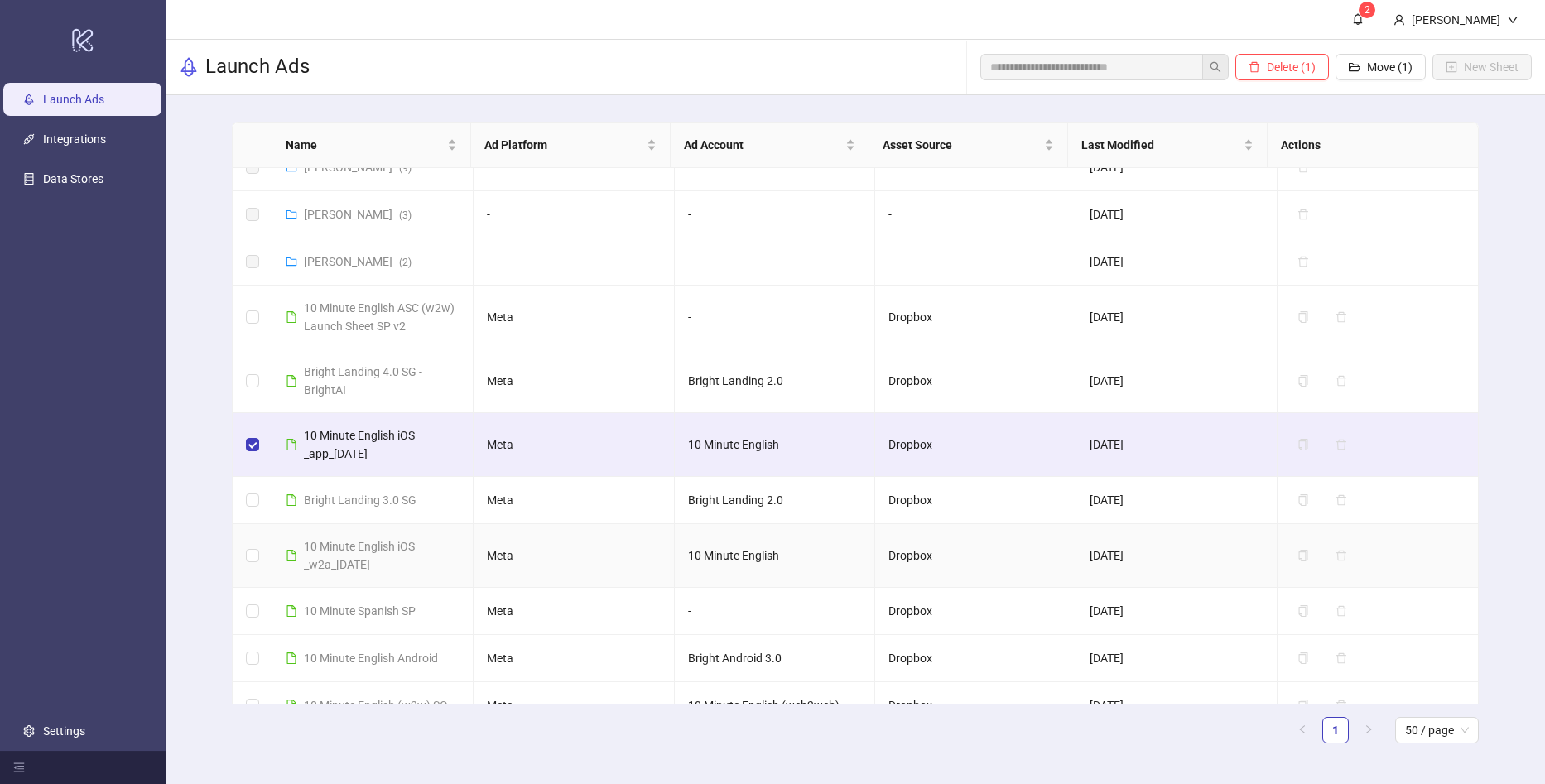
click at [247, 576] on td at bounding box center [252, 555] width 40 height 64
click at [250, 562] on label at bounding box center [252, 555] width 14 height 19
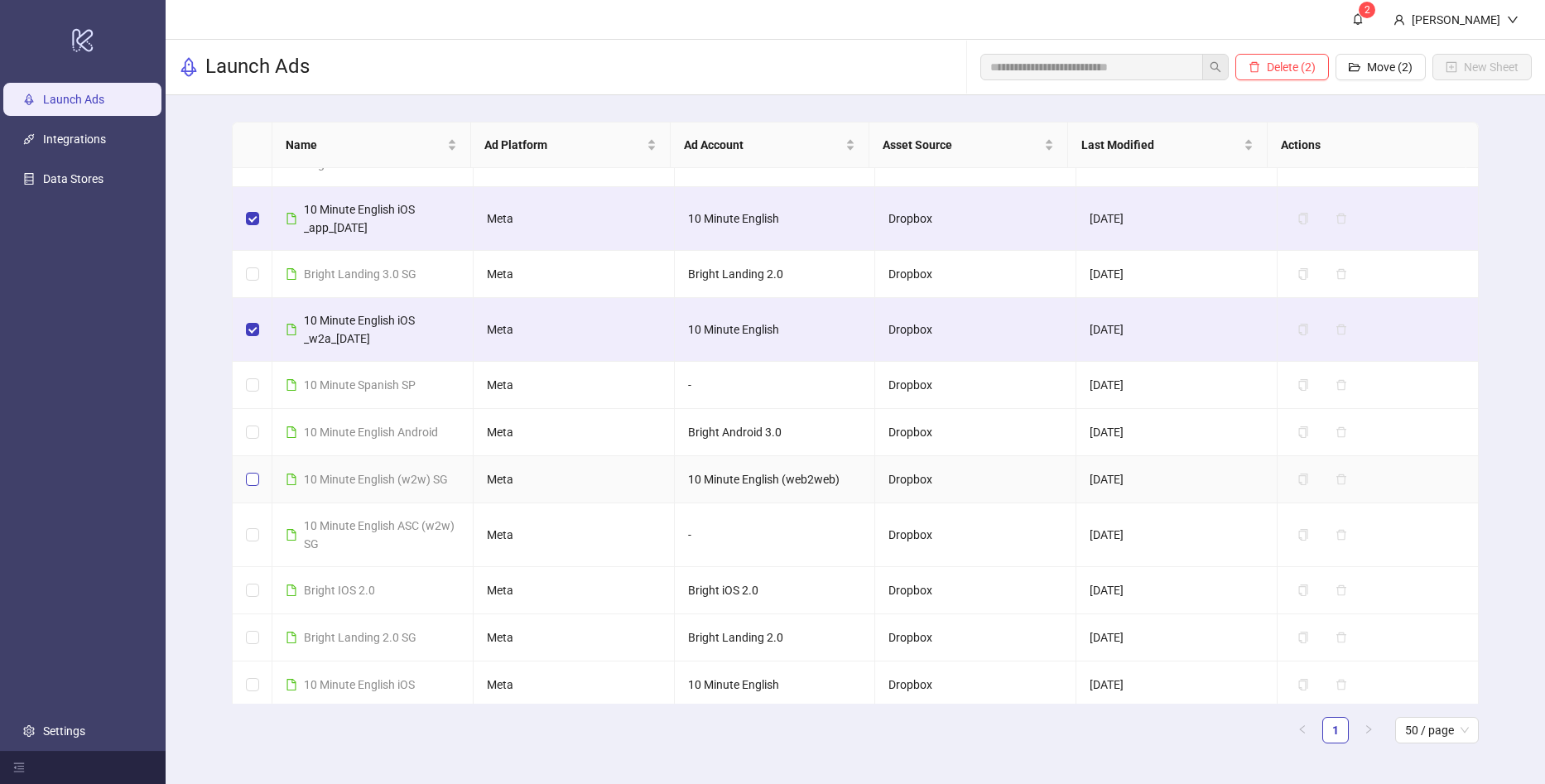
scroll to position [397, 0]
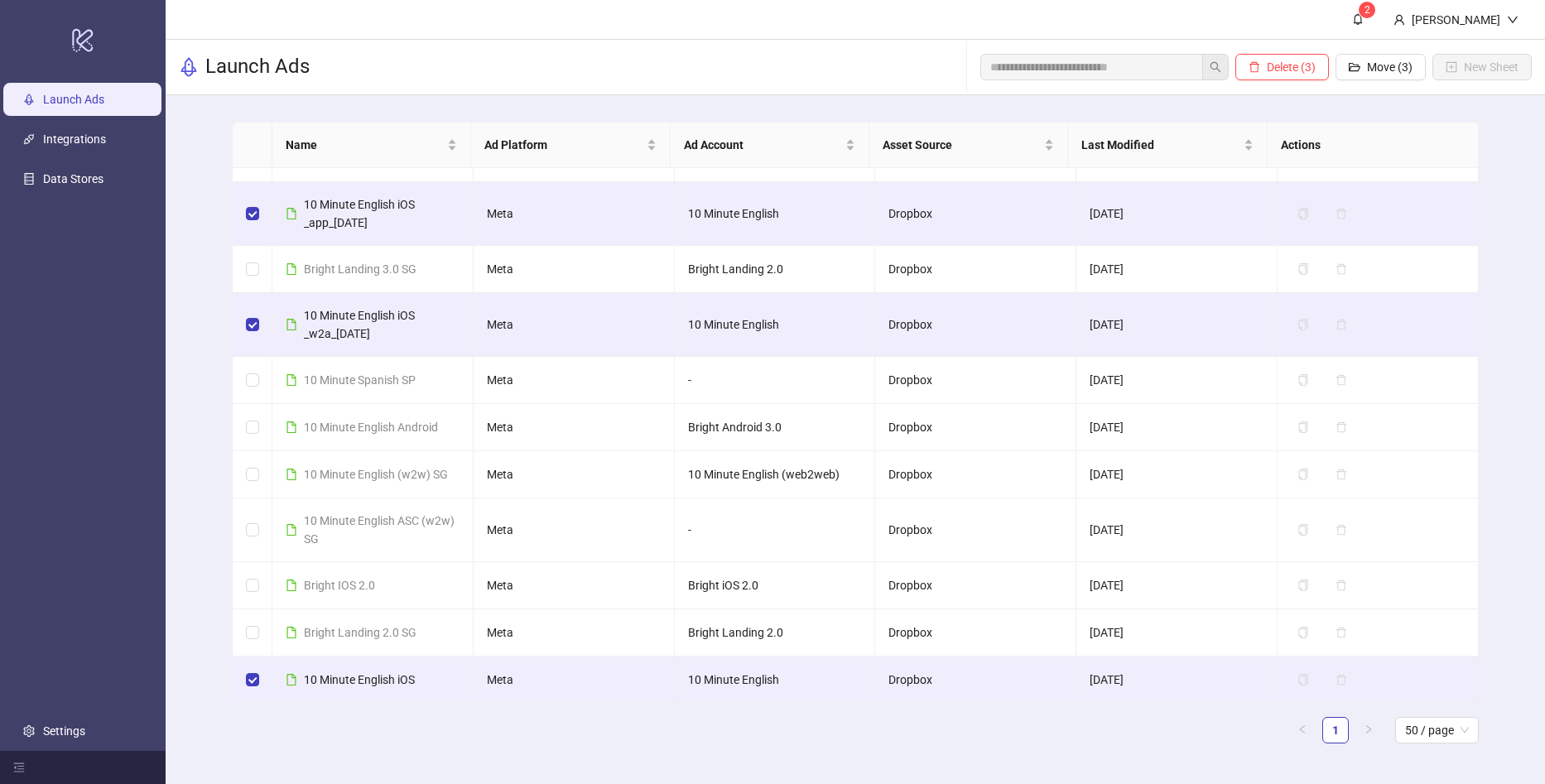
click at [1373, 67] on span "Move (3)" at bounding box center [1390, 67] width 46 height 14
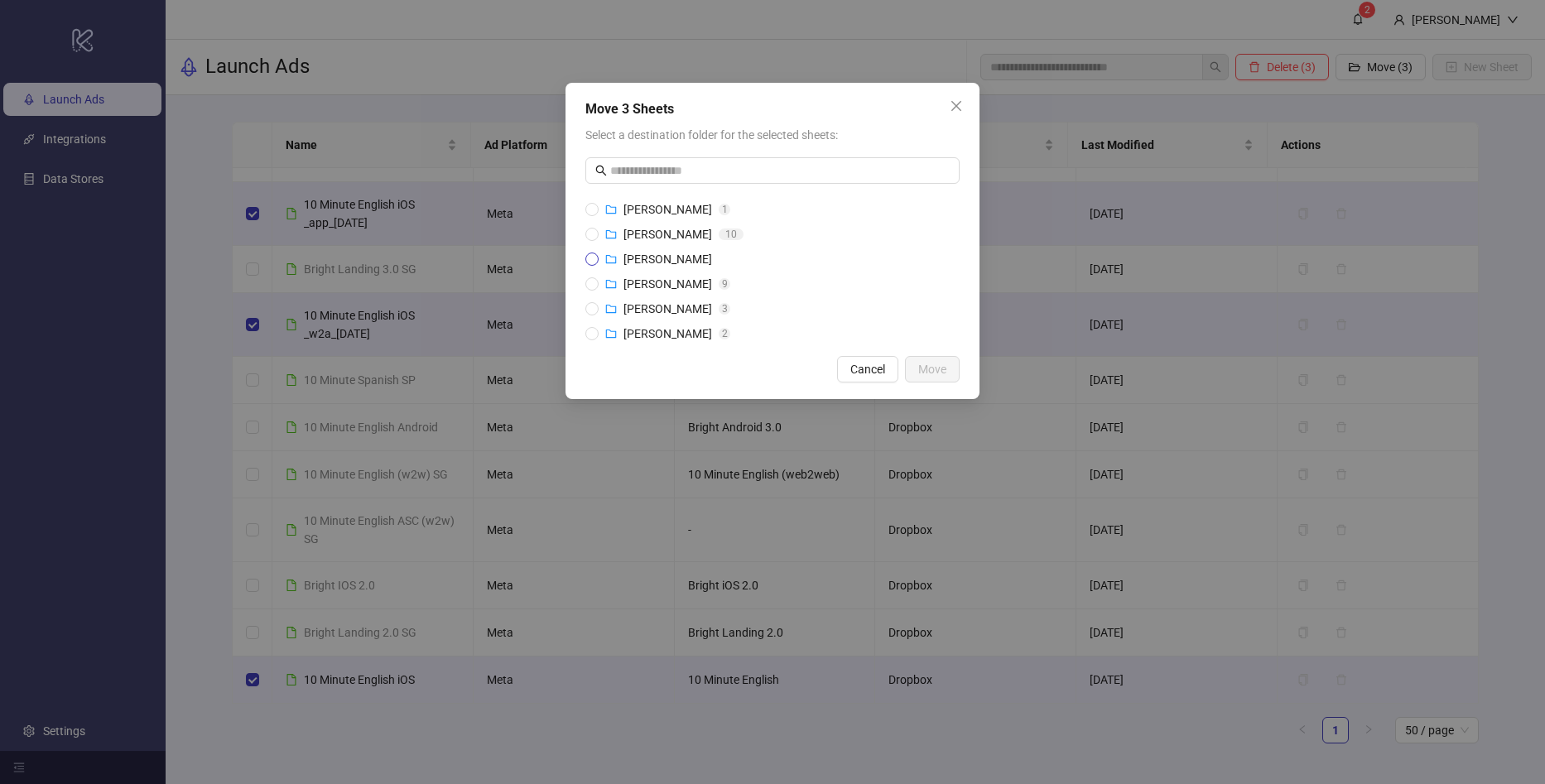
click at [700, 264] on span "[PERSON_NAME]" at bounding box center [668, 259] width 89 height 14
click at [927, 367] on span "Move" at bounding box center [932, 370] width 28 height 14
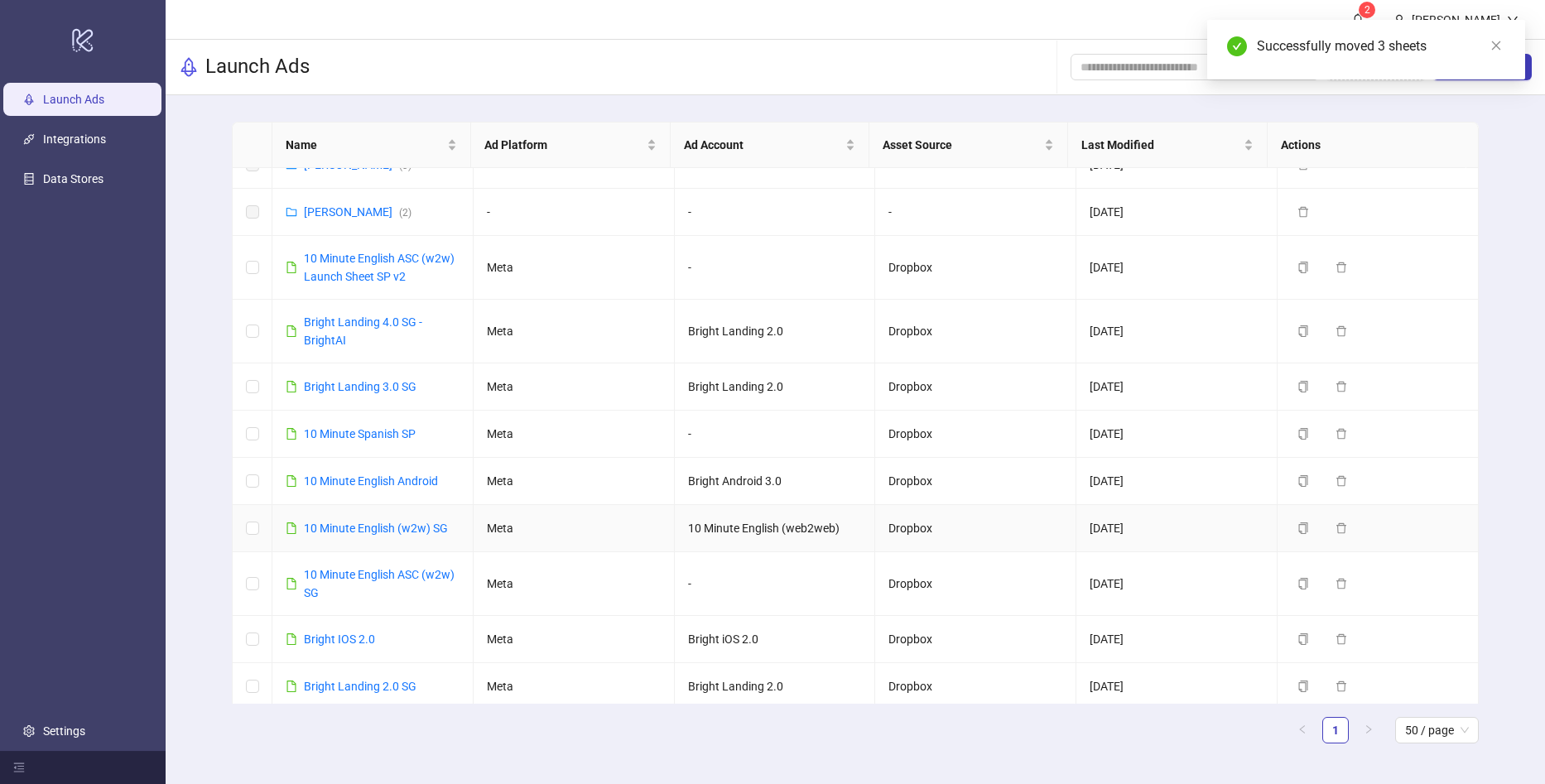
scroll to position [222, 0]
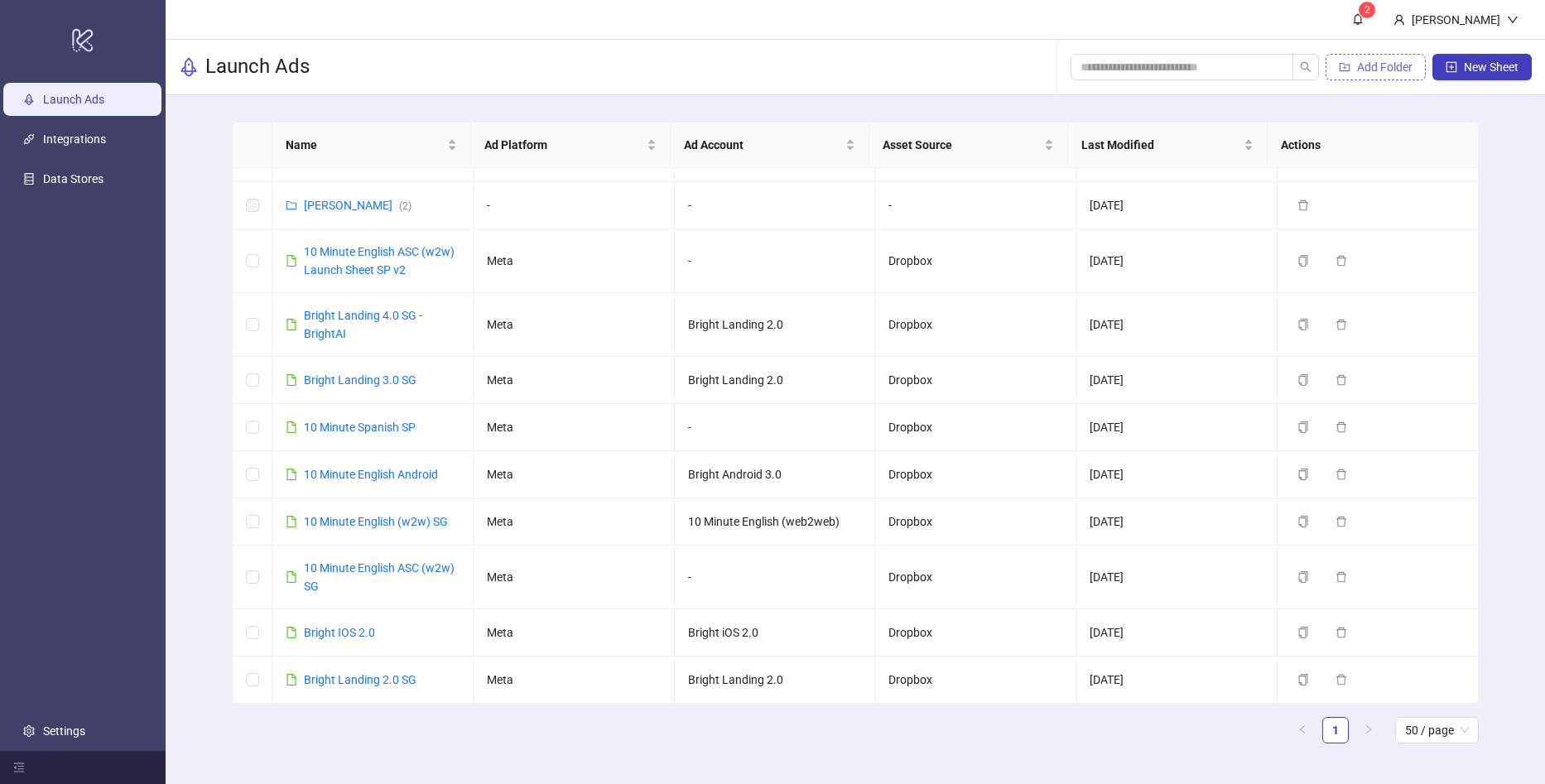
click at [1350, 65] on button "Add Folder" at bounding box center [1376, 66] width 100 height 26
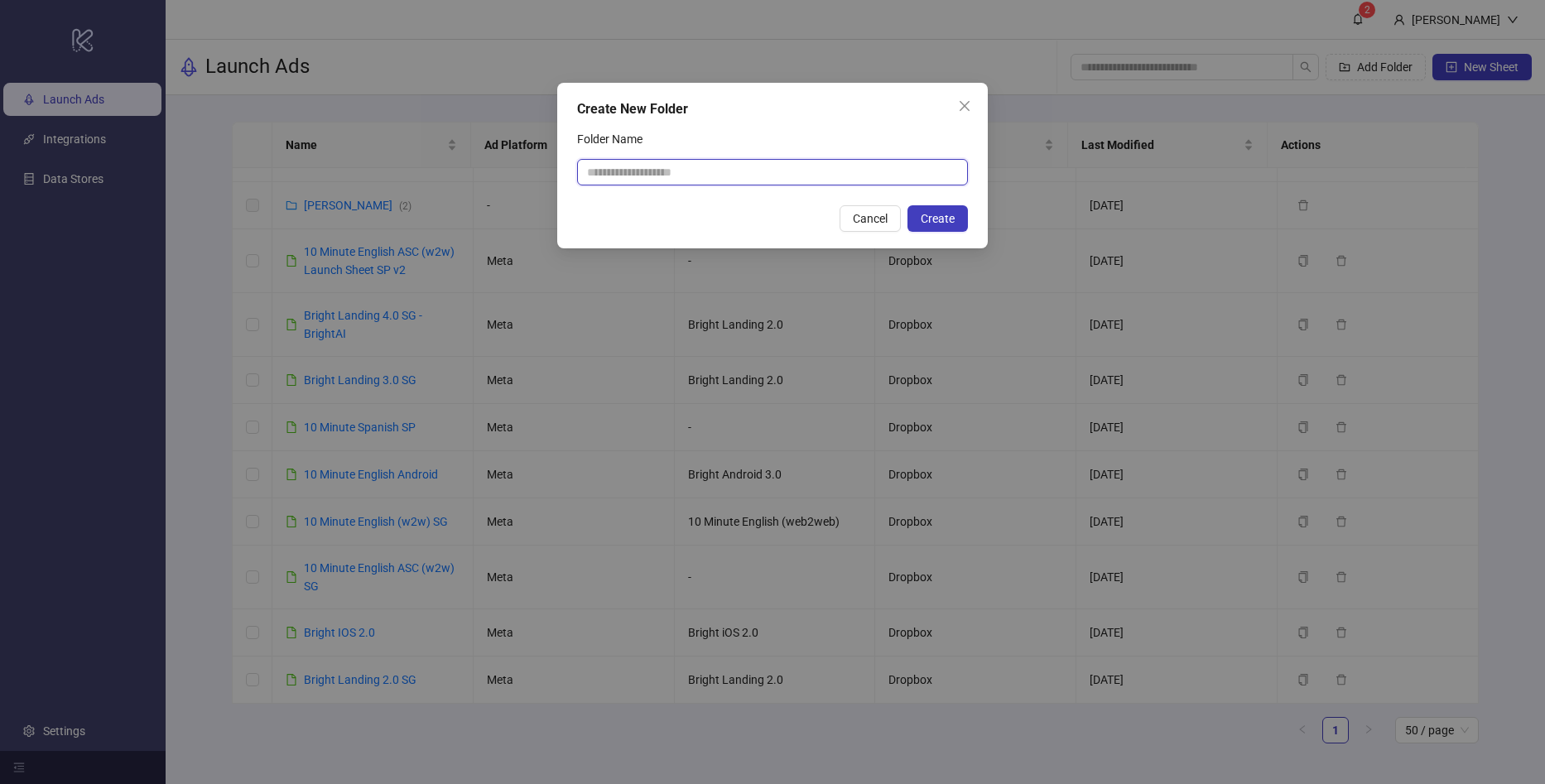
click at [733, 174] on input "Folder Name" at bounding box center [772, 172] width 391 height 26
type input "*******"
click at [932, 212] on span "Create" at bounding box center [938, 219] width 34 height 14
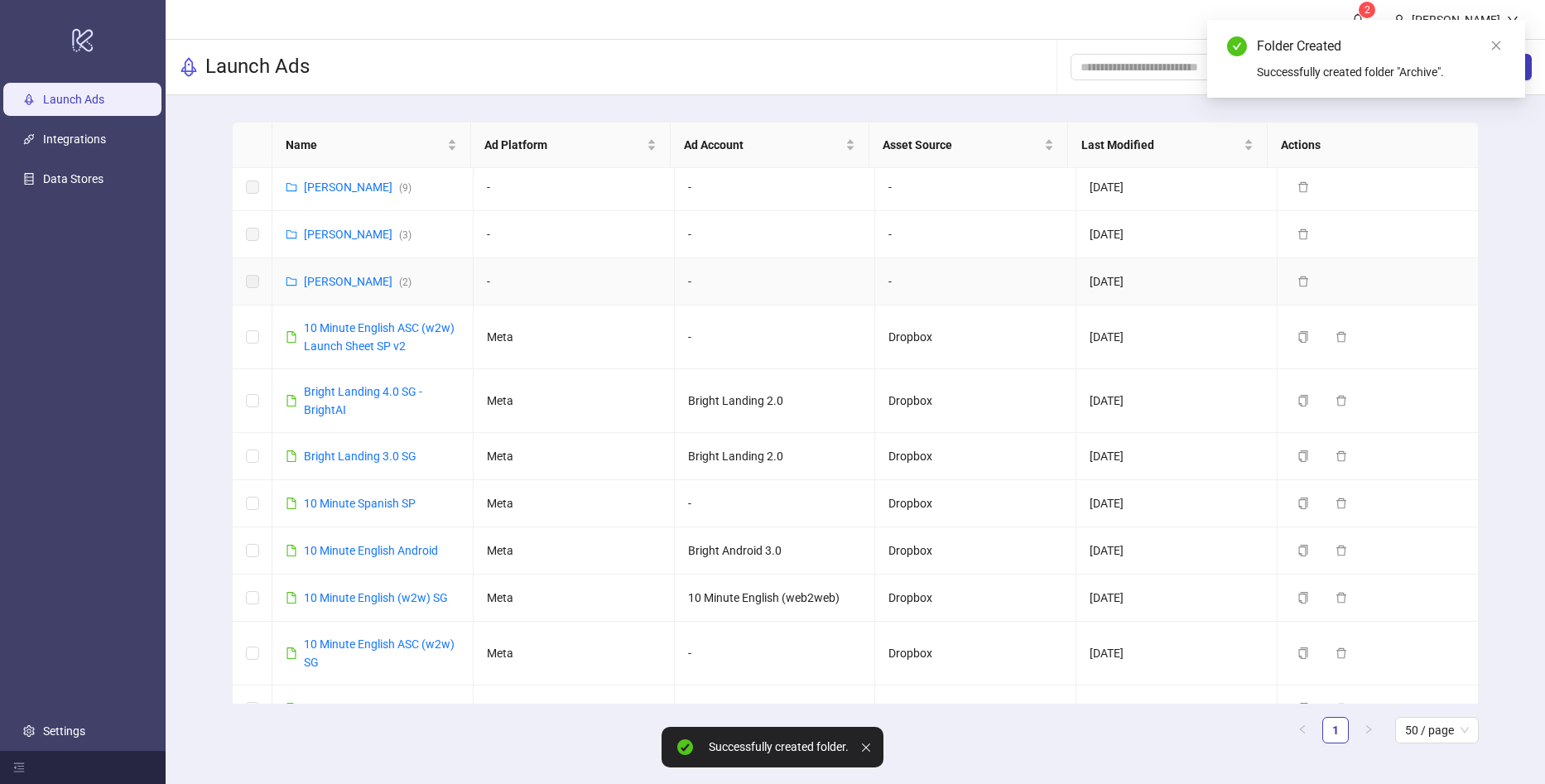
scroll to position [187, 0]
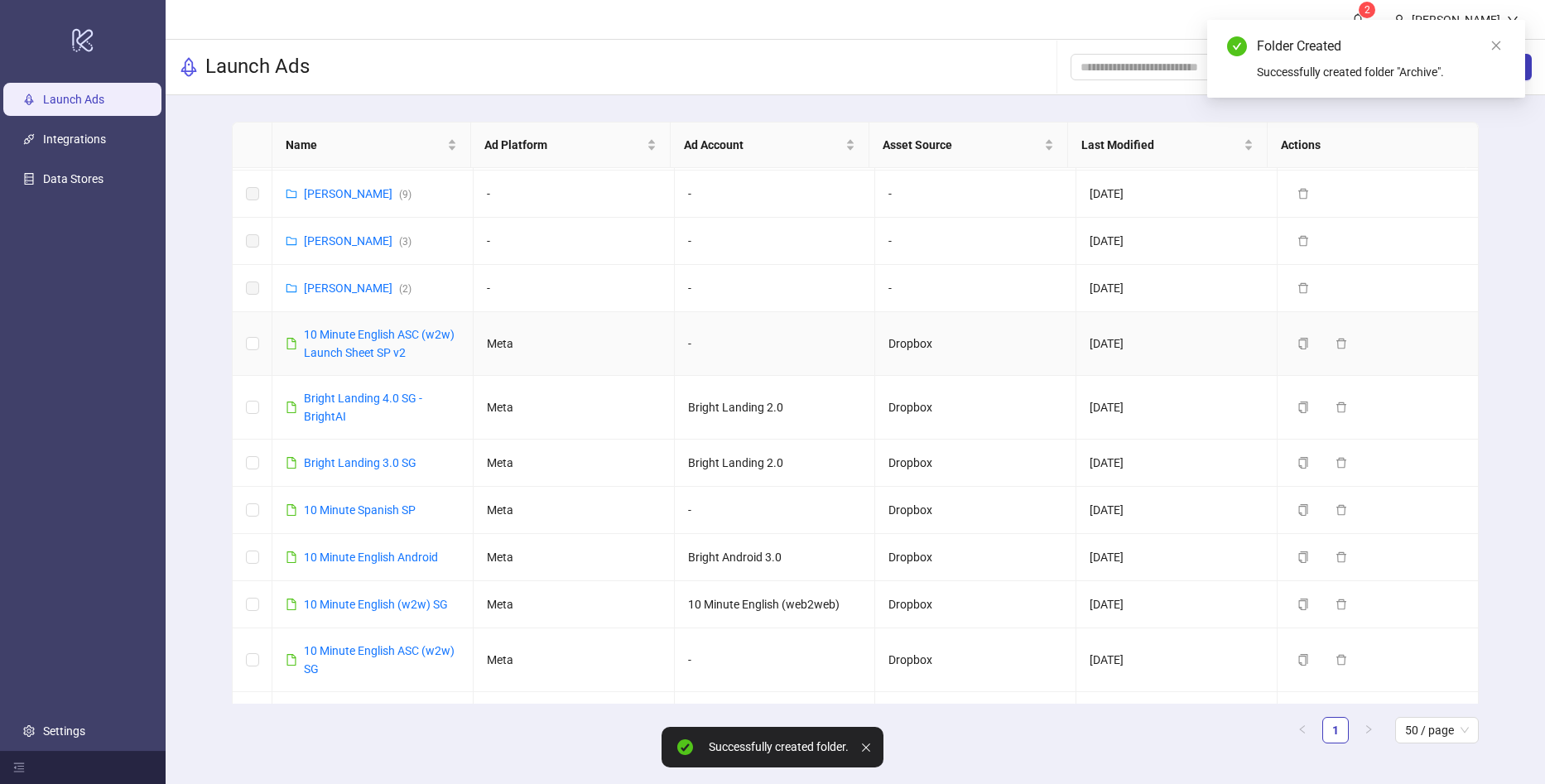
click at [262, 338] on td at bounding box center [252, 343] width 40 height 64
click at [258, 351] on td at bounding box center [252, 343] width 40 height 64
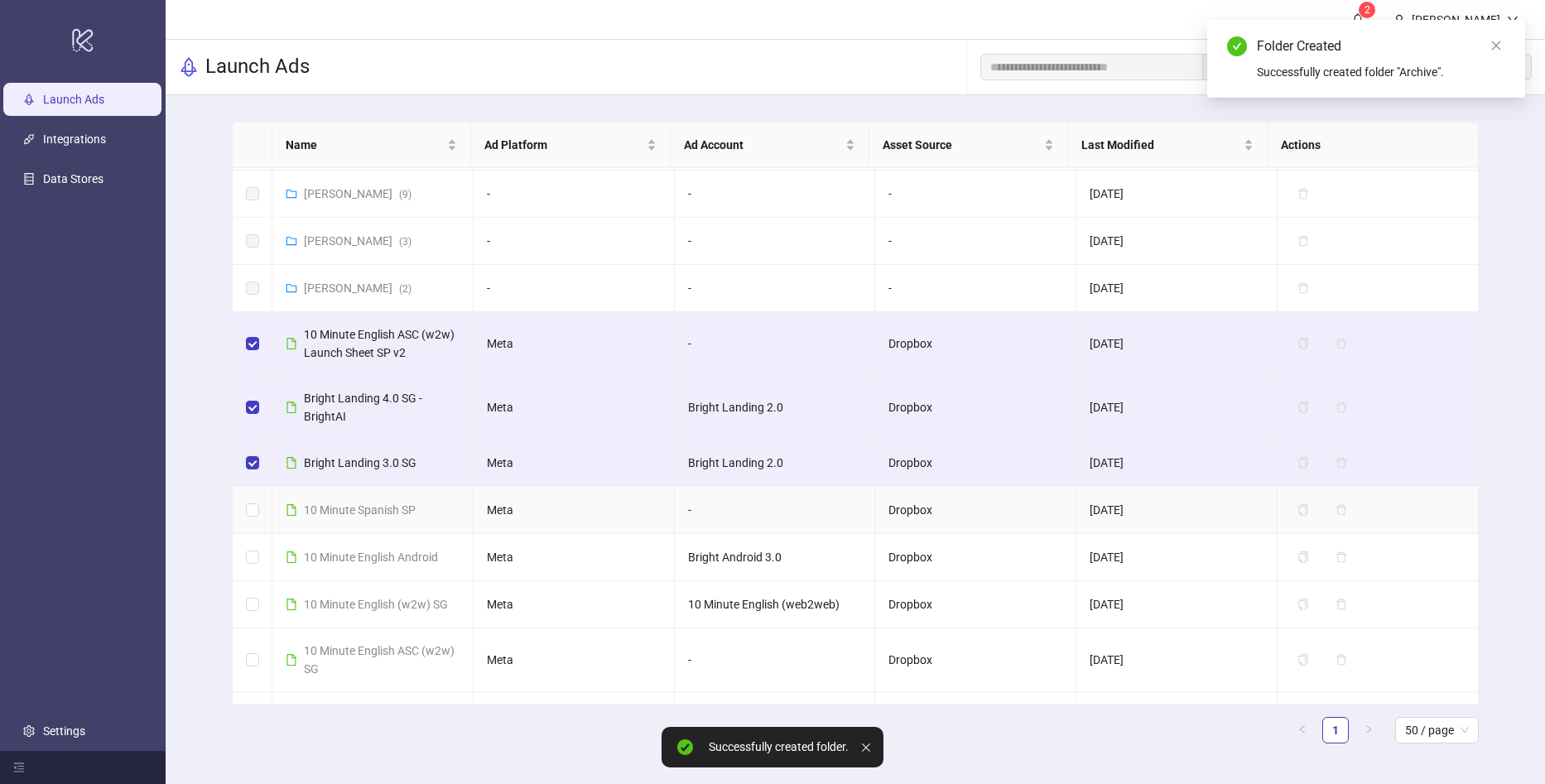
click at [250, 519] on td at bounding box center [252, 510] width 40 height 47
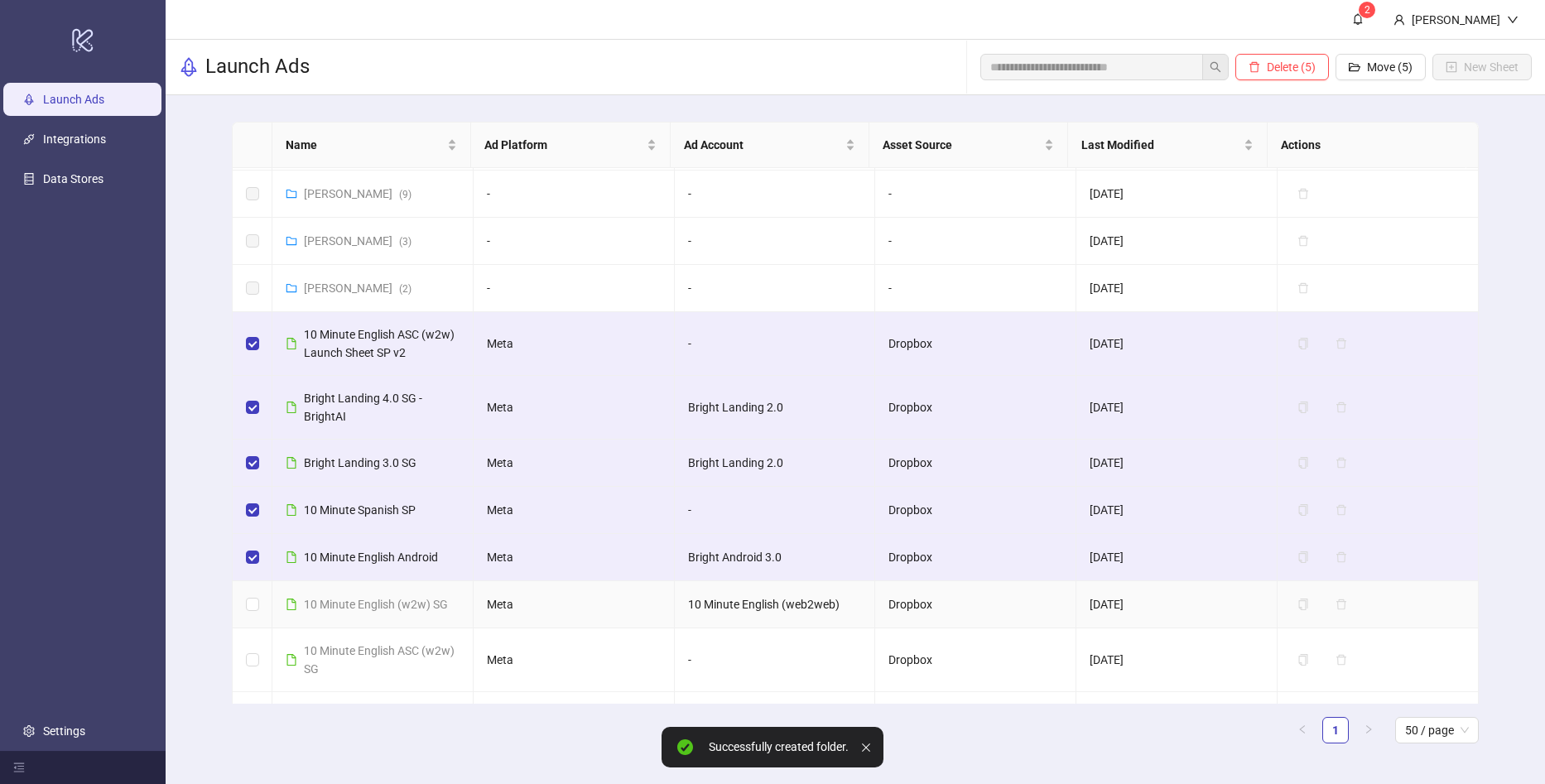
drag, startPoint x: 248, startPoint y: 613, endPoint x: 251, endPoint y: 625, distance: 12.4
click at [251, 612] on label at bounding box center [252, 604] width 14 height 19
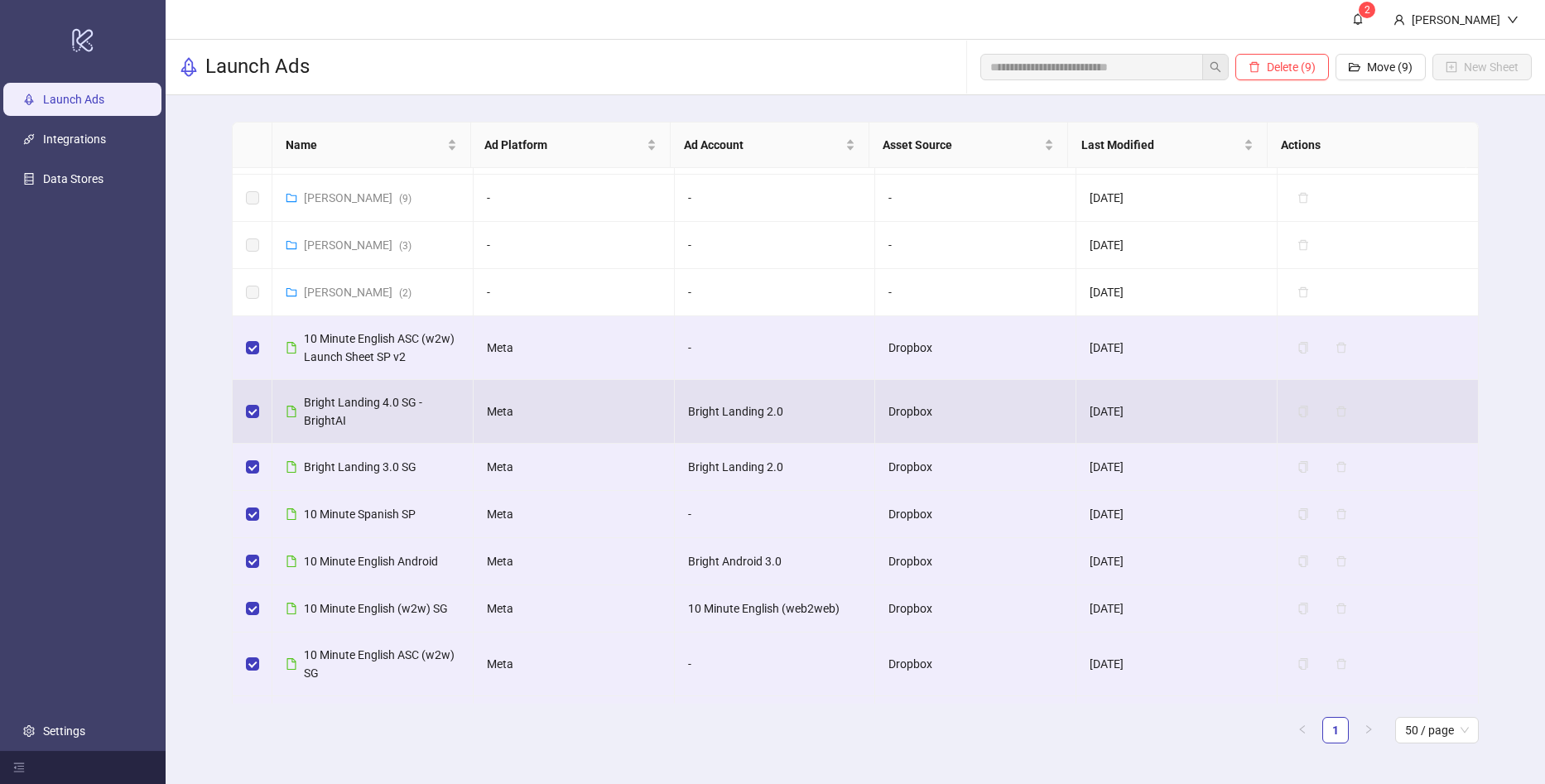
scroll to position [0, 0]
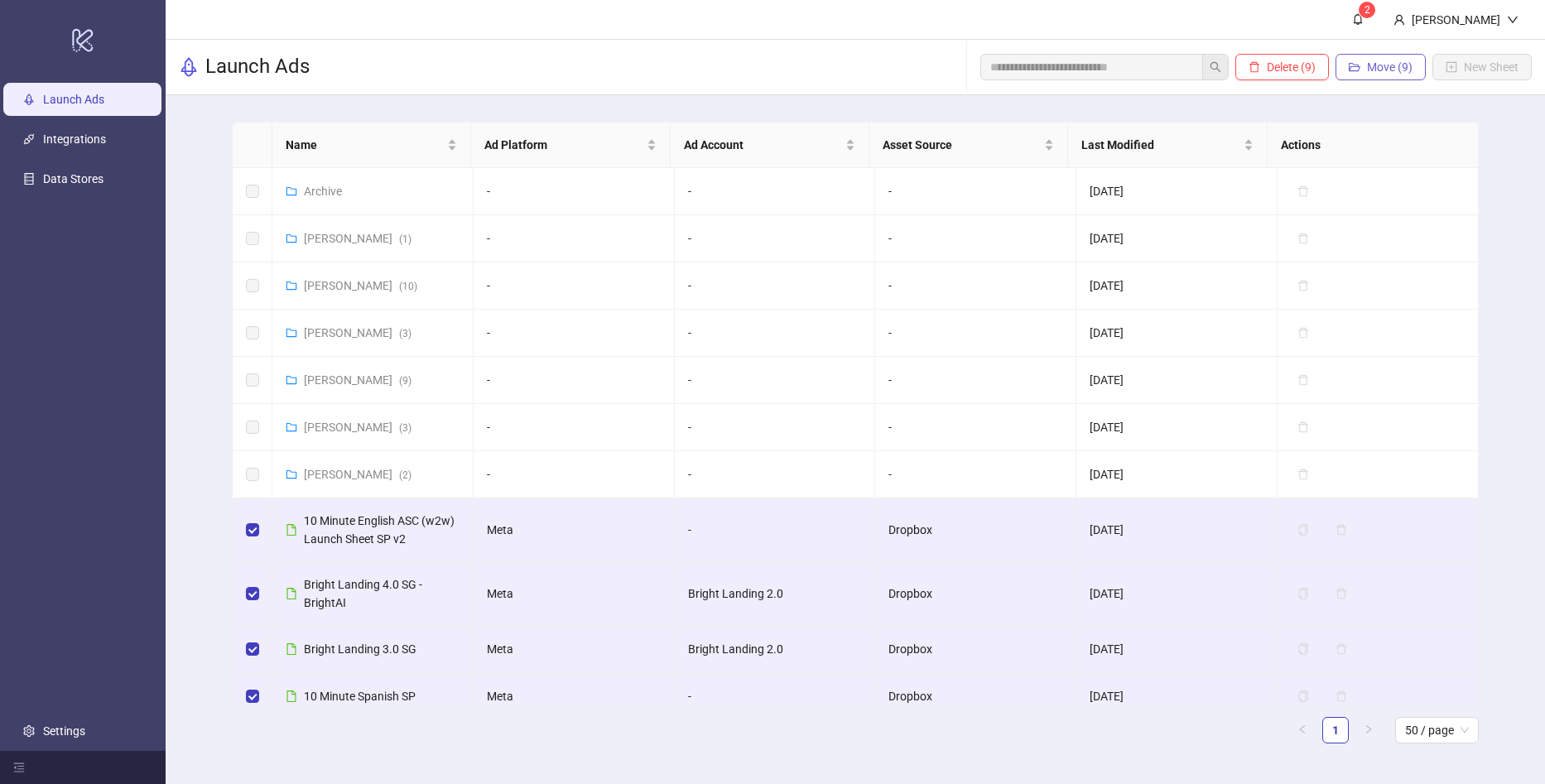
click at [1378, 61] on span "Move (9)" at bounding box center [1390, 67] width 46 height 14
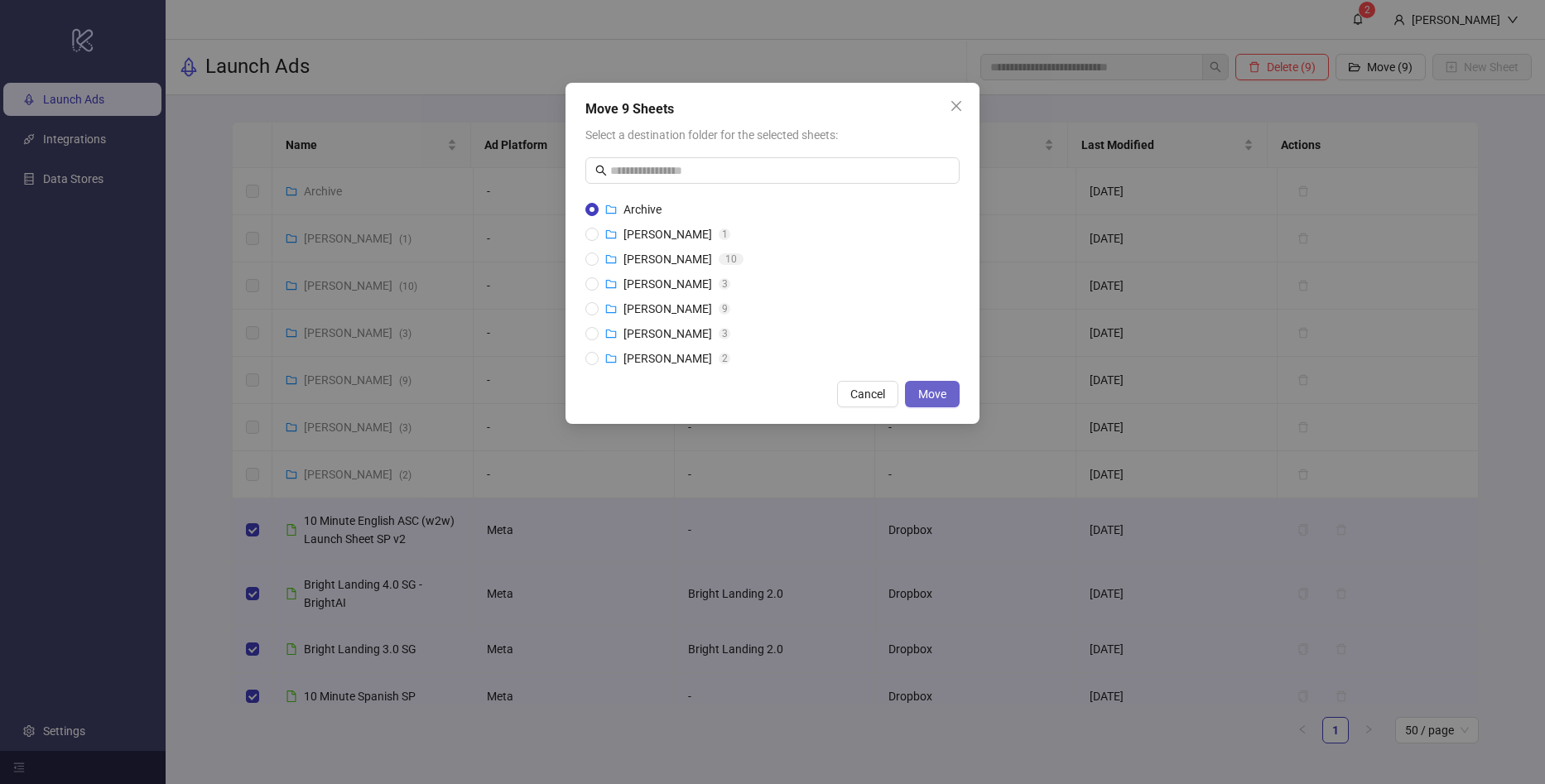
click at [936, 392] on span "Move" at bounding box center [932, 394] width 28 height 14
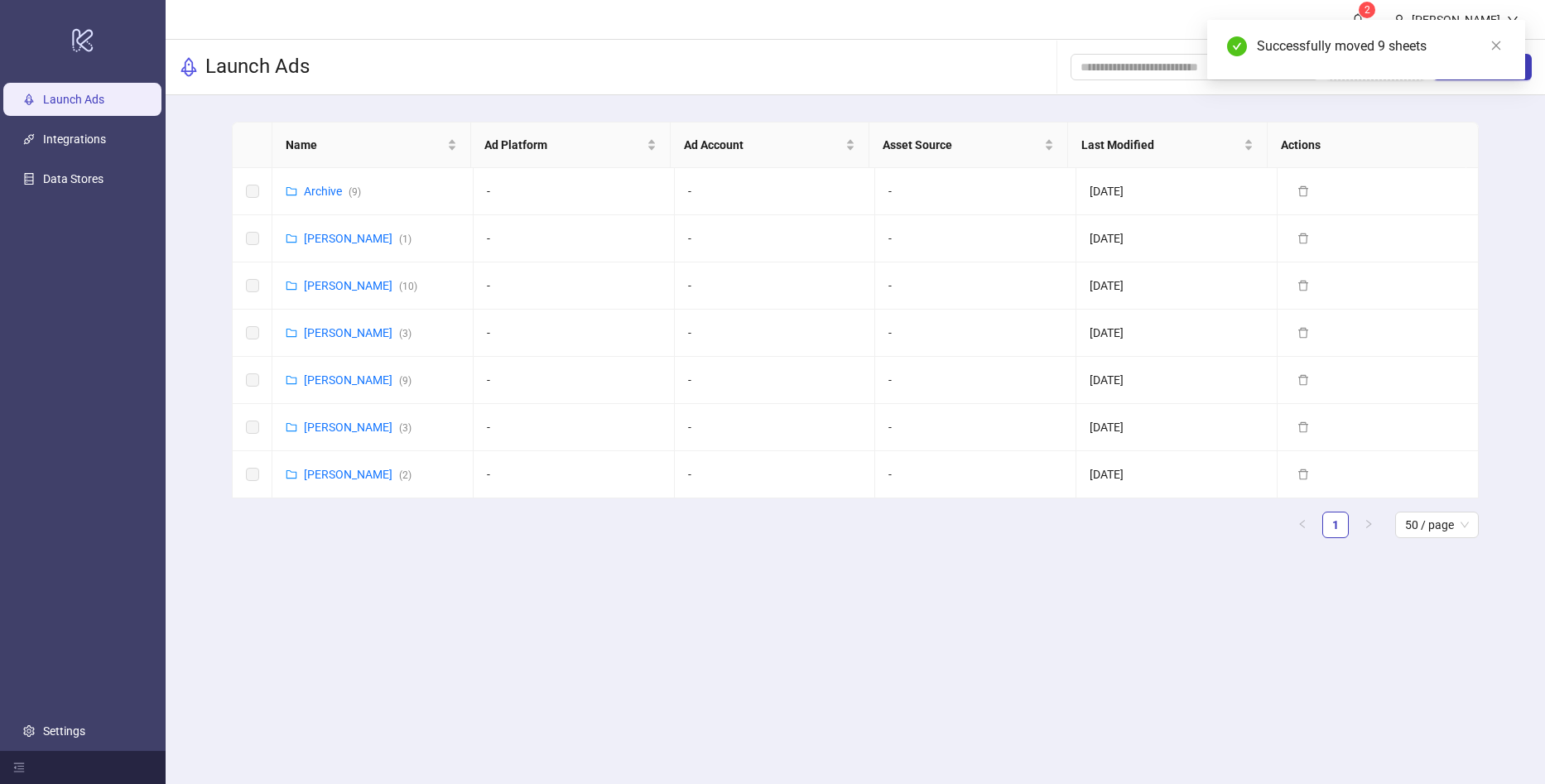
drag, startPoint x: 953, startPoint y: 592, endPoint x: 977, endPoint y: 565, distance: 36.1
click at [954, 591] on main "2 Sergei Puzikov Launch Ads Add Folder New Sheet Name Ad Platform Ad Account As…" at bounding box center [855, 392] width 1380 height 784
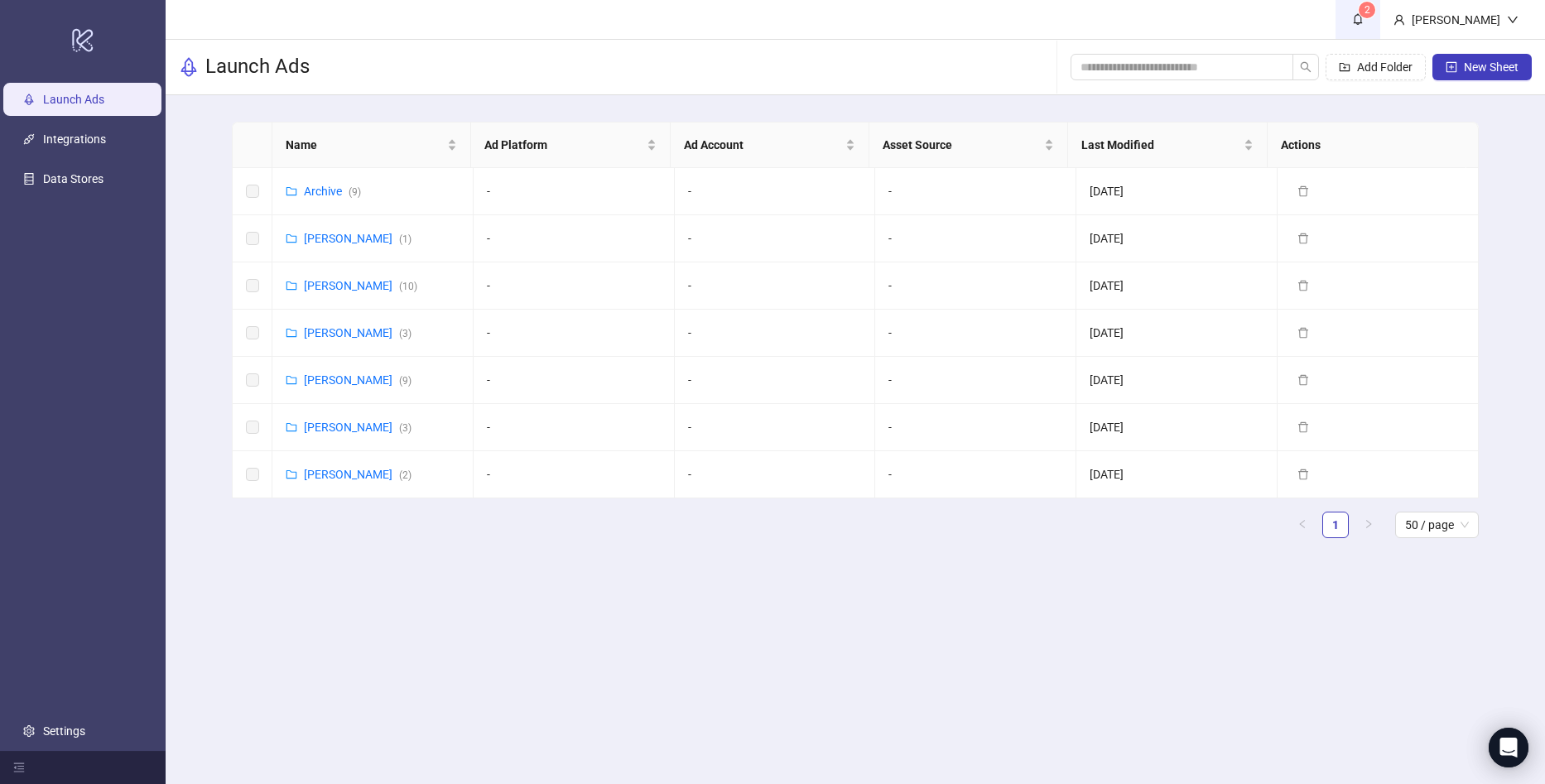
click at [1370, 18] on span "2" at bounding box center [1368, 10] width 6 height 17
